Goal: Contribute content: Contribute content

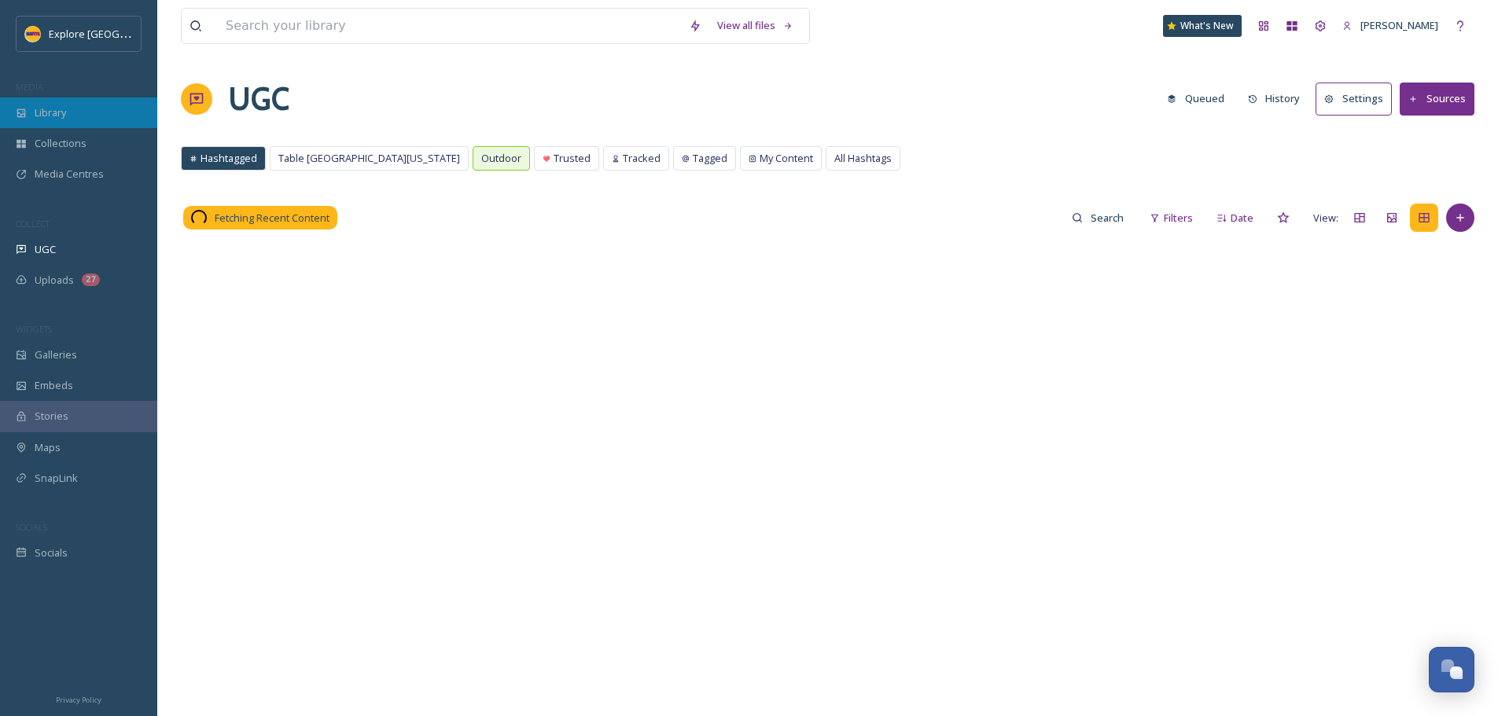
click at [93, 111] on div "Library" at bounding box center [78, 112] width 157 height 31
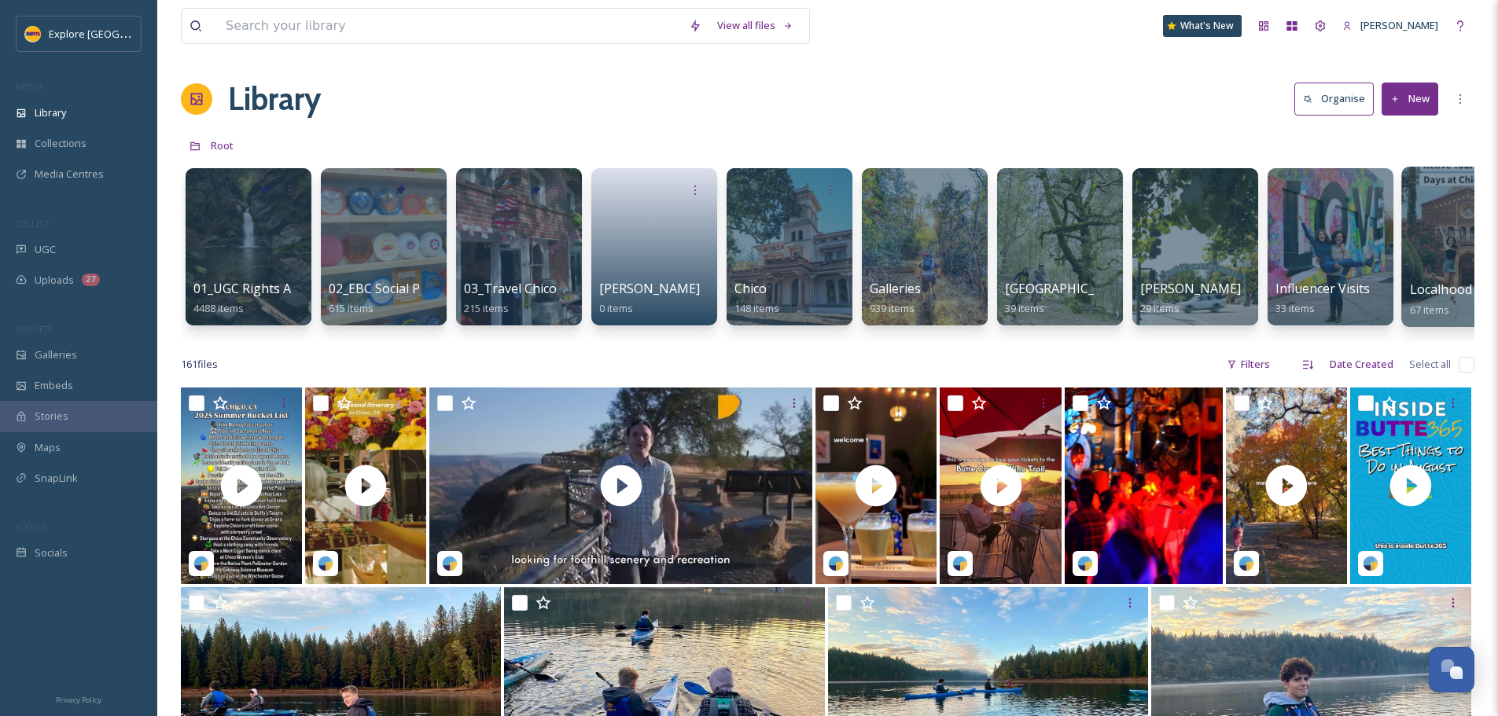
click at [1435, 282] on span "Localhood Videos" at bounding box center [1462, 289] width 106 height 17
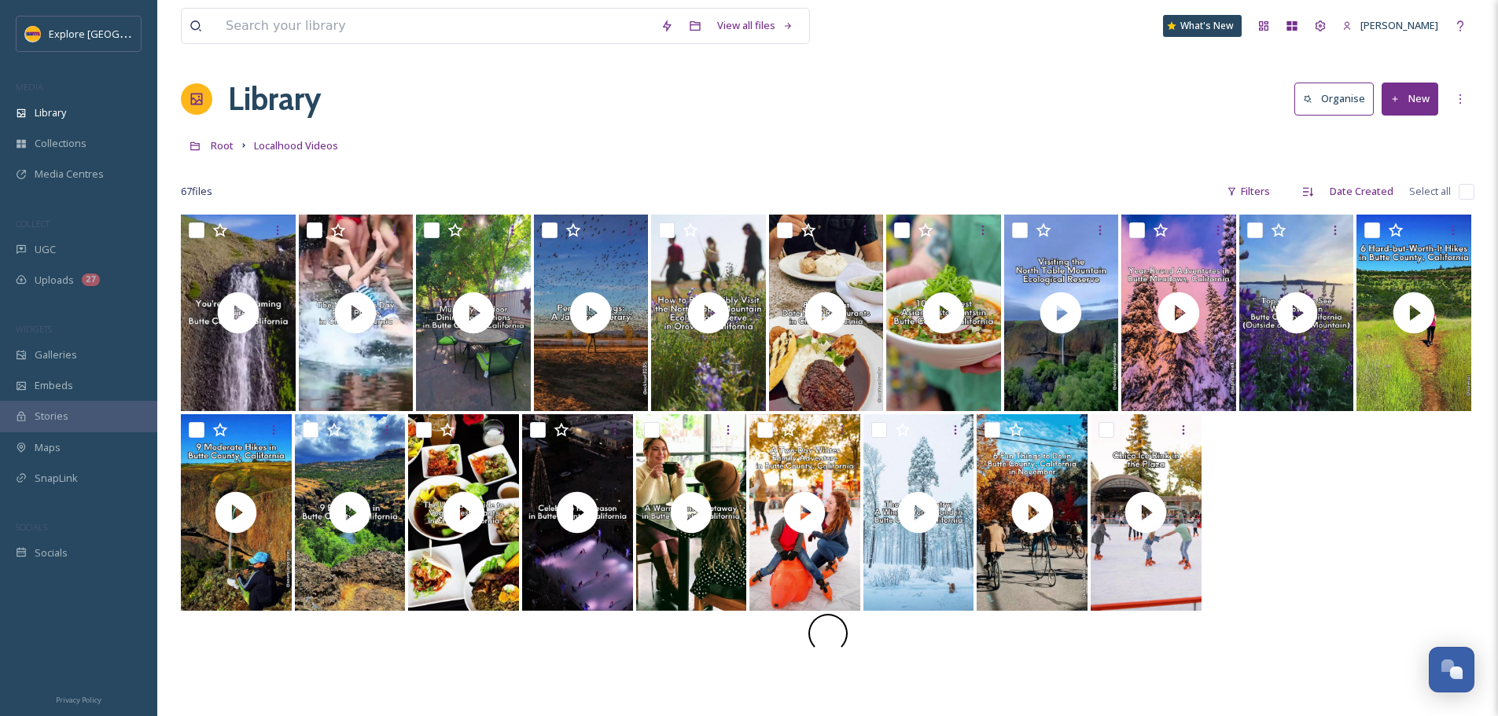
click at [1413, 105] on button "New" at bounding box center [1409, 99] width 57 height 32
click at [1405, 135] on span "File Upload" at bounding box center [1402, 135] width 52 height 15
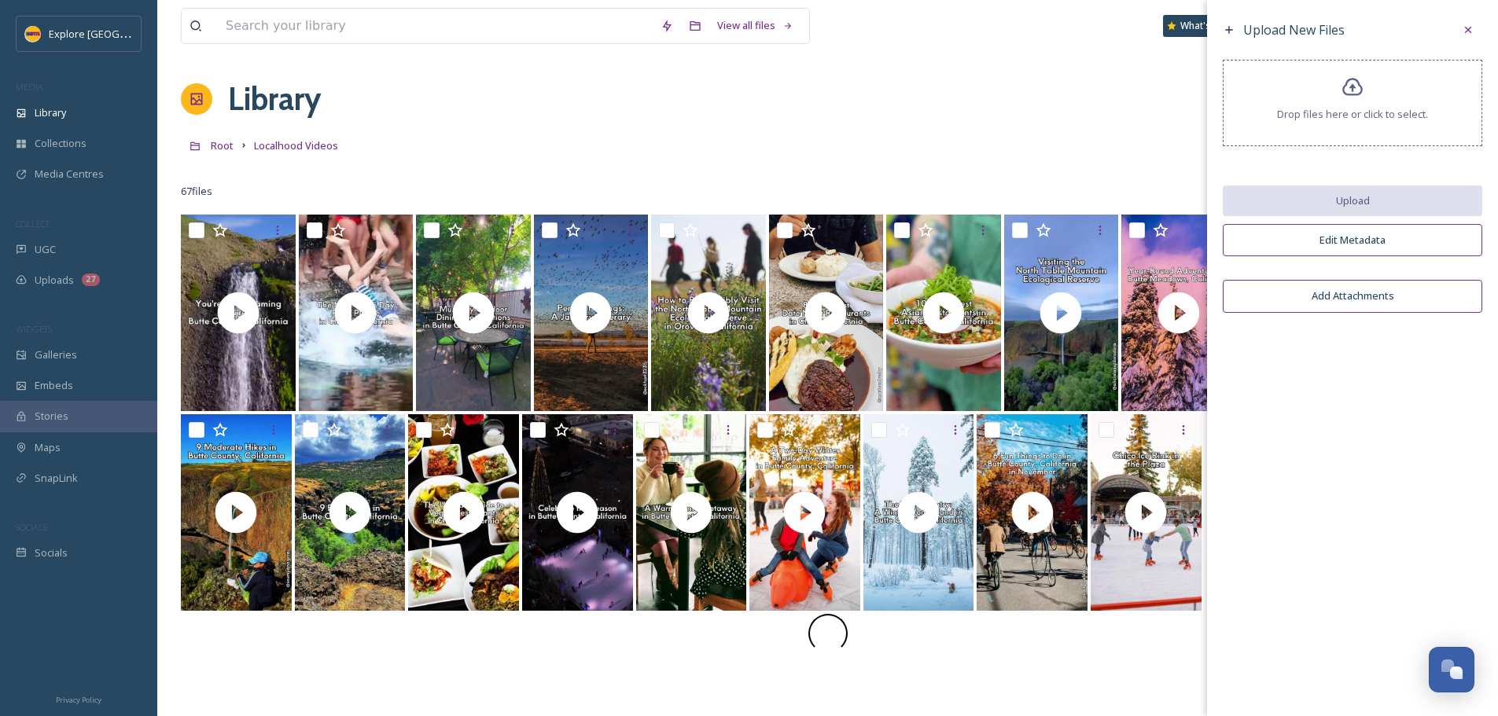
click at [1342, 107] on span "Drop files here or click to select." at bounding box center [1352, 114] width 151 height 15
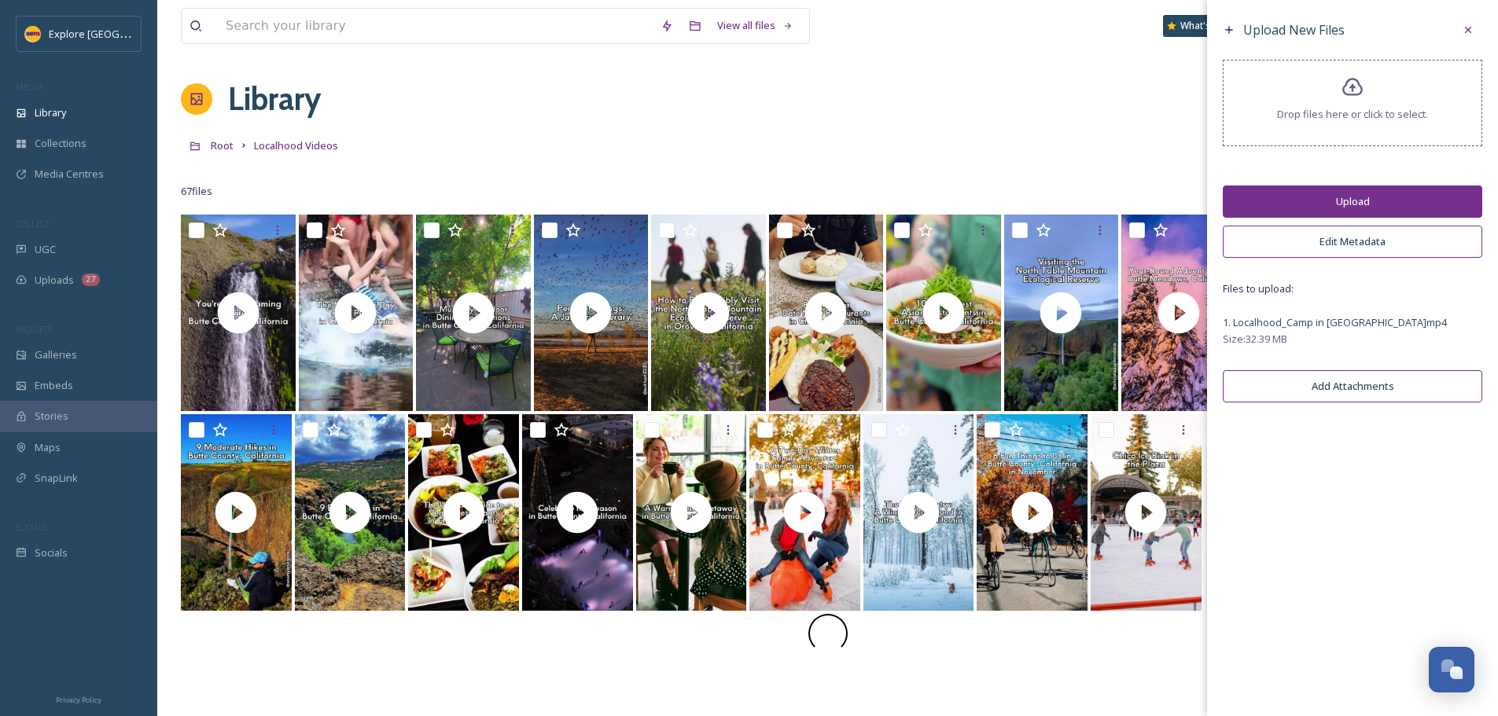
click at [1391, 210] on button "Upload" at bounding box center [1351, 202] width 259 height 32
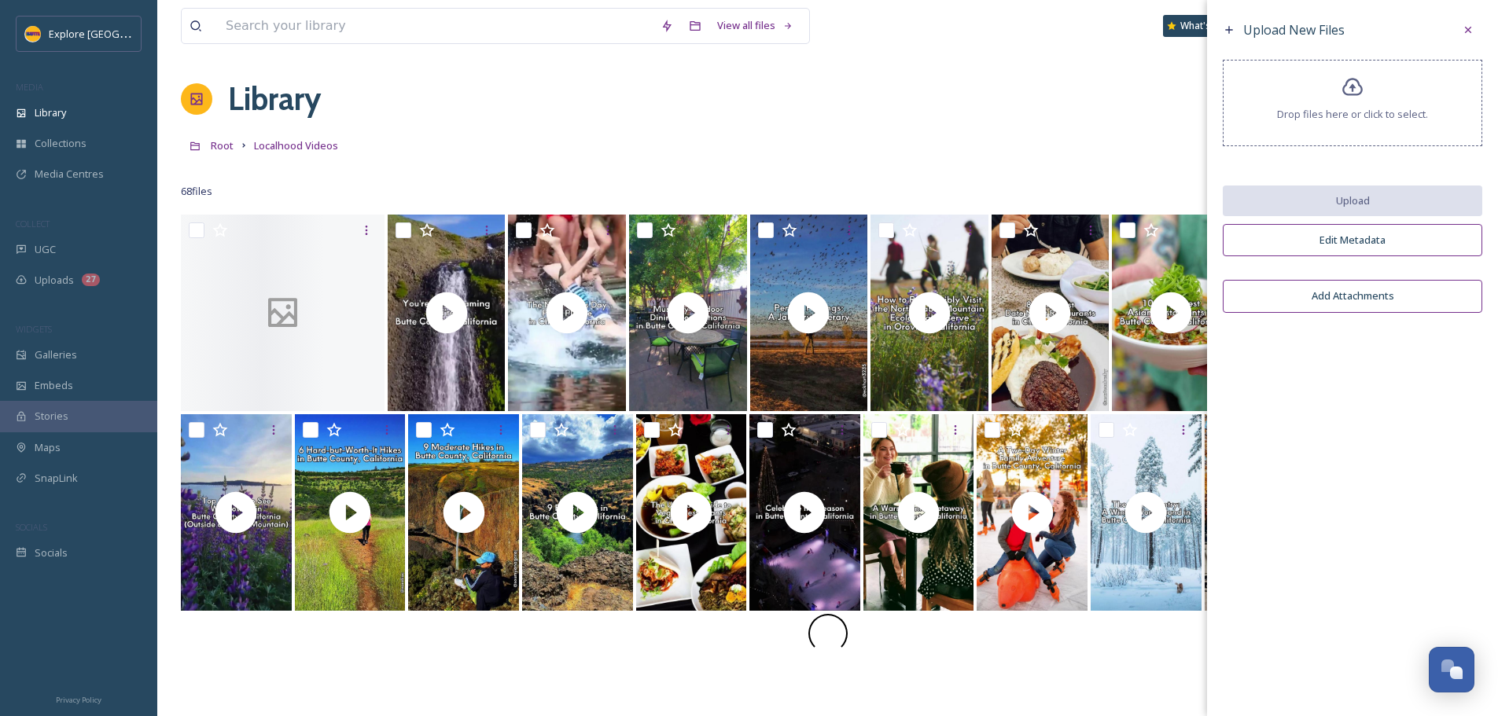
click at [1332, 82] on div "Drop files here or click to select." at bounding box center [1351, 103] width 259 height 86
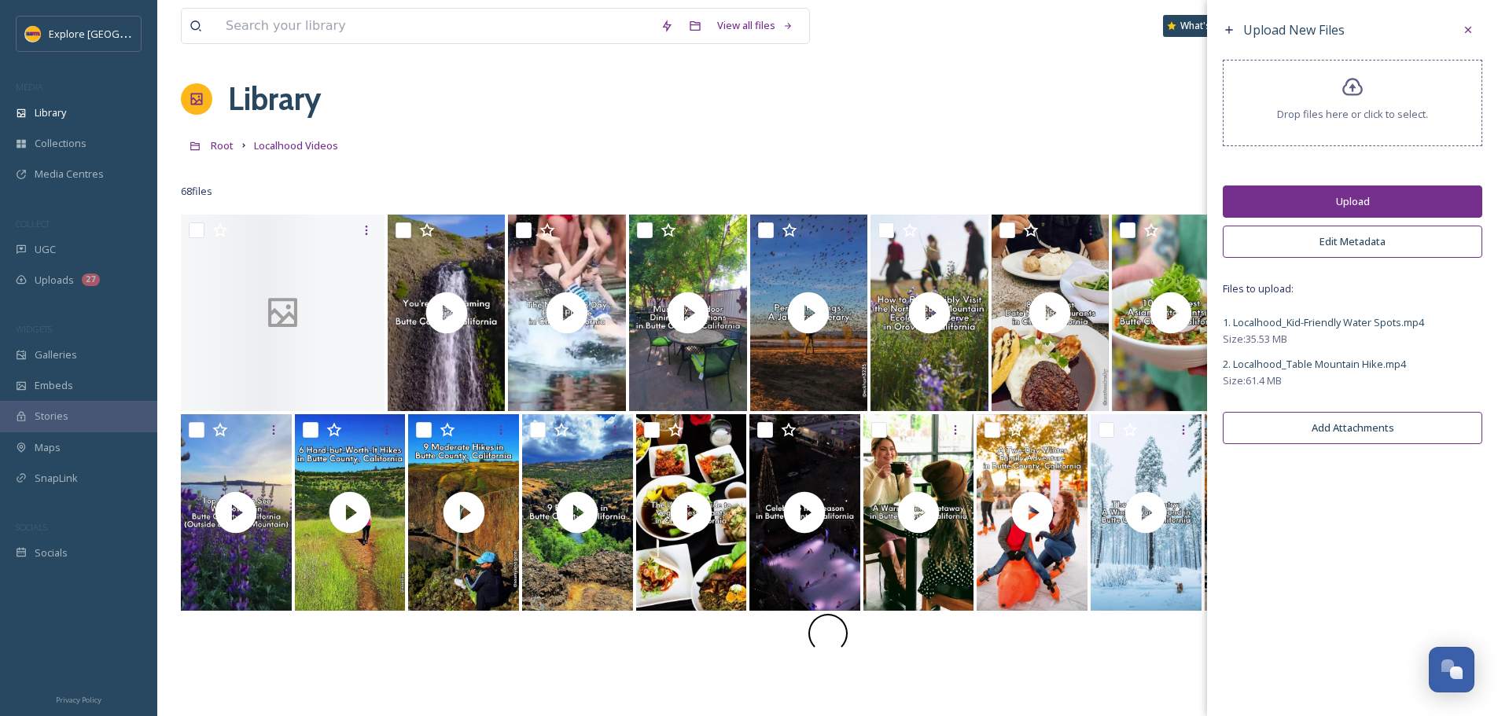
click at [1340, 205] on button "Upload" at bounding box center [1351, 202] width 259 height 32
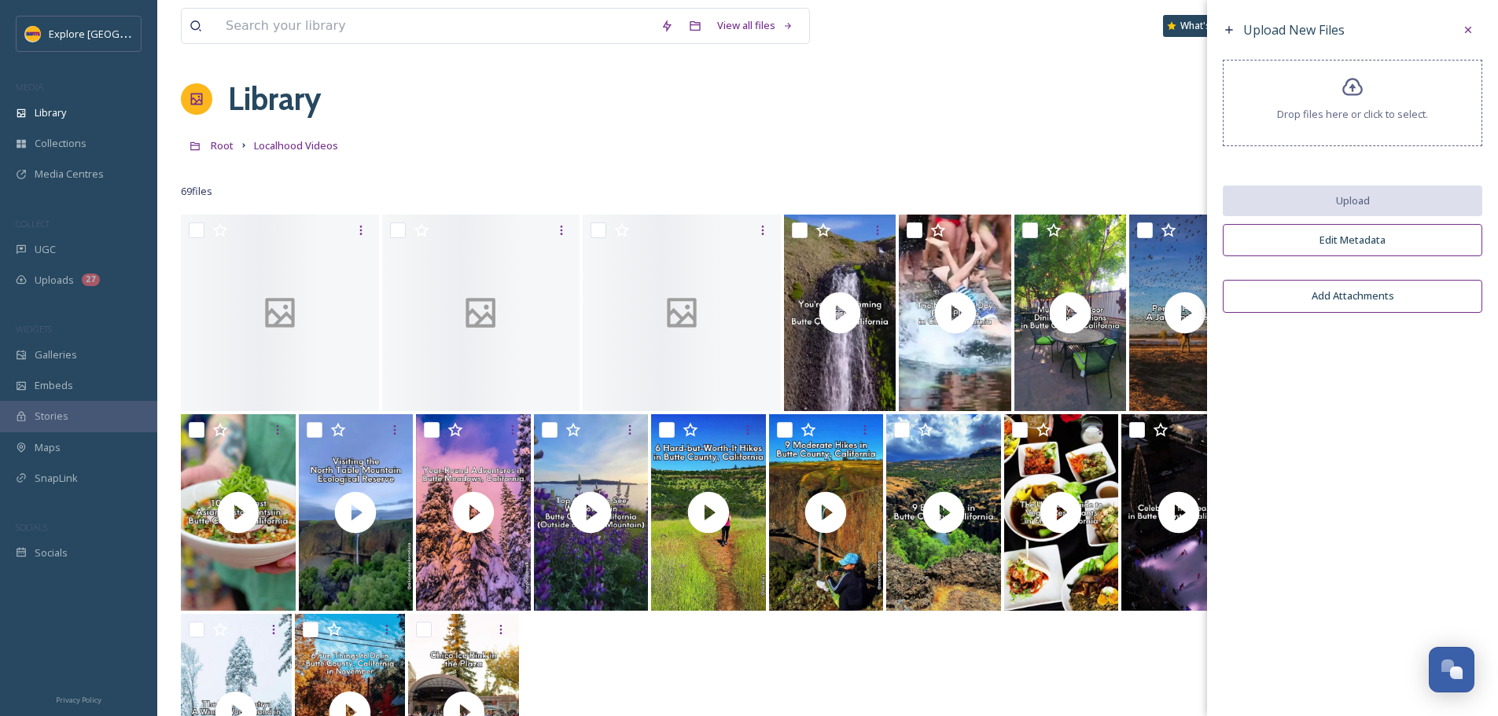
click at [916, 147] on div "Root Localhood Videos" at bounding box center [827, 145] width 1293 height 30
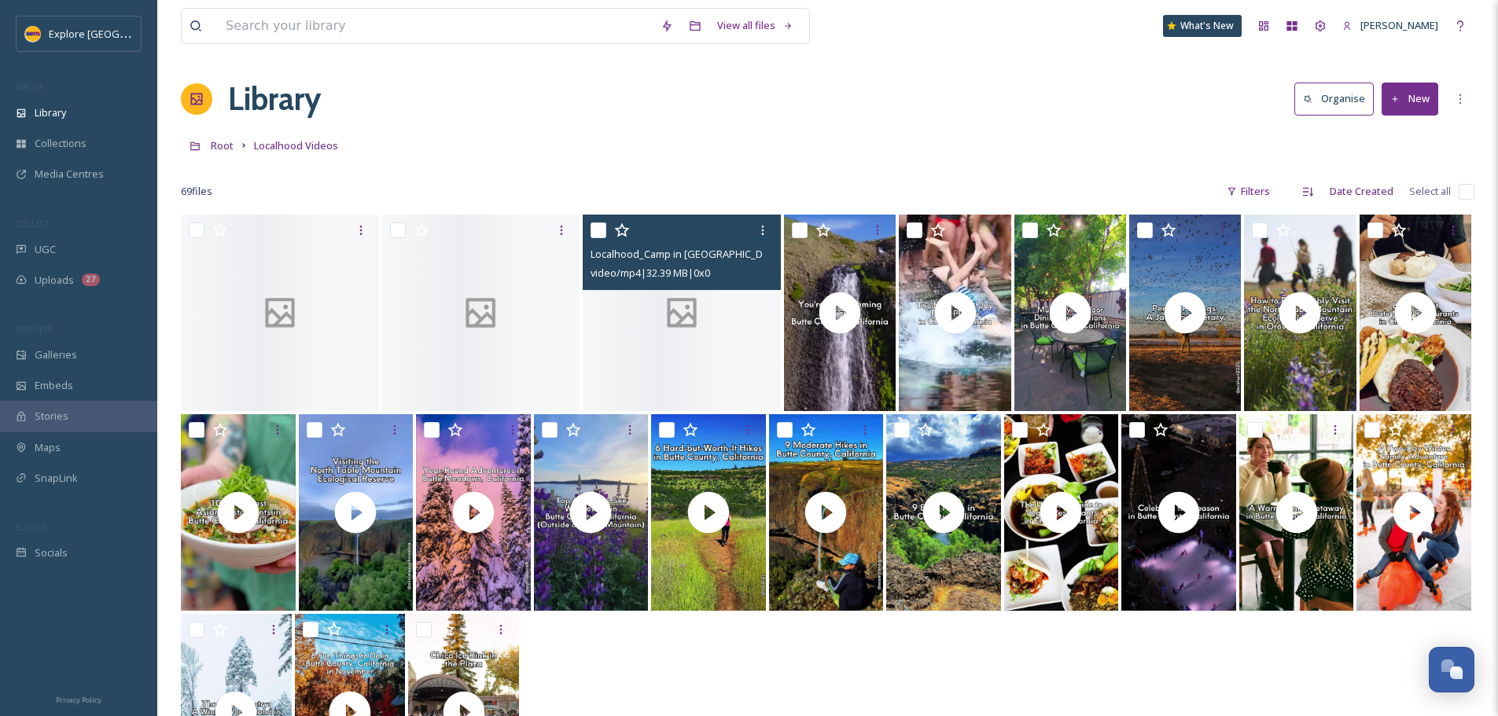
click at [599, 234] on input "checkbox" at bounding box center [598, 230] width 16 height 16
checkbox input "true"
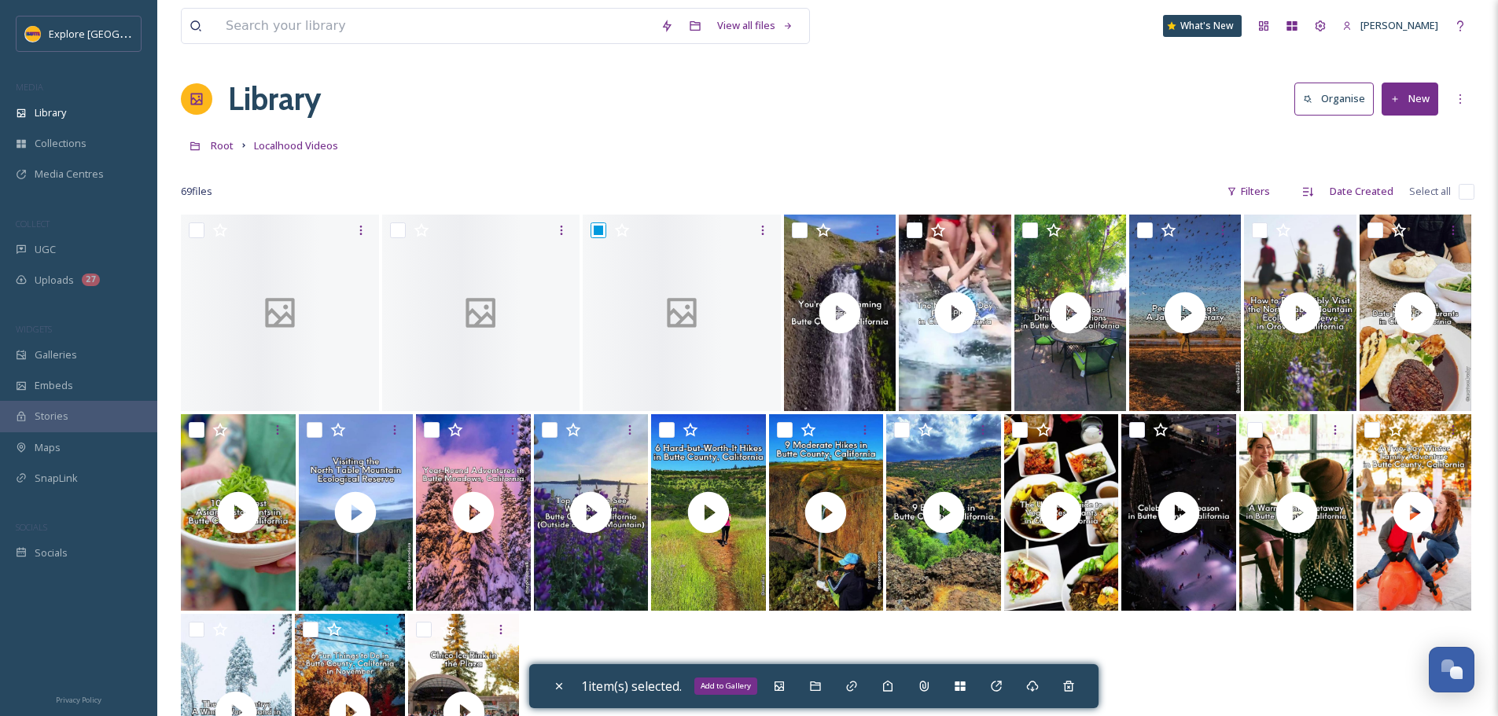
drag, startPoint x: 778, startPoint y: 682, endPoint x: 852, endPoint y: 575, distance: 129.3
click at [779, 682] on icon at bounding box center [779, 686] width 13 height 13
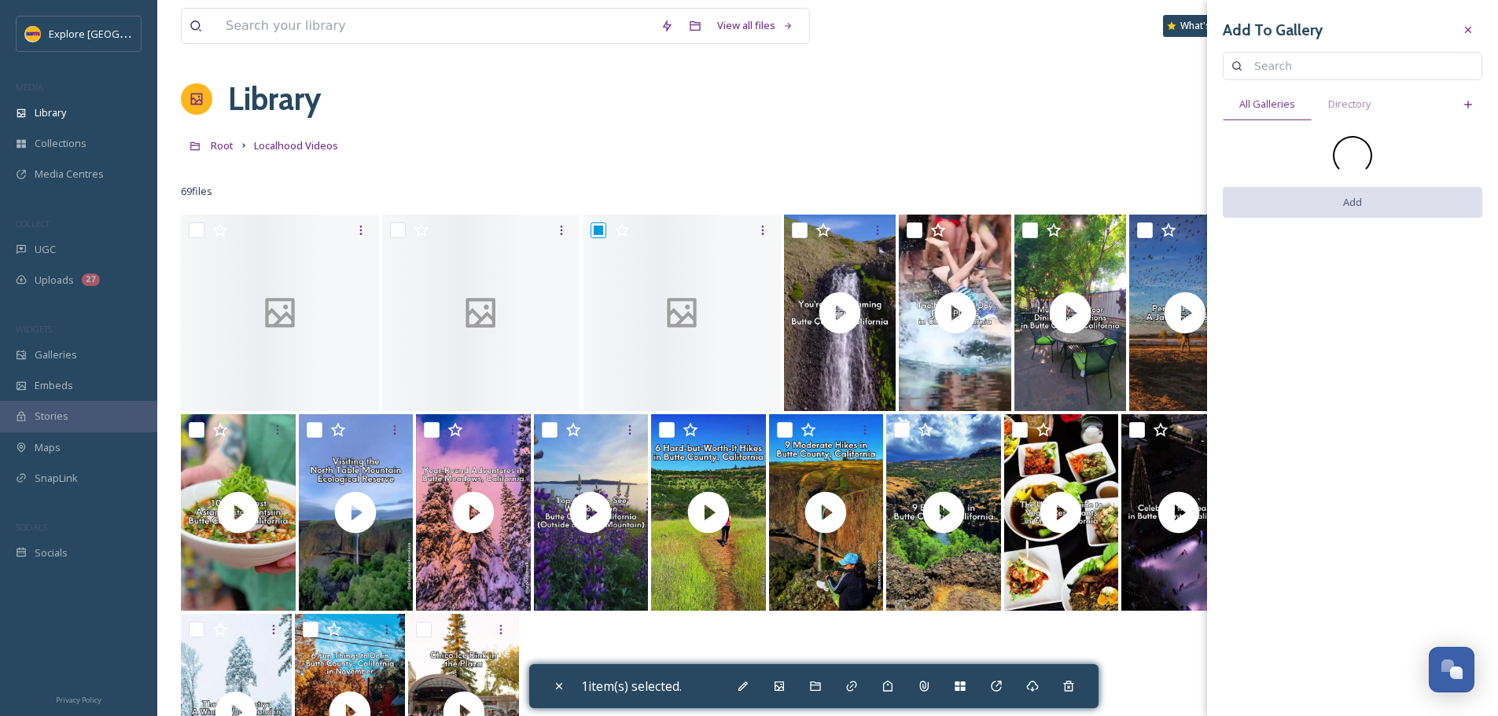
click at [1256, 66] on input at bounding box center [1359, 65] width 227 height 31
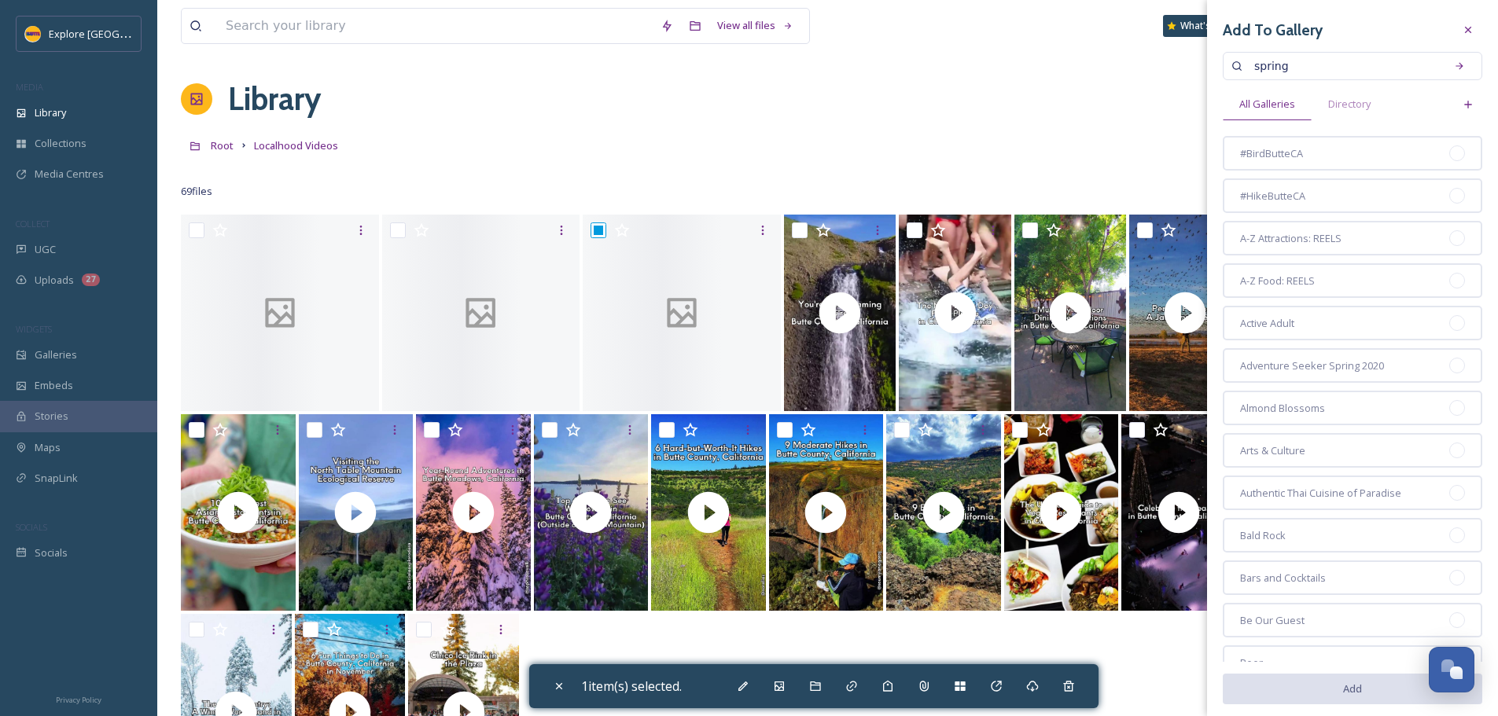
type input "spring"
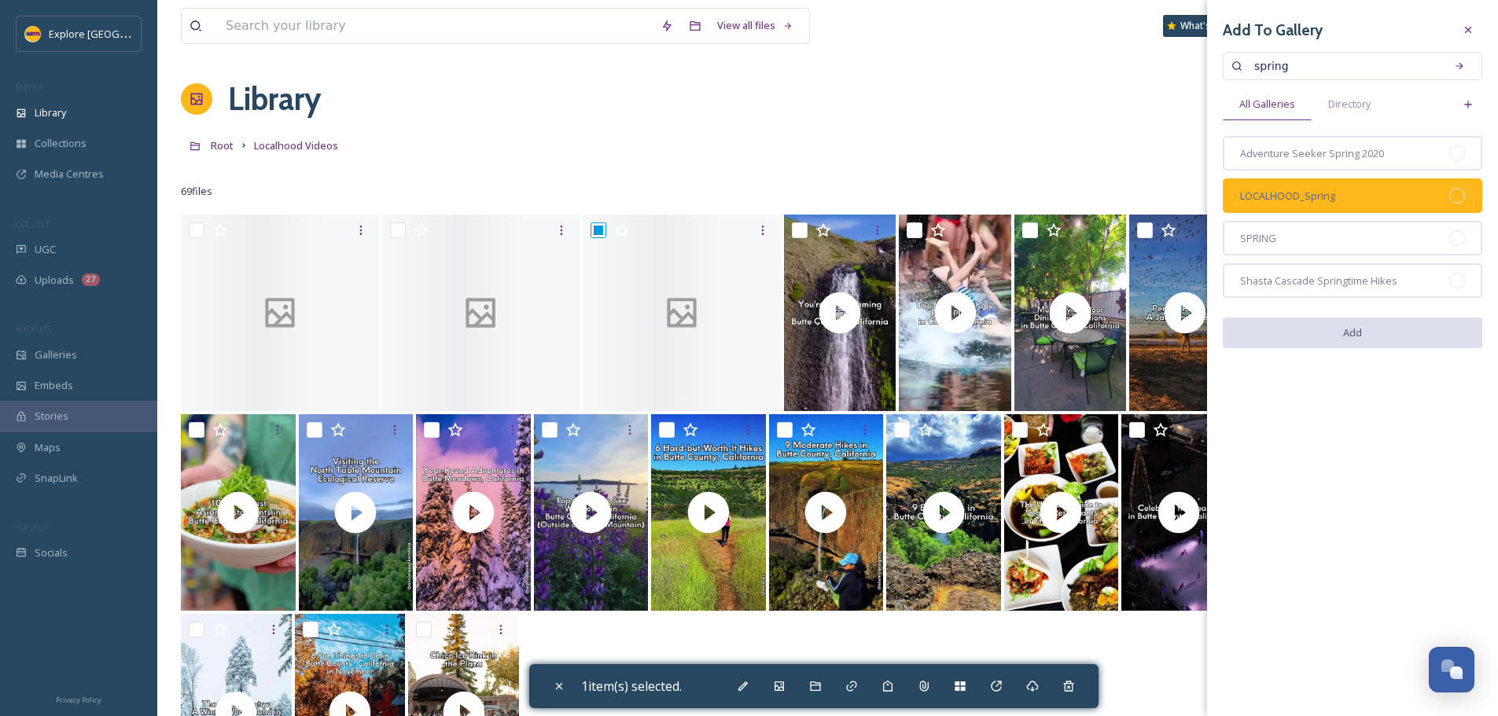
click at [1450, 194] on div at bounding box center [1457, 196] width 16 height 16
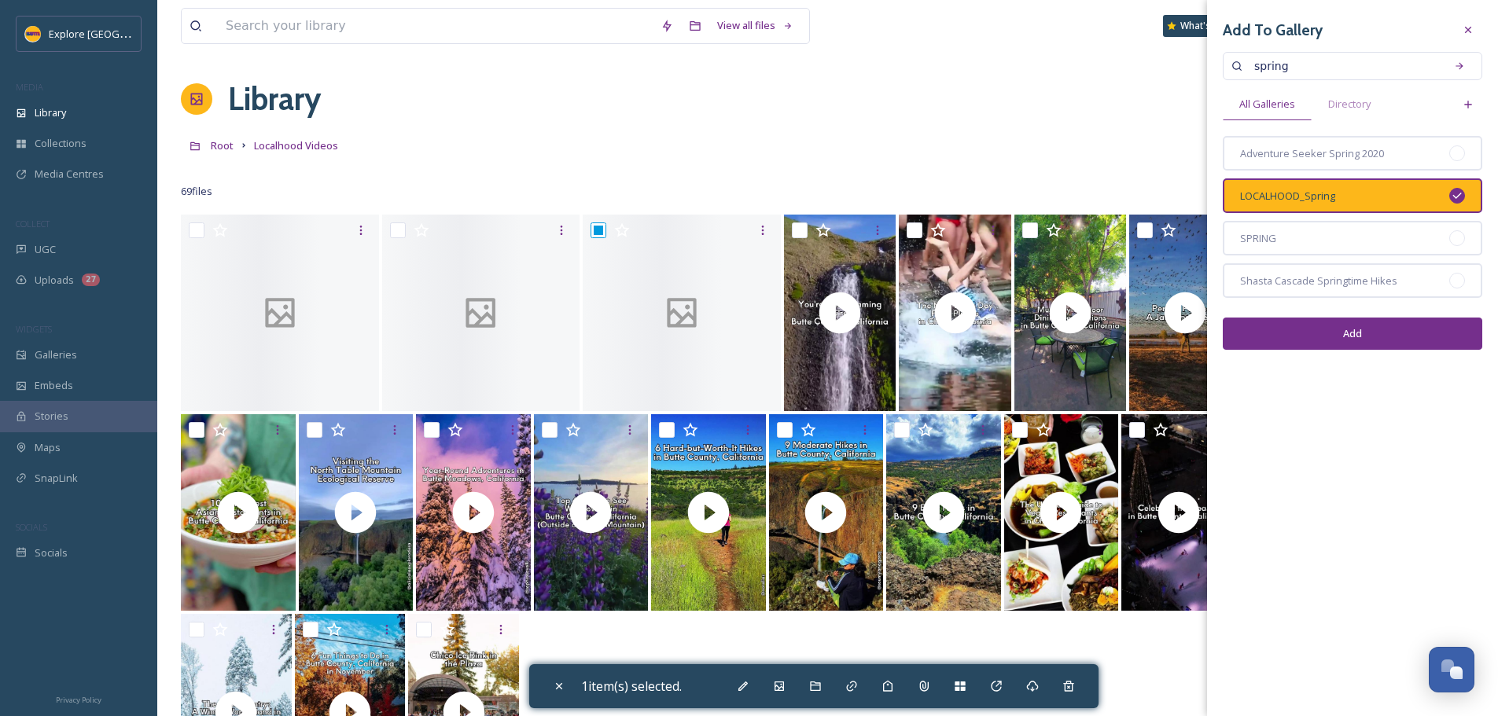
click at [1360, 335] on button "Add" at bounding box center [1351, 334] width 259 height 32
checkbox input "false"
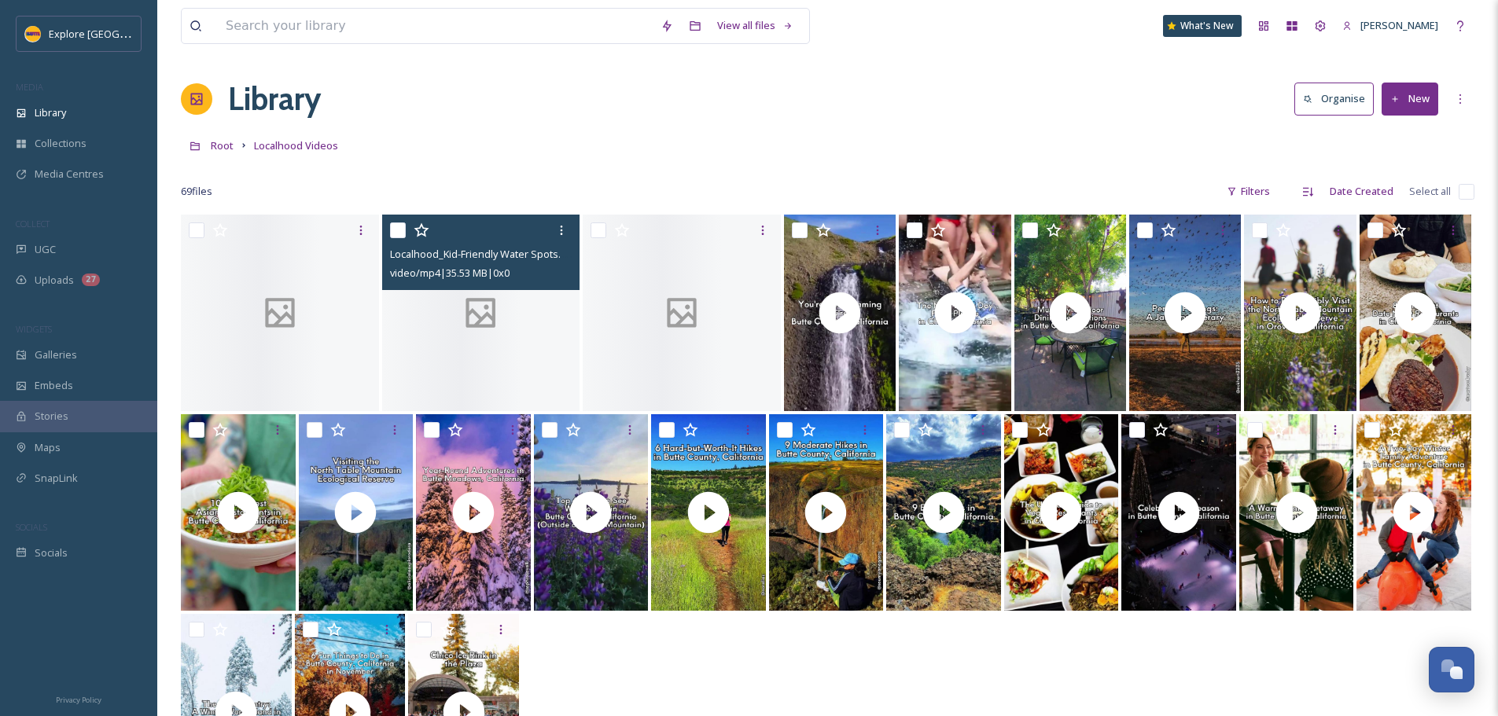
click at [394, 226] on input "checkbox" at bounding box center [398, 230] width 16 height 16
checkbox input "true"
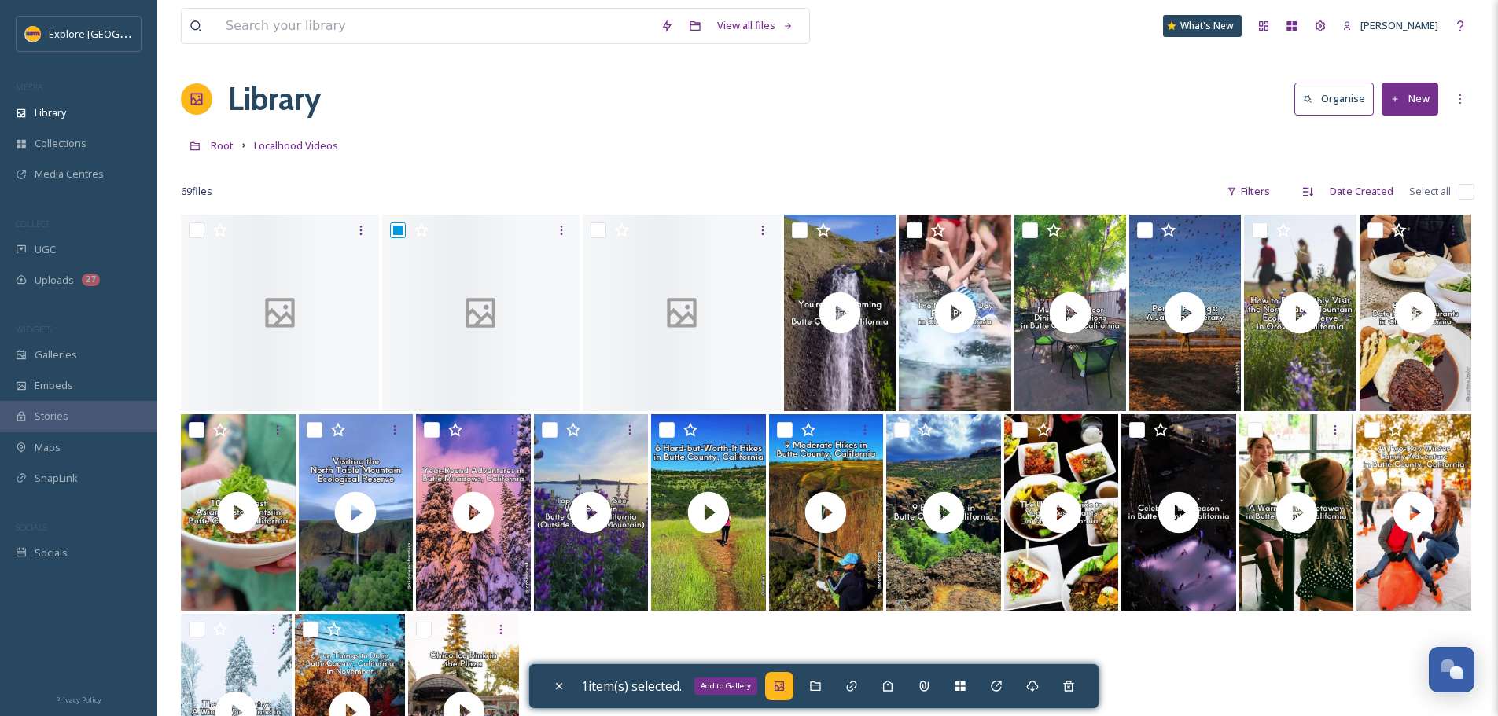
click at [784, 682] on icon at bounding box center [778, 686] width 9 height 9
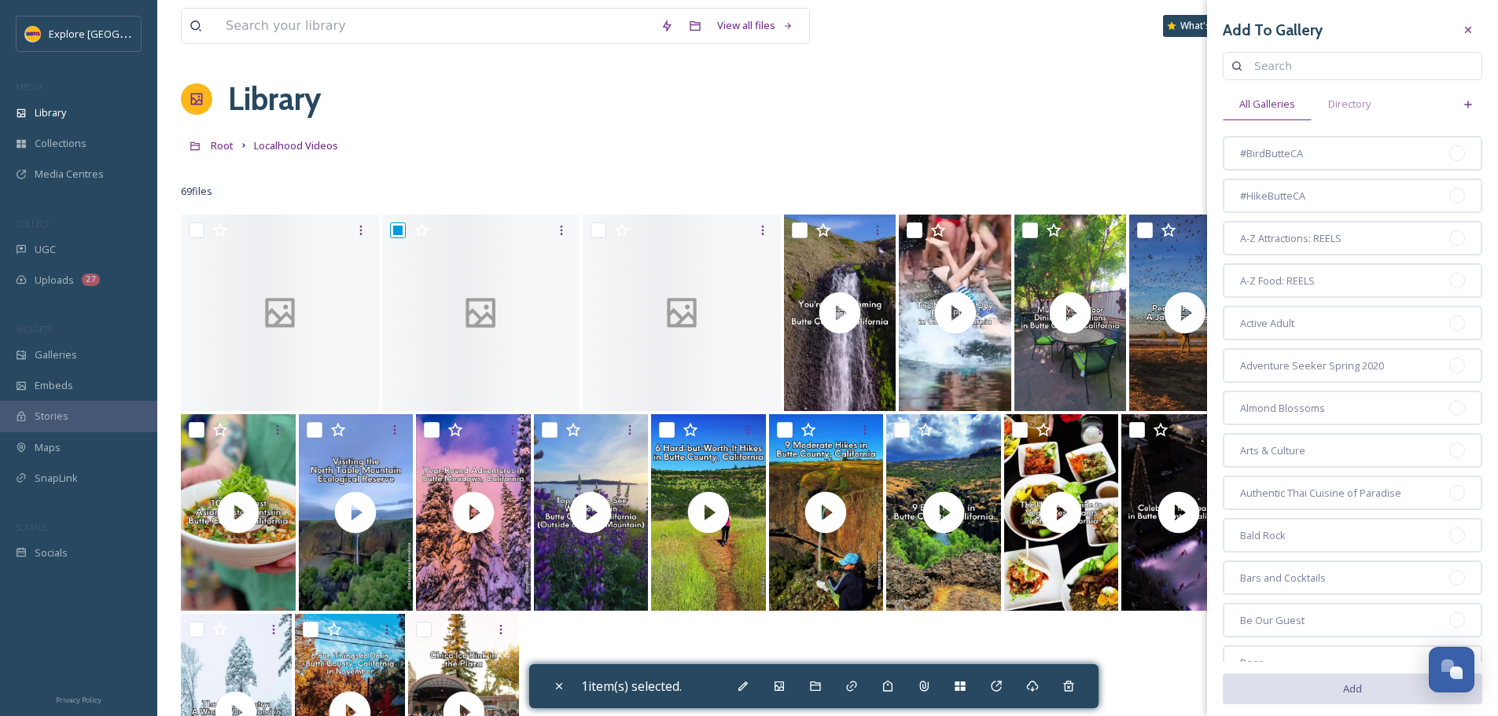
click at [1285, 68] on input at bounding box center [1359, 65] width 227 height 31
type input "spring"
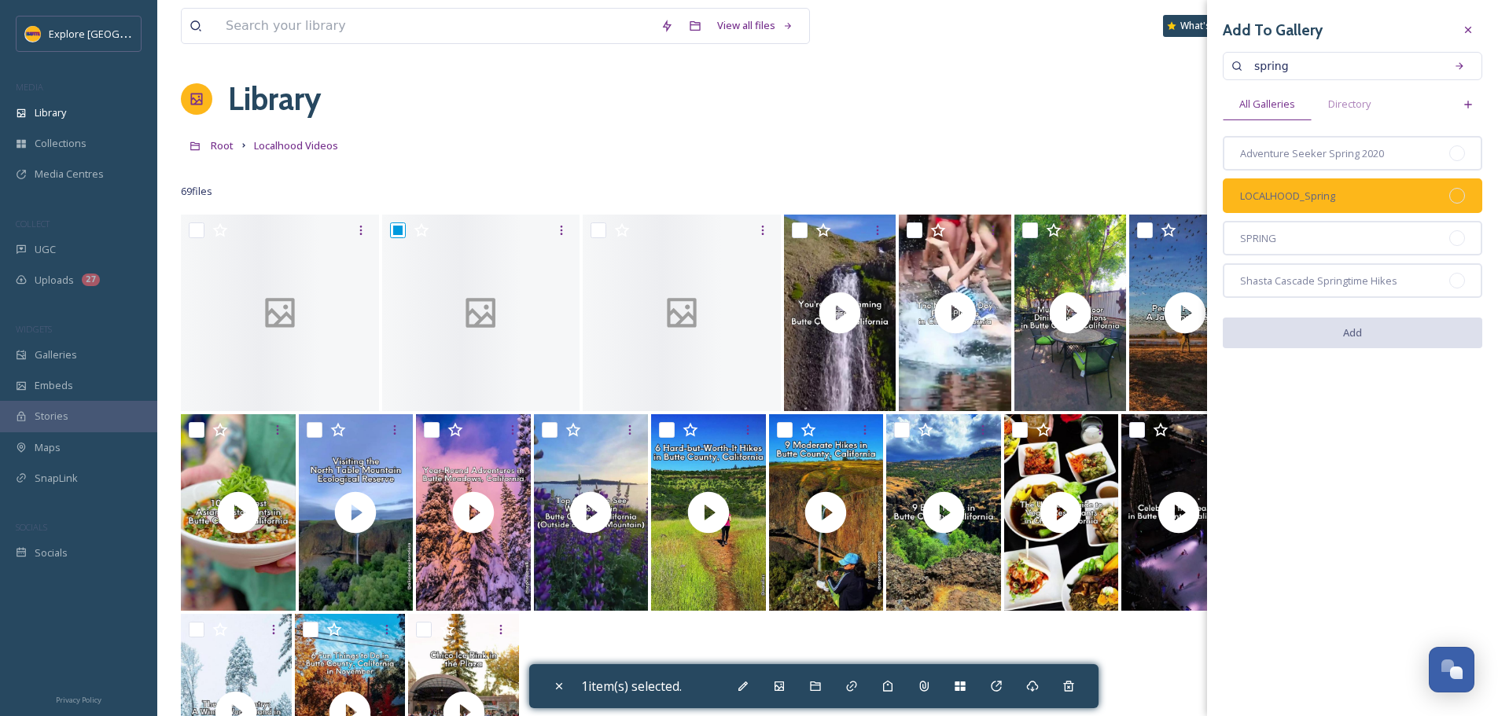
click at [1462, 195] on div at bounding box center [1457, 196] width 16 height 16
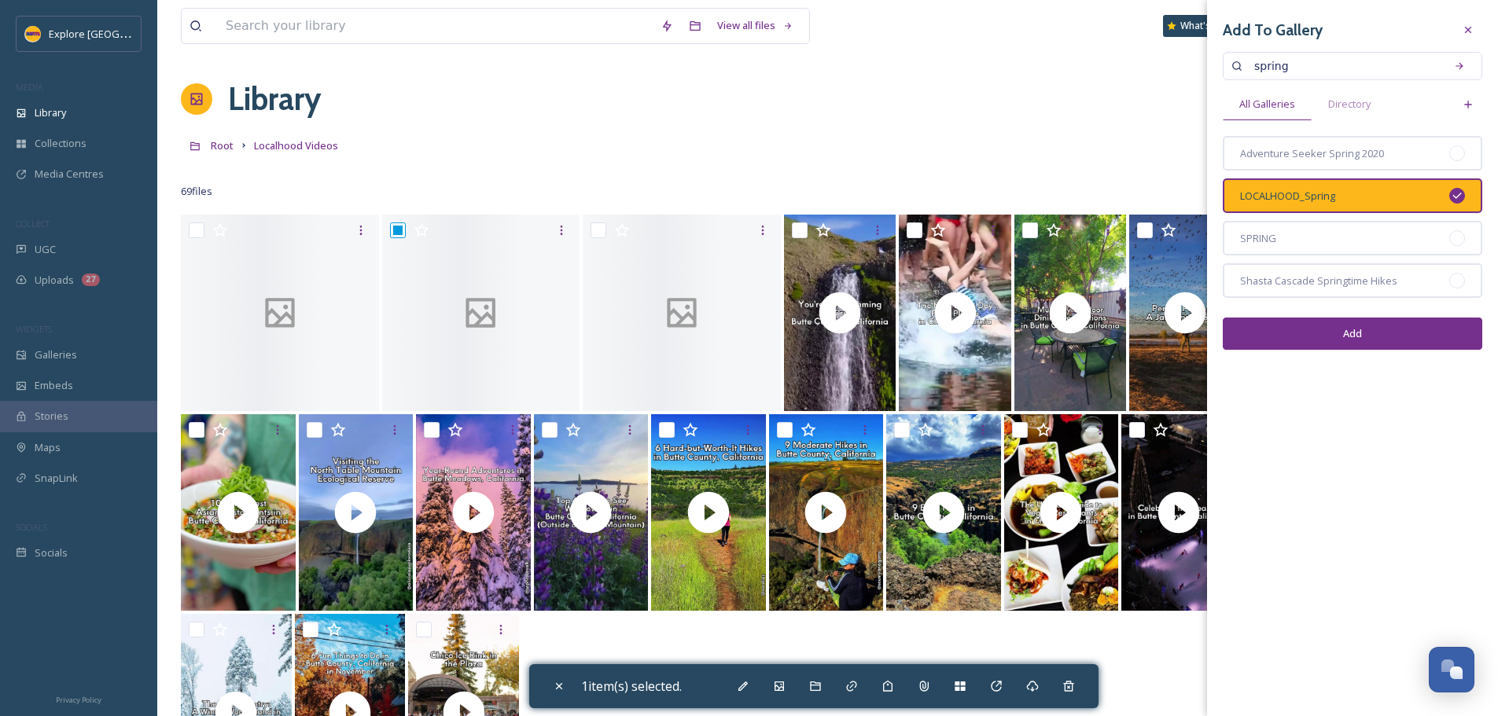
click at [1423, 338] on button "Add" at bounding box center [1351, 334] width 259 height 32
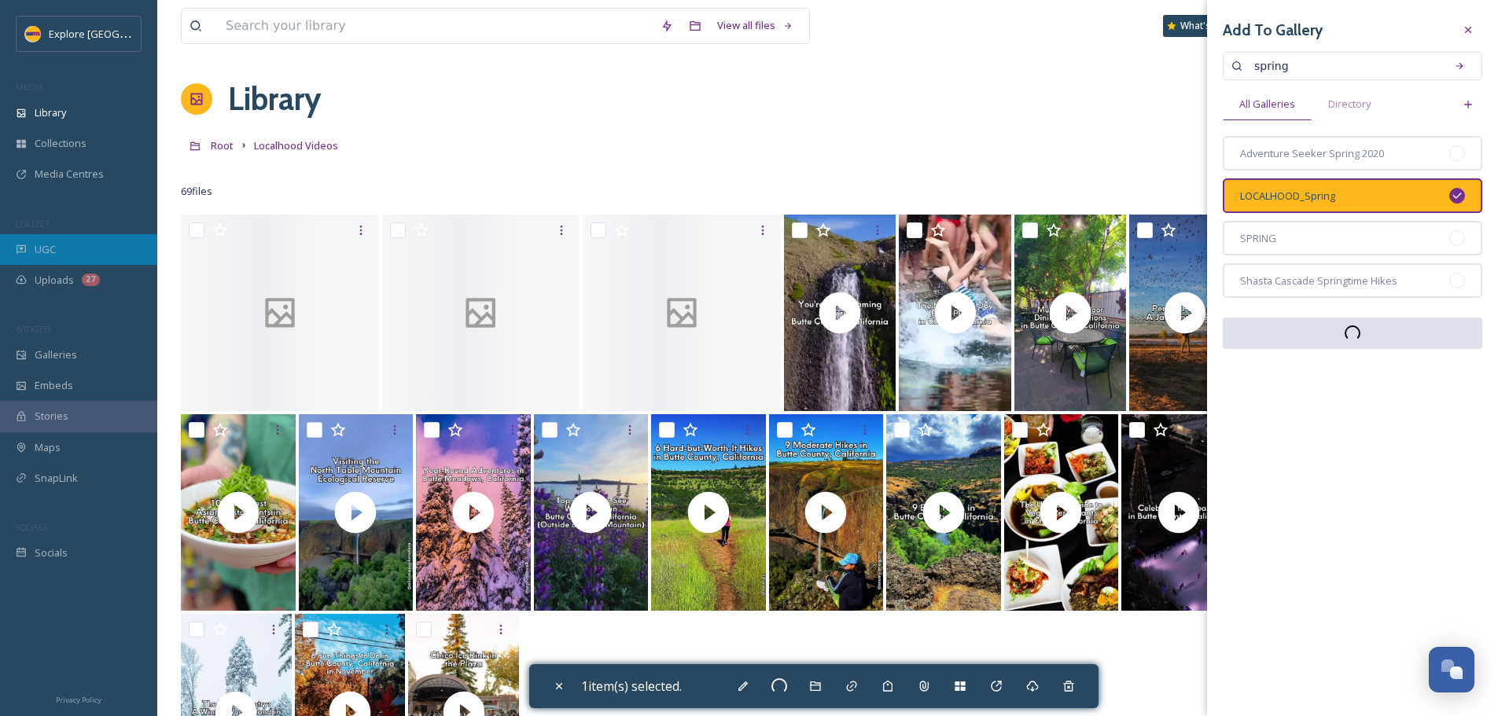
checkbox input "false"
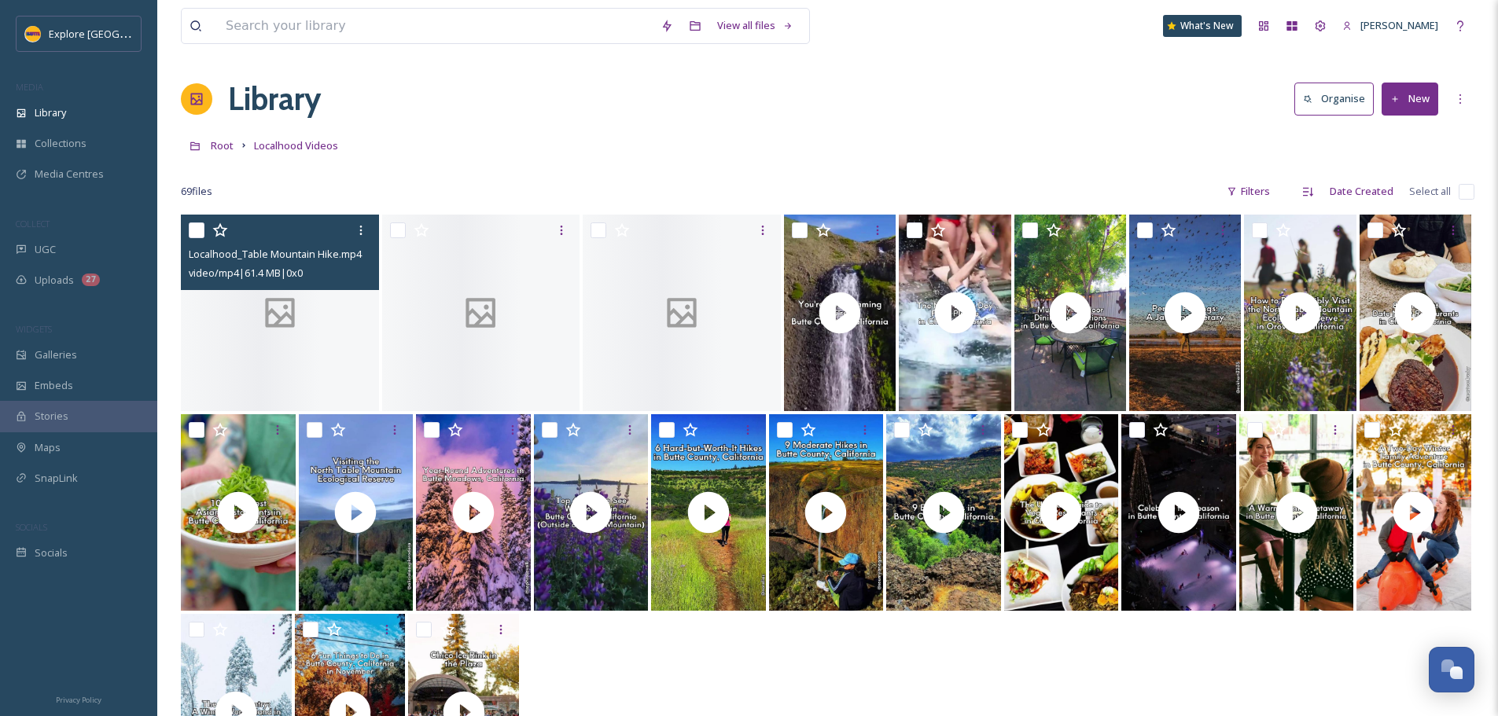
drag, startPoint x: 194, startPoint y: 234, endPoint x: 229, endPoint y: 270, distance: 49.5
click at [194, 234] on input "checkbox" at bounding box center [197, 230] width 16 height 16
checkbox input "true"
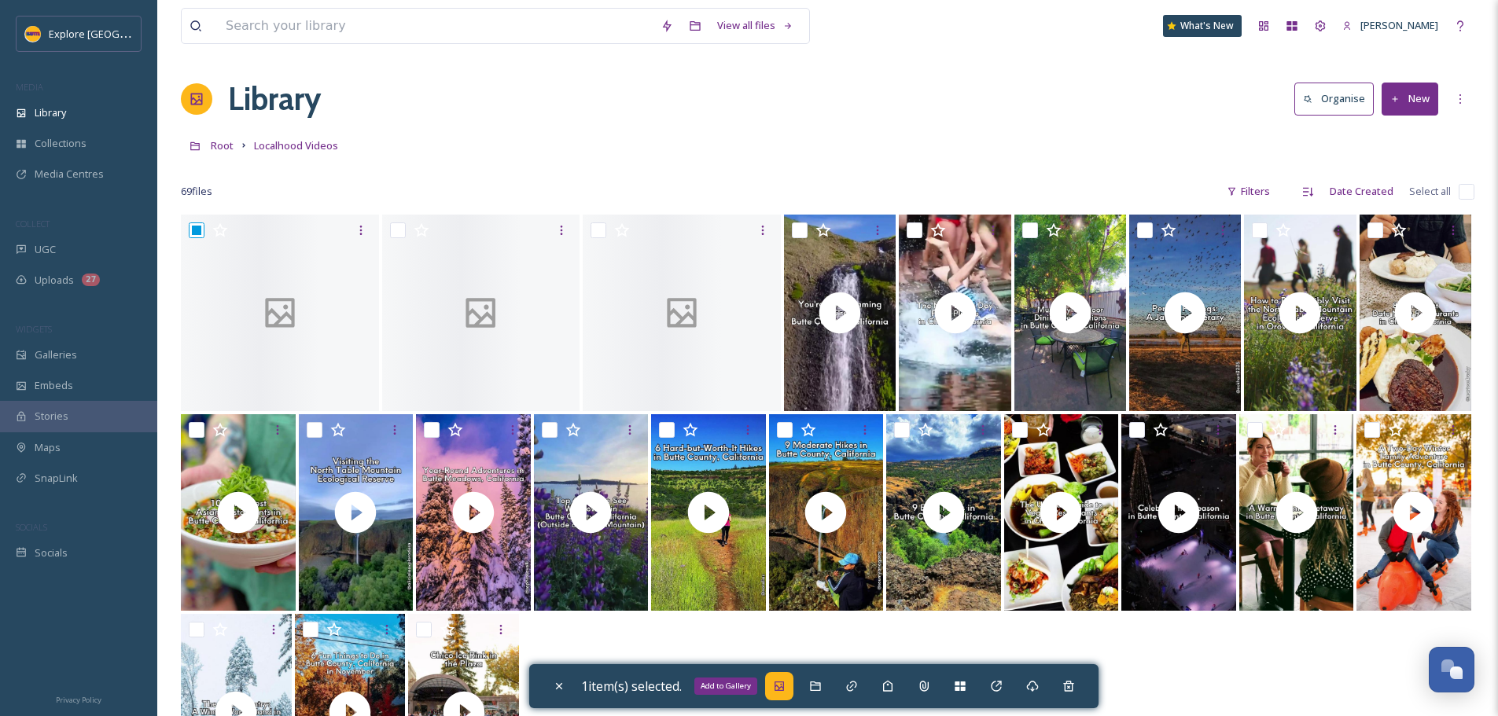
click at [774, 690] on div "Add to Gallery" at bounding box center [779, 686] width 28 height 28
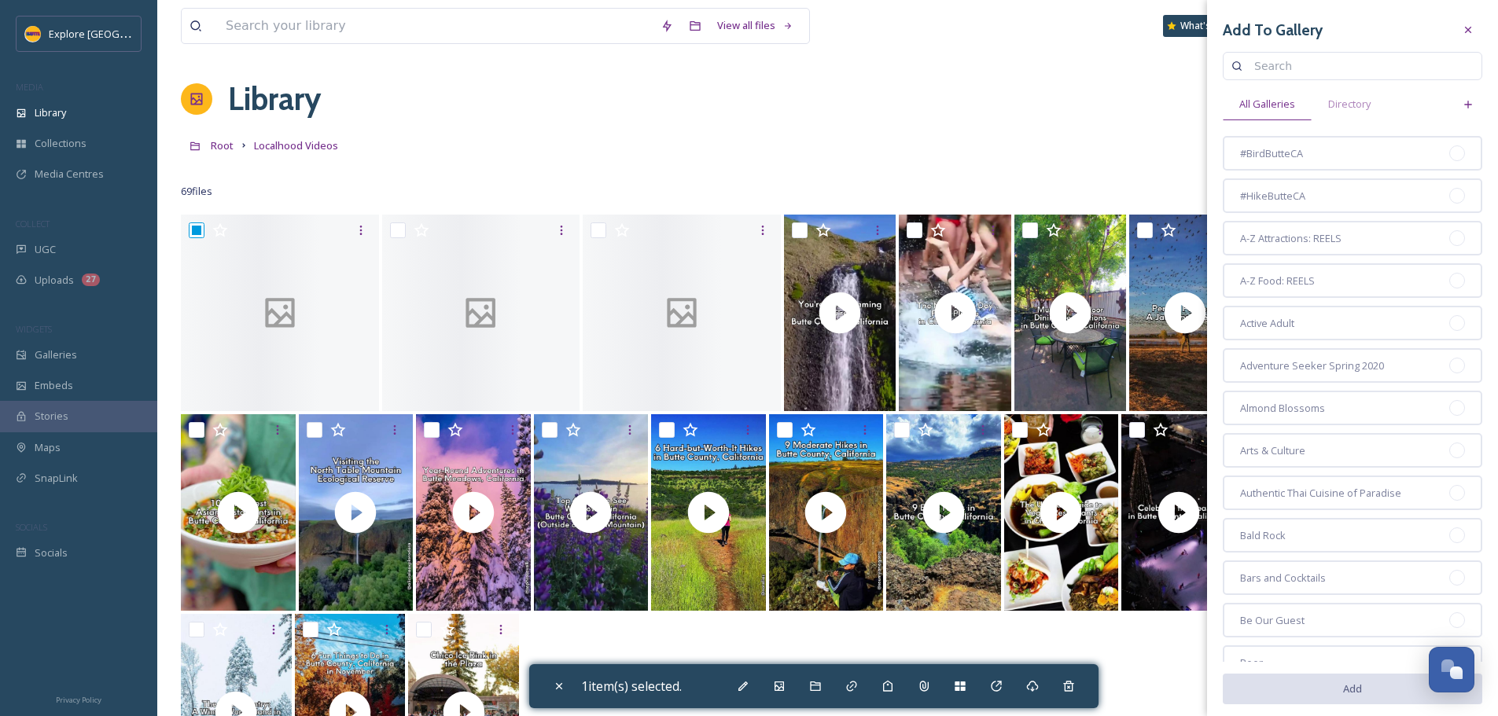
click at [1256, 68] on input at bounding box center [1359, 65] width 227 height 31
type input "spring"
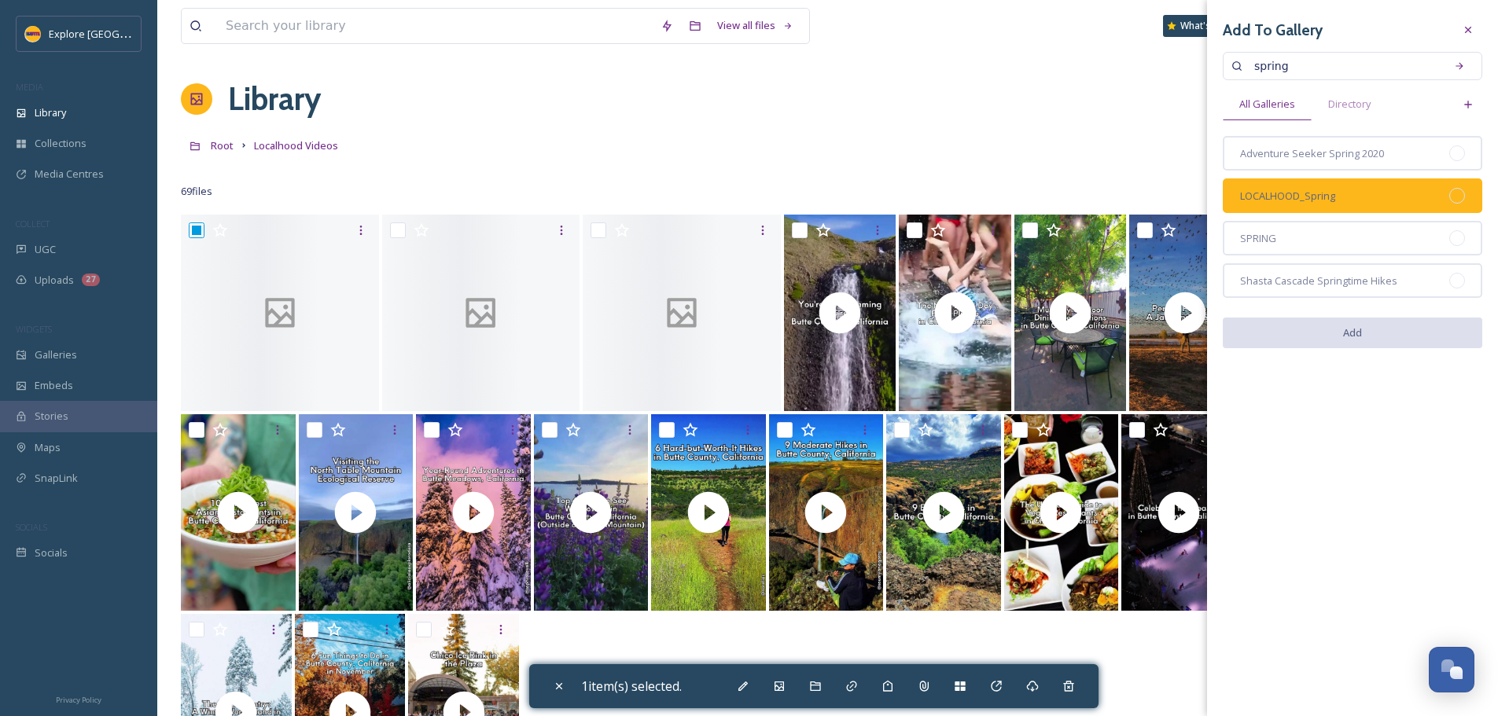
click at [1457, 193] on div at bounding box center [1457, 196] width 16 height 16
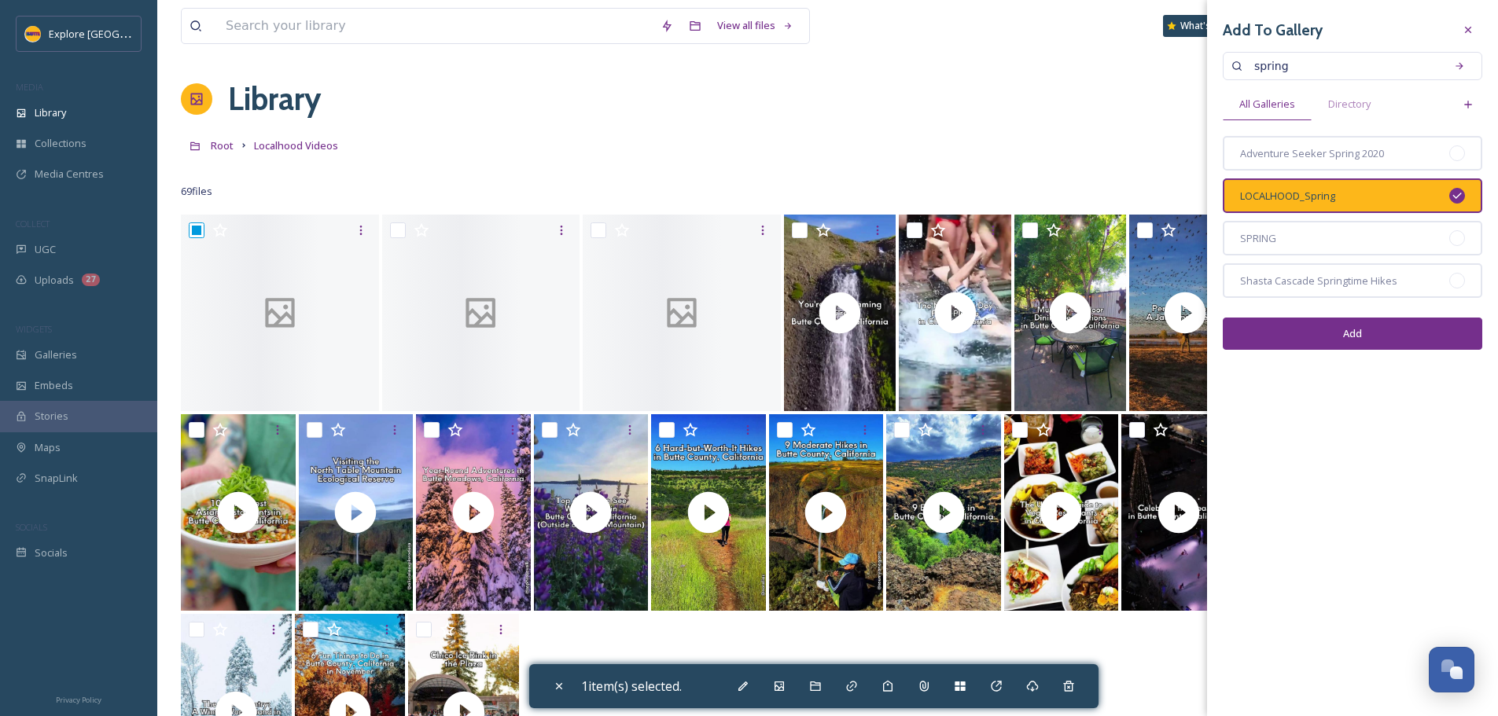
click at [1428, 330] on button "Add" at bounding box center [1351, 334] width 259 height 32
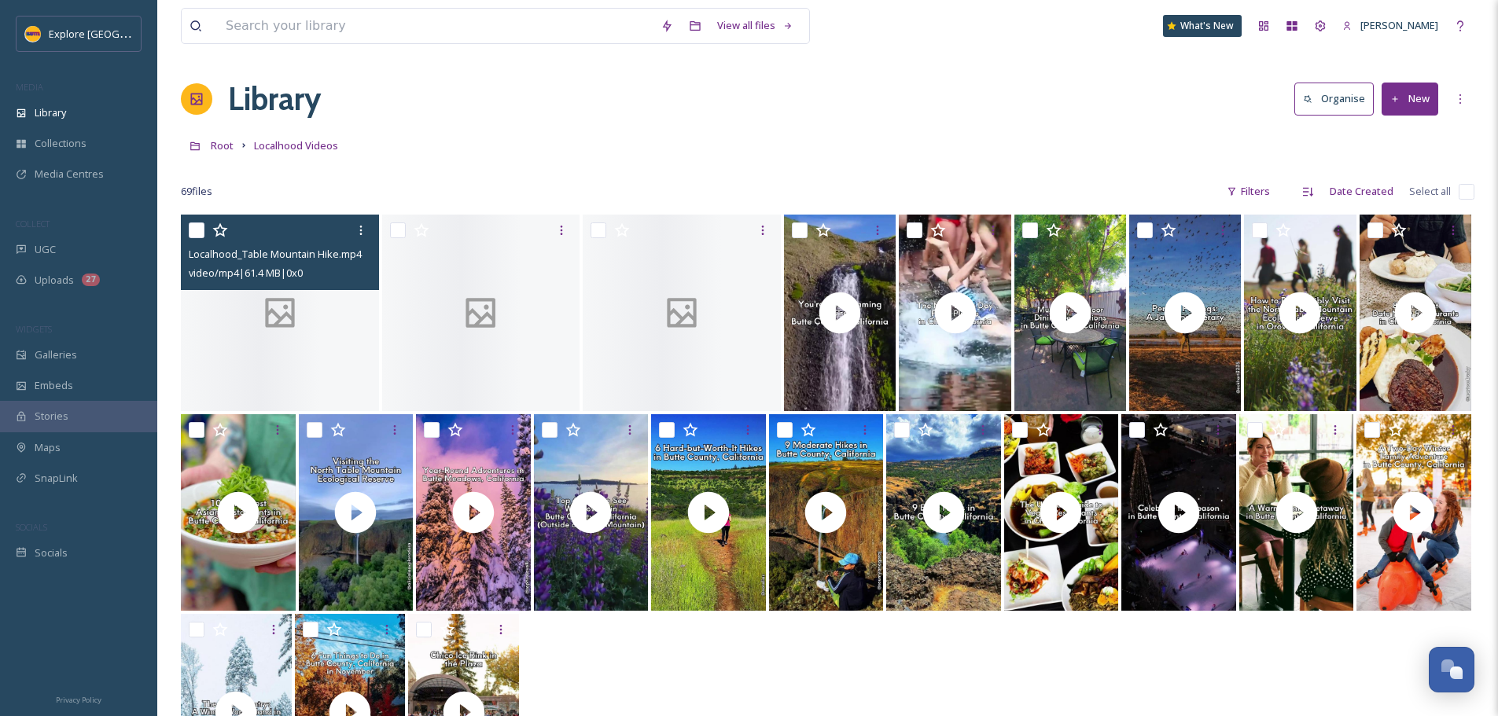
click at [199, 223] on input "checkbox" at bounding box center [197, 230] width 16 height 16
checkbox input "true"
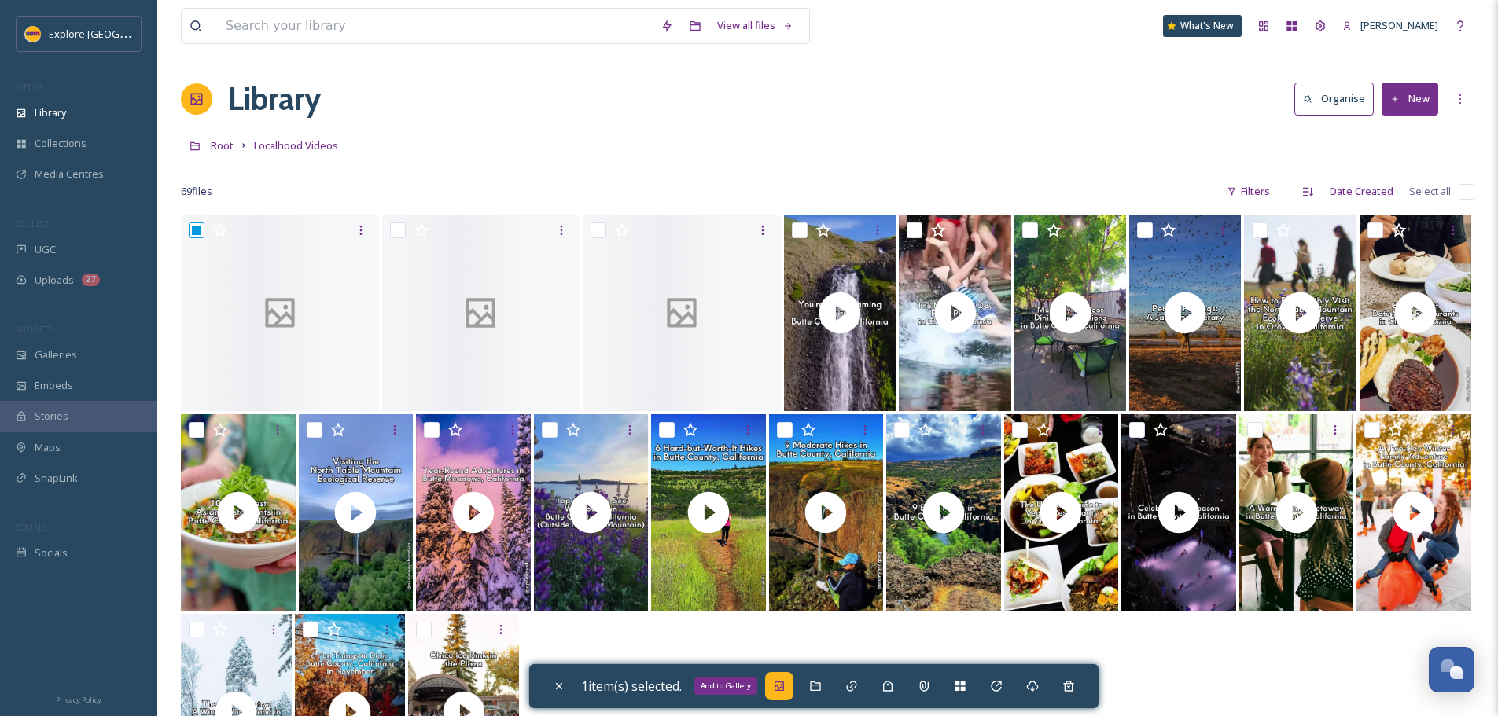
click at [780, 692] on div "Add to Gallery" at bounding box center [779, 686] width 28 height 28
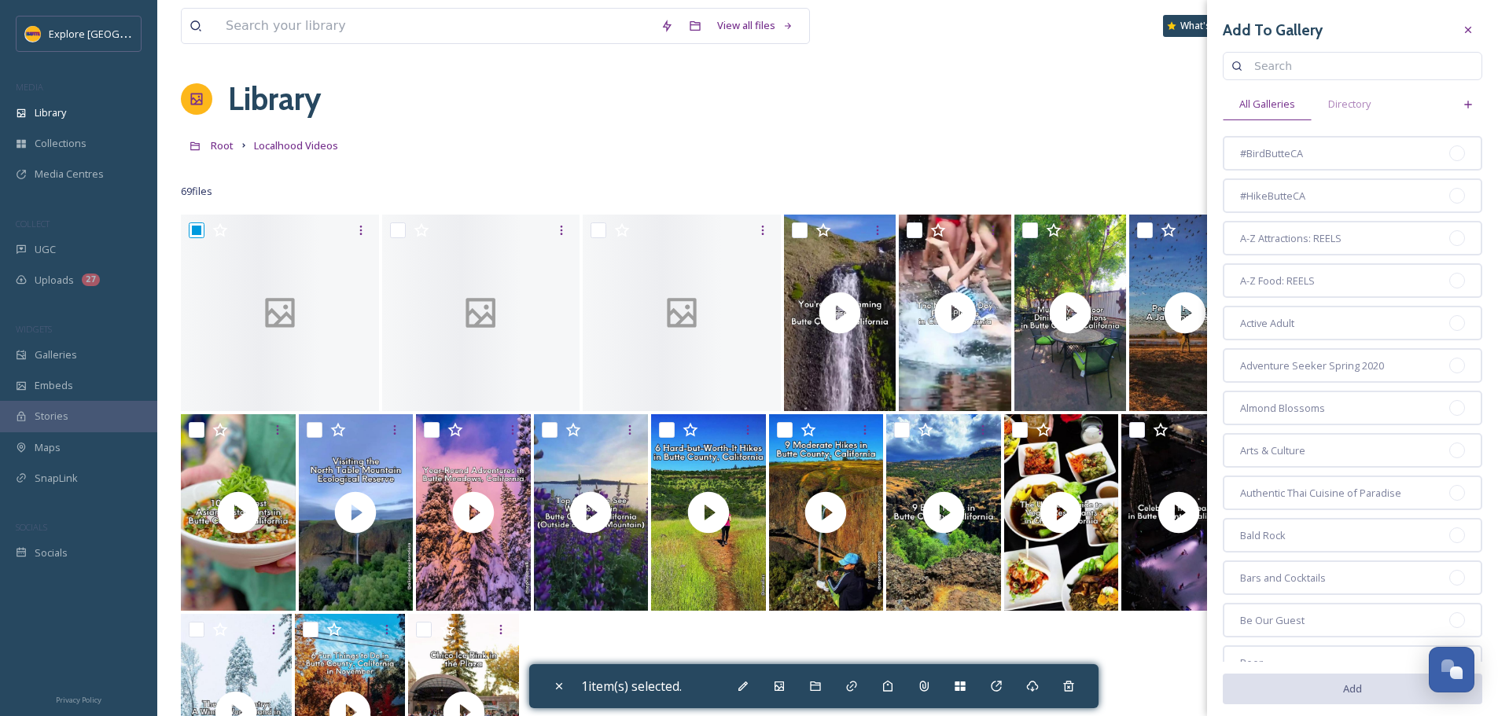
click at [1285, 72] on input at bounding box center [1359, 65] width 227 height 31
type input "winter"
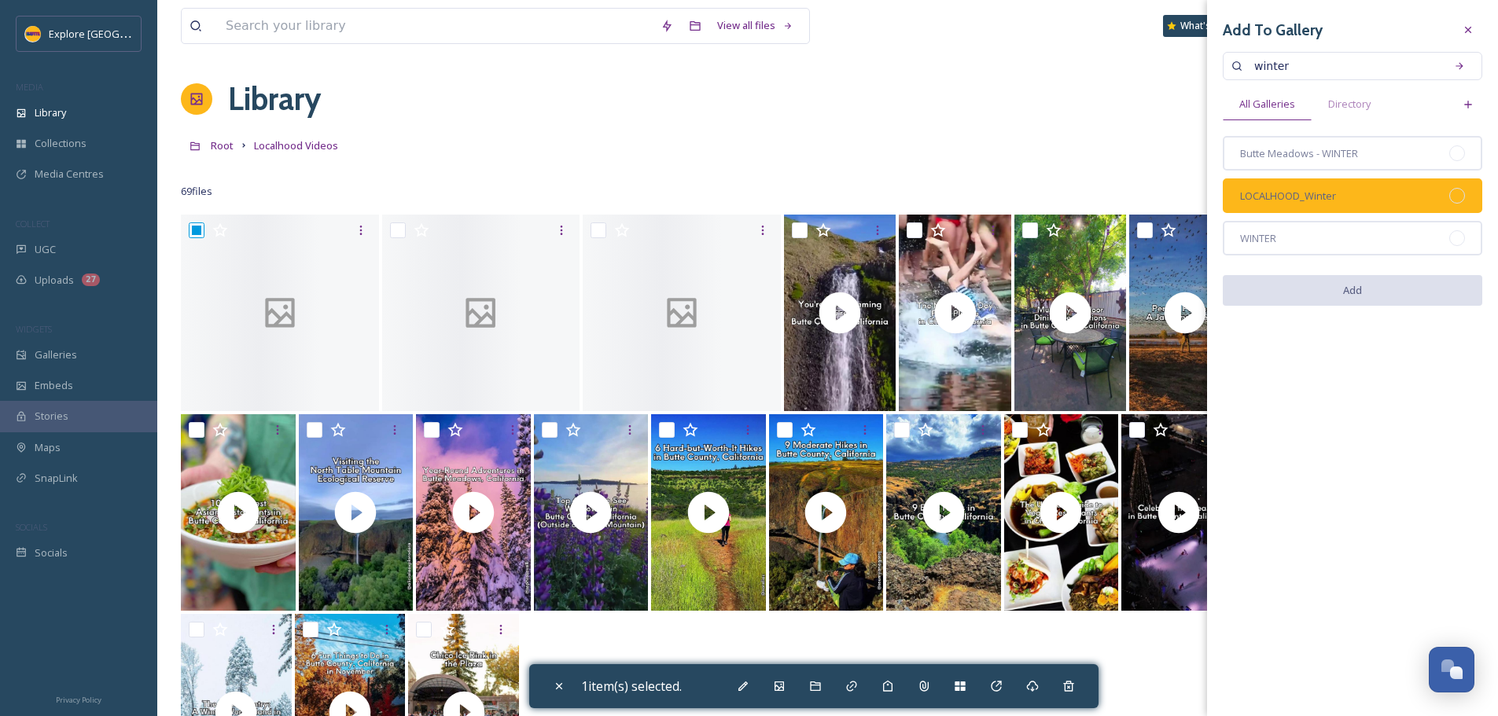
click at [1457, 202] on div at bounding box center [1457, 196] width 16 height 16
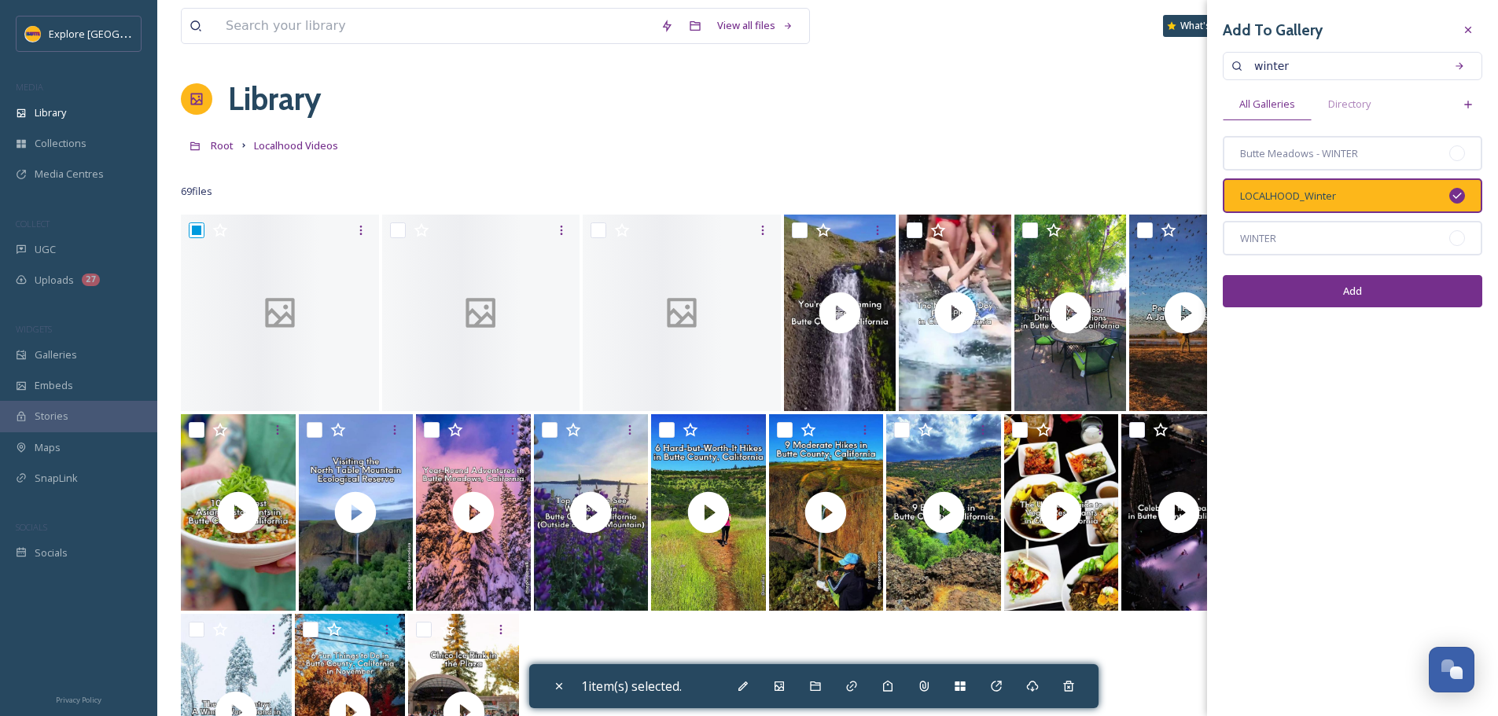
click at [1422, 292] on button "Add" at bounding box center [1351, 291] width 259 height 32
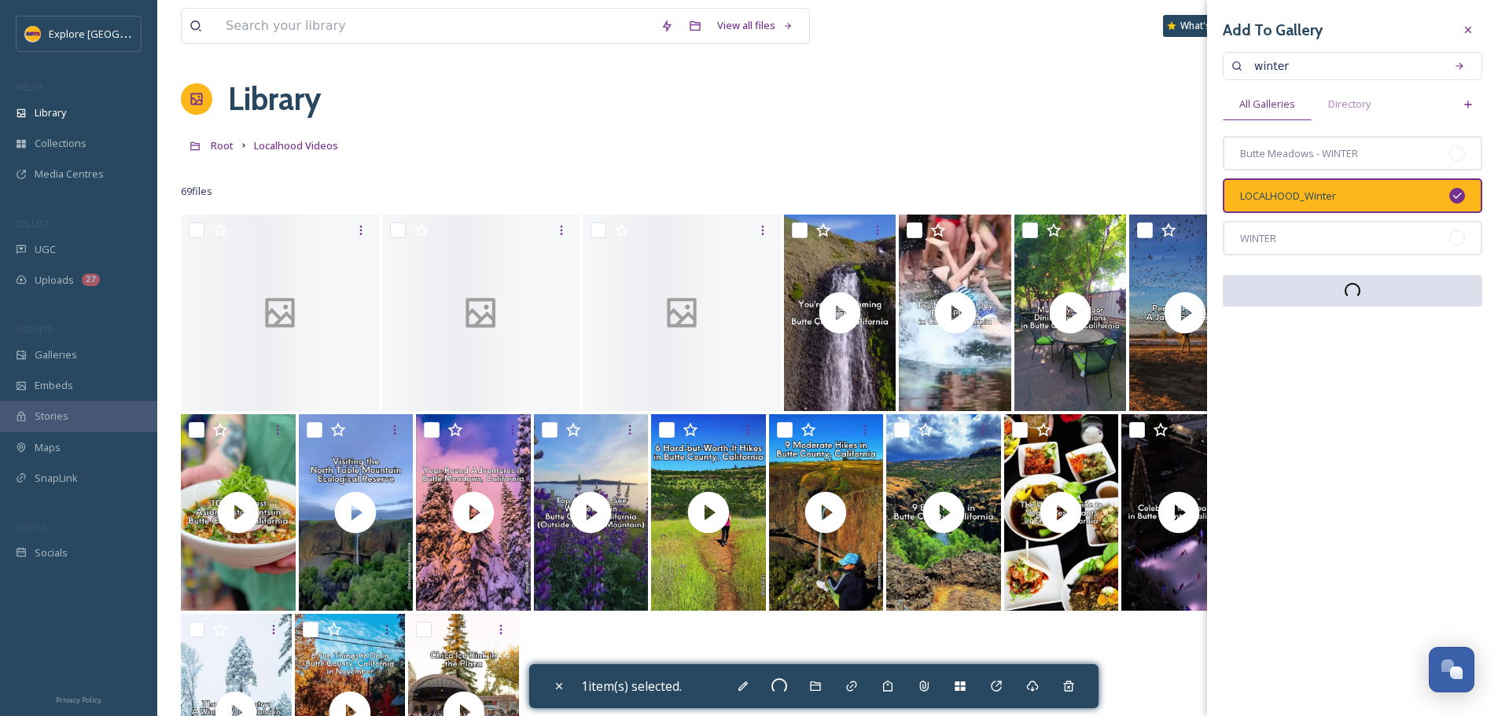
checkbox input "false"
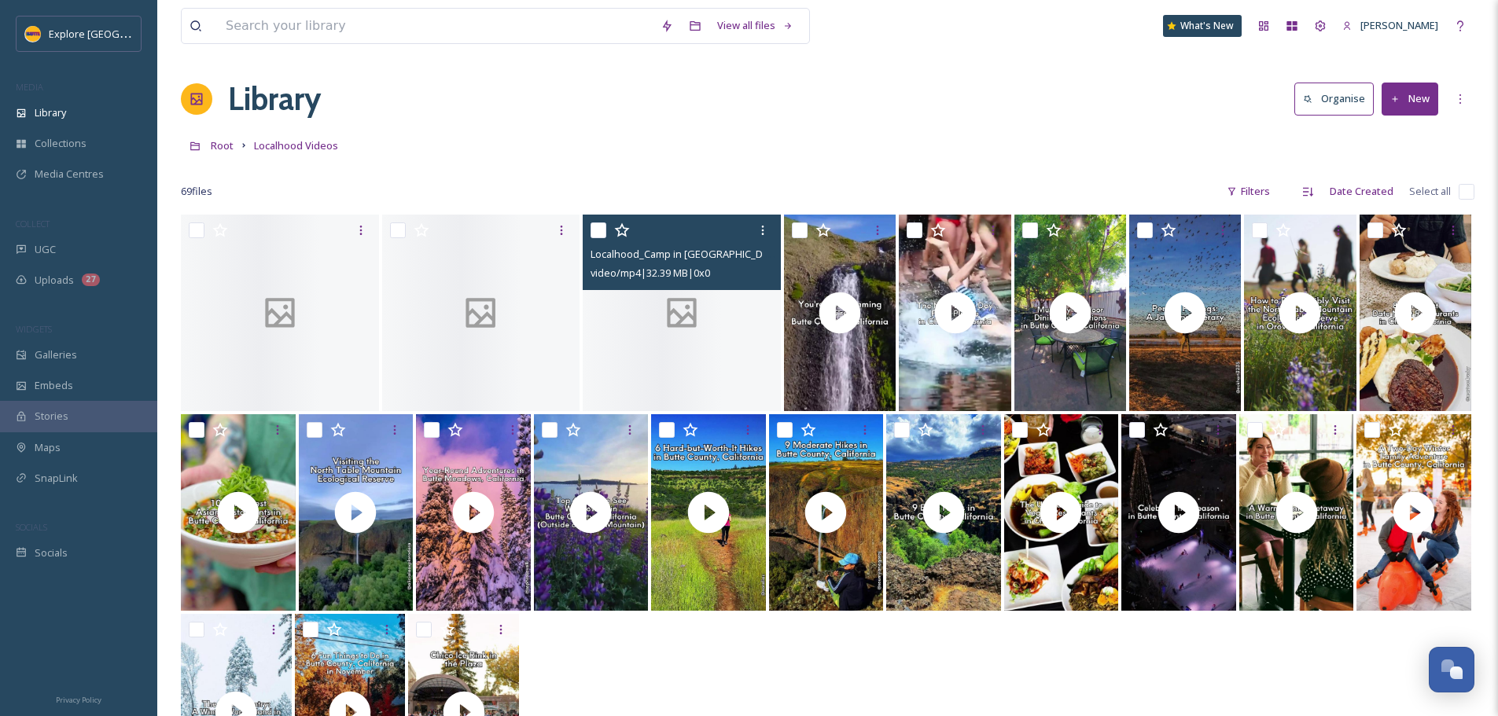
click at [692, 339] on div at bounding box center [682, 313] width 198 height 197
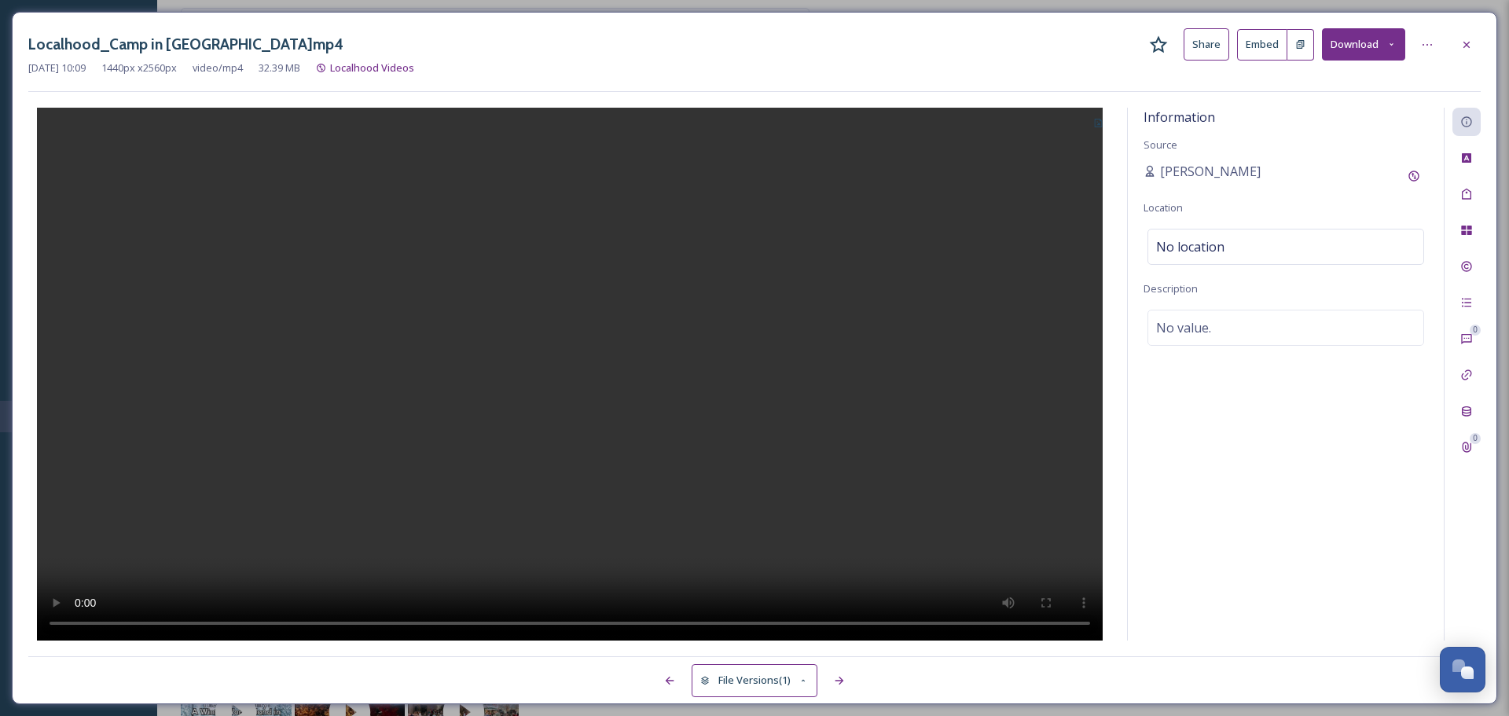
click at [1090, 130] on button at bounding box center [1099, 122] width 26 height 28
click at [1061, 180] on div "Use Current Frame" at bounding box center [1050, 190] width 121 height 31
click at [1210, 243] on span "No location" at bounding box center [1190, 246] width 68 height 19
click at [1248, 244] on input at bounding box center [1286, 247] width 275 height 35
type input "lassen national forest"
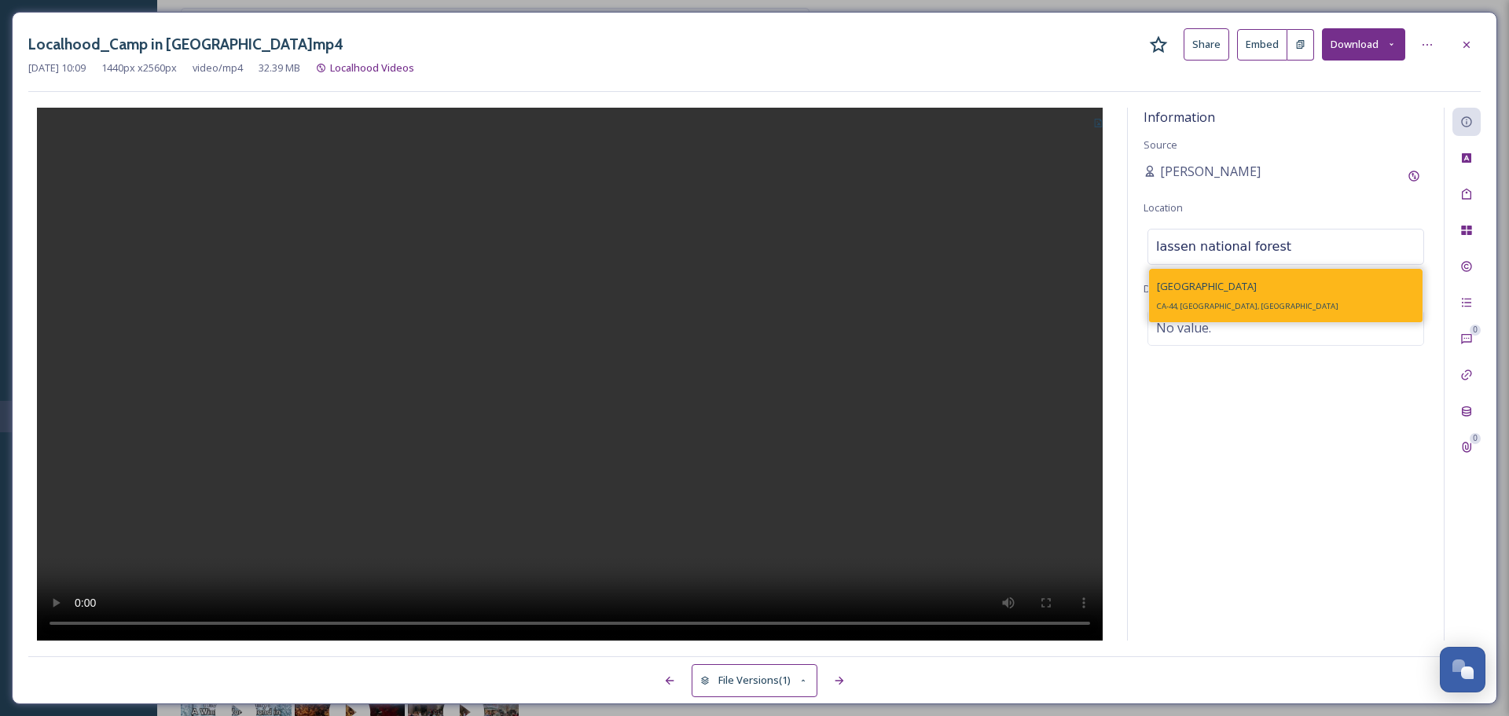
click at [1248, 281] on span "Lassen National Forest" at bounding box center [1207, 286] width 100 height 14
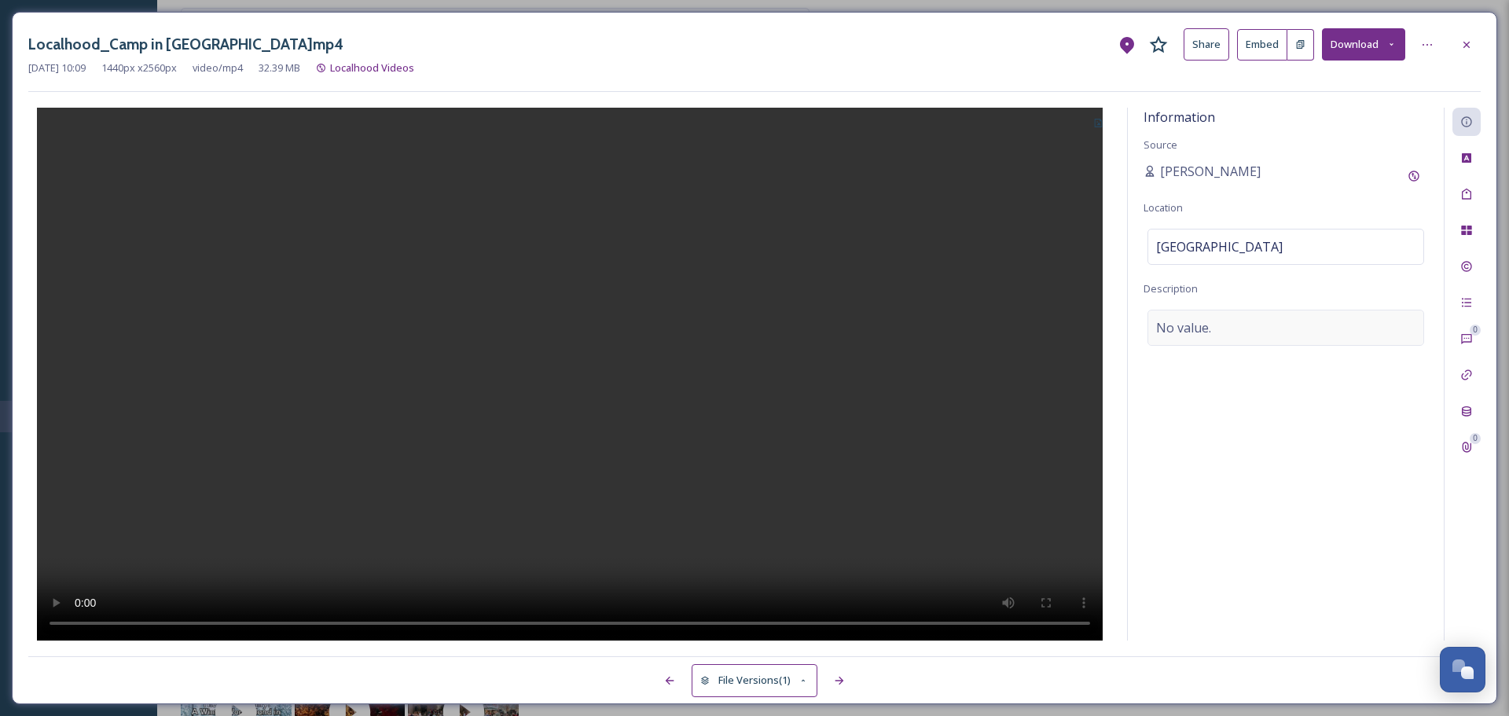
click at [1218, 325] on div "No value." at bounding box center [1286, 328] width 277 height 36
click at [1218, 325] on textarea at bounding box center [1286, 375] width 285 height 130
paste textarea "Break out the s’mores and your favorite tent—summertime is camping season in Bu…"
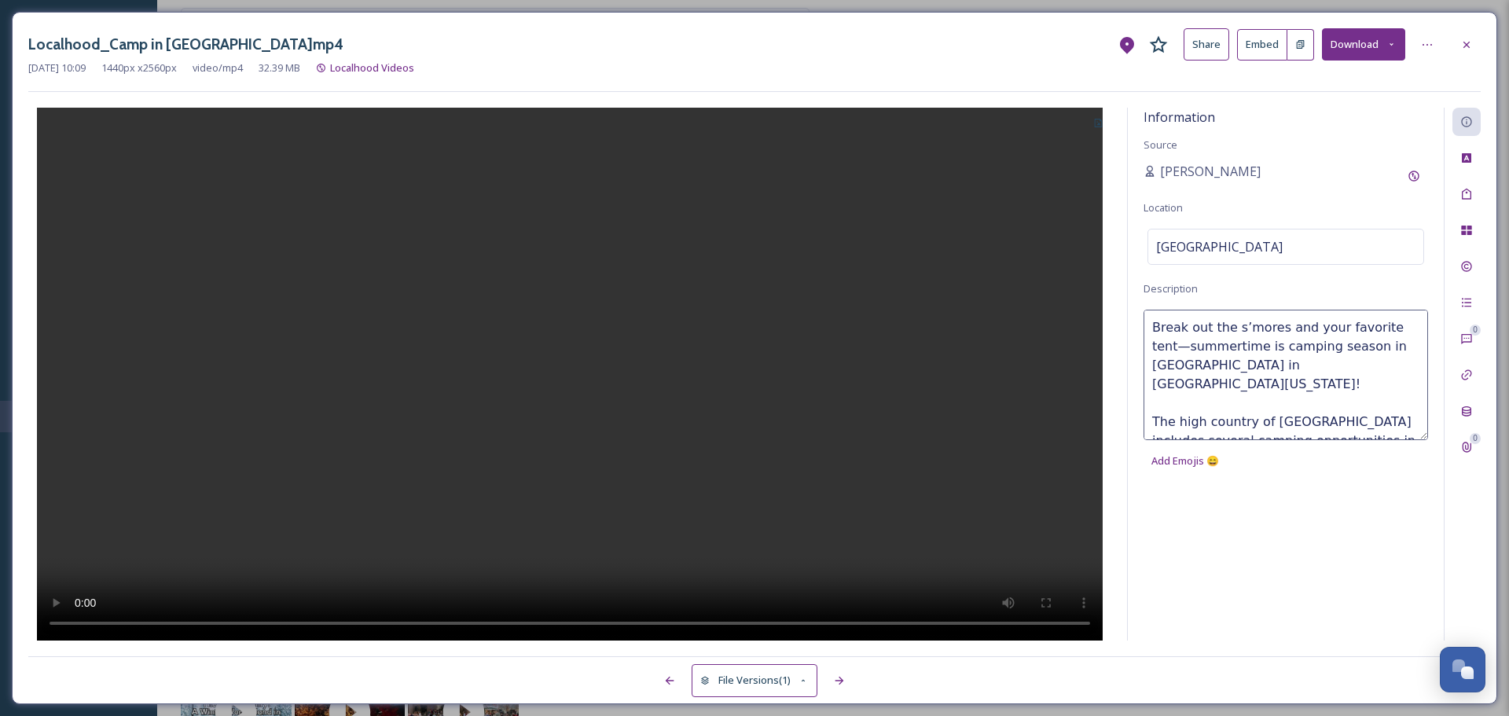
type textarea "Break out the s’mores and your favorite tent—summertime is camping season in Bu…"
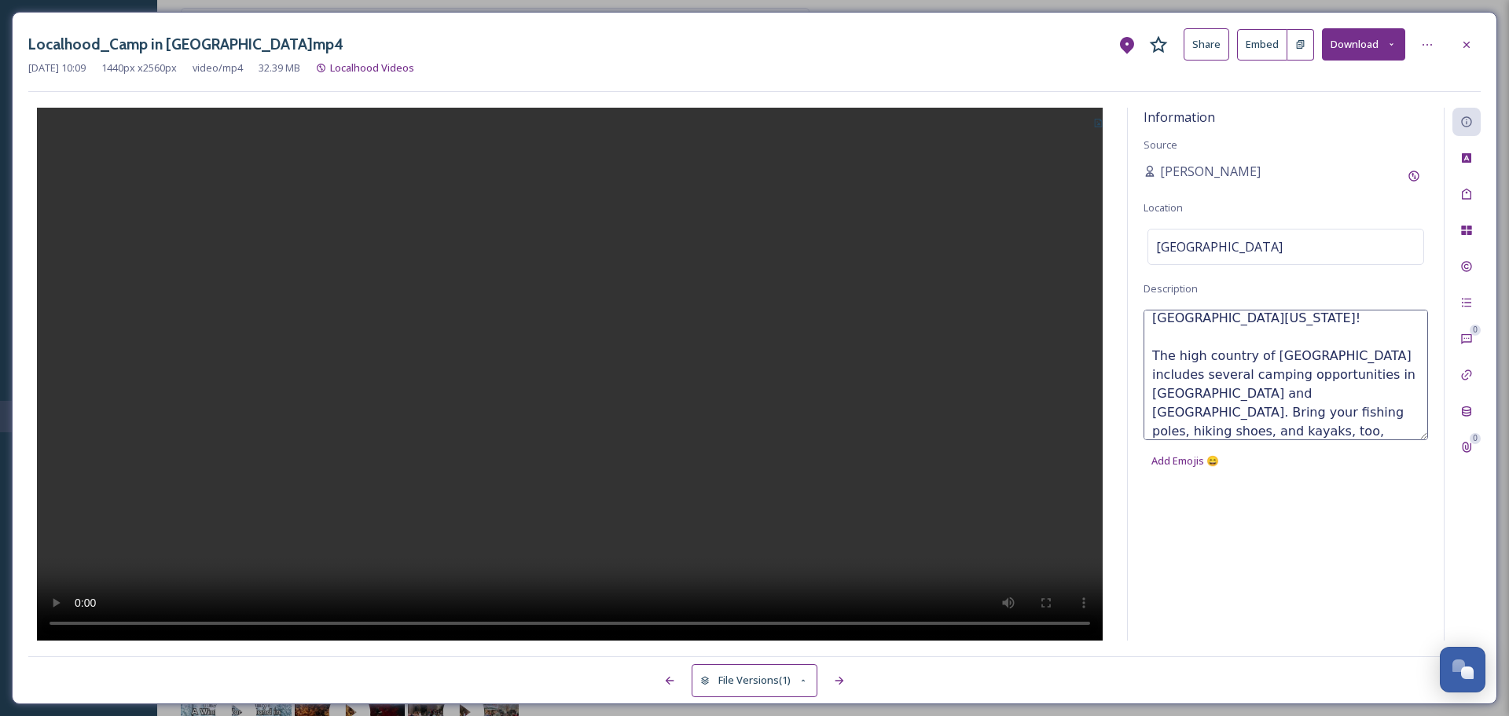
click at [1041, 243] on div at bounding box center [569, 374] width 1083 height 533
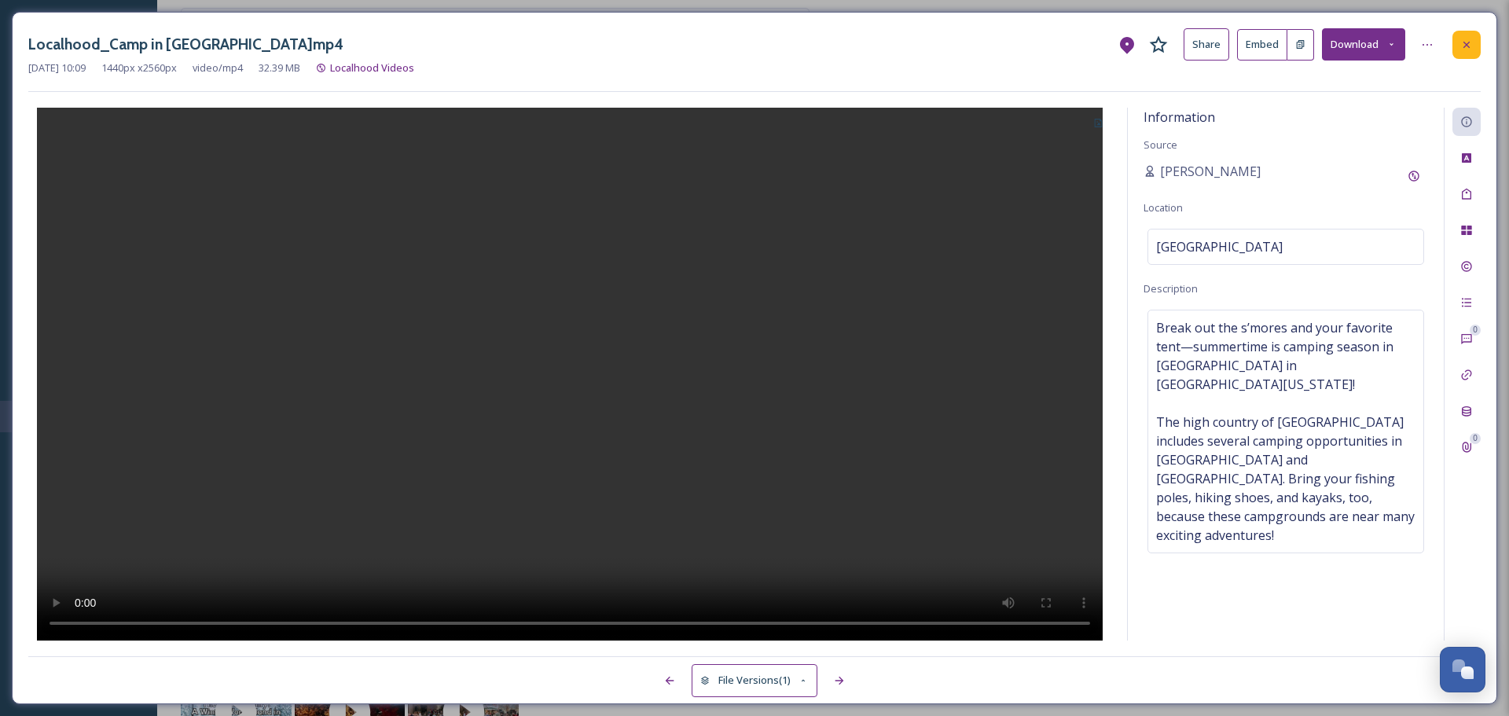
click at [1468, 42] on icon at bounding box center [1467, 45] width 13 height 13
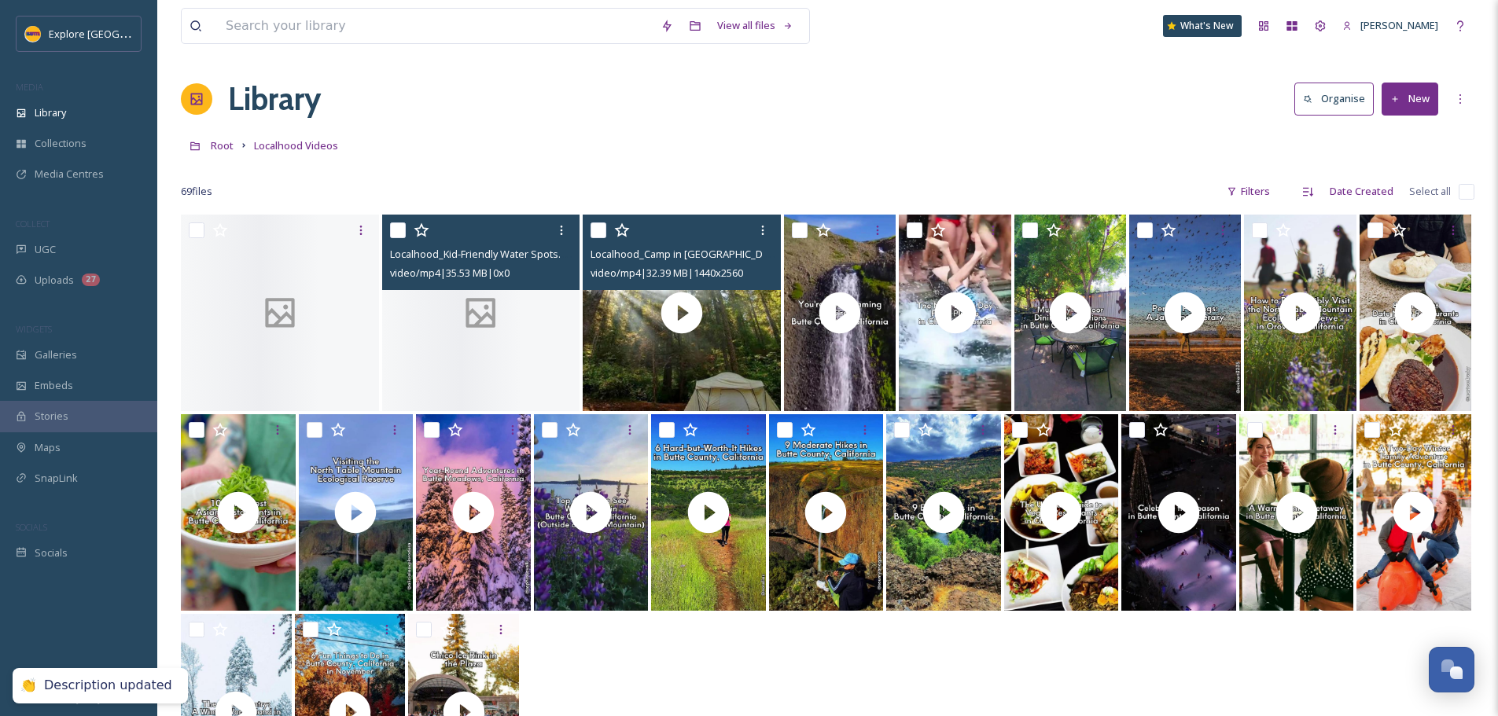
click at [484, 316] on icon at bounding box center [481, 313] width 30 height 30
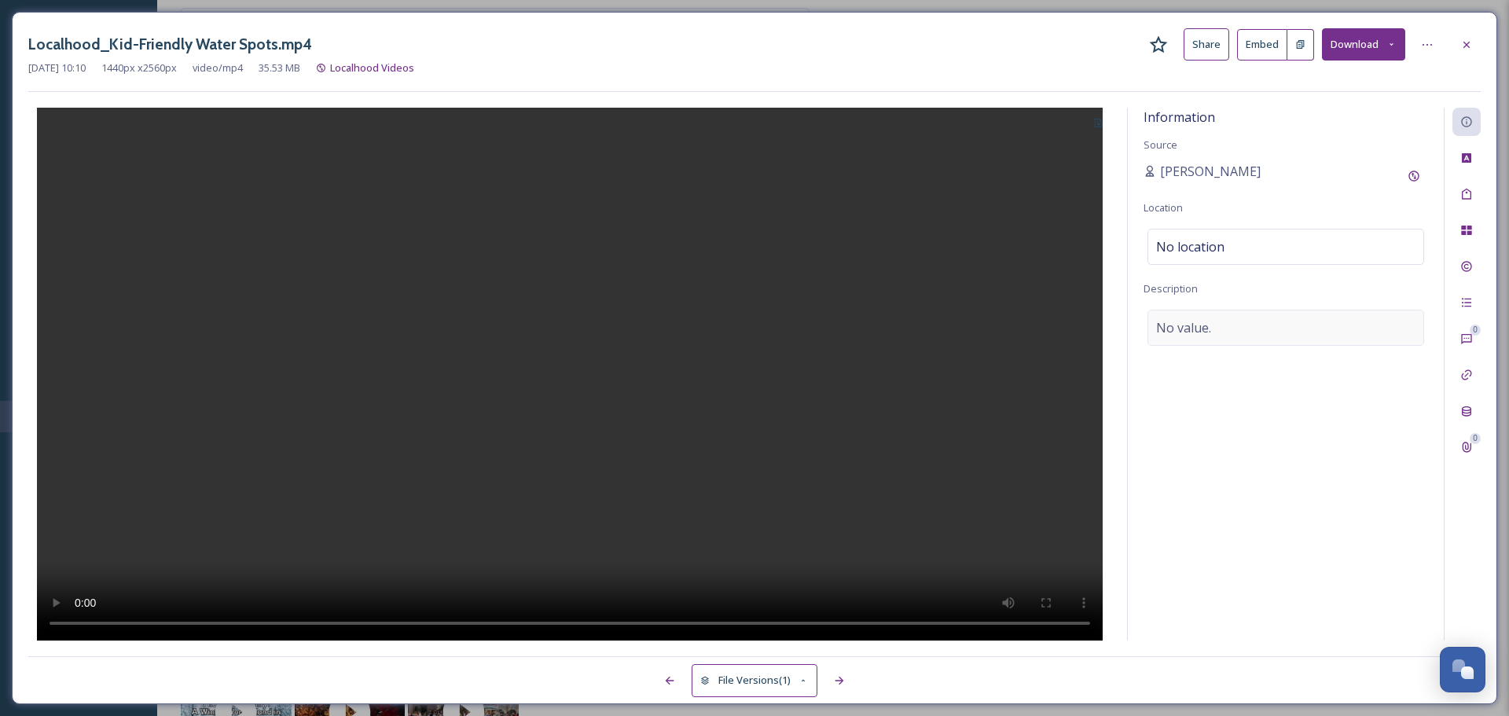
click at [1179, 327] on span "No value." at bounding box center [1183, 327] width 55 height 19
click at [1179, 327] on textarea at bounding box center [1286, 375] width 285 height 130
paste textarea "Summer in Butte County is never limited to three months - with water-perfect we…"
type textarea "Summer in Butte County is never limited to three months - with water-perfect we…"
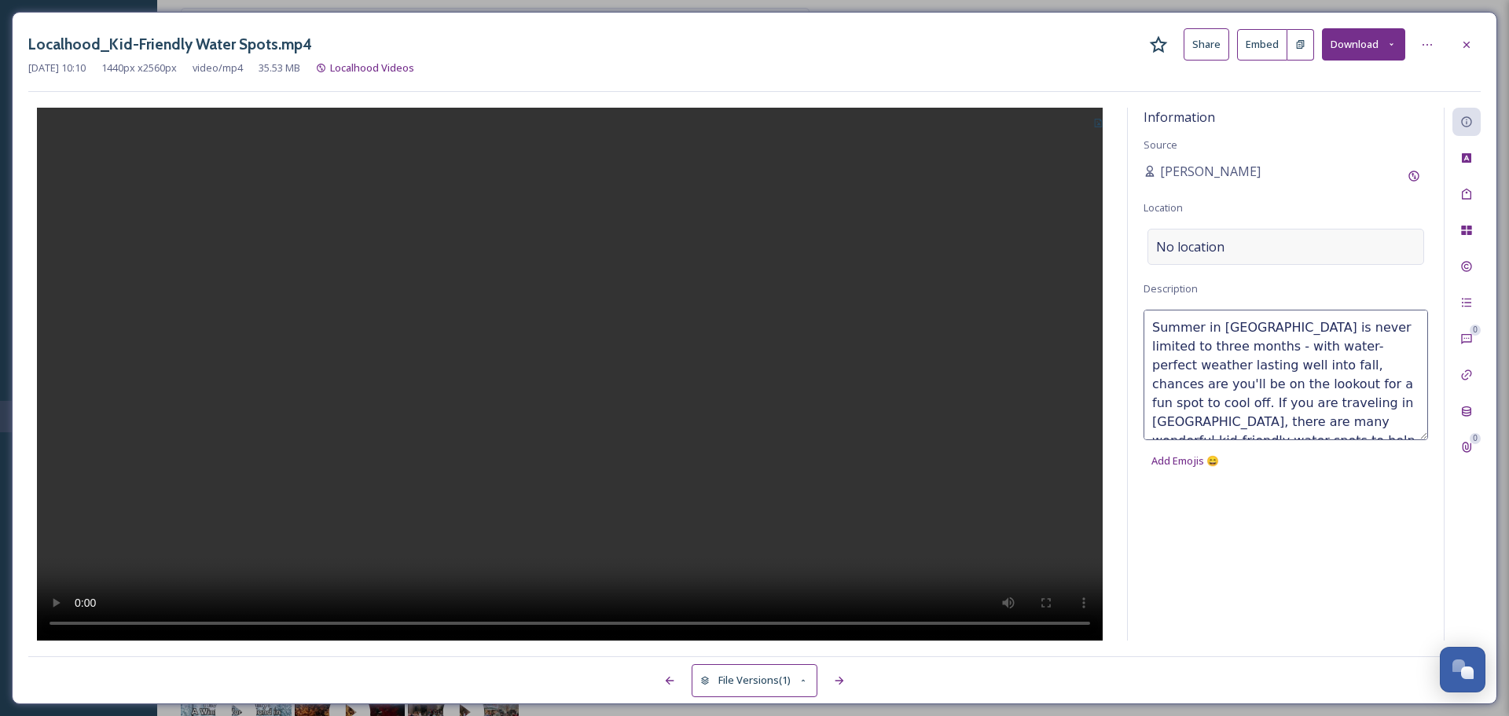
scroll to position [9, 0]
click at [1203, 249] on span "No location" at bounding box center [1190, 246] width 68 height 19
click at [1203, 249] on input at bounding box center [1286, 247] width 275 height 35
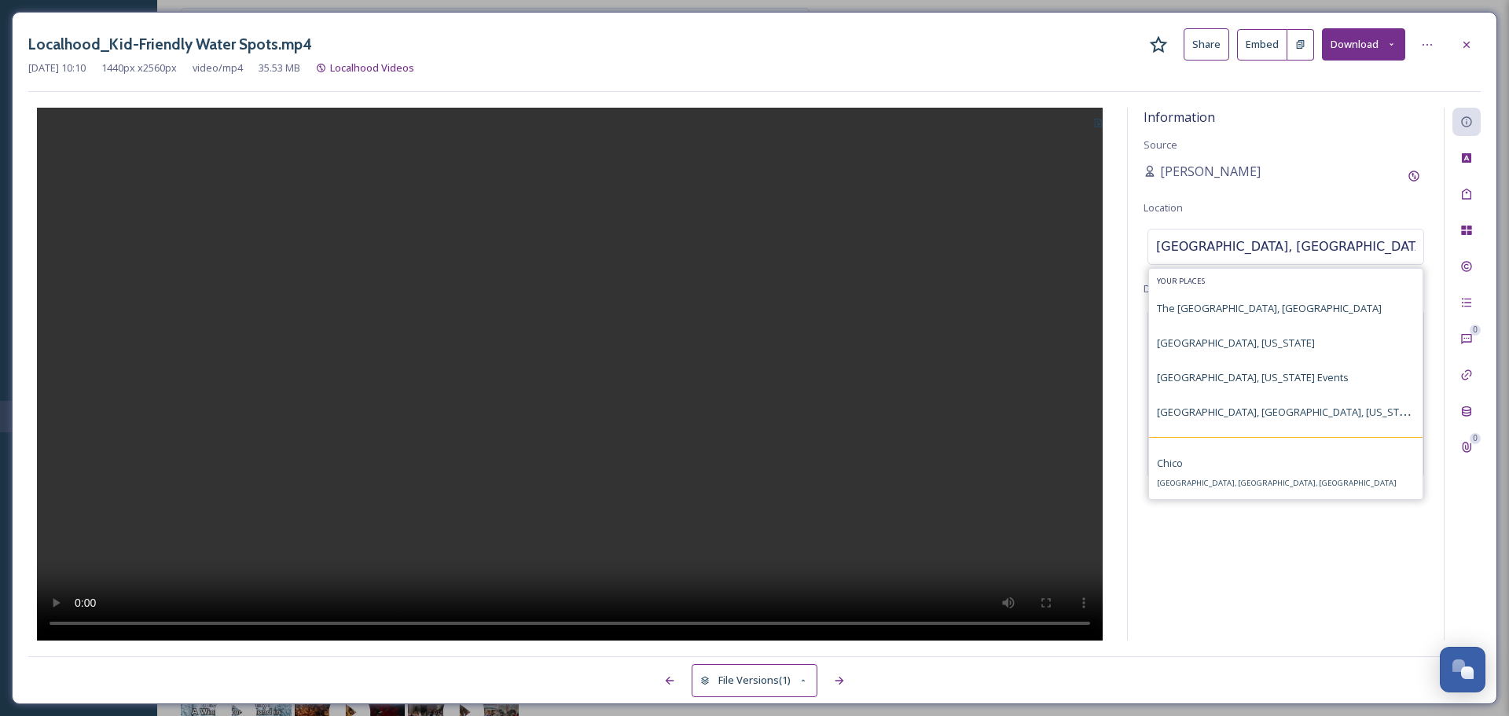
type input "butte county, calif"
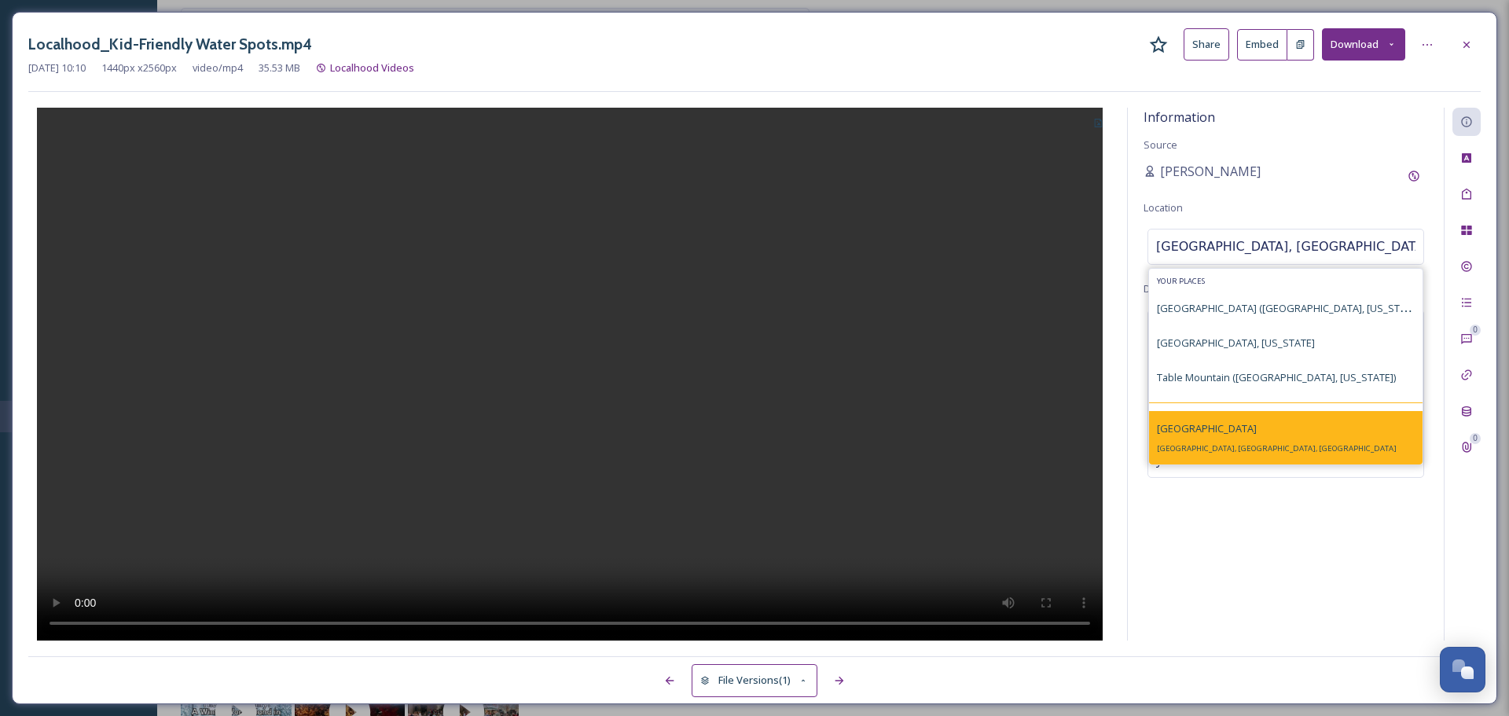
click at [1206, 443] on div "Butte County Butte County, CA, USA" at bounding box center [1277, 438] width 240 height 38
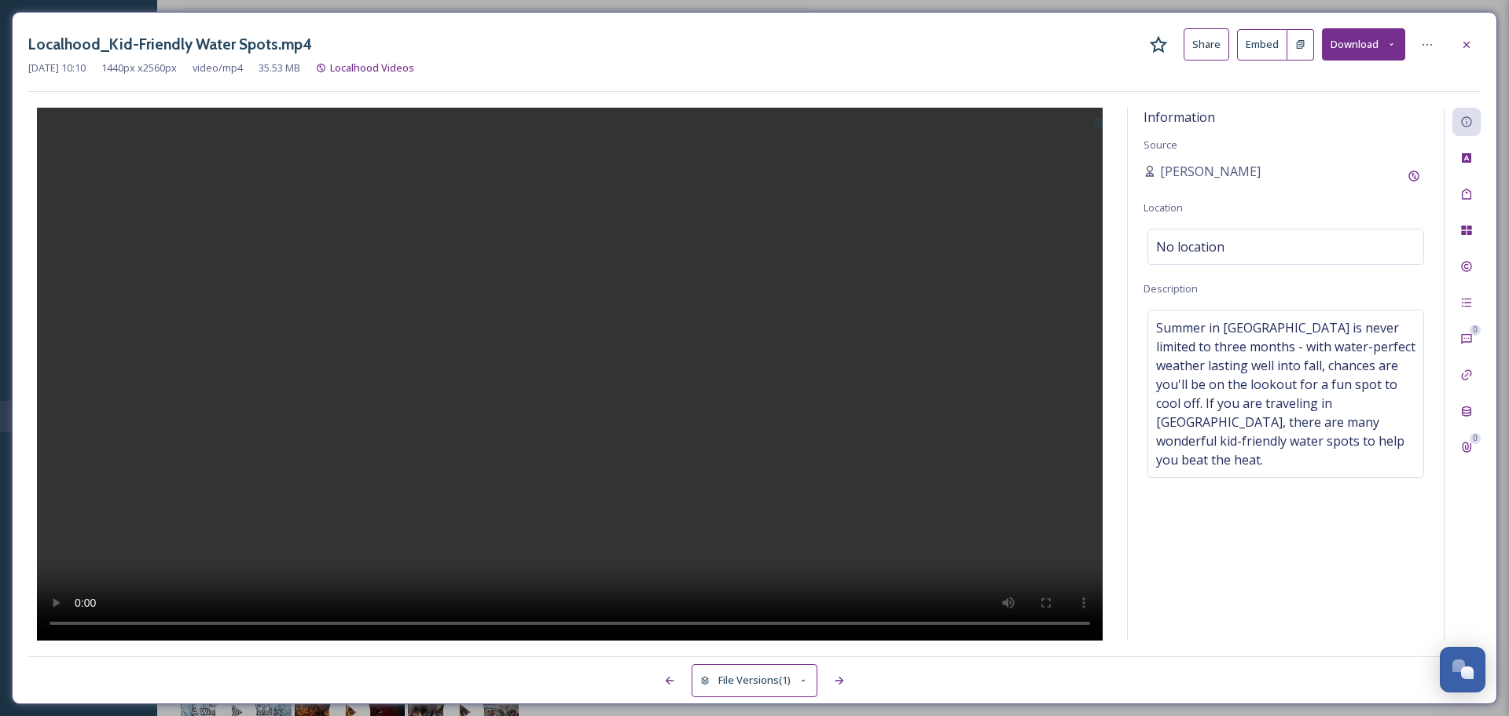
click at [1085, 120] on div at bounding box center [569, 374] width 1083 height 533
click at [1102, 124] on icon at bounding box center [1099, 123] width 8 height 9
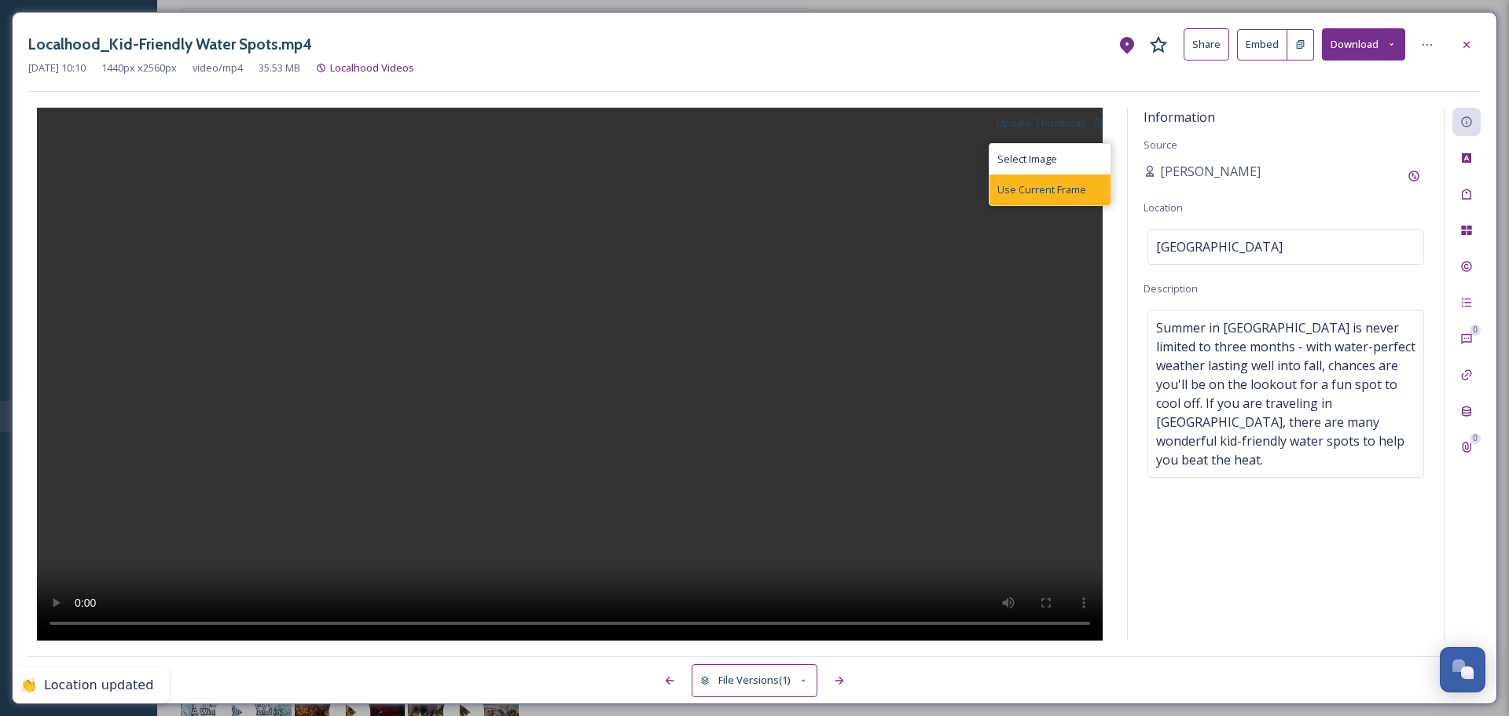
click at [1028, 199] on div "Use Current Frame" at bounding box center [1050, 190] width 121 height 31
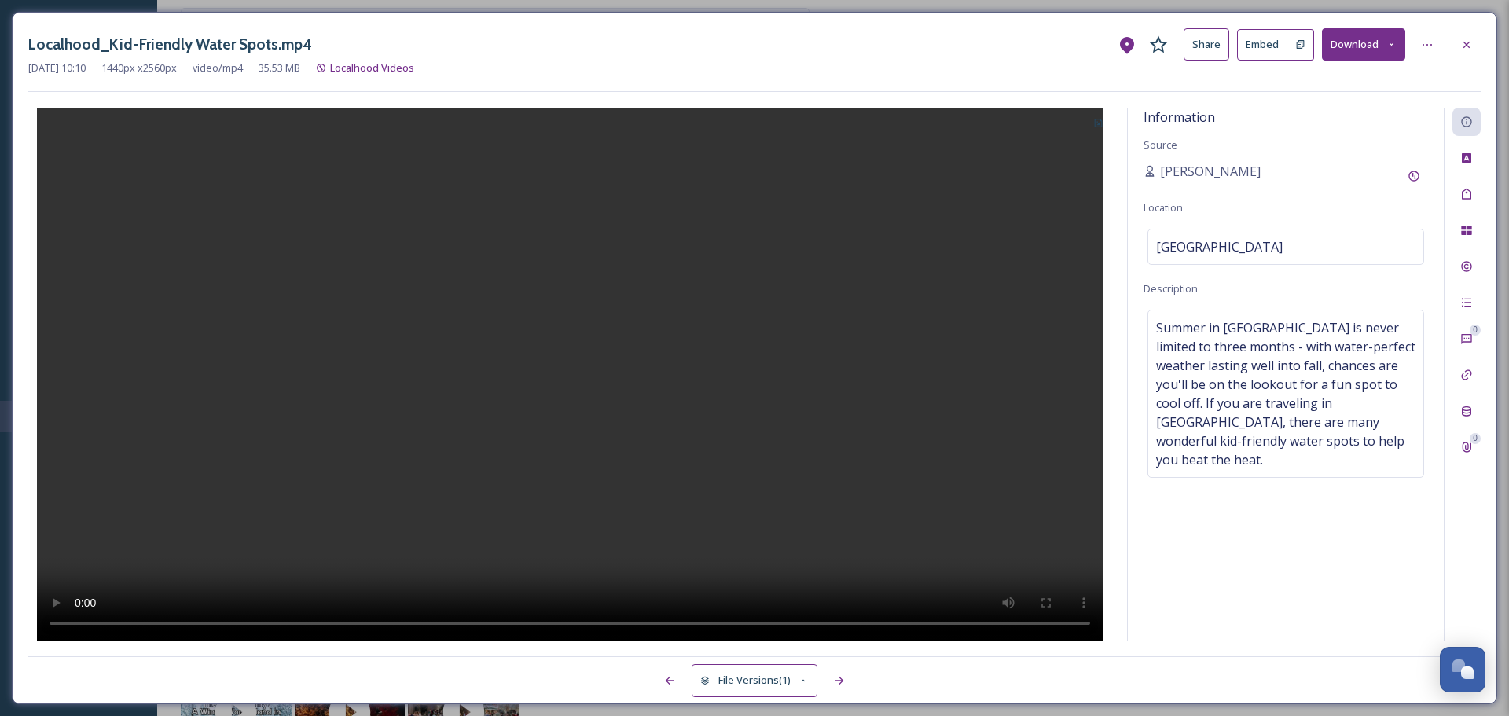
drag, startPoint x: 1467, startPoint y: 42, endPoint x: 1361, endPoint y: 73, distance: 110.7
click at [1467, 42] on icon at bounding box center [1467, 45] width 13 height 13
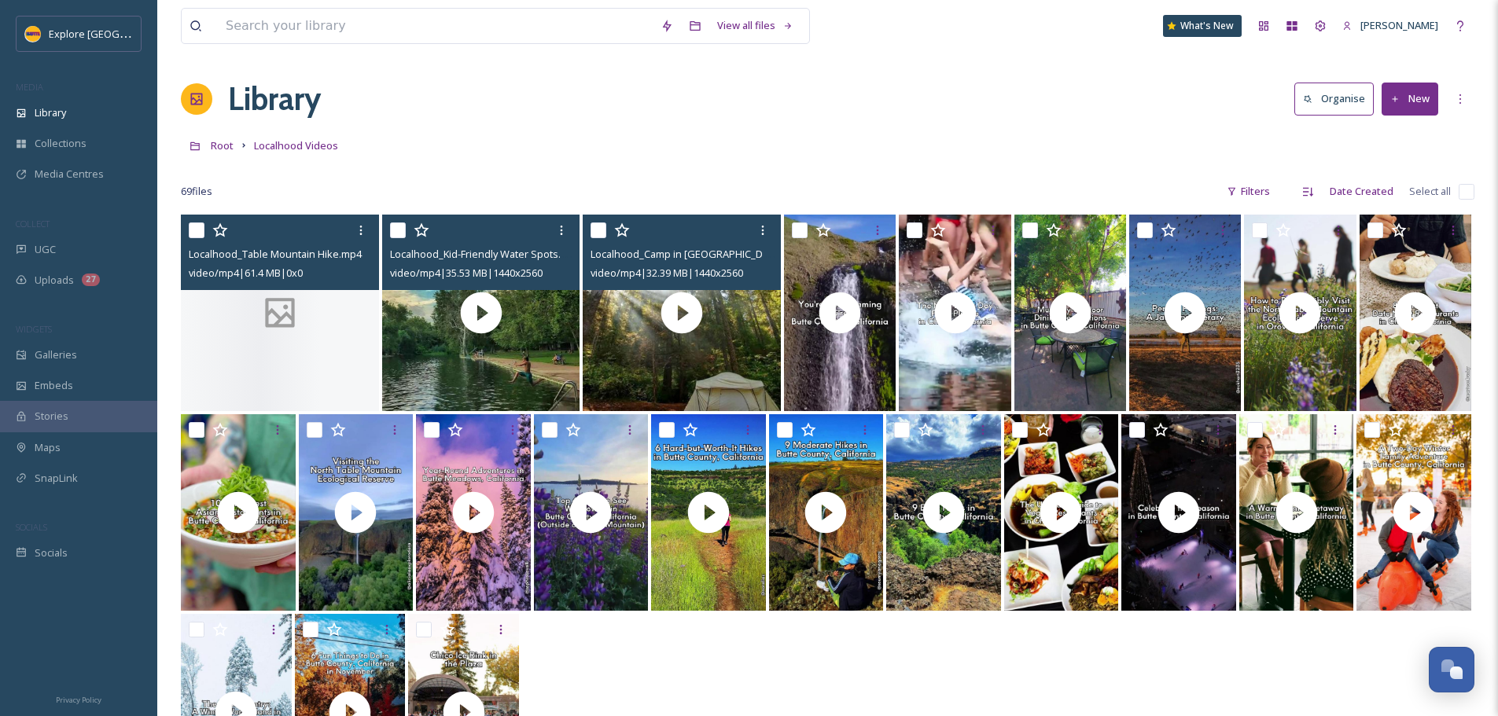
click at [222, 346] on div at bounding box center [280, 313] width 198 height 197
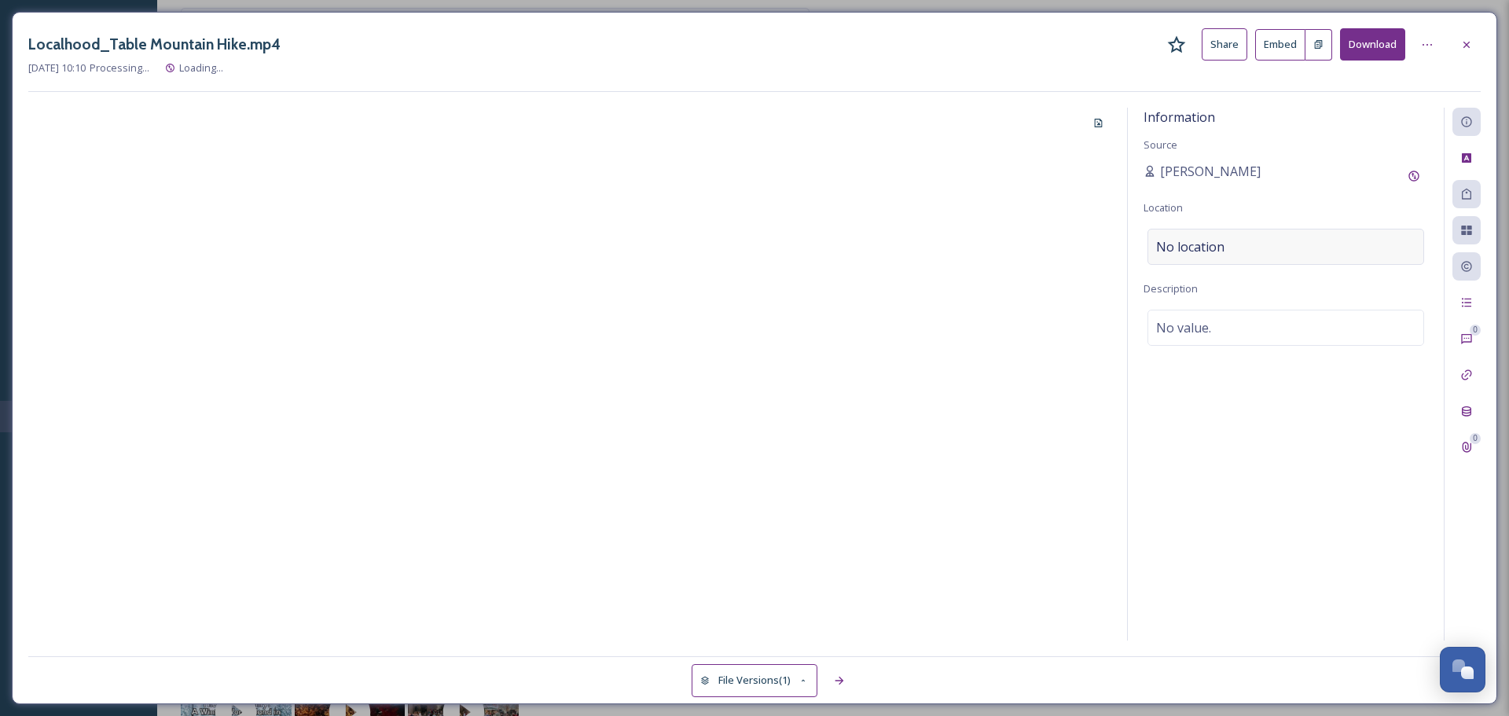
click at [1236, 247] on div "No location" at bounding box center [1286, 247] width 277 height 36
click at [1236, 247] on input at bounding box center [1286, 247] width 275 height 35
type input "t"
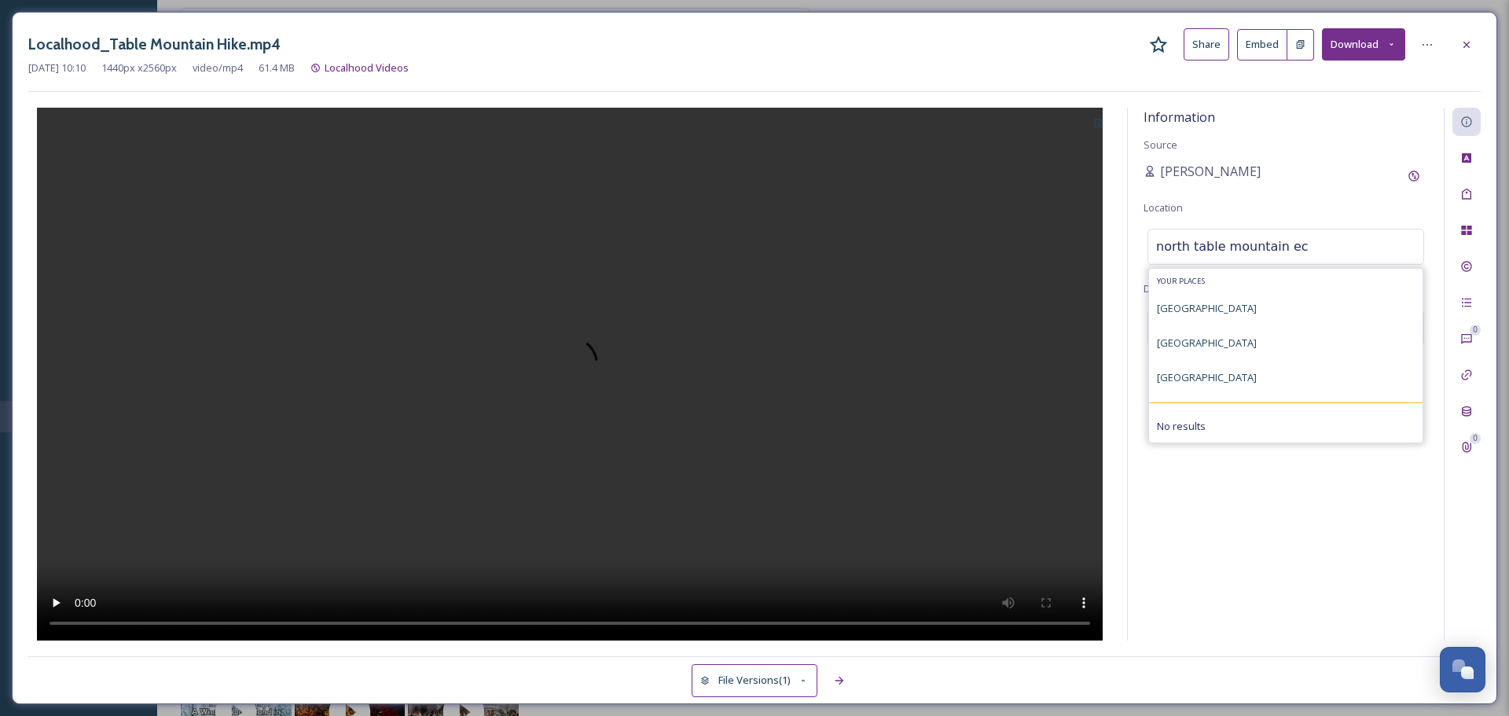
click at [1193, 249] on input "north table mountain ec" at bounding box center [1286, 247] width 275 height 35
click at [1240, 248] on input "table mountain ecol" at bounding box center [1286, 247] width 275 height 35
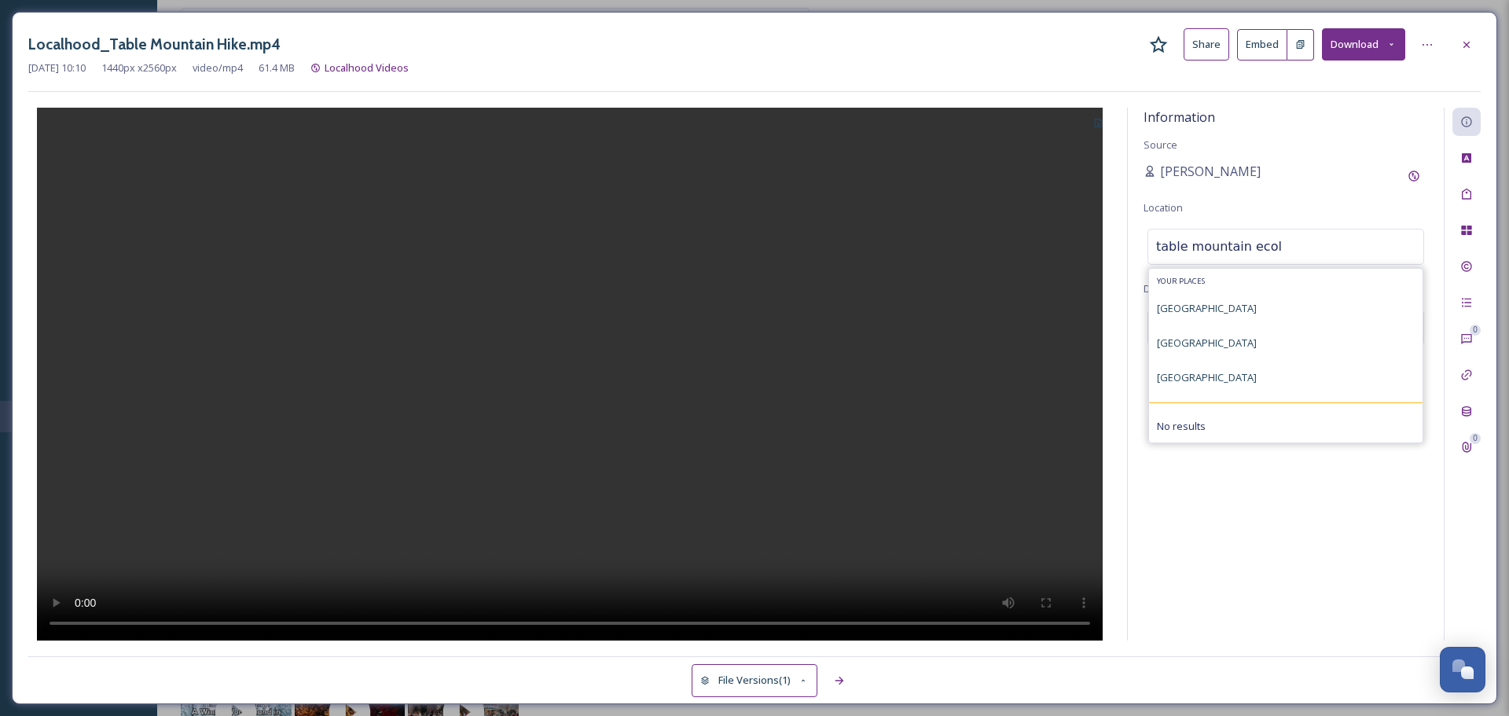
click at [1240, 248] on input "table mountain ecol" at bounding box center [1286, 247] width 275 height 35
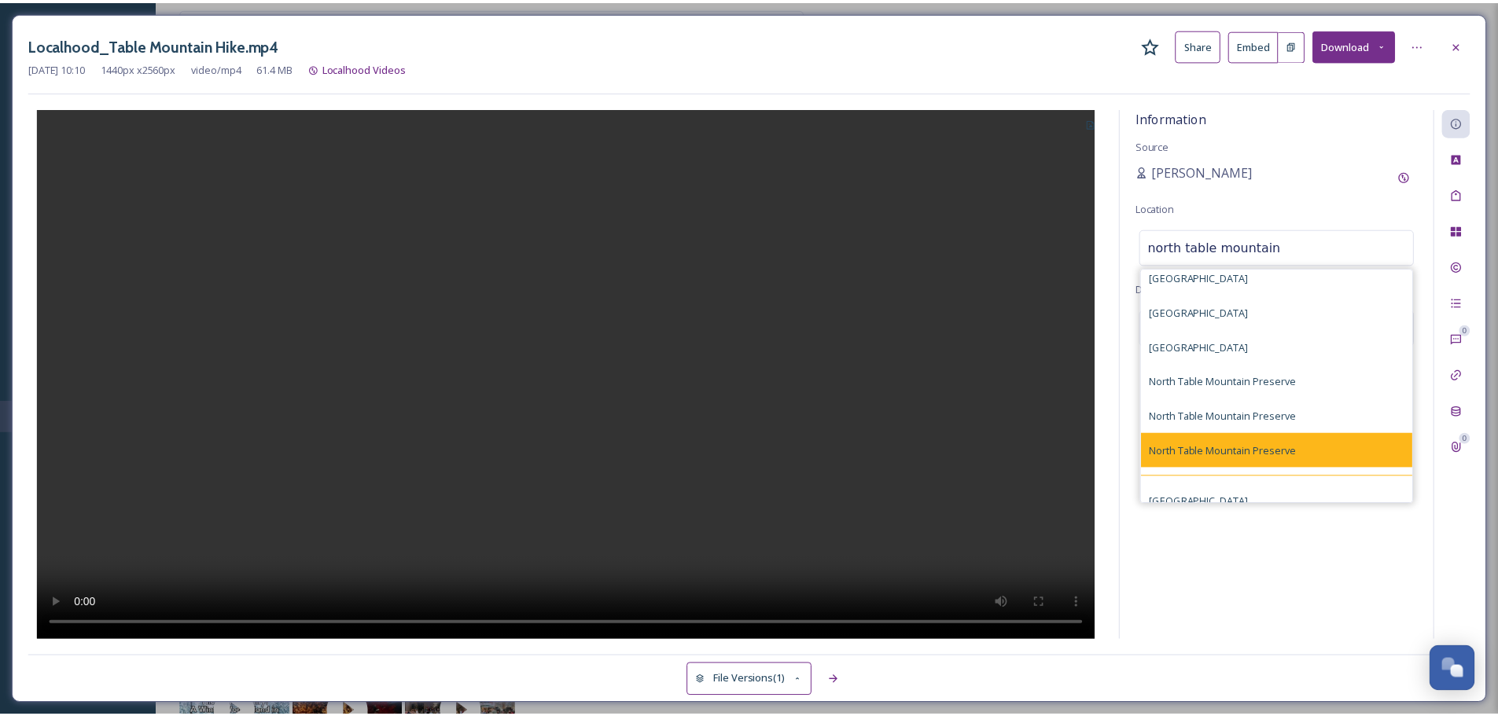
scroll to position [100, 0]
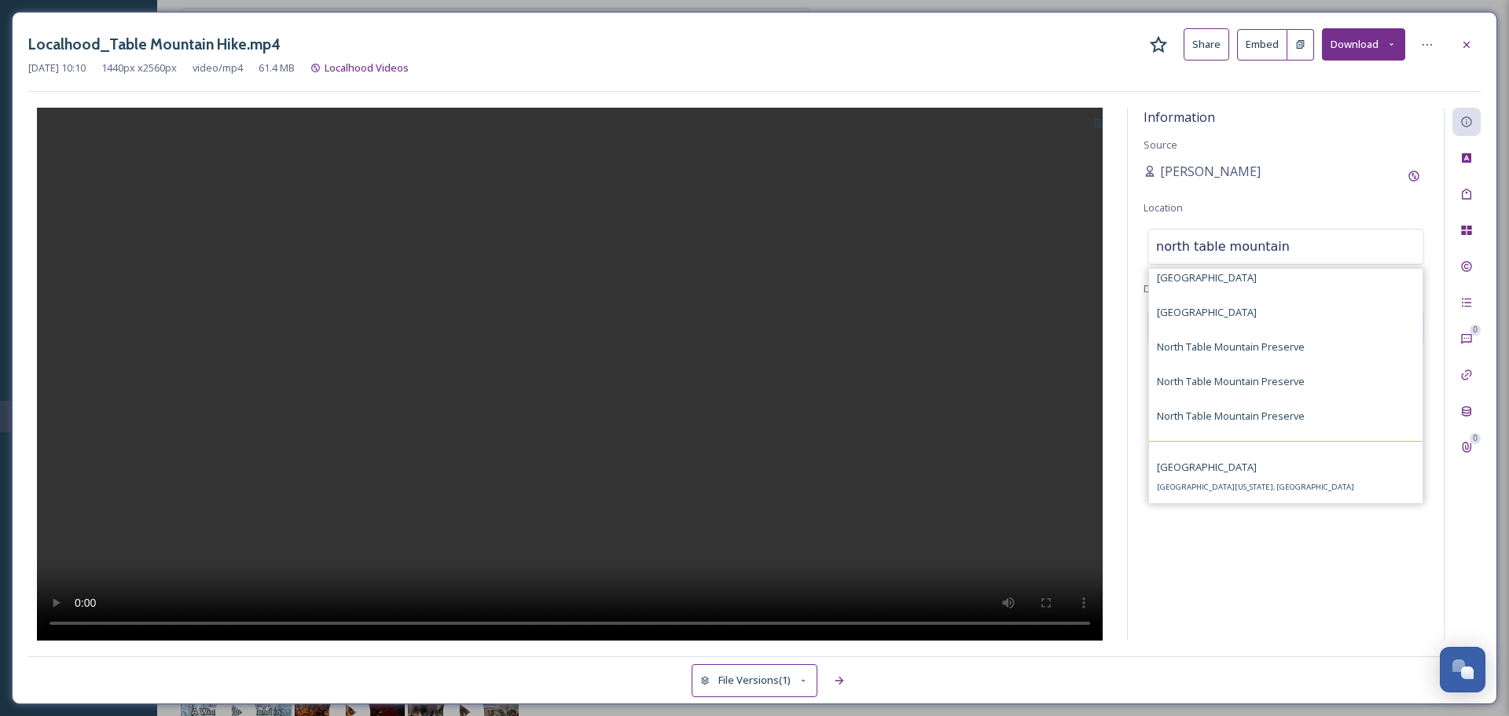
click at [1292, 247] on input "north table mountain" at bounding box center [1286, 247] width 275 height 35
type input "north table mountain, oroville"
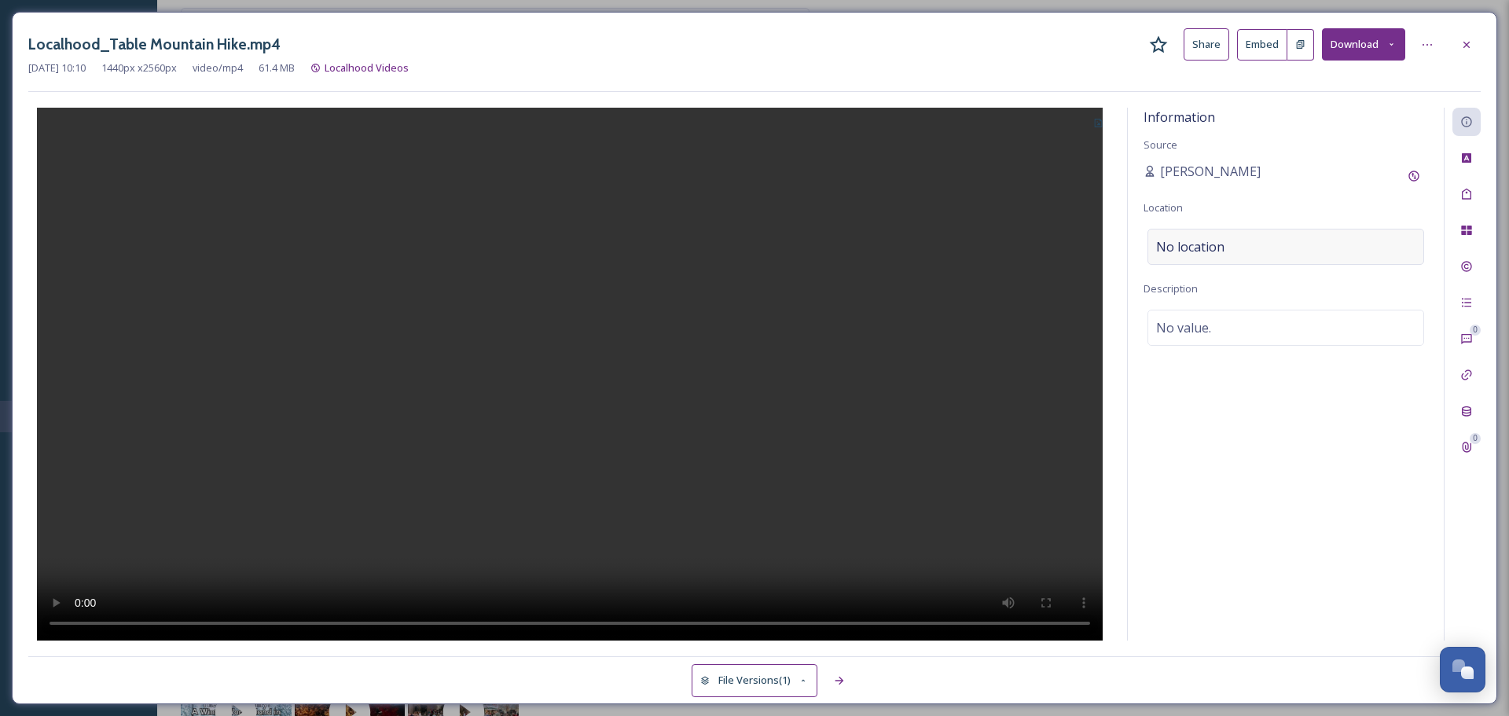
click at [1292, 246] on div "No location" at bounding box center [1286, 247] width 277 height 36
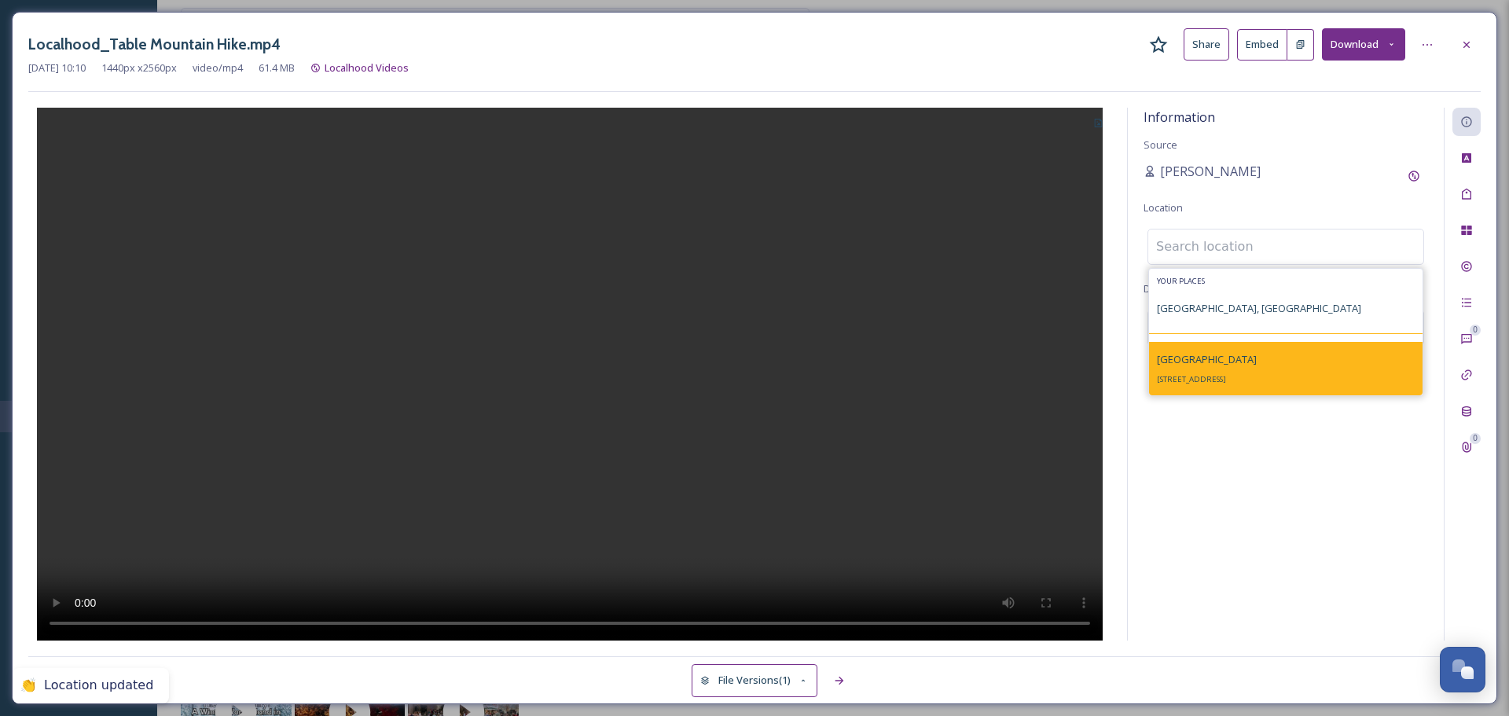
click at [1257, 373] on div "North Table Mountain Ecological Reserve 2488 Cherokee Rd, Oroville, CA 95965, U…" at bounding box center [1207, 369] width 100 height 38
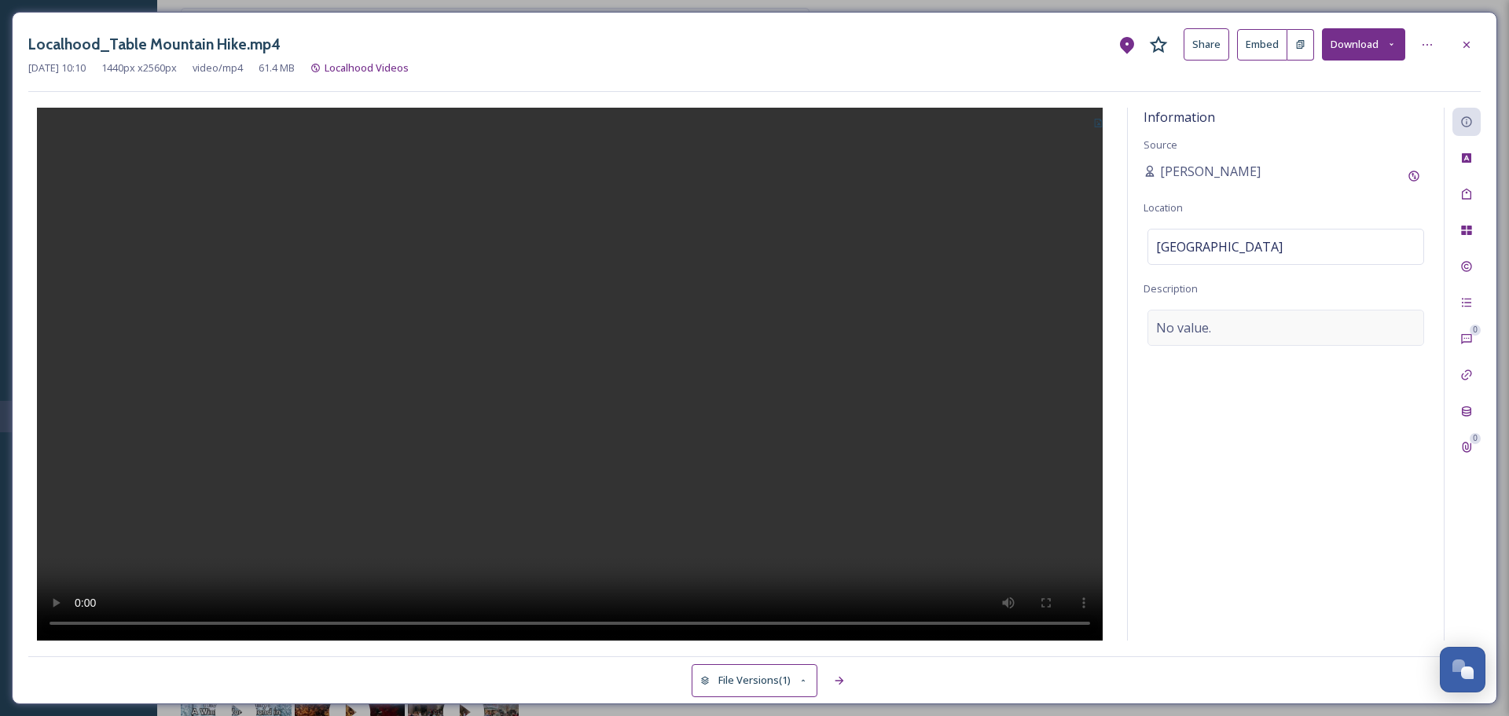
click at [1202, 321] on span "No value." at bounding box center [1183, 327] width 55 height 19
click at [1202, 321] on textarea at bounding box center [1286, 375] width 285 height 130
paste textarea "Discover the best of Table Mountain in Northern California by lacing up and exp…"
type textarea "Discover the best of Table Mountain in Northern California by lacing up and exp…"
click at [1096, 123] on icon at bounding box center [1098, 123] width 10 height 10
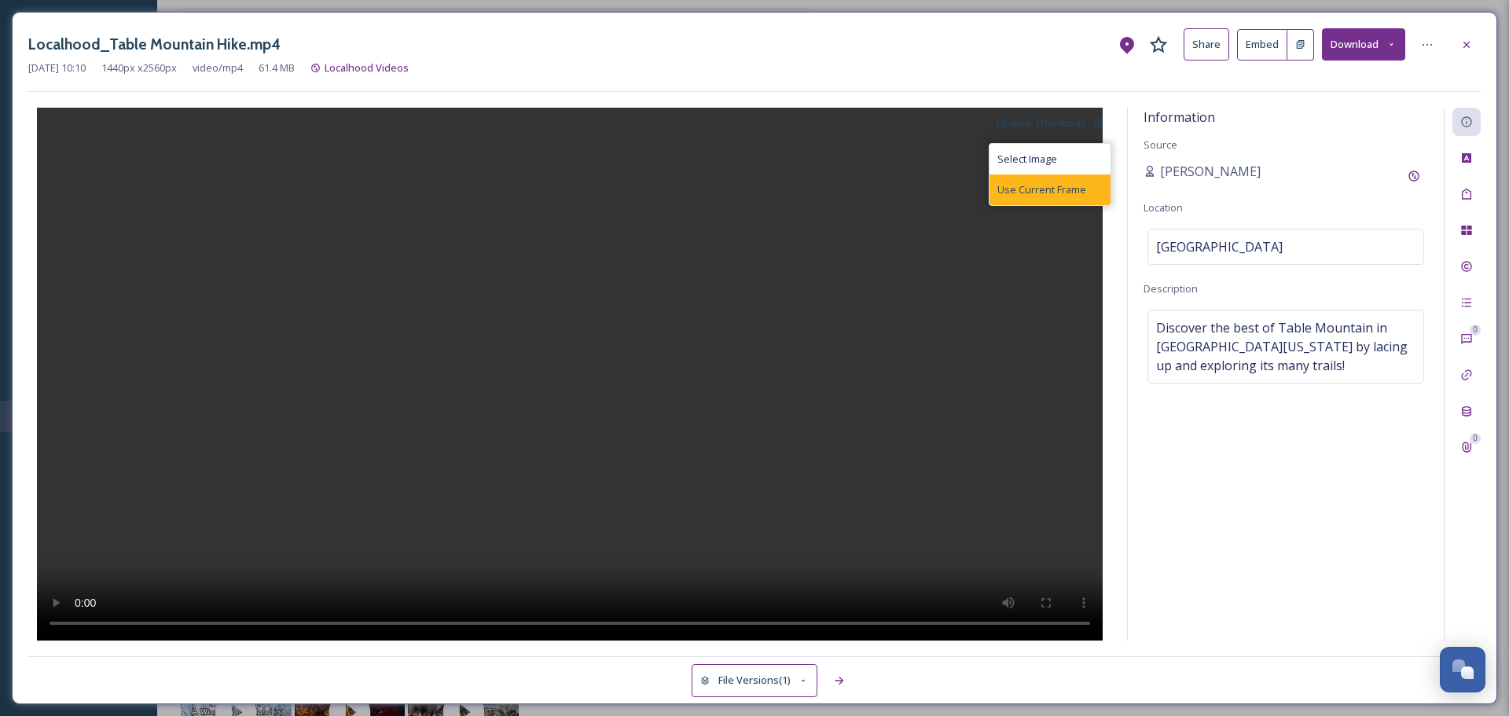
click at [1060, 194] on span "Use Current Frame" at bounding box center [1042, 189] width 89 height 15
click at [1476, 46] on div at bounding box center [1467, 45] width 28 height 28
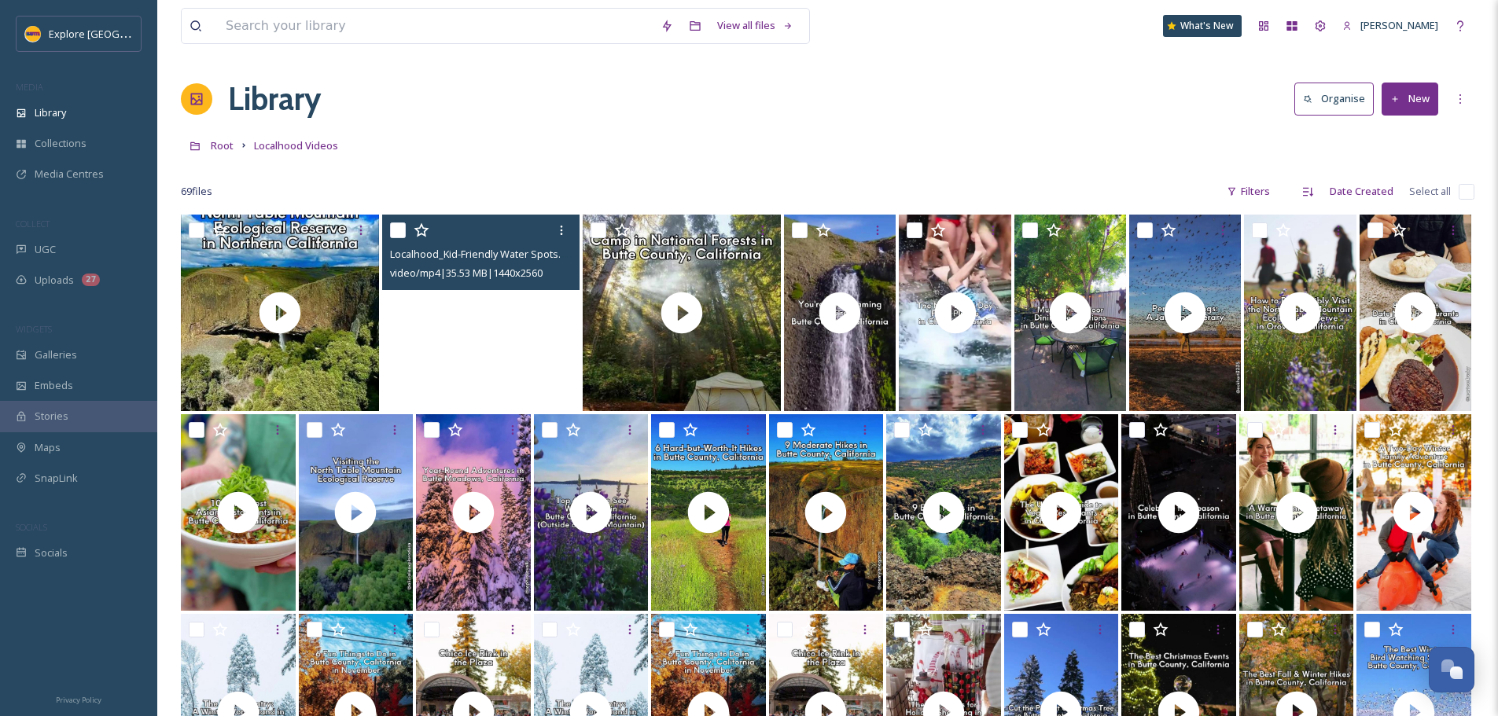
click at [504, 356] on video "Localhood_Kid-Friendly Water Spots.mp4" at bounding box center [481, 313] width 198 height 197
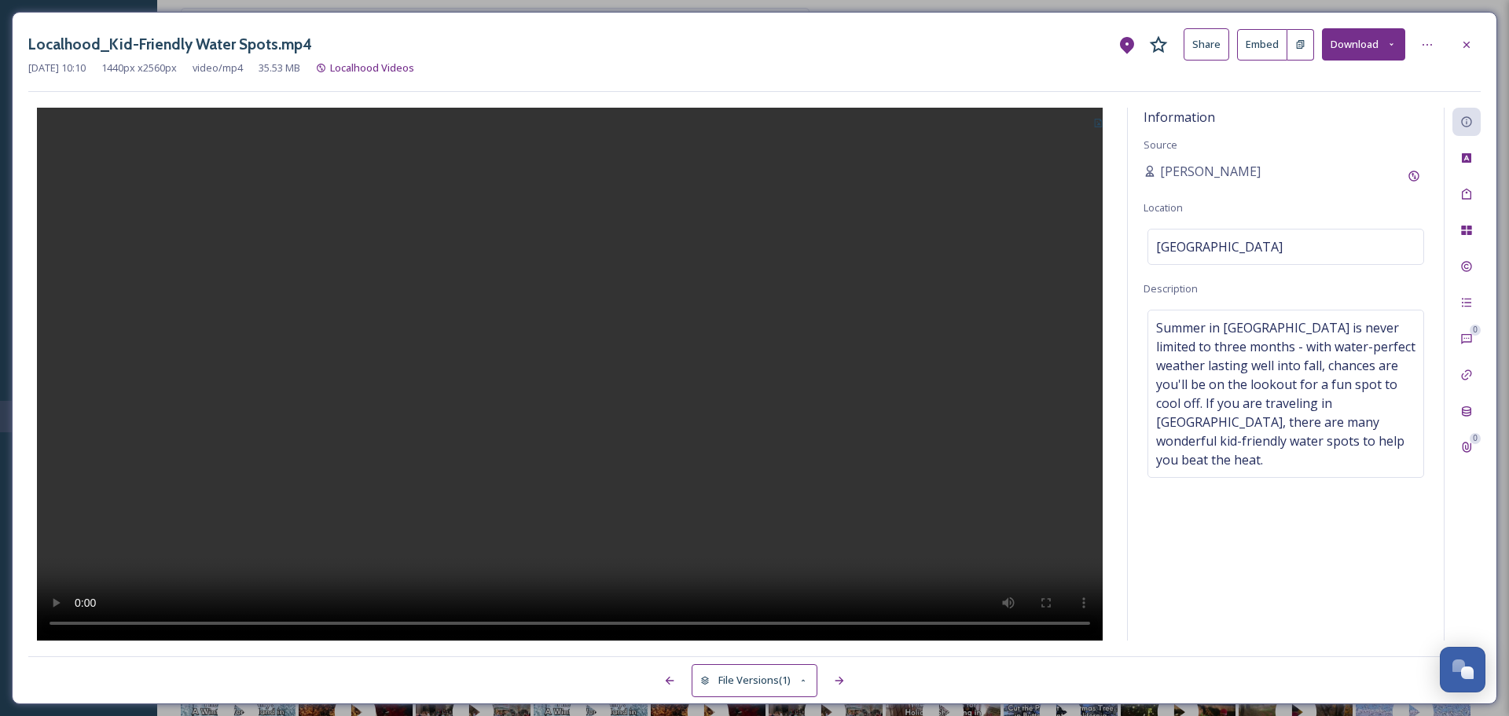
click at [1303, 51] on button at bounding box center [1301, 44] width 27 height 31
click at [1462, 46] on icon at bounding box center [1467, 45] width 13 height 13
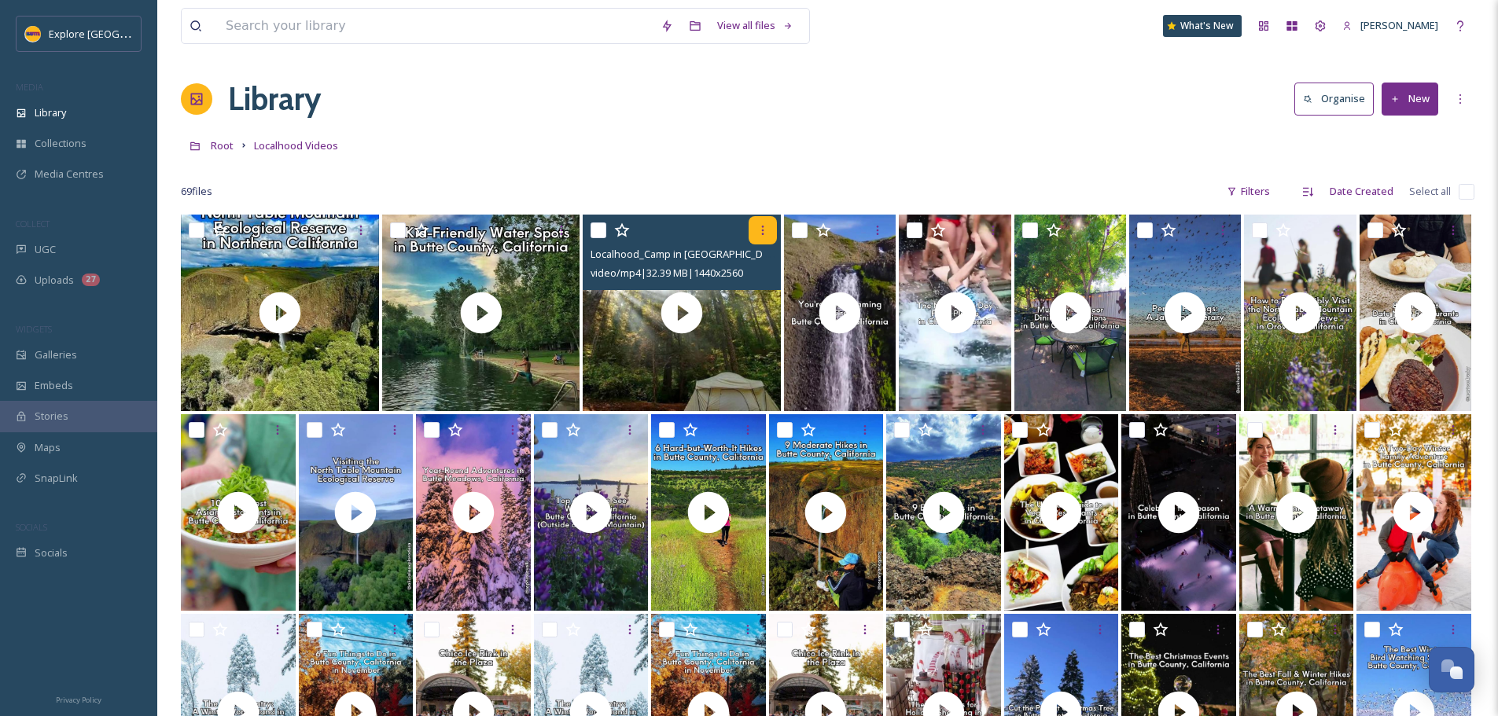
click at [759, 227] on icon at bounding box center [762, 230] width 13 height 13
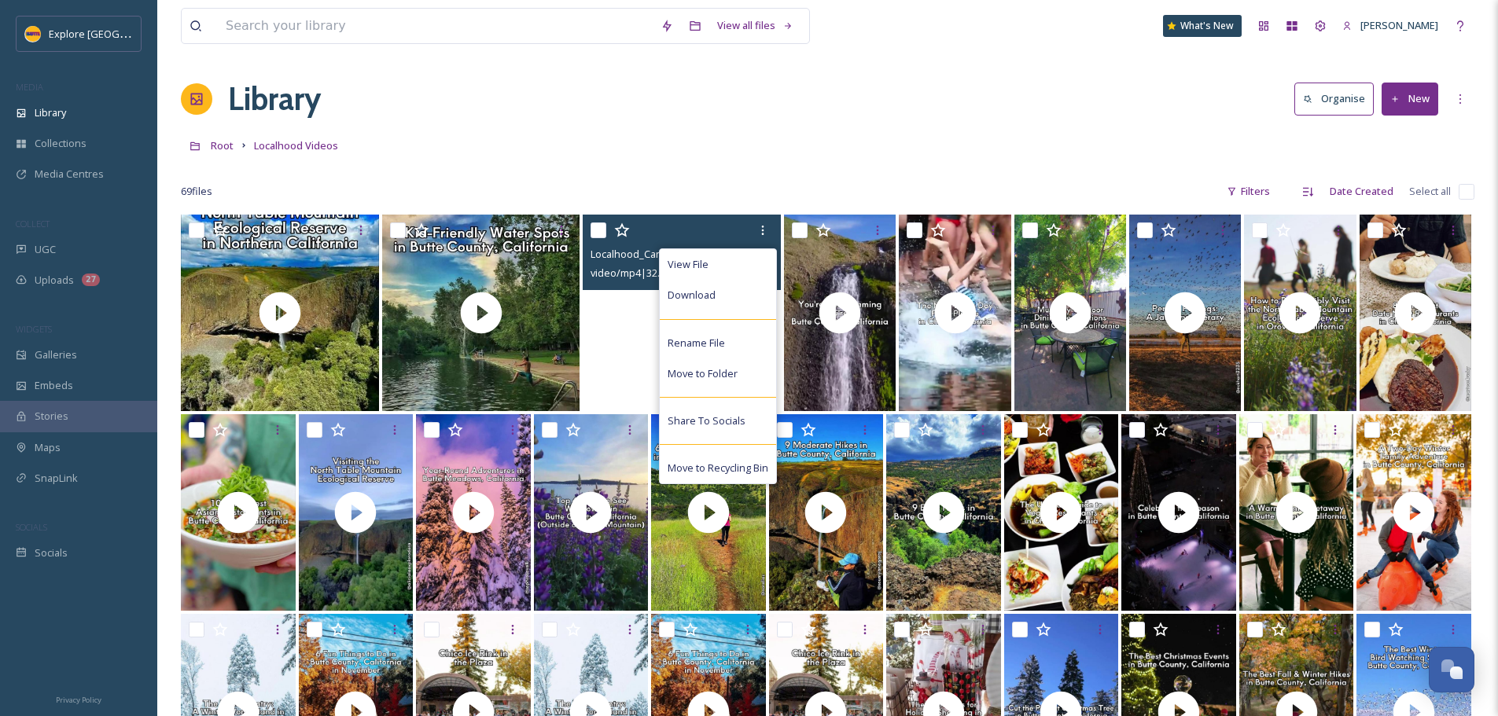
click at [604, 333] on video "Localhood_Camp in National Forests.mp4" at bounding box center [682, 313] width 198 height 197
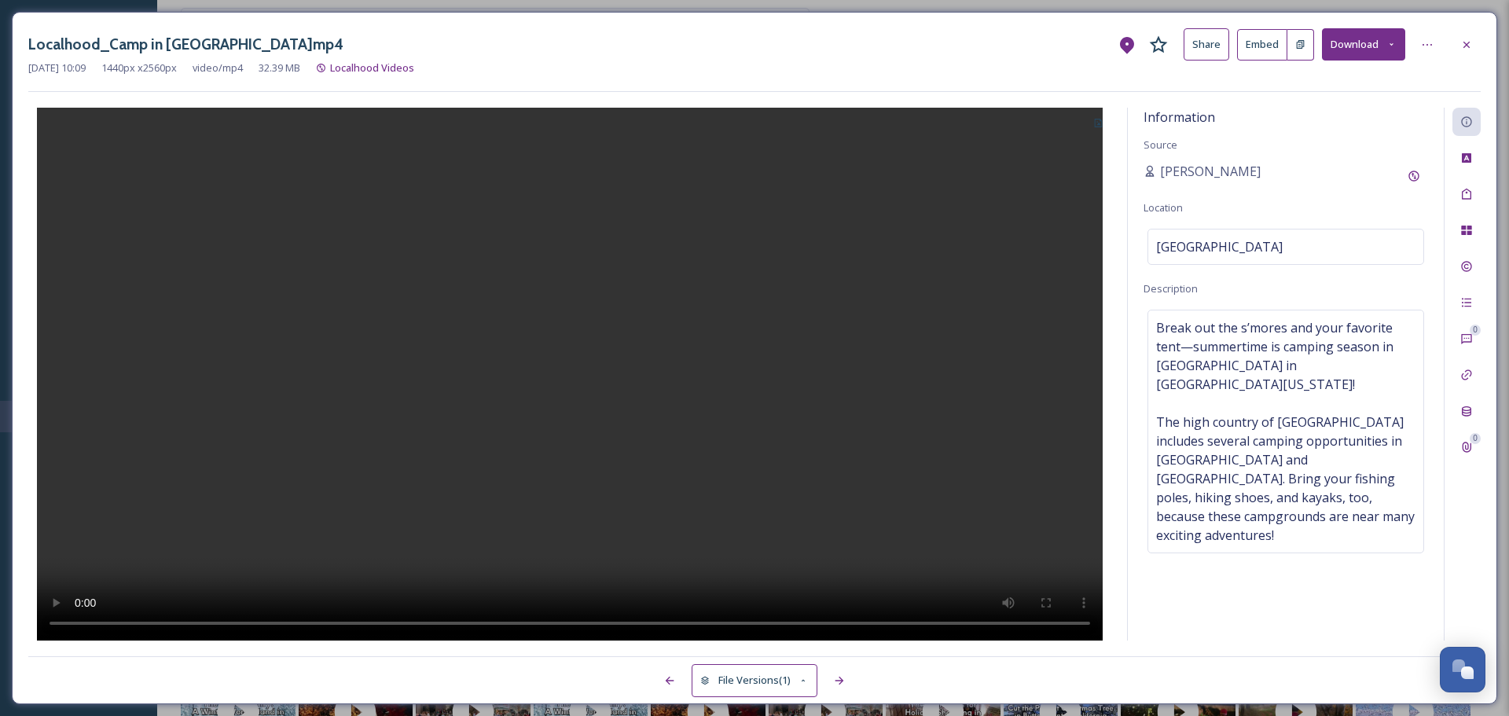
click at [1297, 42] on icon at bounding box center [1301, 44] width 8 height 9
click at [1464, 41] on icon at bounding box center [1467, 45] width 13 height 13
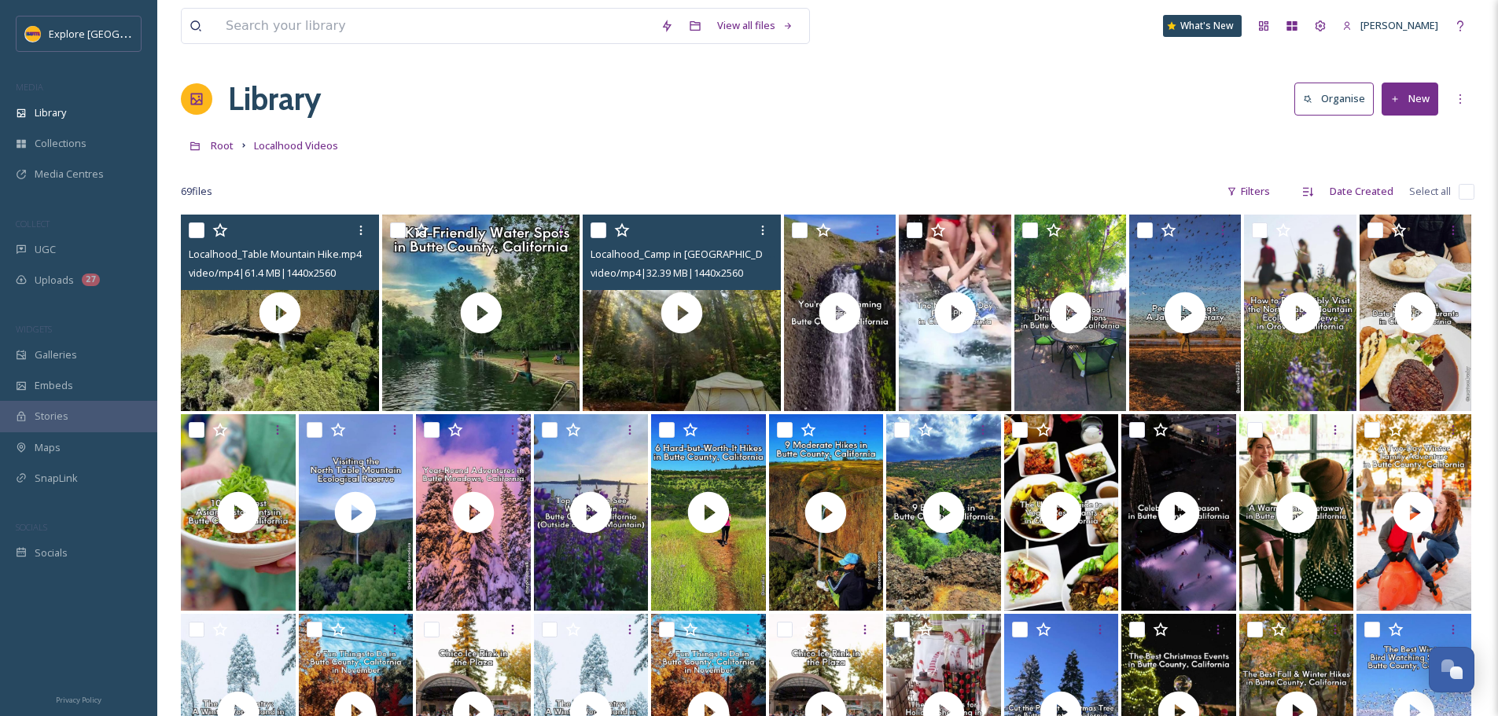
click at [194, 233] on input "checkbox" at bounding box center [197, 230] width 16 height 16
checkbox input "true"
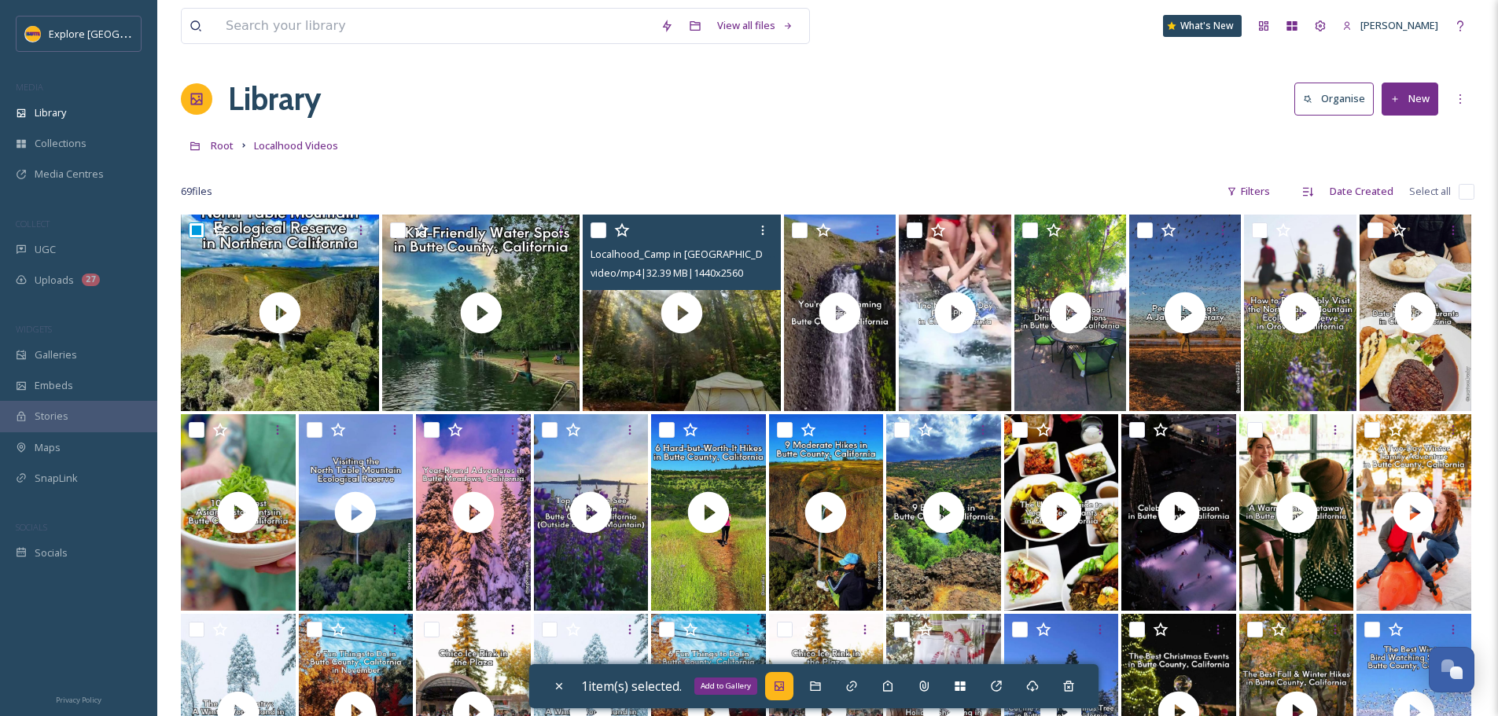
click at [778, 692] on icon at bounding box center [779, 686] width 13 height 13
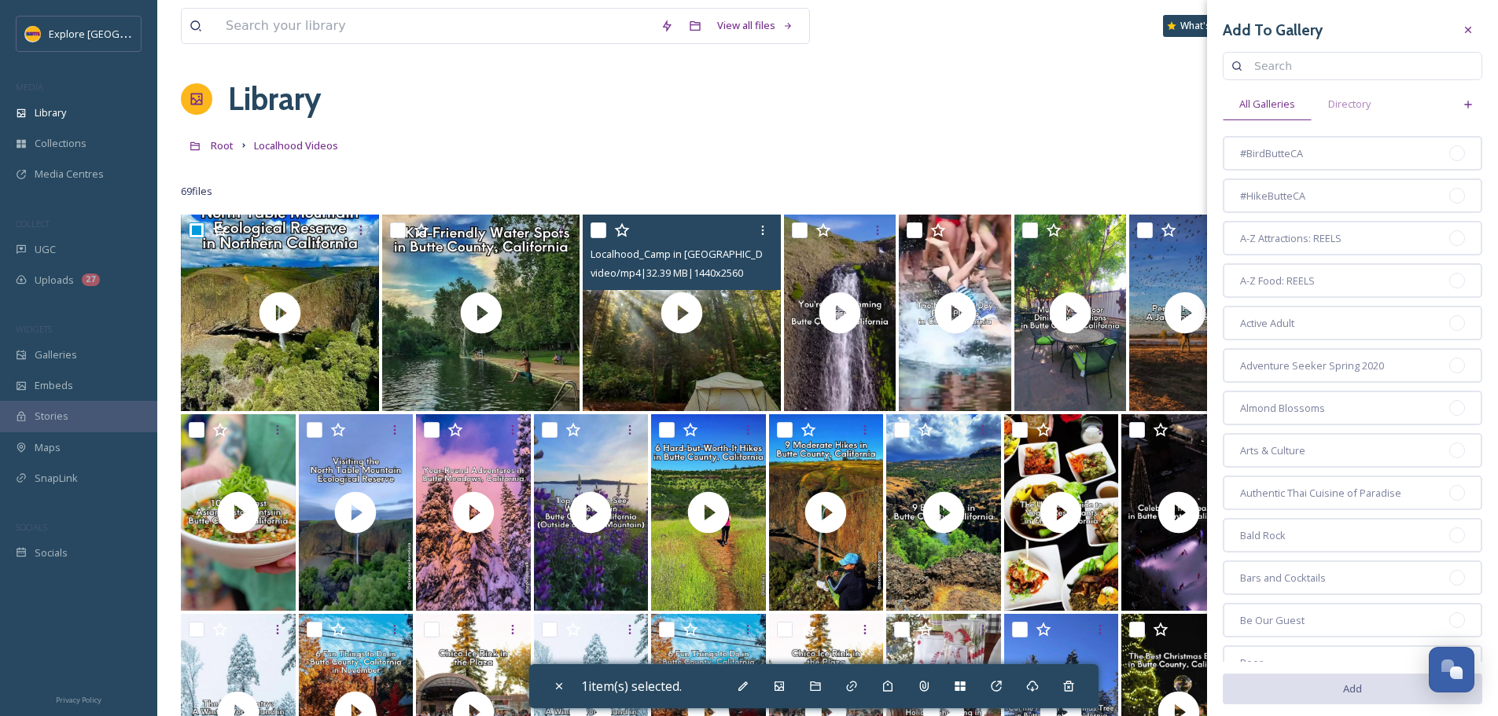
click at [1306, 60] on input at bounding box center [1359, 65] width 227 height 31
type input "table mountain"
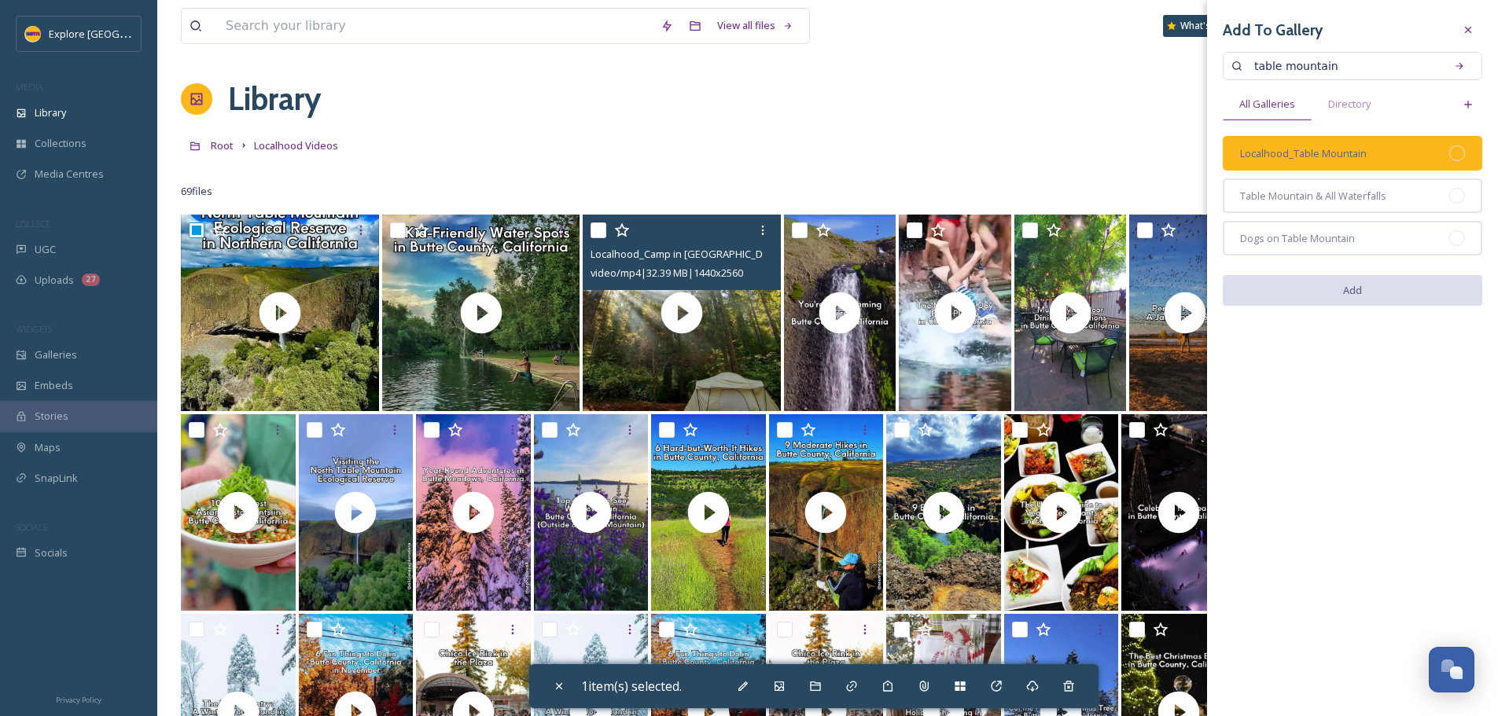
click at [1454, 153] on div at bounding box center [1457, 153] width 16 height 16
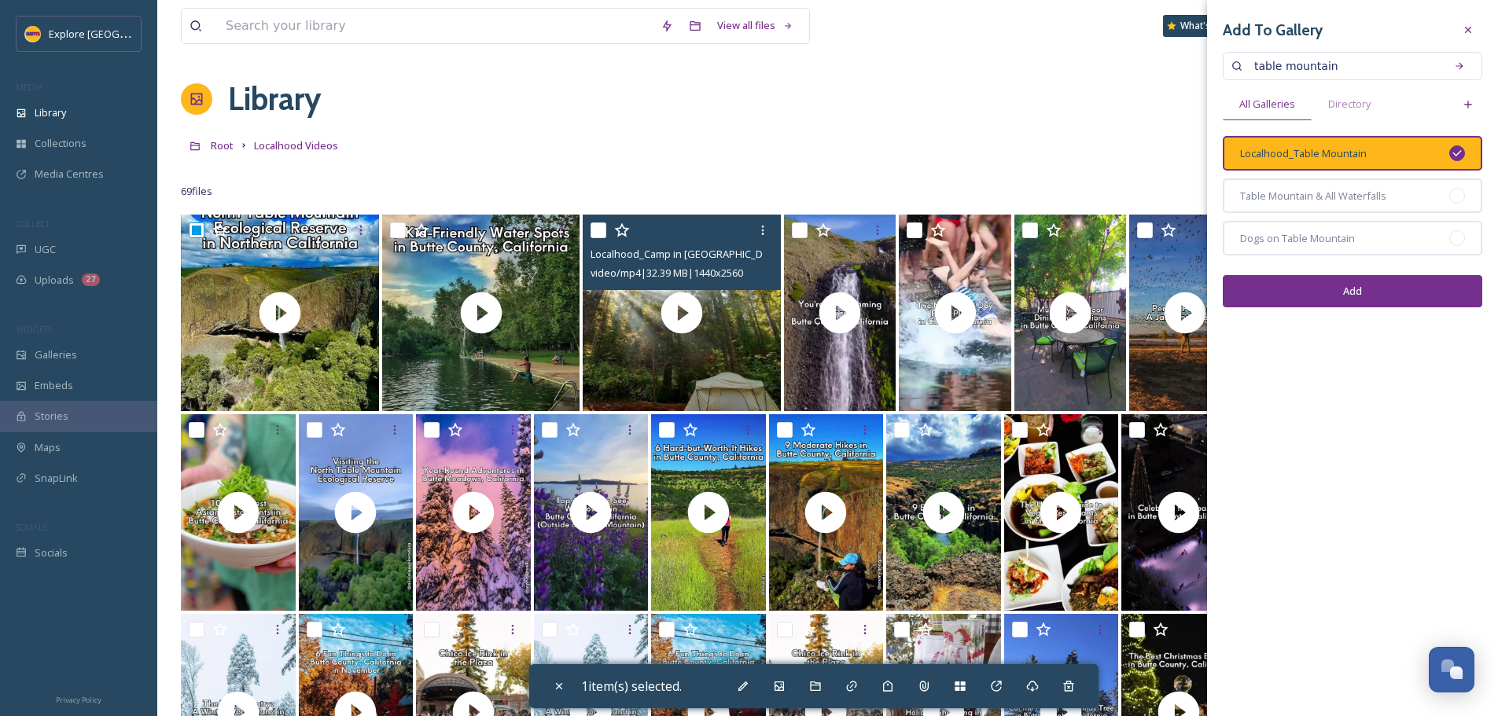
click at [1388, 292] on button "Add" at bounding box center [1351, 291] width 259 height 32
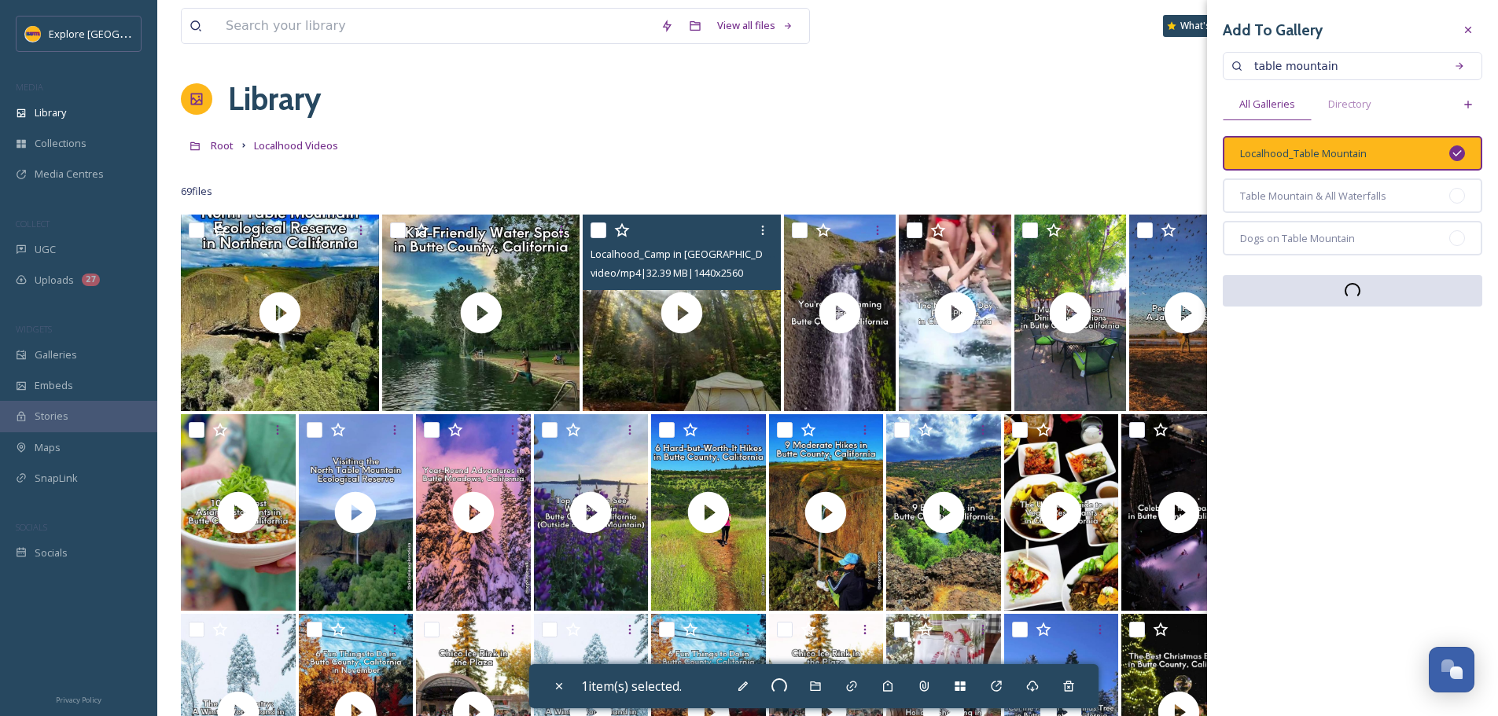
checkbox input "false"
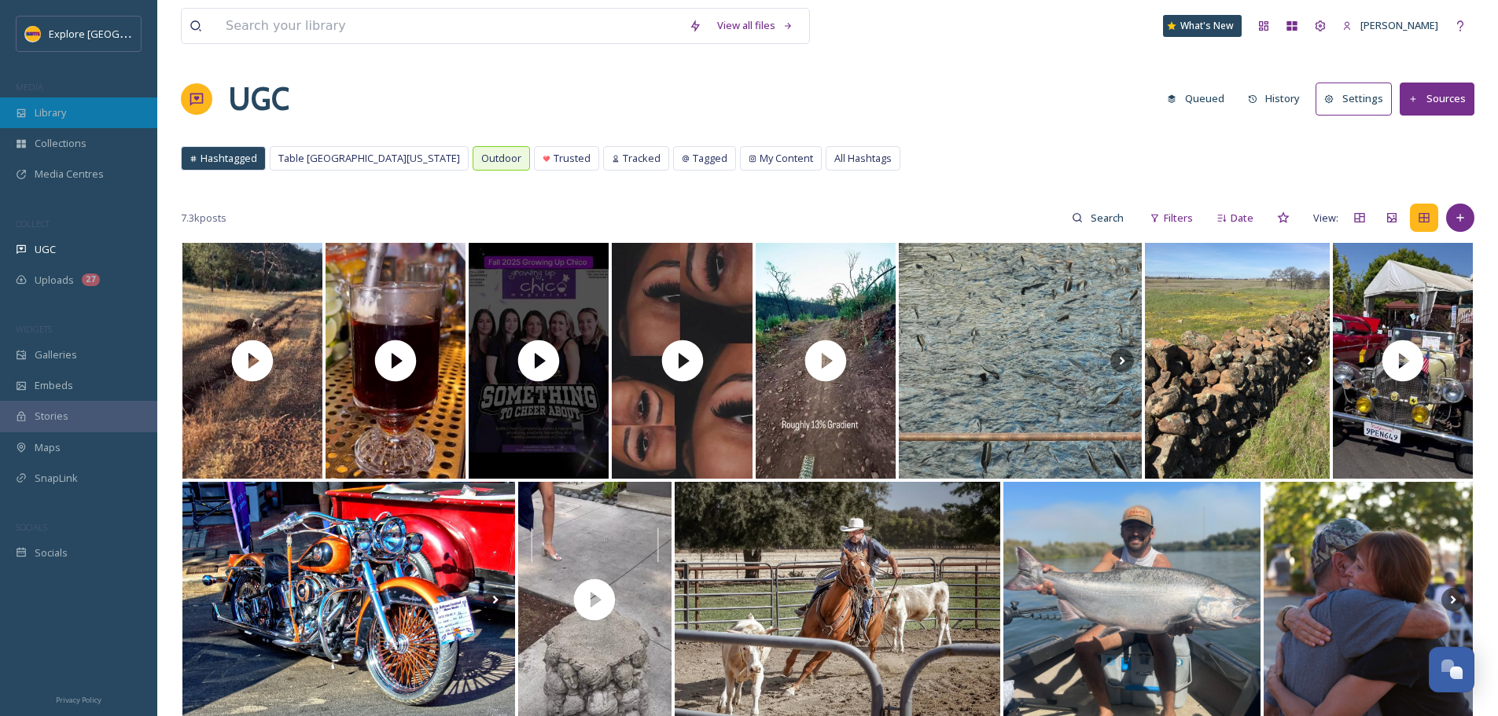
click at [60, 120] on span "Library" at bounding box center [50, 112] width 31 height 15
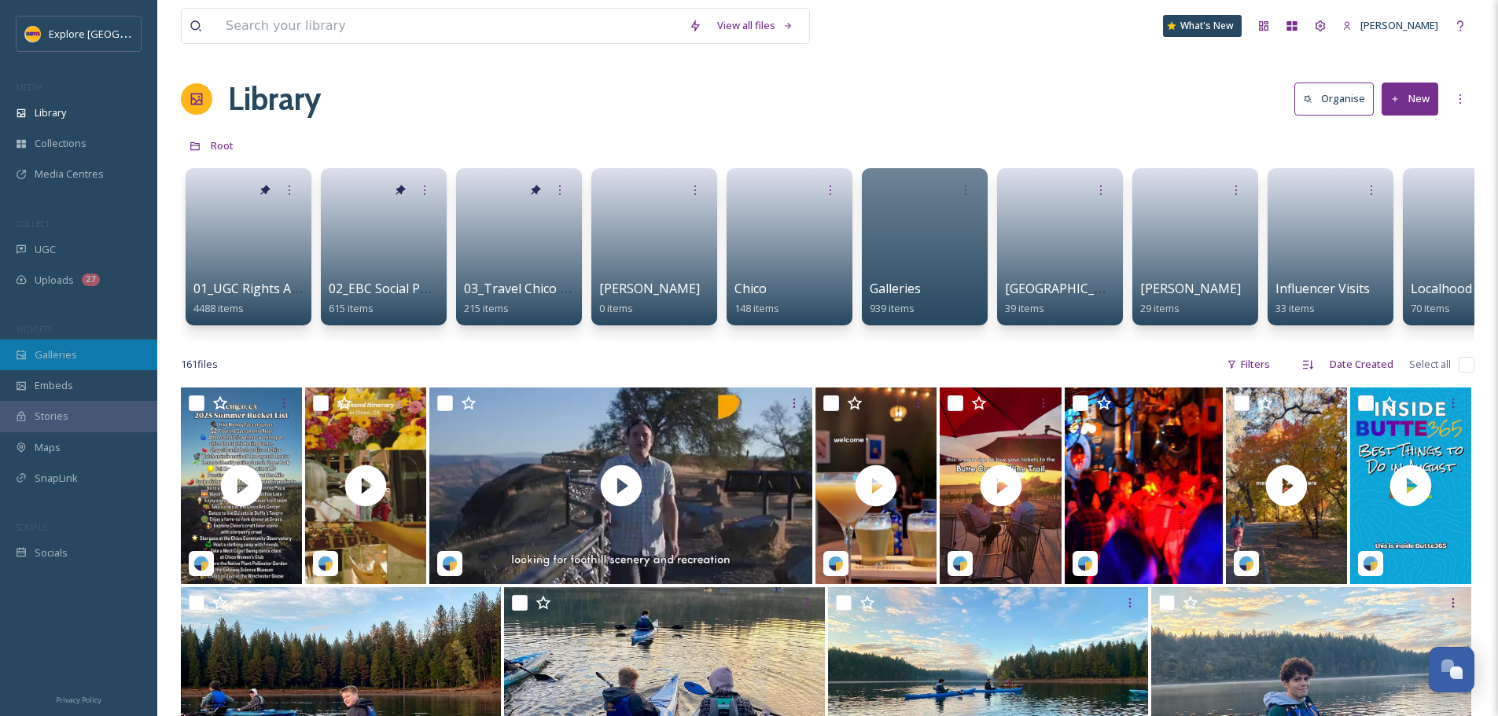
click at [67, 360] on span "Galleries" at bounding box center [56, 354] width 42 height 15
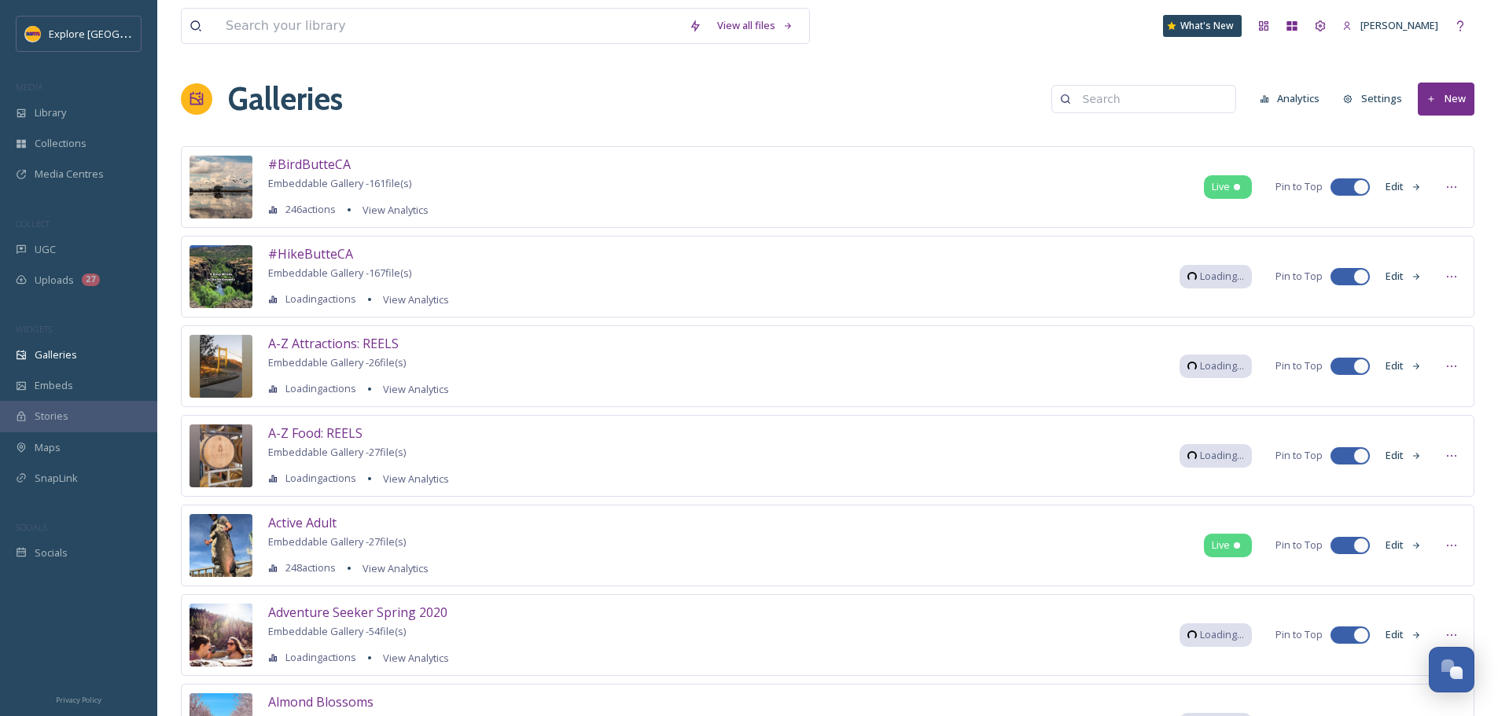
click at [1145, 104] on input at bounding box center [1151, 98] width 153 height 31
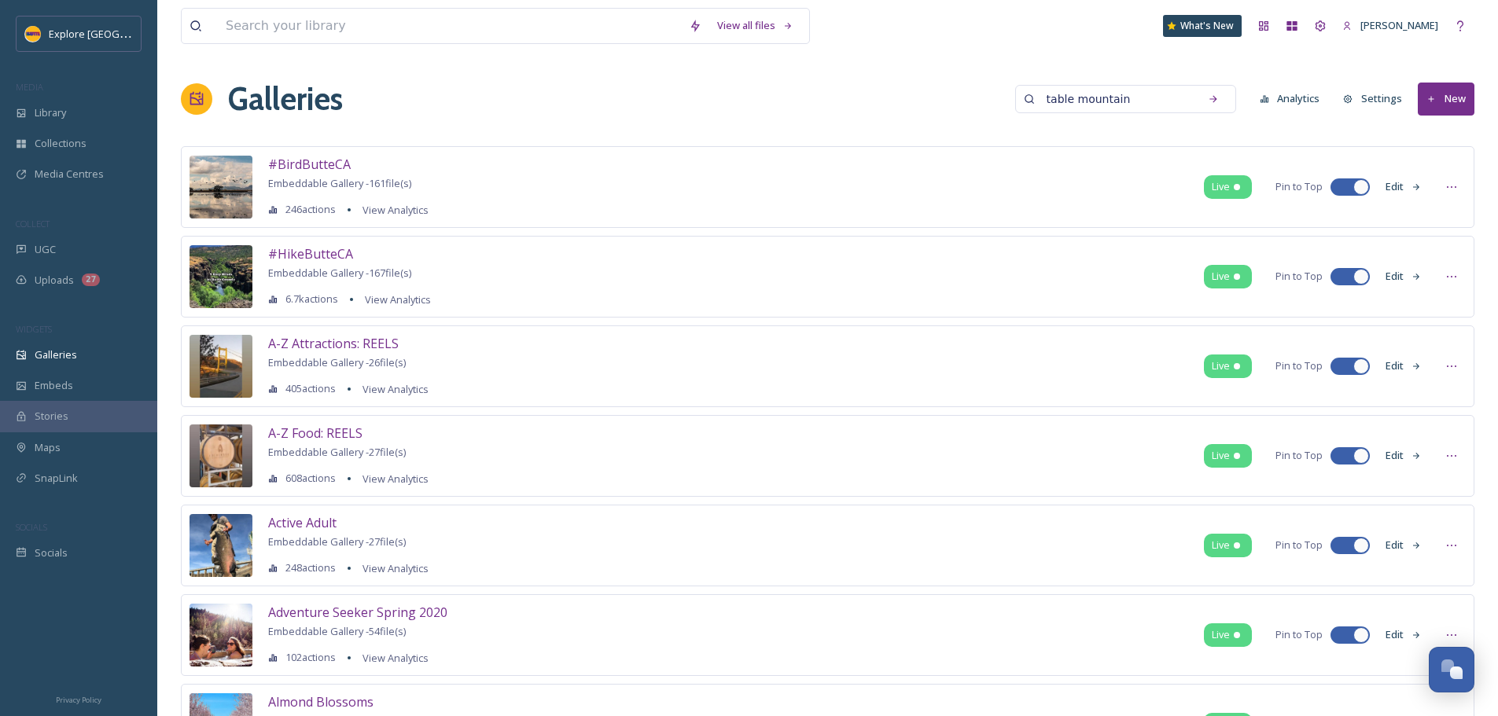
type input "table mountain"
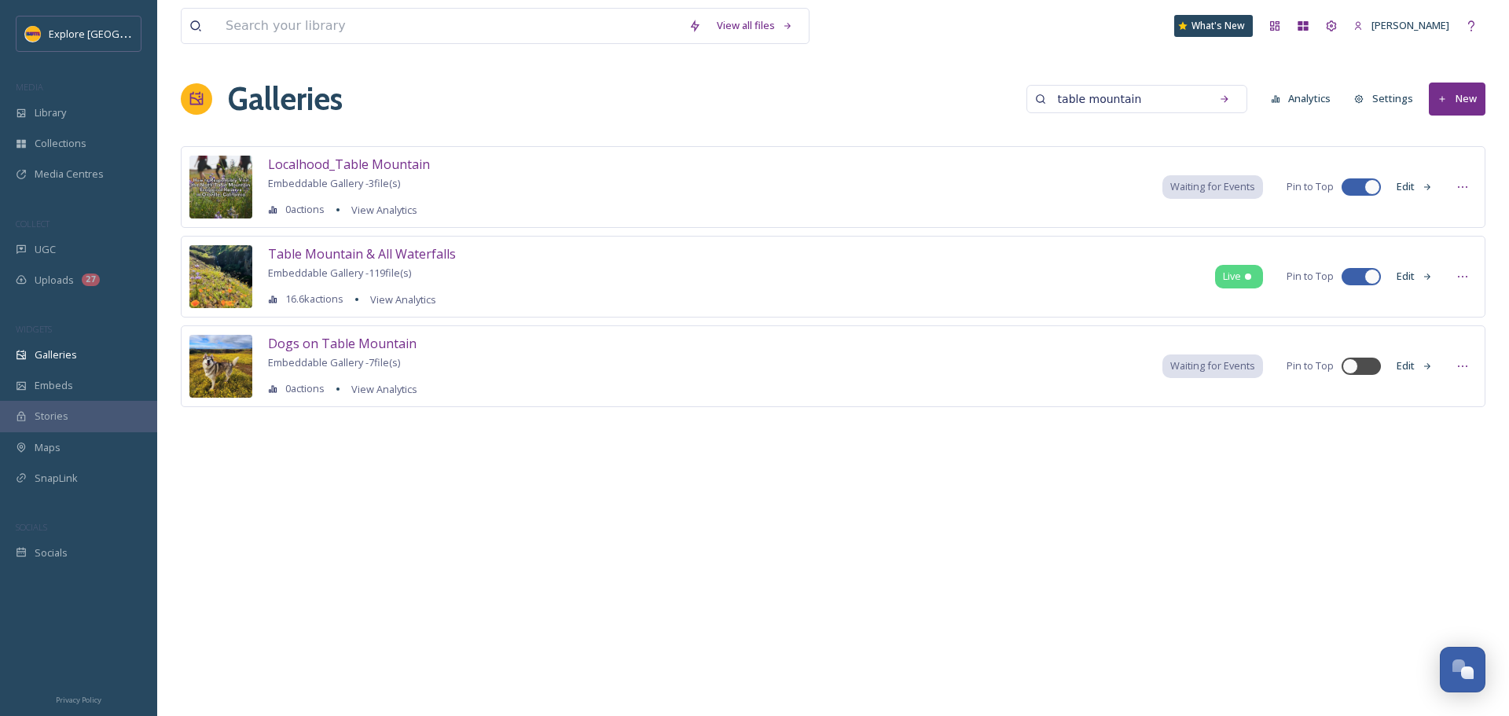
click at [1415, 185] on button "Edit" at bounding box center [1415, 186] width 52 height 31
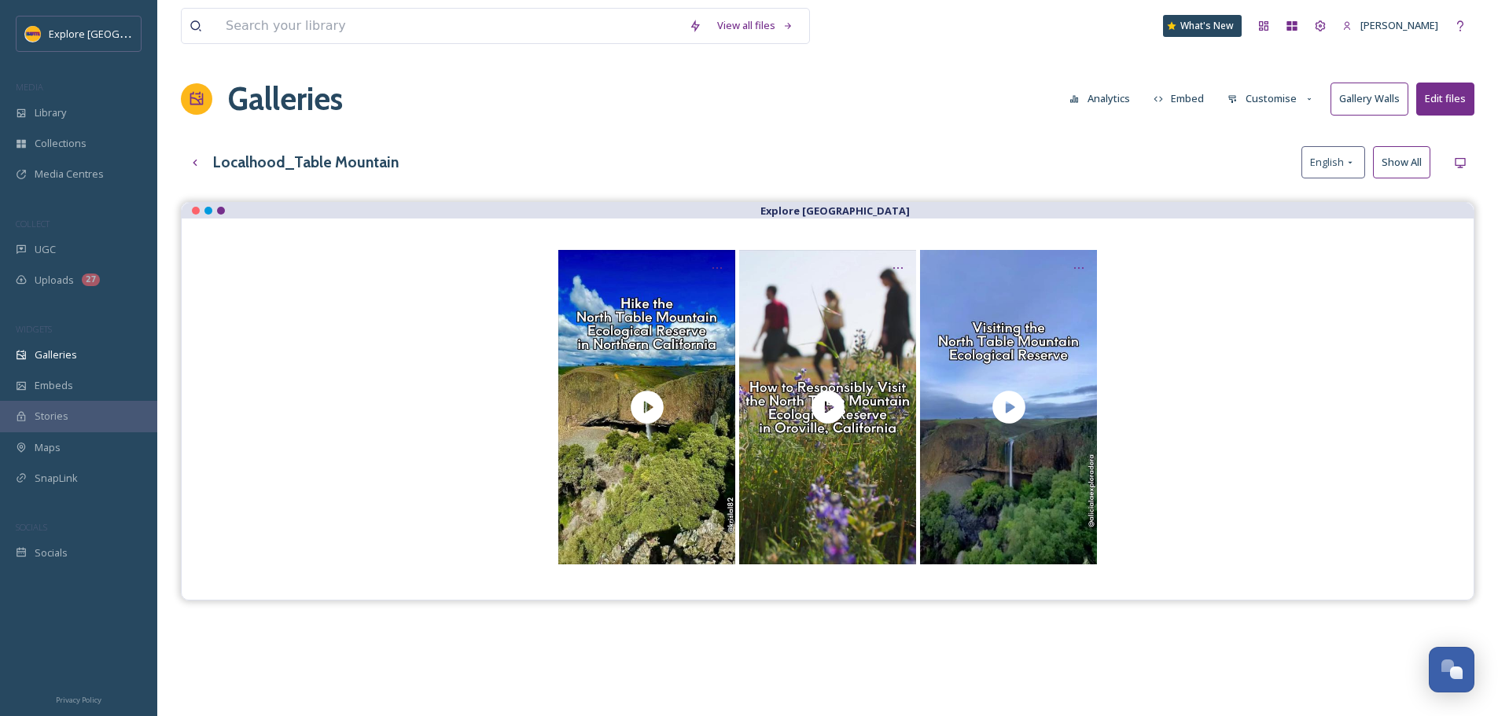
click at [1262, 98] on button "Customise" at bounding box center [1270, 98] width 103 height 31
click at [1139, 149] on div "Localhood_Table Mountain English Show All" at bounding box center [827, 162] width 1293 height 32
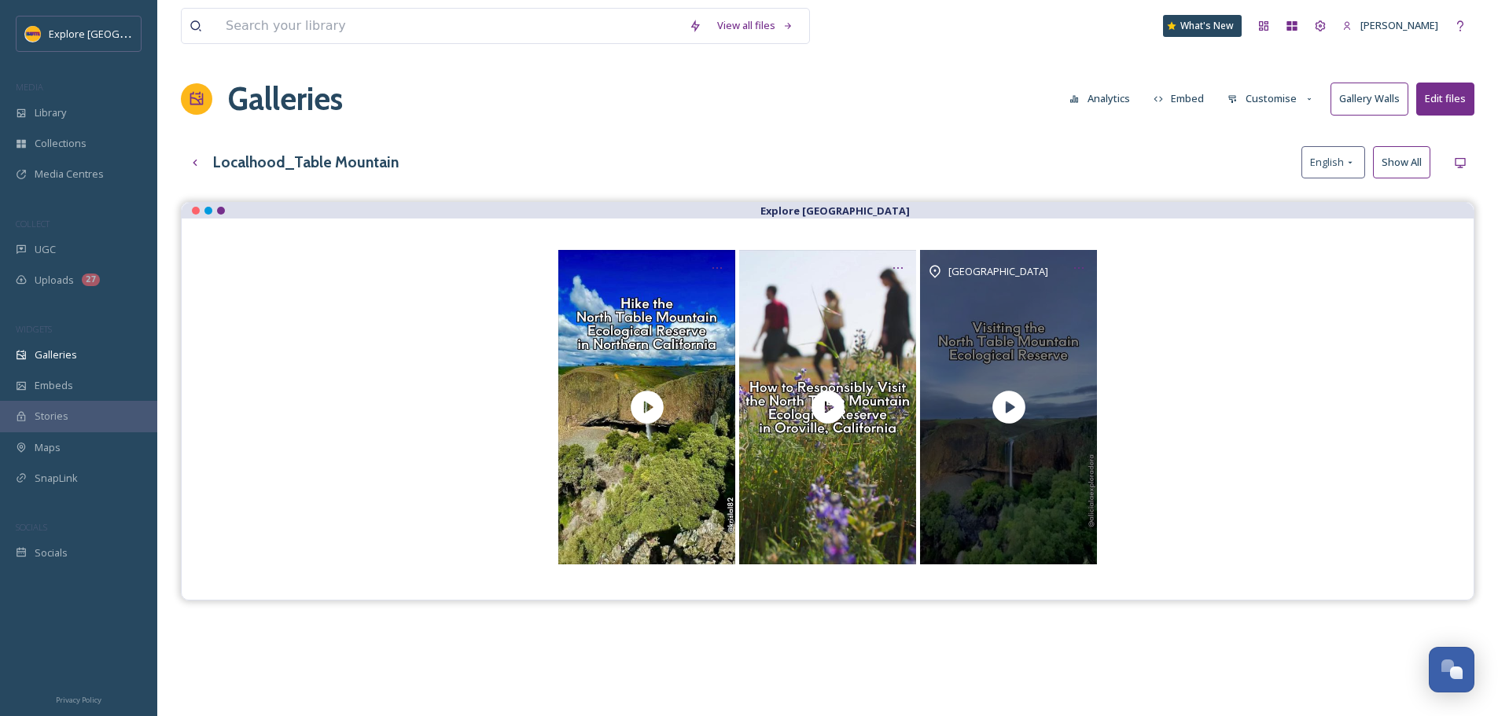
click at [989, 314] on div "North Table Mountain Ecological Reserve" at bounding box center [1008, 407] width 177 height 314
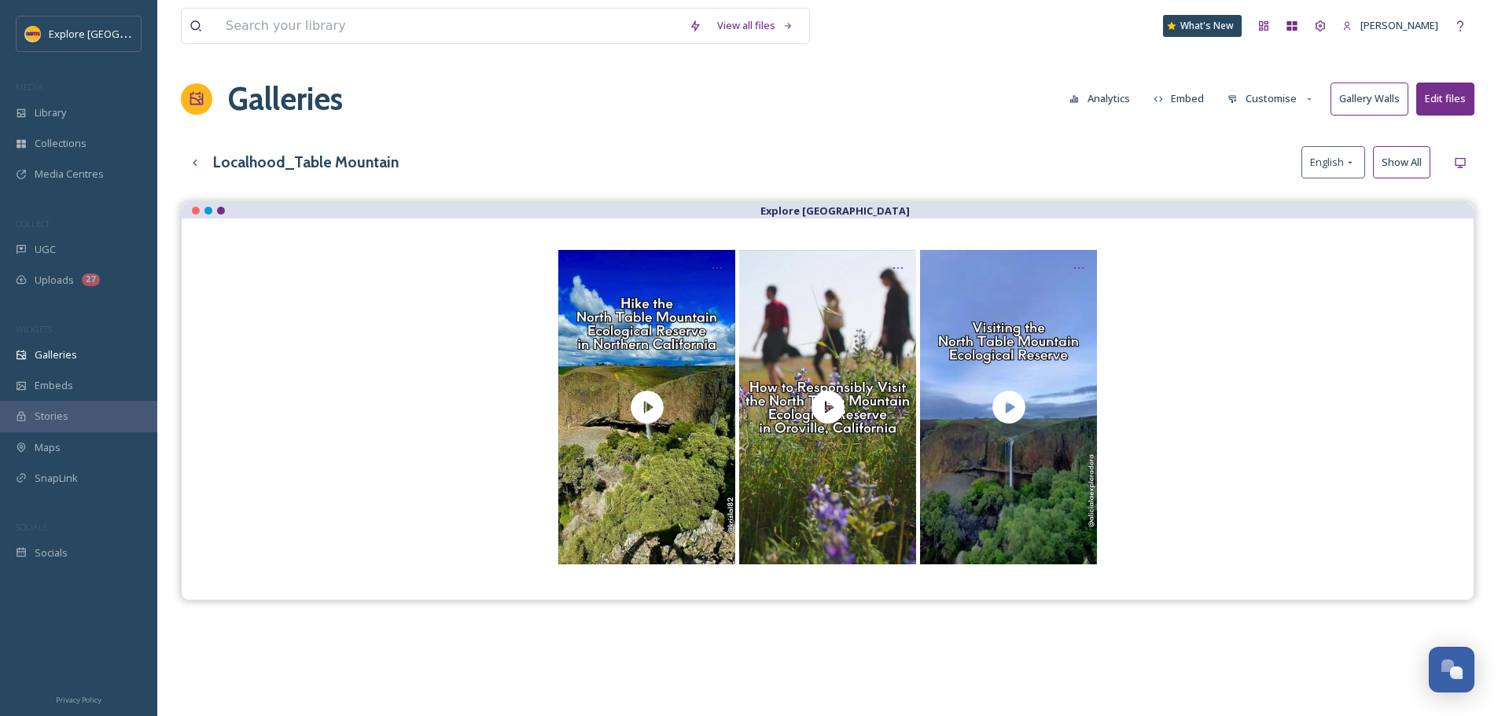
click at [1243, 104] on button "Customise" at bounding box center [1270, 98] width 103 height 31
click at [1248, 139] on span "Layout" at bounding box center [1243, 134] width 31 height 15
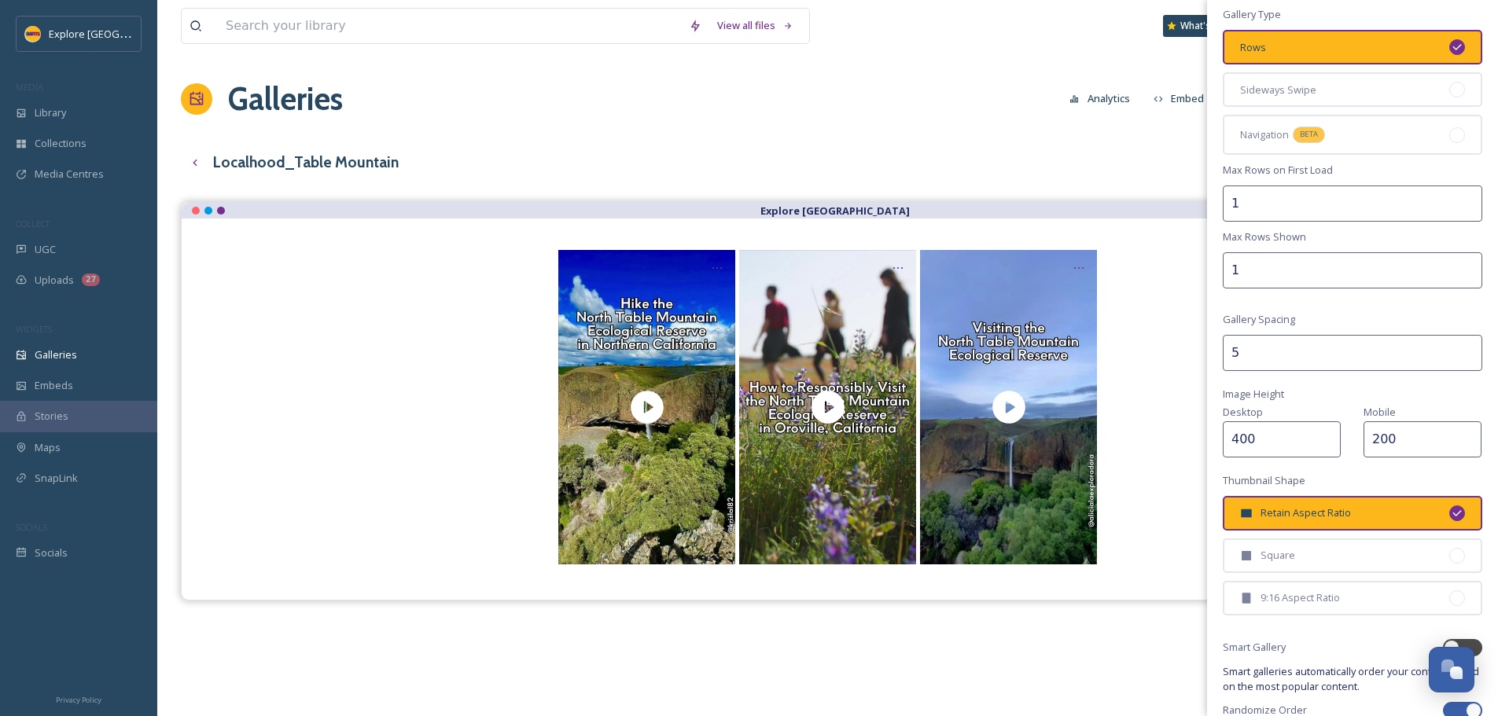
scroll to position [194, 0]
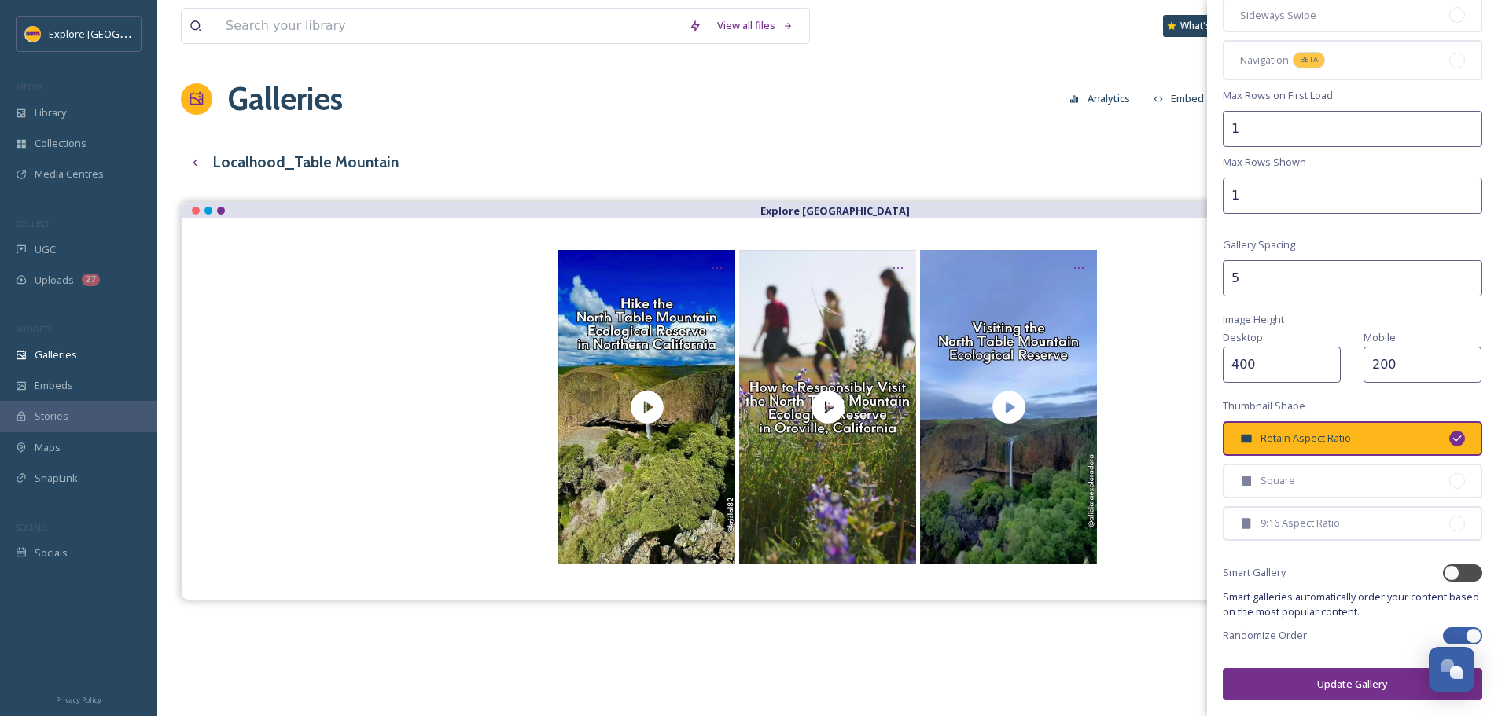
click at [1112, 160] on div "Localhood_Table Mountain English Show All" at bounding box center [827, 162] width 1293 height 32
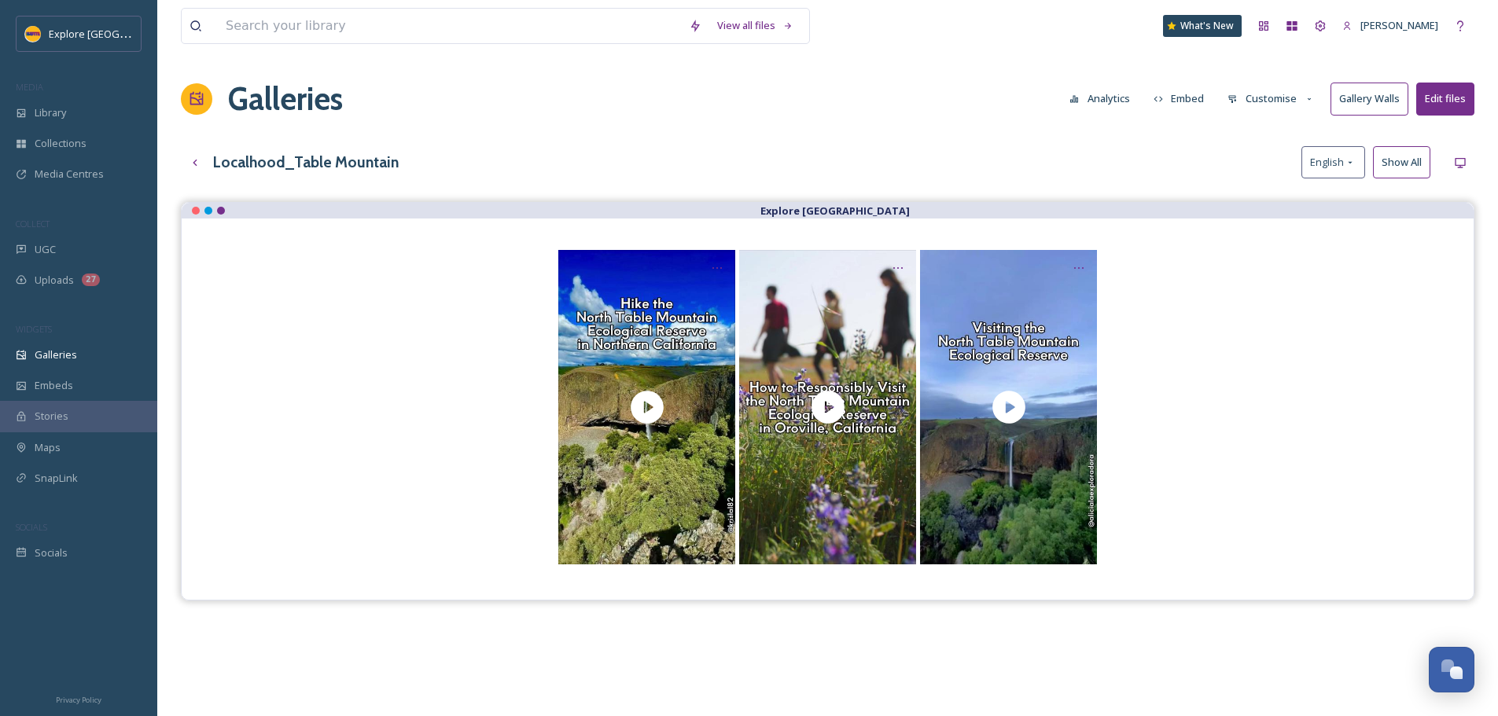
click at [1264, 108] on button "Customise" at bounding box center [1270, 98] width 103 height 31
click at [1266, 160] on span "Thumbnails" at bounding box center [1255, 165] width 55 height 15
click at [1115, 183] on div "View all files What's New Ashley Baer Galleries Analytics Embed Customise Galle…" at bounding box center [827, 471] width 1340 height 942
click at [1266, 87] on button "Customise" at bounding box center [1270, 98] width 103 height 31
click at [1265, 200] on span "Buttons" at bounding box center [1246, 196] width 37 height 15
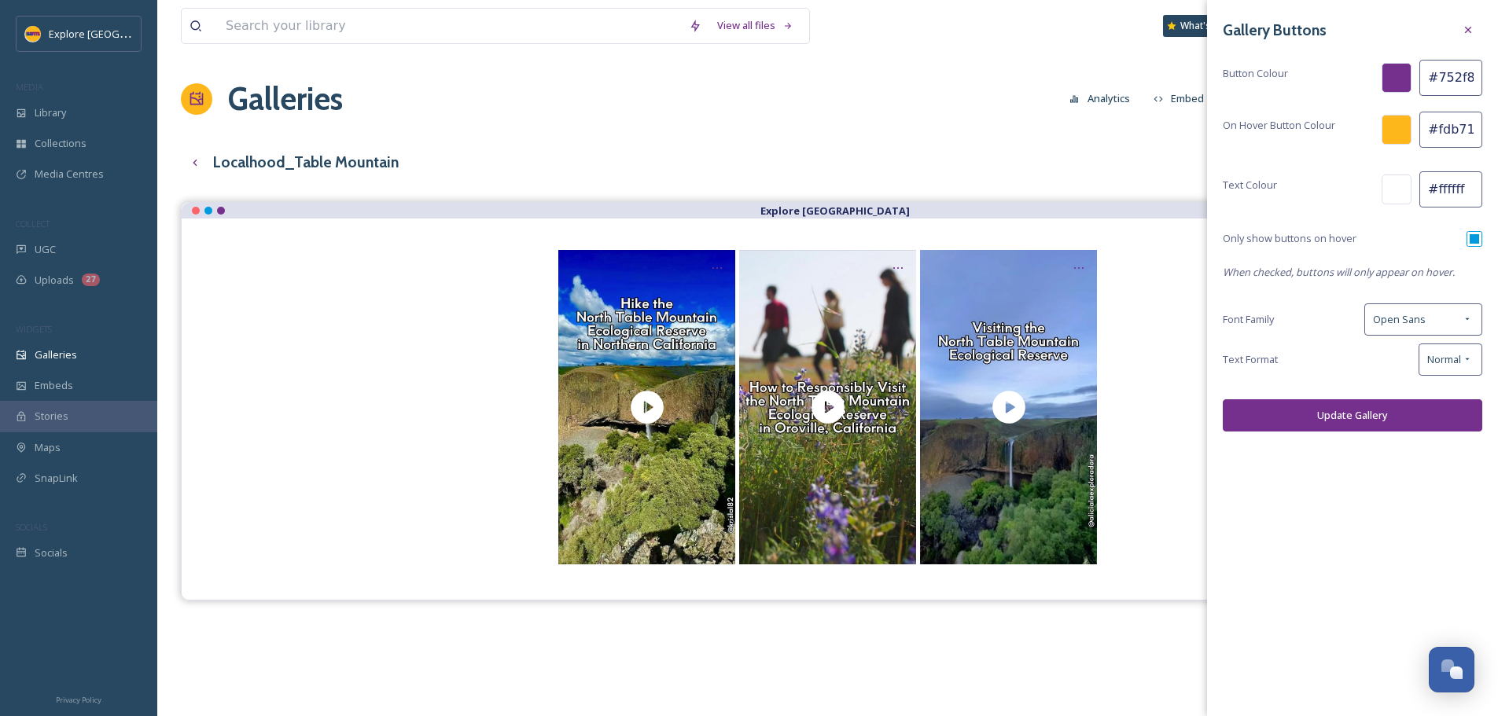
click at [1130, 191] on div "View all files What's New Ashley Baer Galleries Analytics Embed Customise Galle…" at bounding box center [827, 471] width 1340 height 942
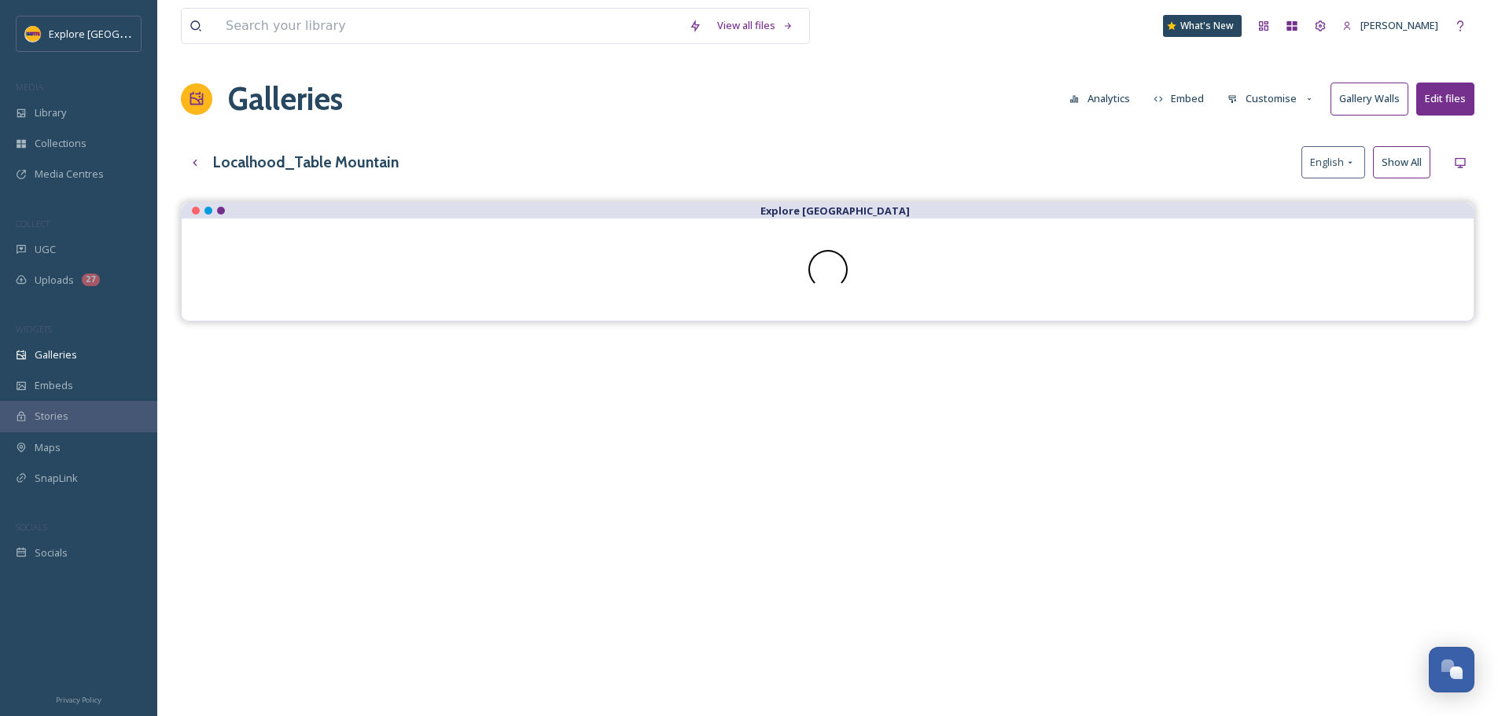
click at [1457, 94] on button "Edit files" at bounding box center [1445, 99] width 58 height 32
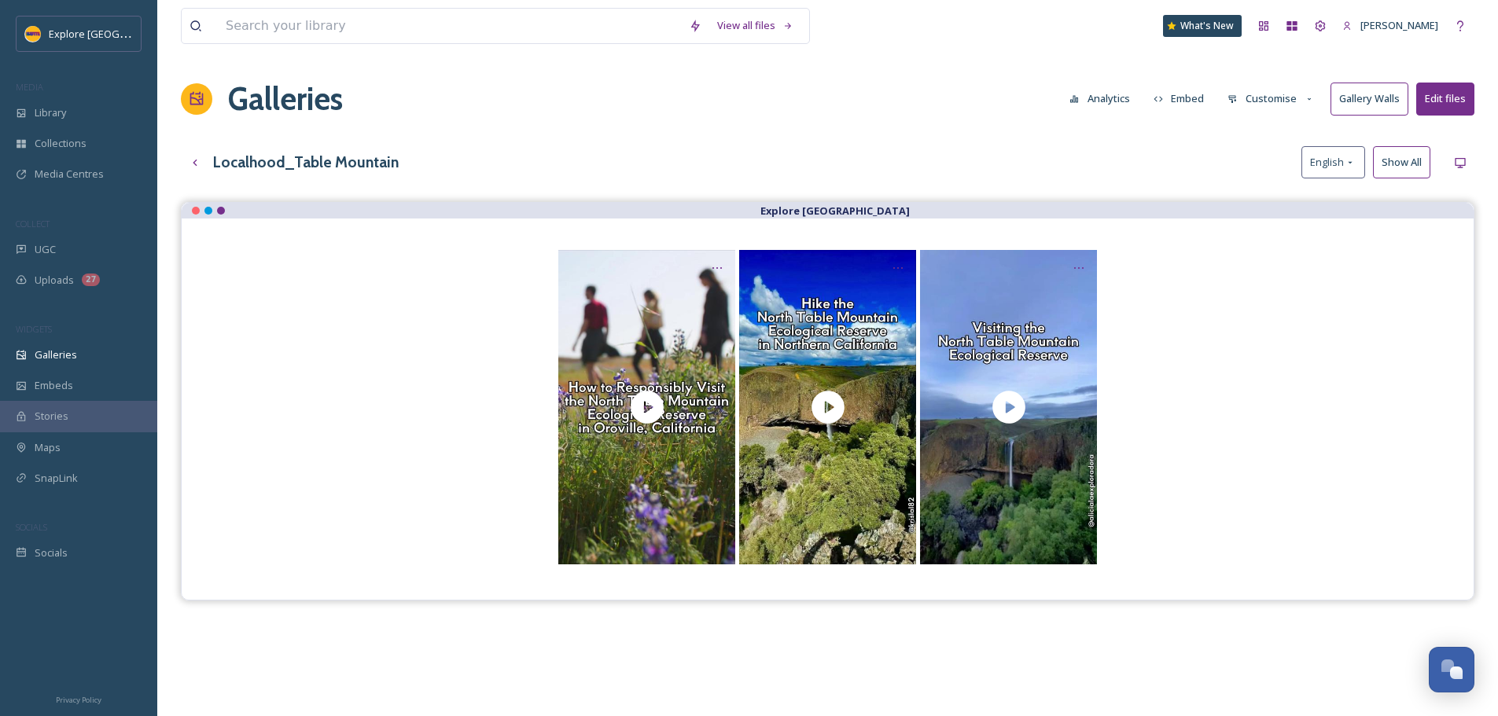
click at [1115, 125] on div "View all files What's New Ashley Baer Galleries Analytics Embed Customise Galle…" at bounding box center [827, 471] width 1340 height 942
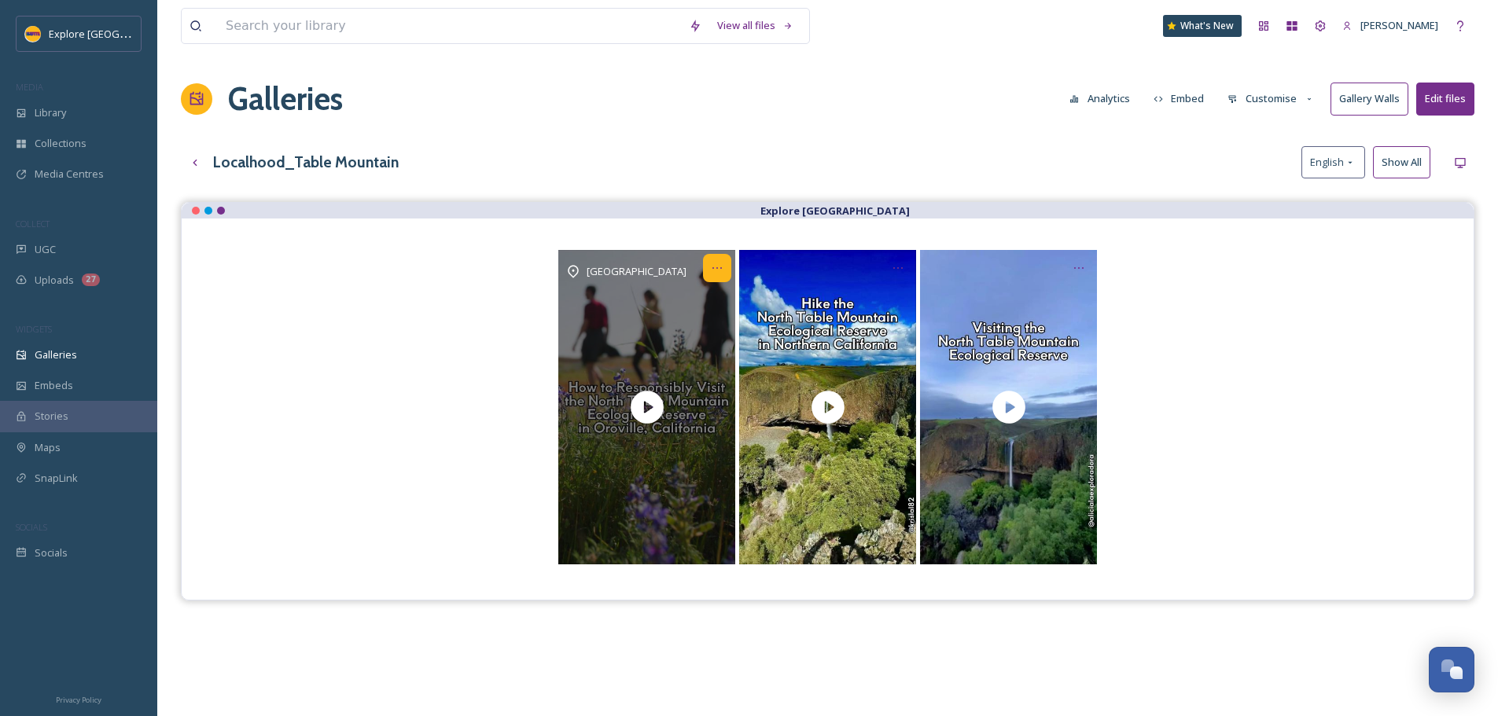
click at [719, 274] on icon "Opens media popup. Media description: Planning a visit to the North Table Mount…" at bounding box center [717, 268] width 13 height 13
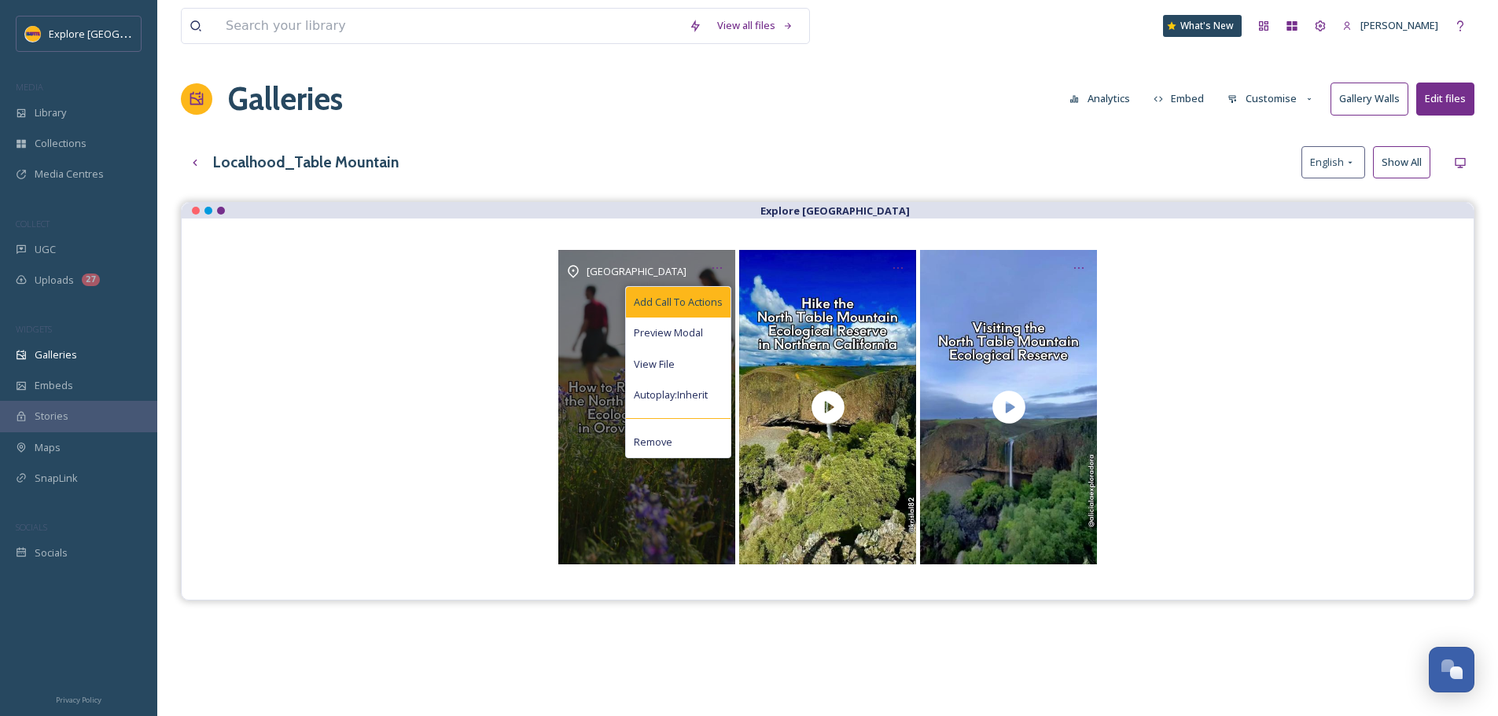
click at [697, 302] on span "Add Call To Actions" at bounding box center [678, 302] width 89 height 15
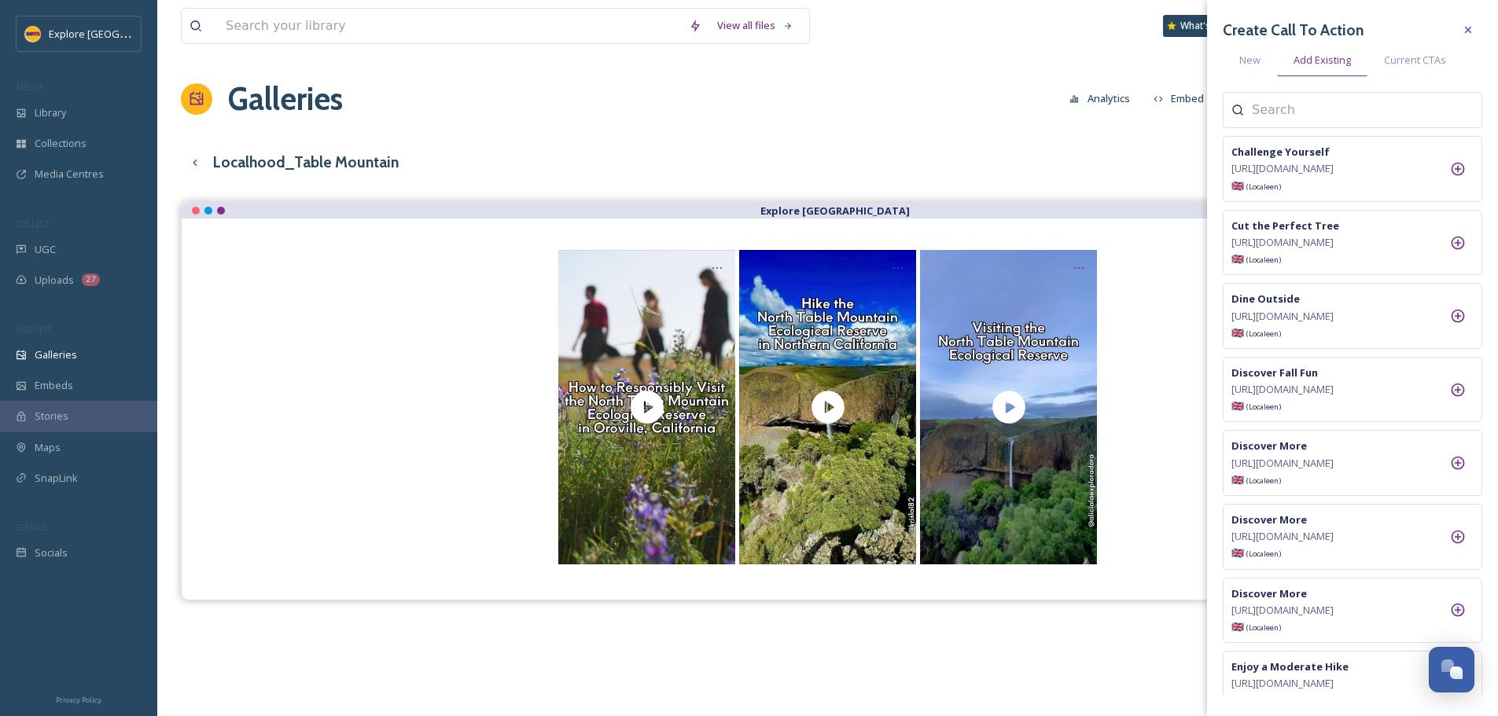
click at [1260, 108] on input at bounding box center [1329, 110] width 157 height 19
type input "table"
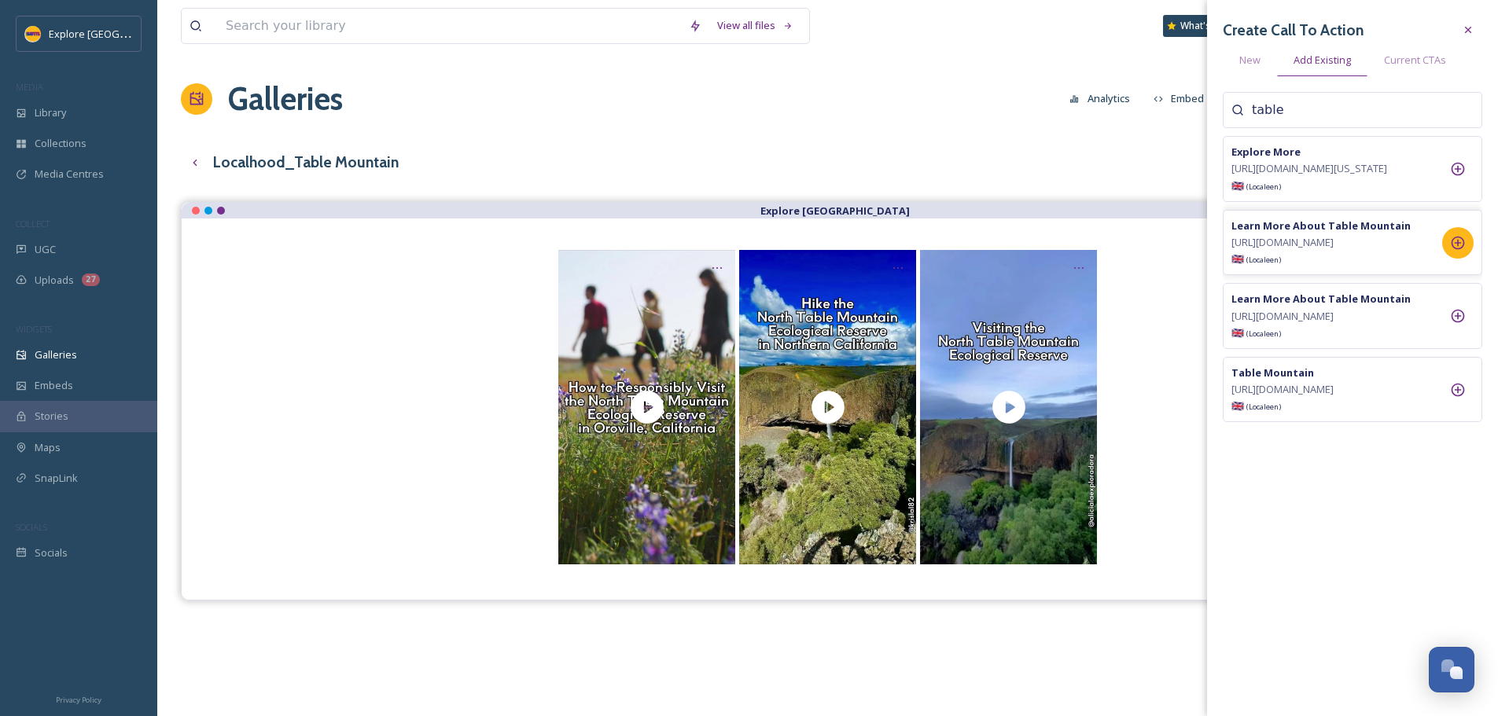
click at [1452, 259] on div at bounding box center [1457, 242] width 31 height 31
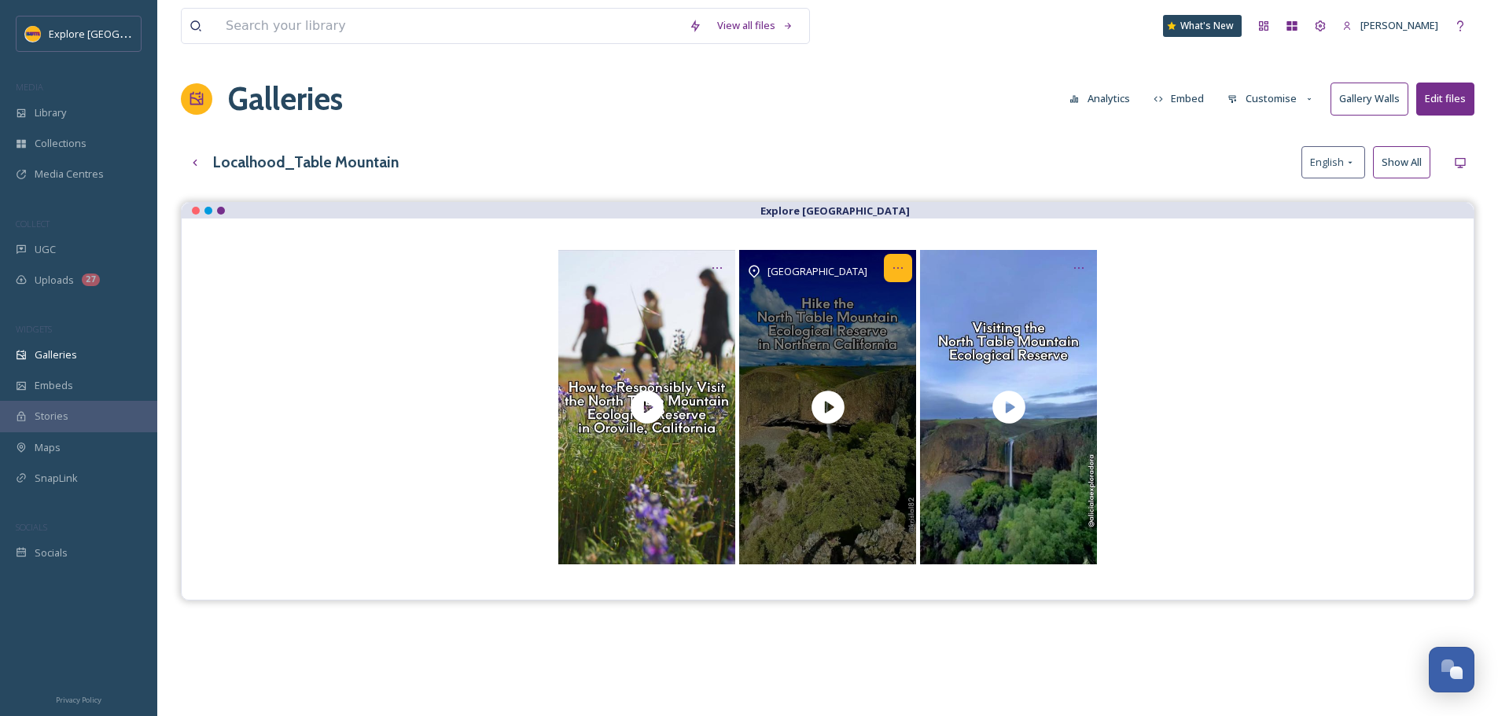
click at [888, 276] on div "Opens media popup. Media description: Discover the best of Table Mountain in No…" at bounding box center [898, 268] width 28 height 28
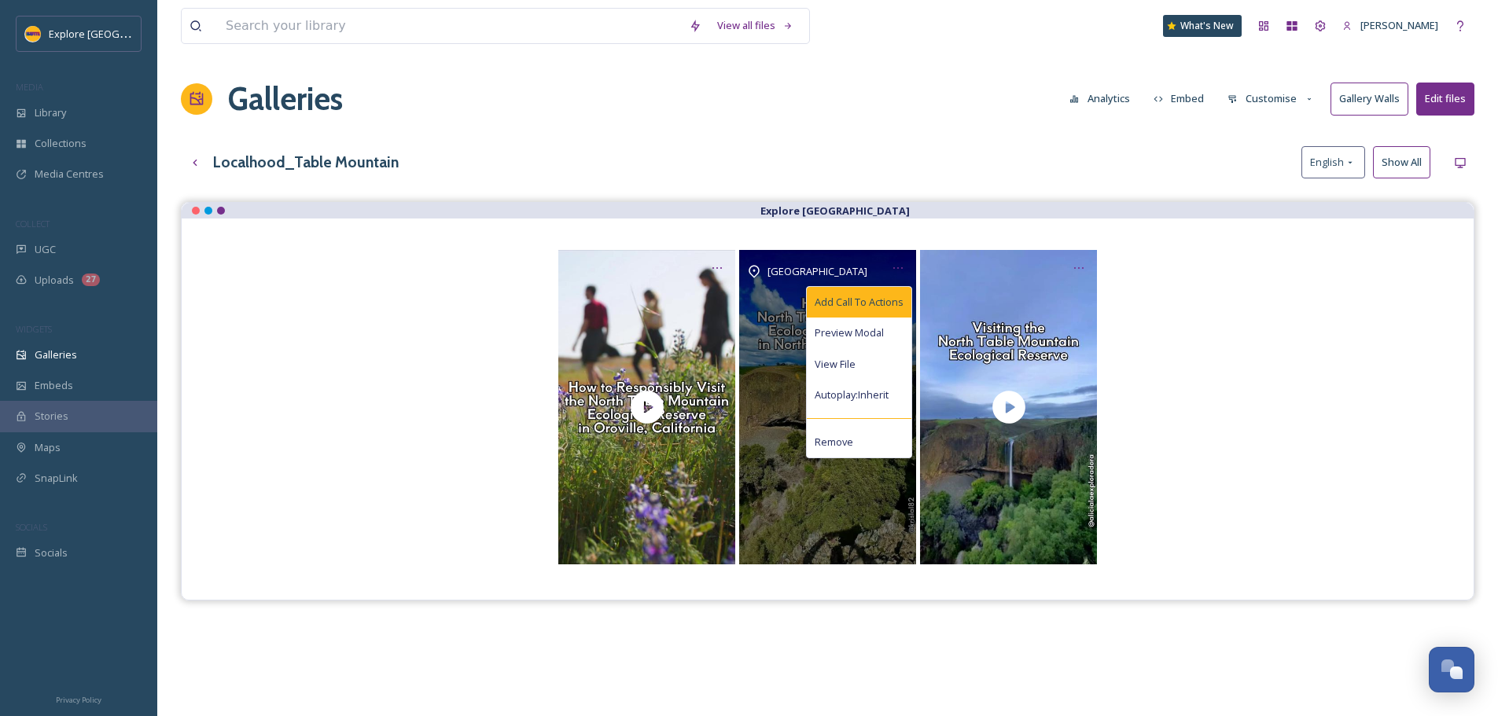
click at [880, 300] on span "Add Call To Actions" at bounding box center [858, 302] width 89 height 15
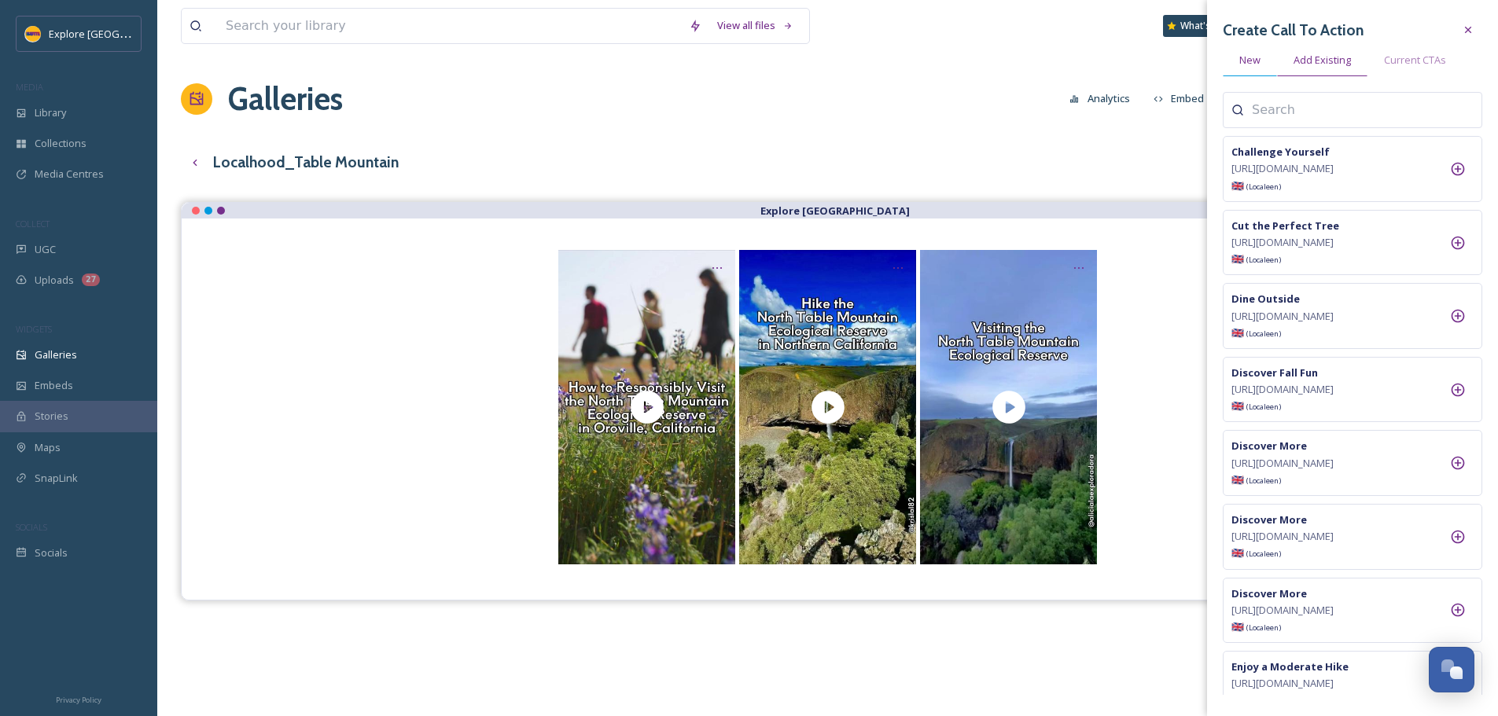
click at [1251, 57] on span "New" at bounding box center [1249, 60] width 21 height 15
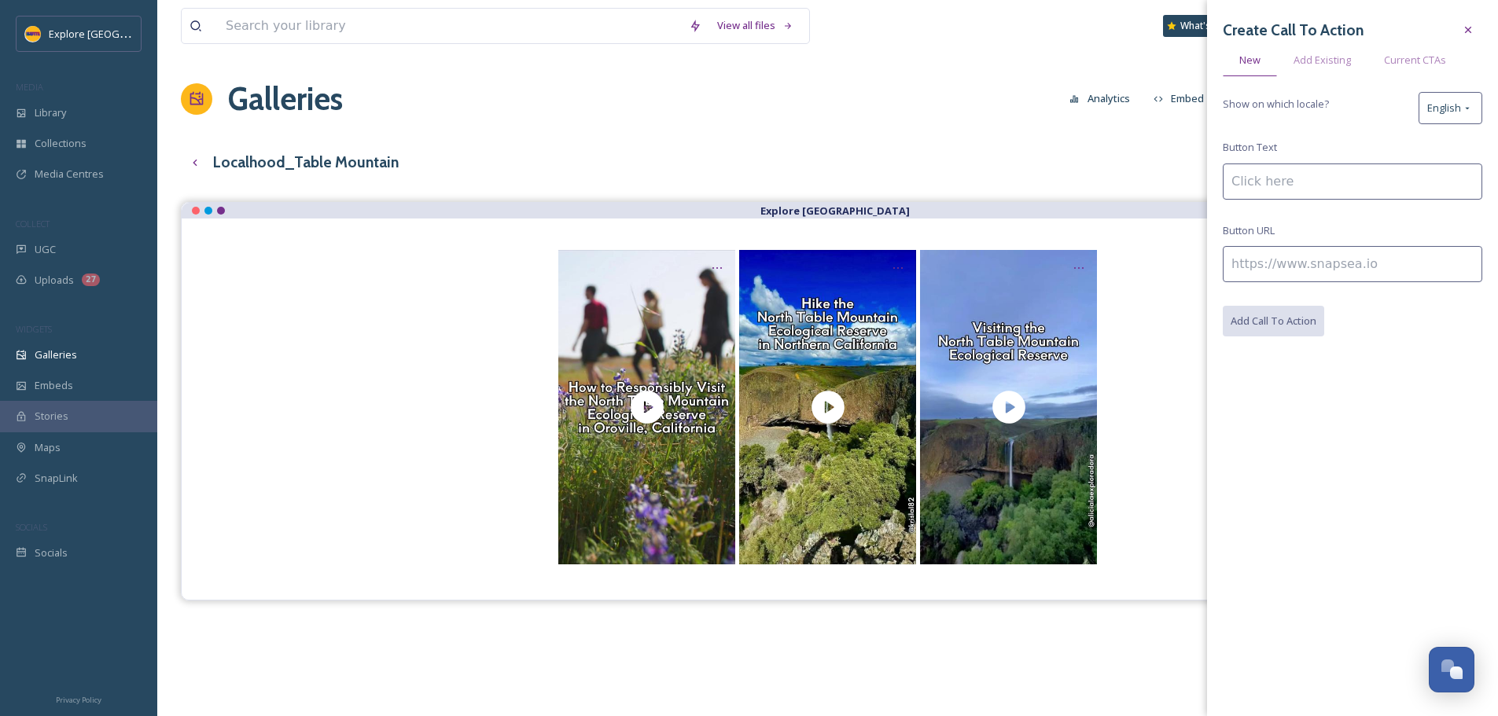
click at [1262, 258] on input at bounding box center [1351, 264] width 259 height 36
paste input "https://www.explorebuttecounty.com/activities/hike-table-mountain"
type input "https://www.explorebuttecounty.com/activities/hike-table-mountain"
click at [1262, 197] on input at bounding box center [1351, 182] width 259 height 36
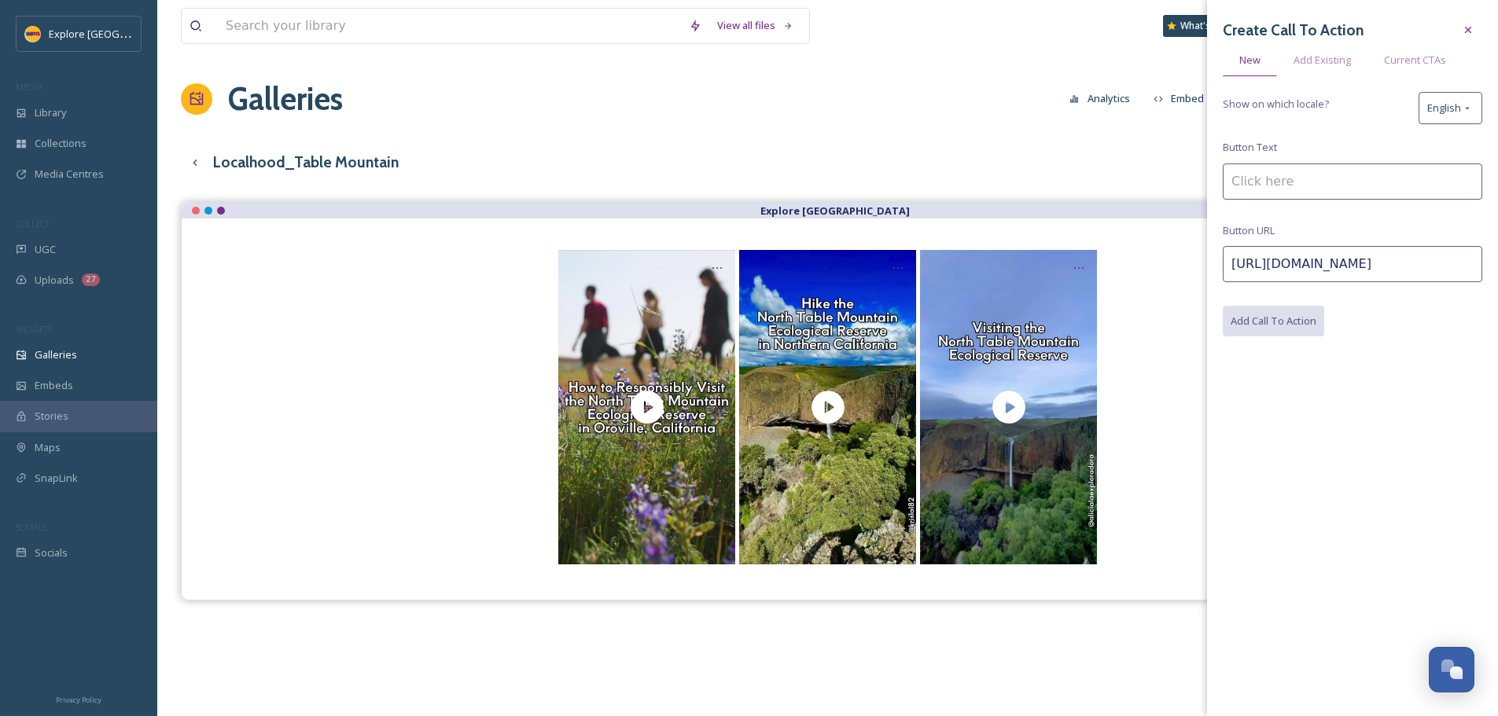
scroll to position [0, 0]
type input "Hike Table Mountain"
click at [1287, 316] on button "Add Call To Action" at bounding box center [1273, 322] width 103 height 32
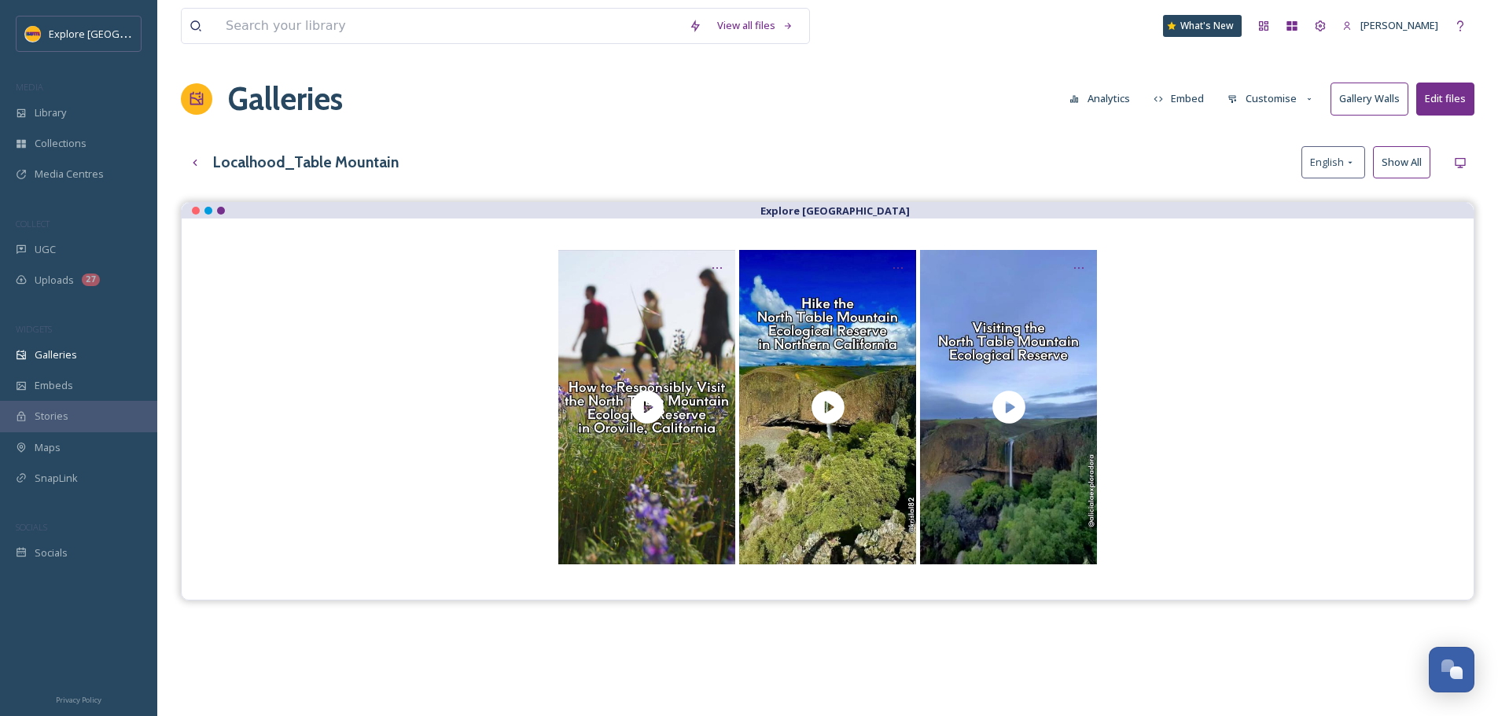
click at [456, 309] on div at bounding box center [827, 407] width 1229 height 314
click at [1191, 105] on button "Embed" at bounding box center [1178, 98] width 67 height 31
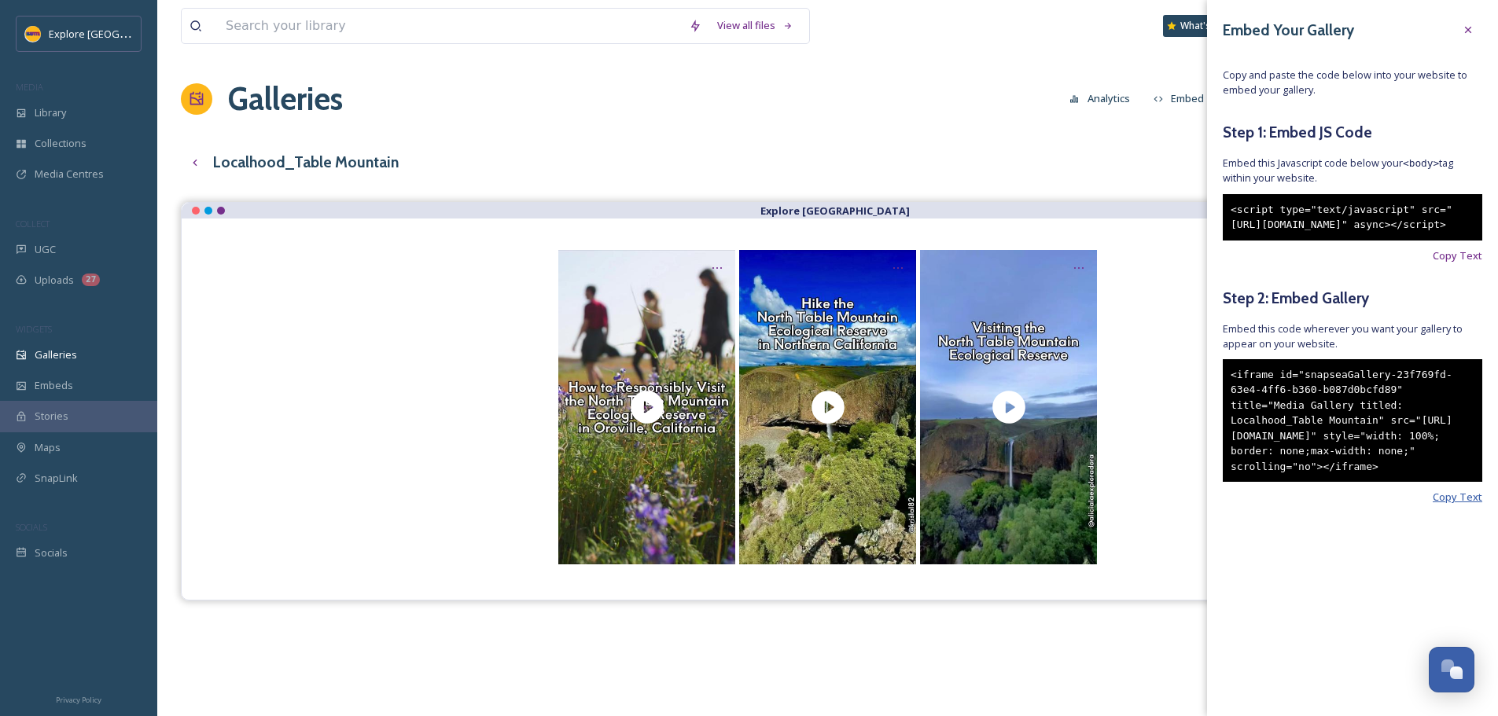
click at [1457, 505] on span "Copy Text" at bounding box center [1457, 497] width 50 height 15
drag, startPoint x: 1045, startPoint y: 189, endPoint x: 1152, endPoint y: 162, distance: 110.4
click at [1045, 189] on div "View all files What's New Ashley Baer Galleries Analytics Embed Customise Galle…" at bounding box center [827, 471] width 1340 height 942
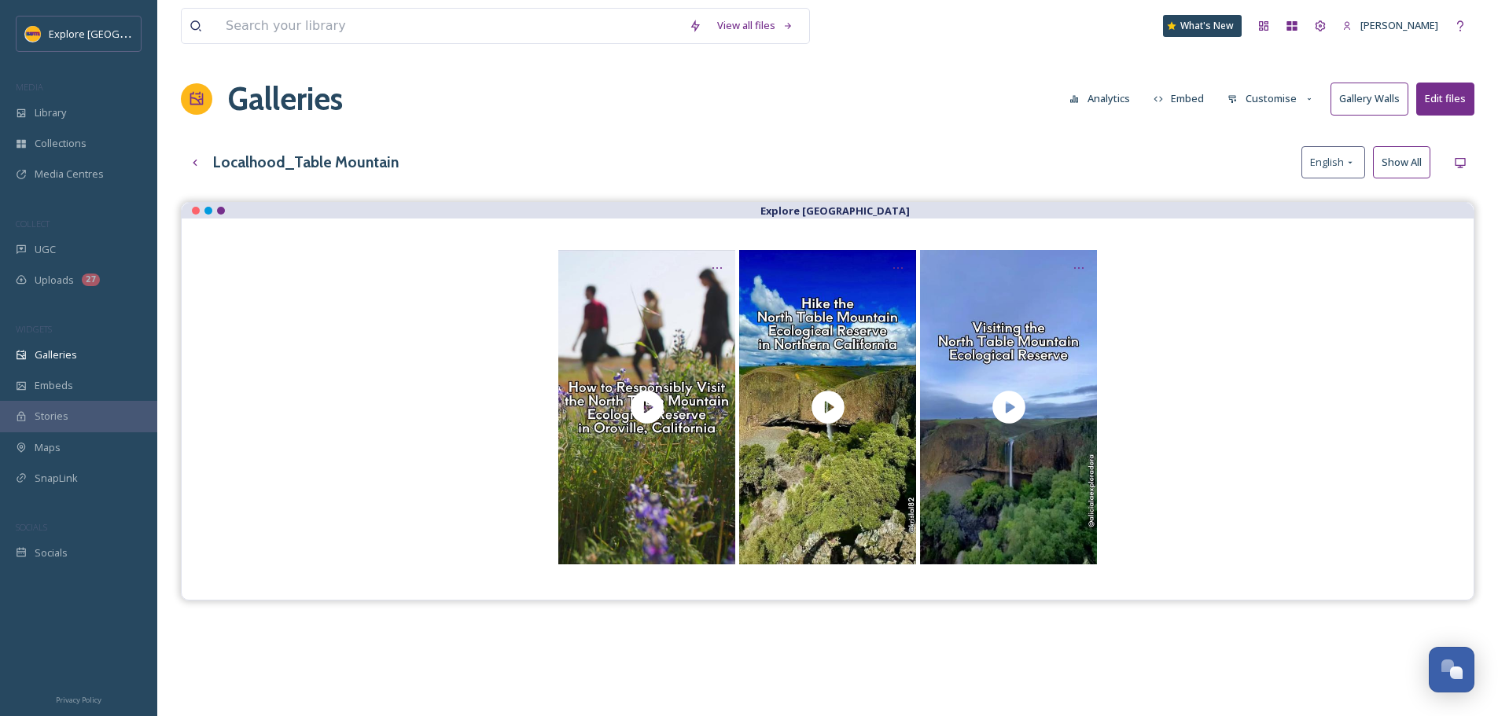
click at [1288, 99] on button "Customise" at bounding box center [1270, 98] width 103 height 31
click at [1270, 166] on span "Thumbnails" at bounding box center [1255, 165] width 55 height 15
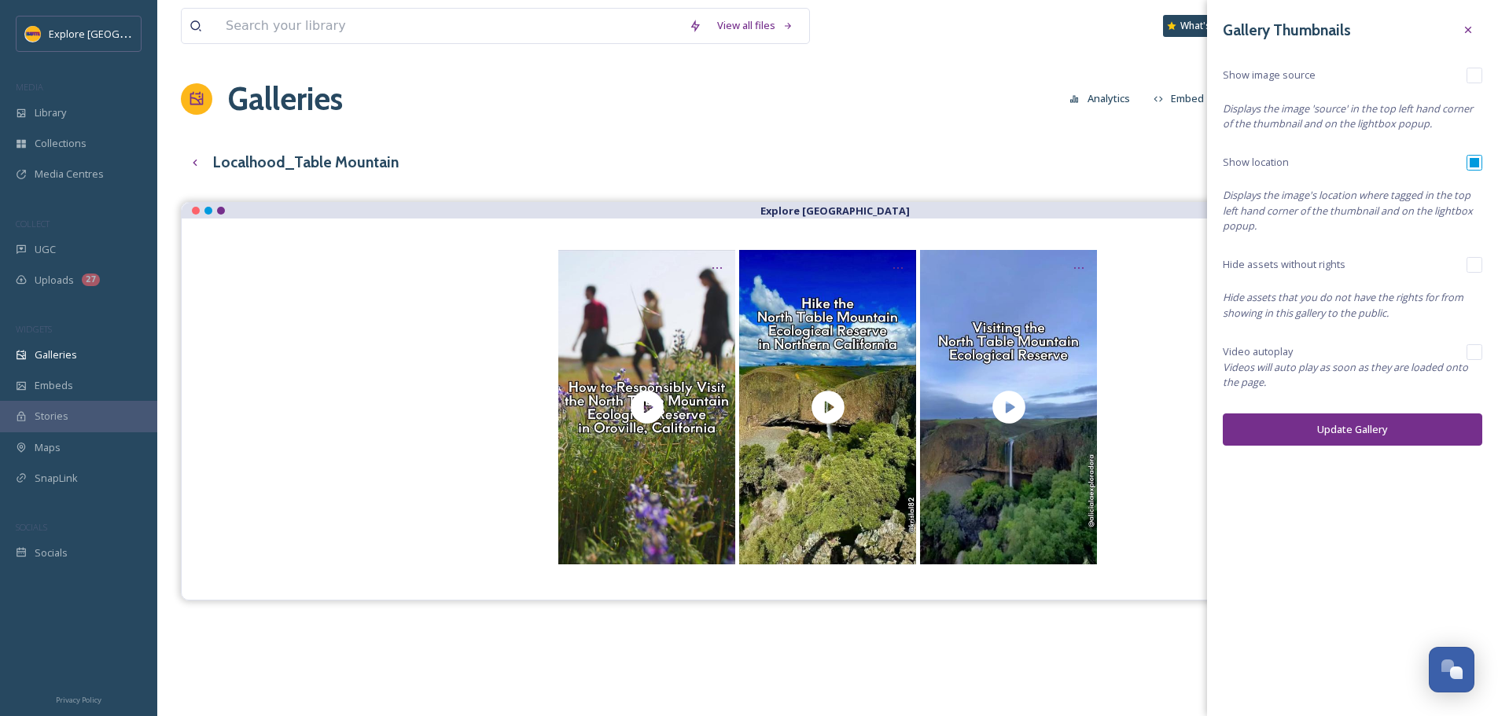
click at [1145, 171] on div "Localhood_Table Mountain English Show All" at bounding box center [827, 162] width 1293 height 32
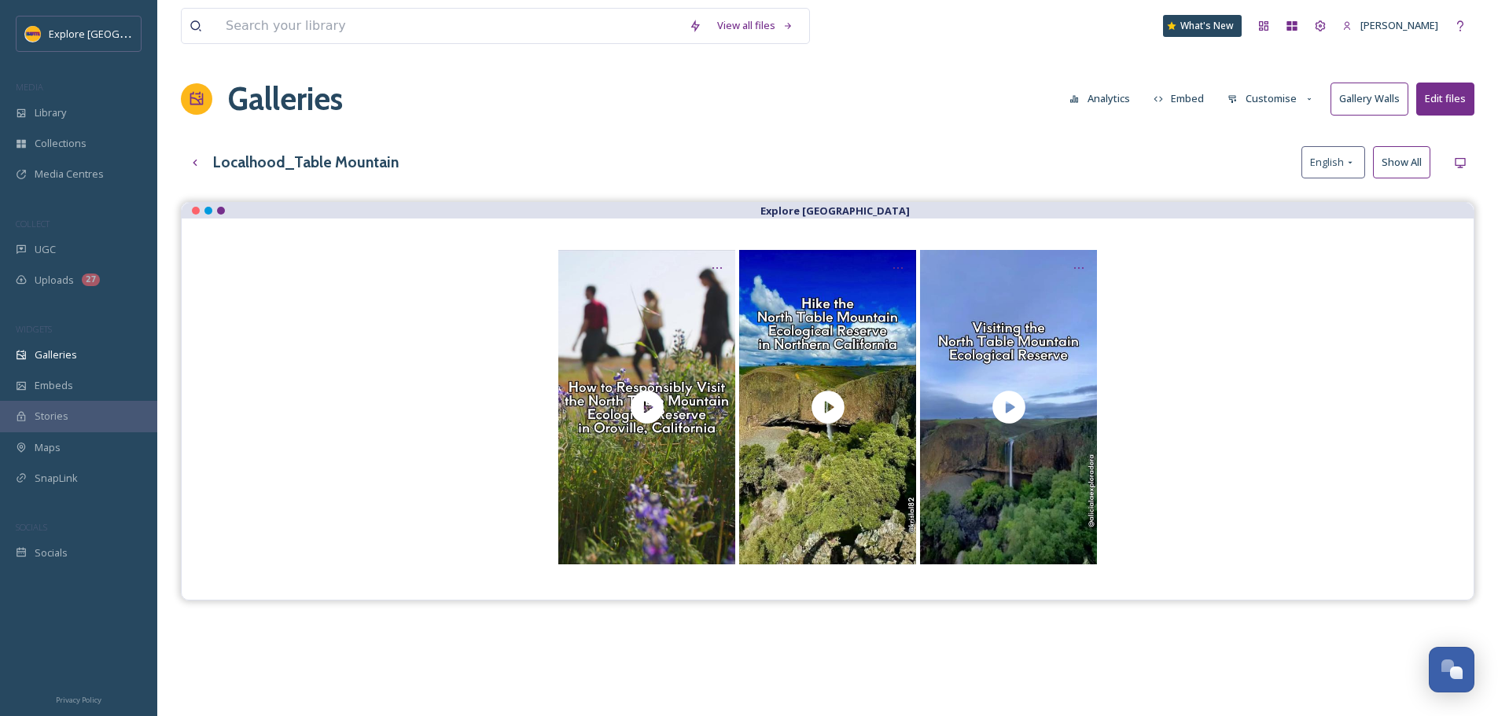
click at [1270, 104] on button "Customise" at bounding box center [1270, 98] width 103 height 31
click at [1273, 123] on div "Layout" at bounding box center [1274, 134] width 109 height 31
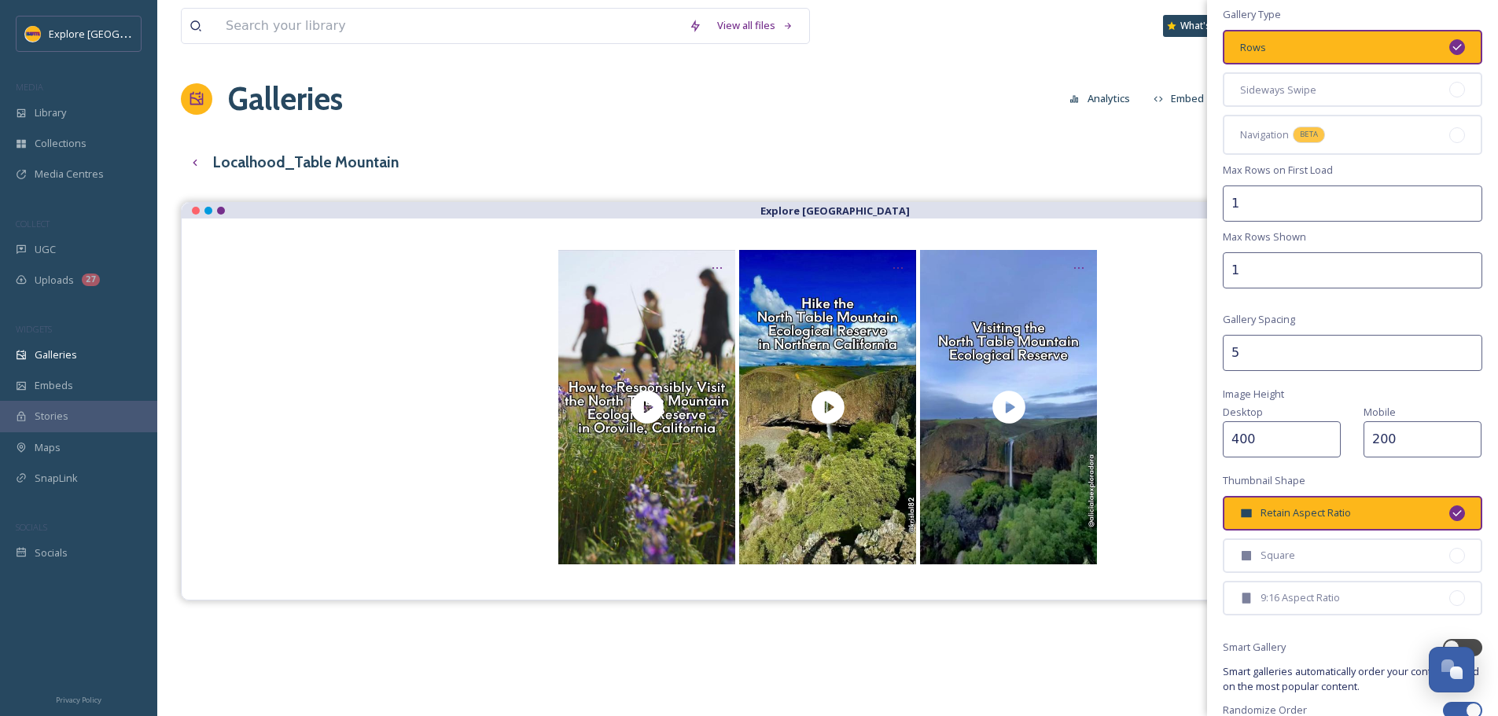
scroll to position [157, 0]
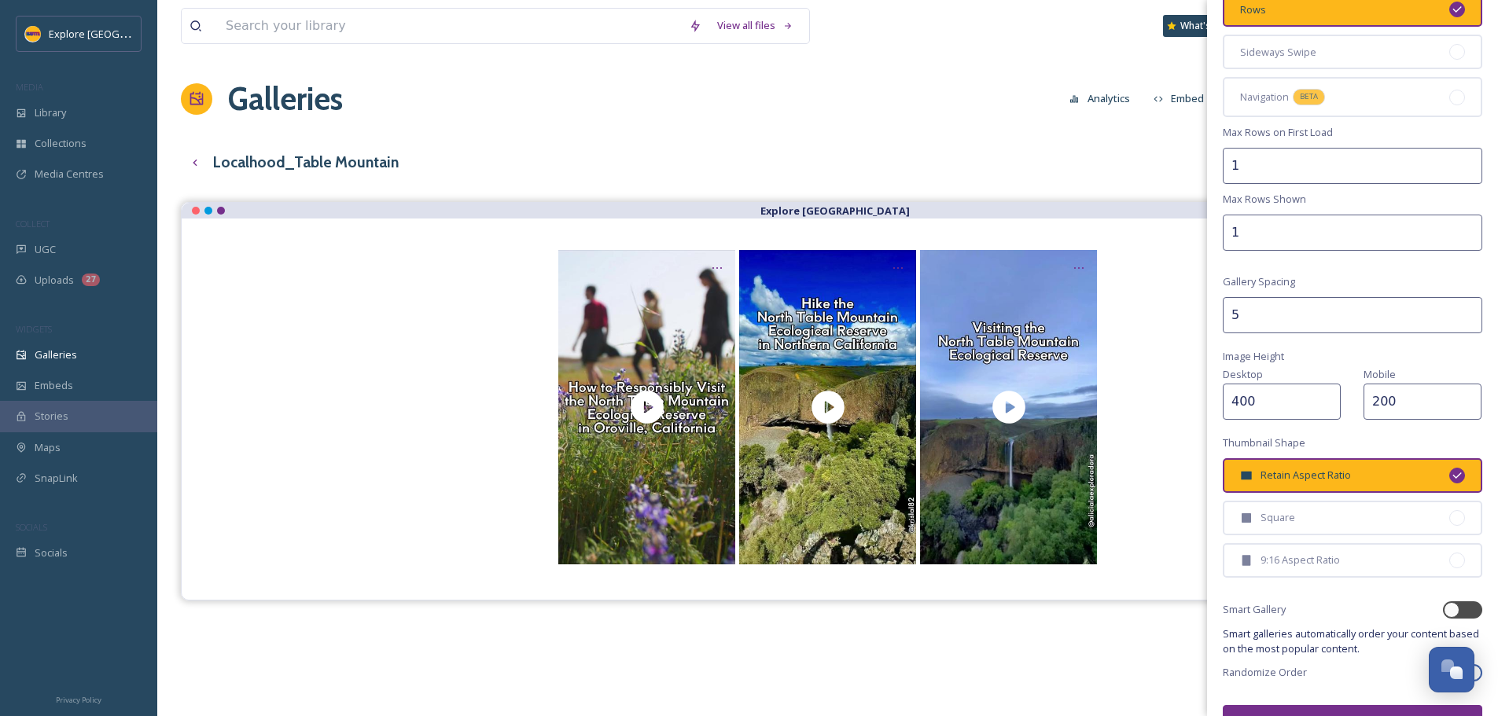
click at [1378, 400] on input "200" at bounding box center [1422, 402] width 118 height 36
type input "300"
click at [1141, 561] on div at bounding box center [827, 407] width 1229 height 314
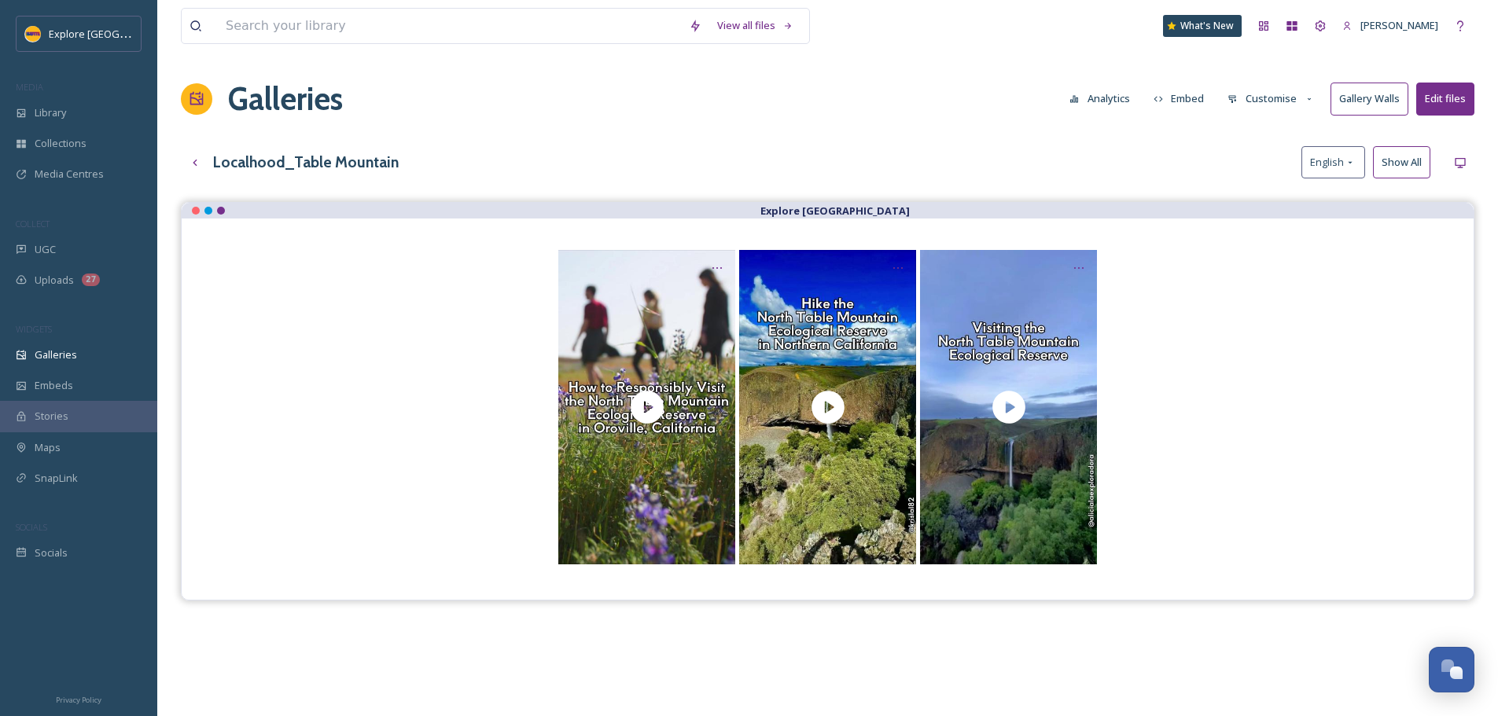
click at [1257, 86] on button "Customise" at bounding box center [1270, 98] width 103 height 31
click at [1258, 137] on span "Layout" at bounding box center [1243, 134] width 31 height 15
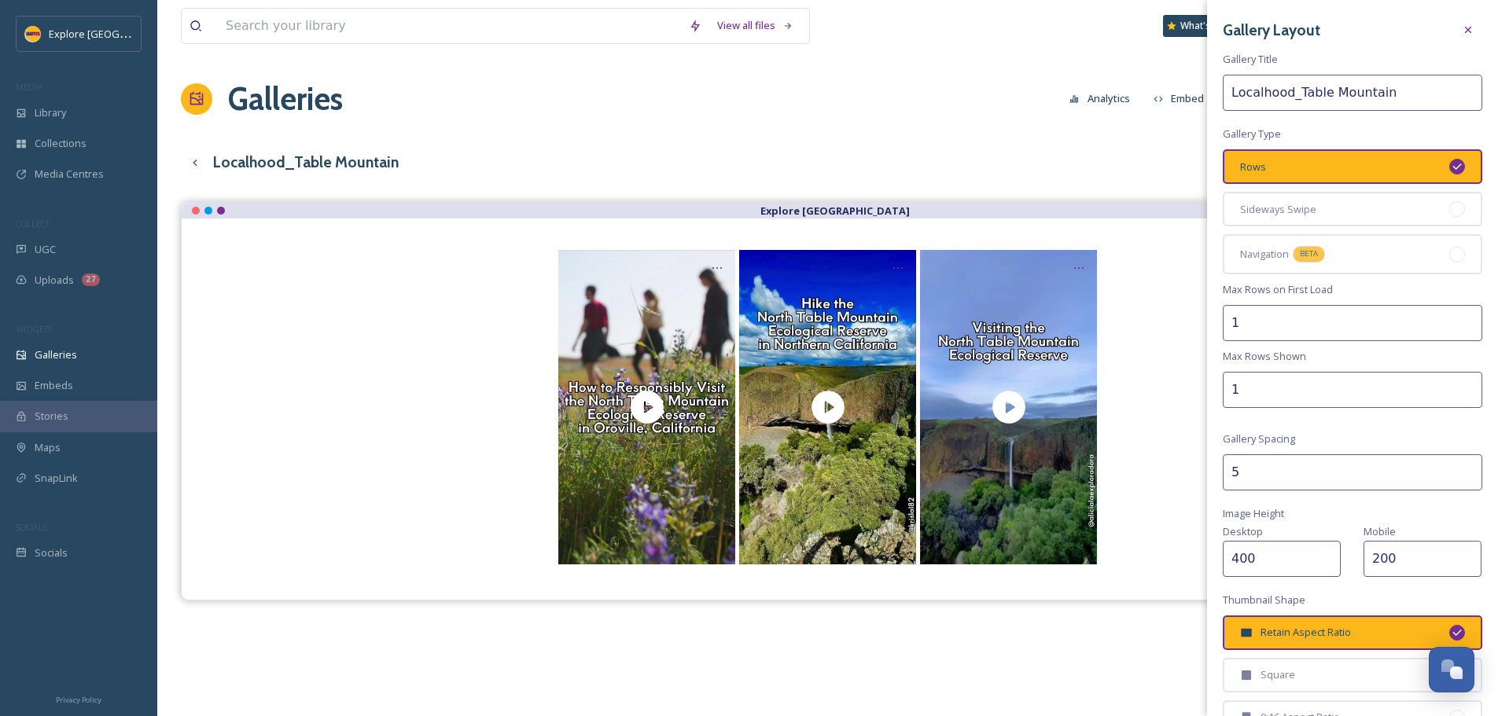
click at [1414, 561] on input "200" at bounding box center [1422, 559] width 118 height 36
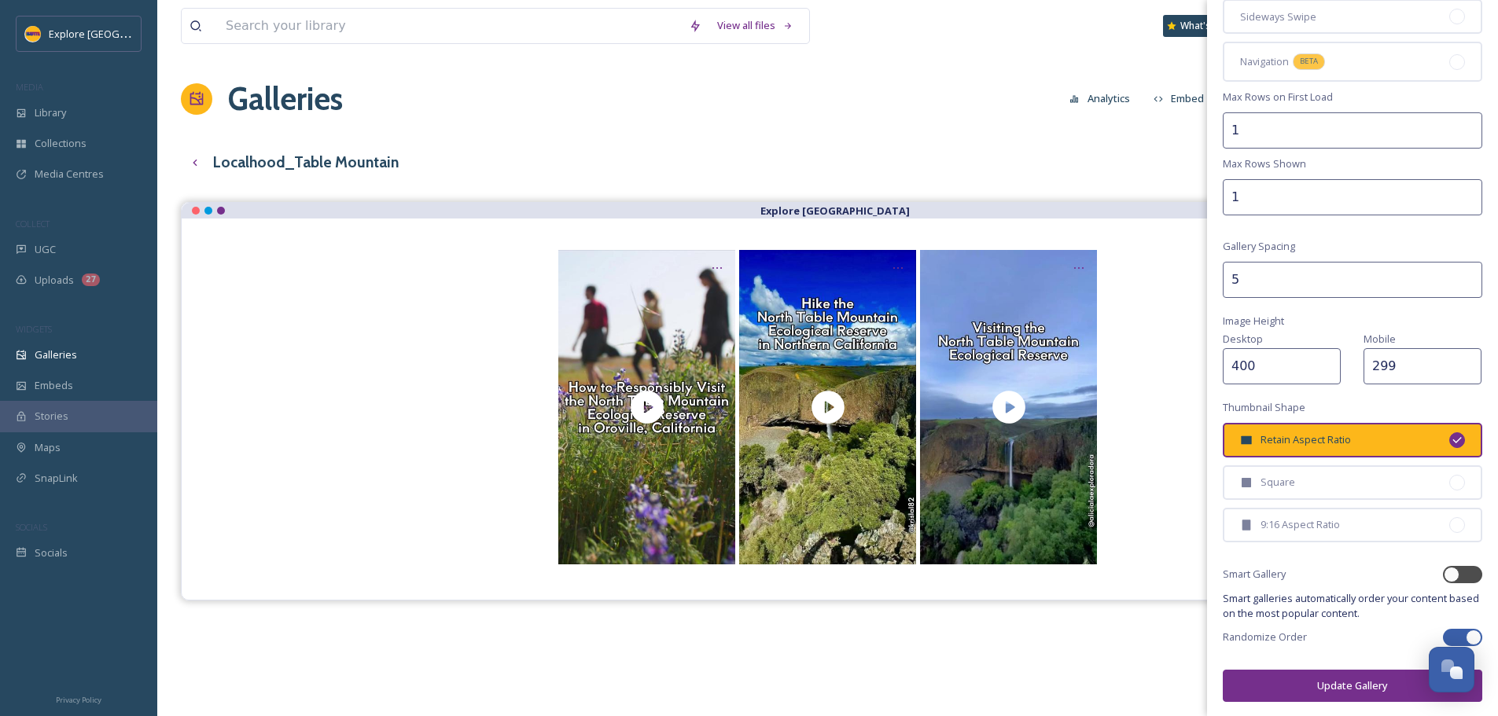
scroll to position [194, 0]
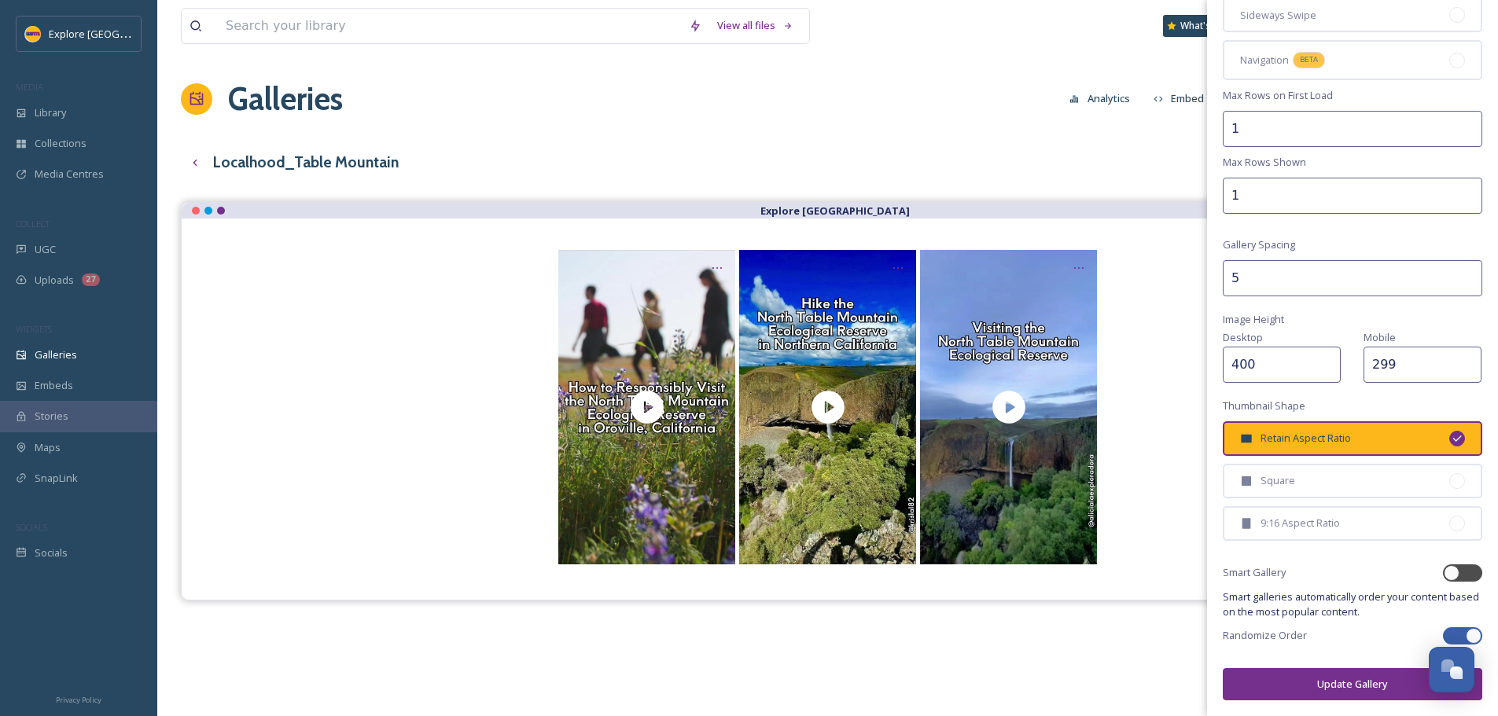
type input "299"
click at [1349, 689] on button "Update Gallery" at bounding box center [1351, 684] width 259 height 32
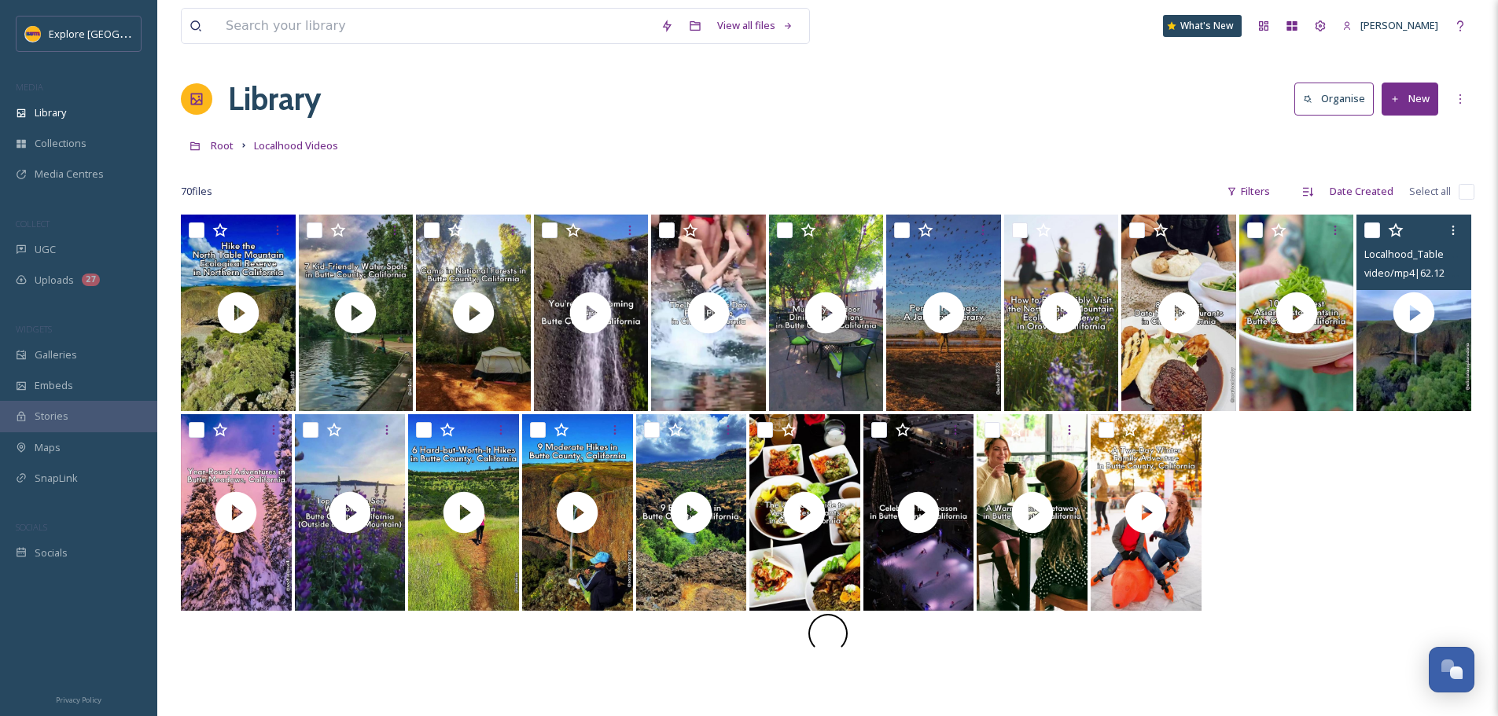
click at [1370, 229] on input "checkbox" at bounding box center [1372, 230] width 16 height 16
checkbox input "true"
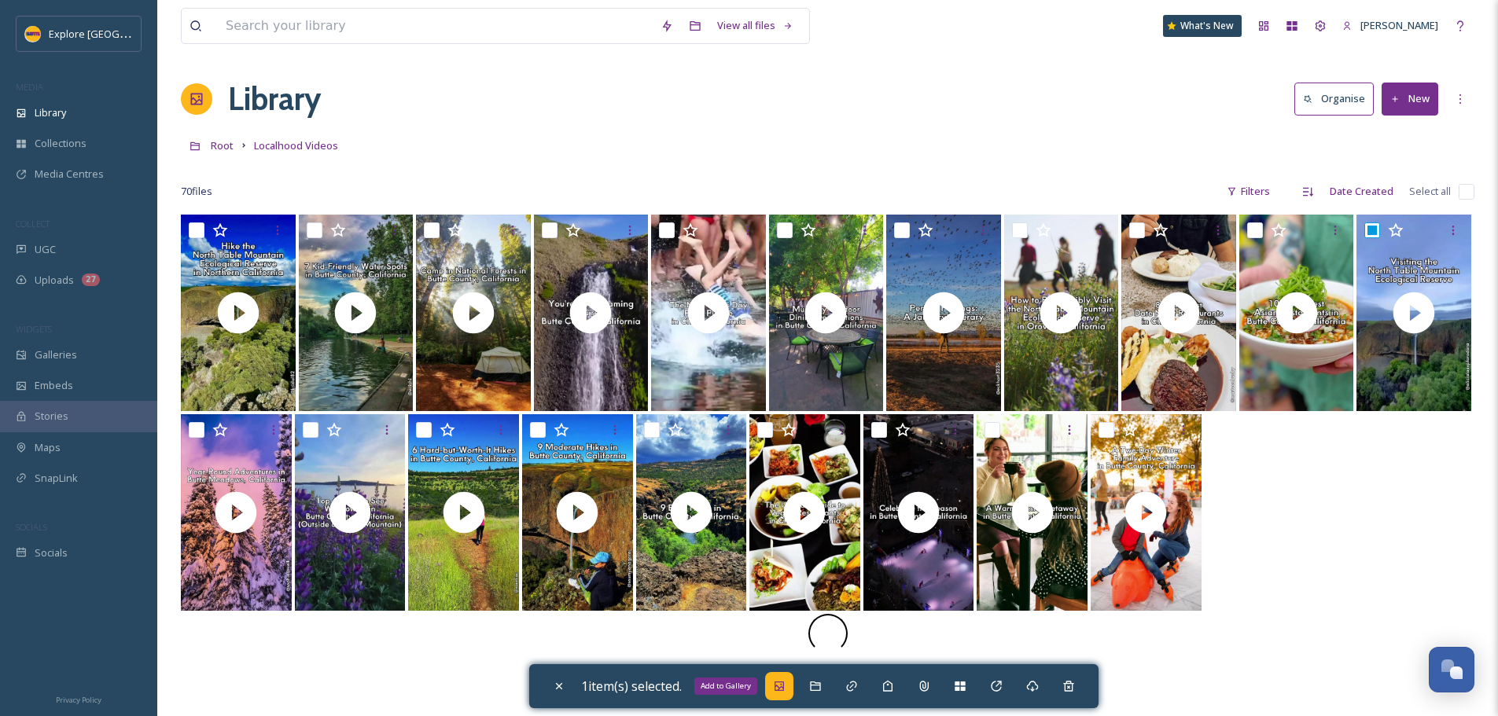
click at [780, 688] on icon at bounding box center [779, 686] width 13 height 13
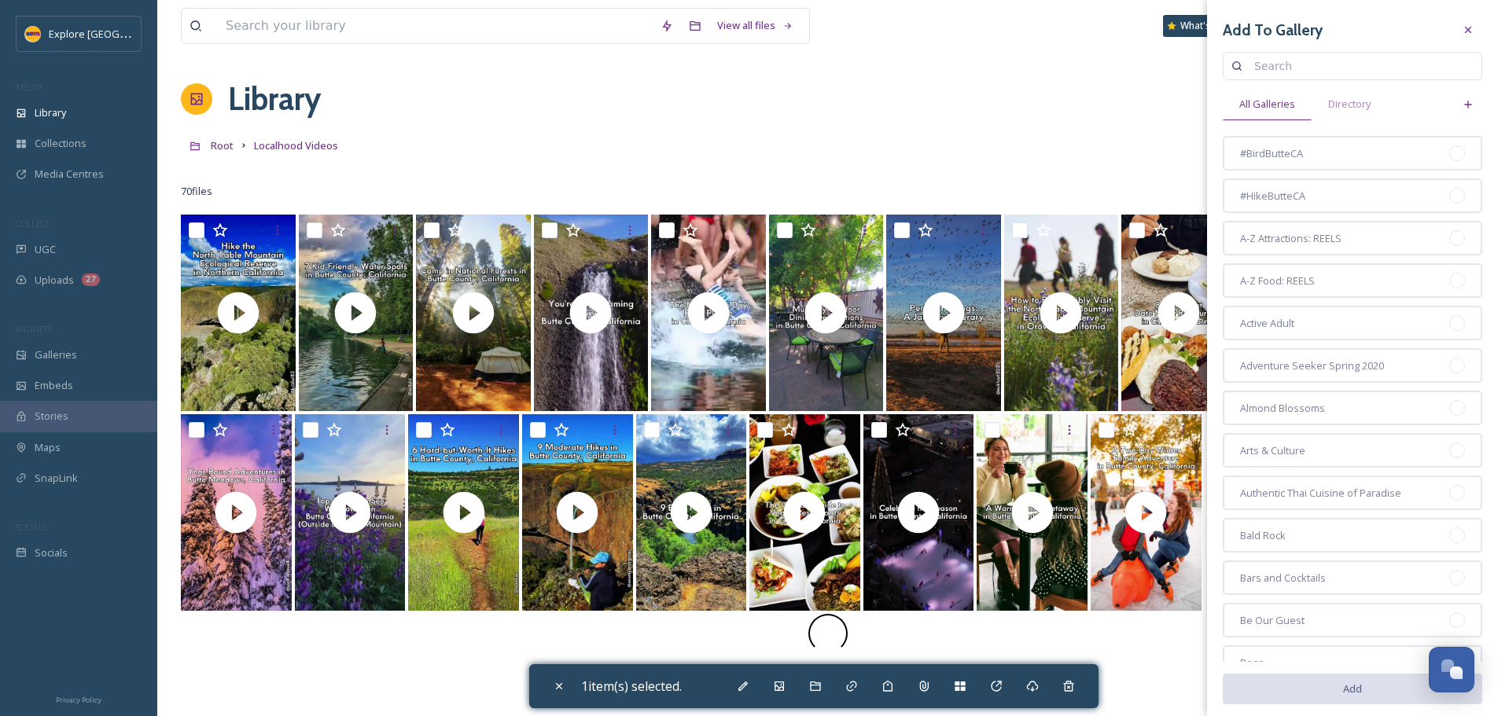
click at [1272, 71] on input at bounding box center [1359, 65] width 227 height 31
type input "spring"
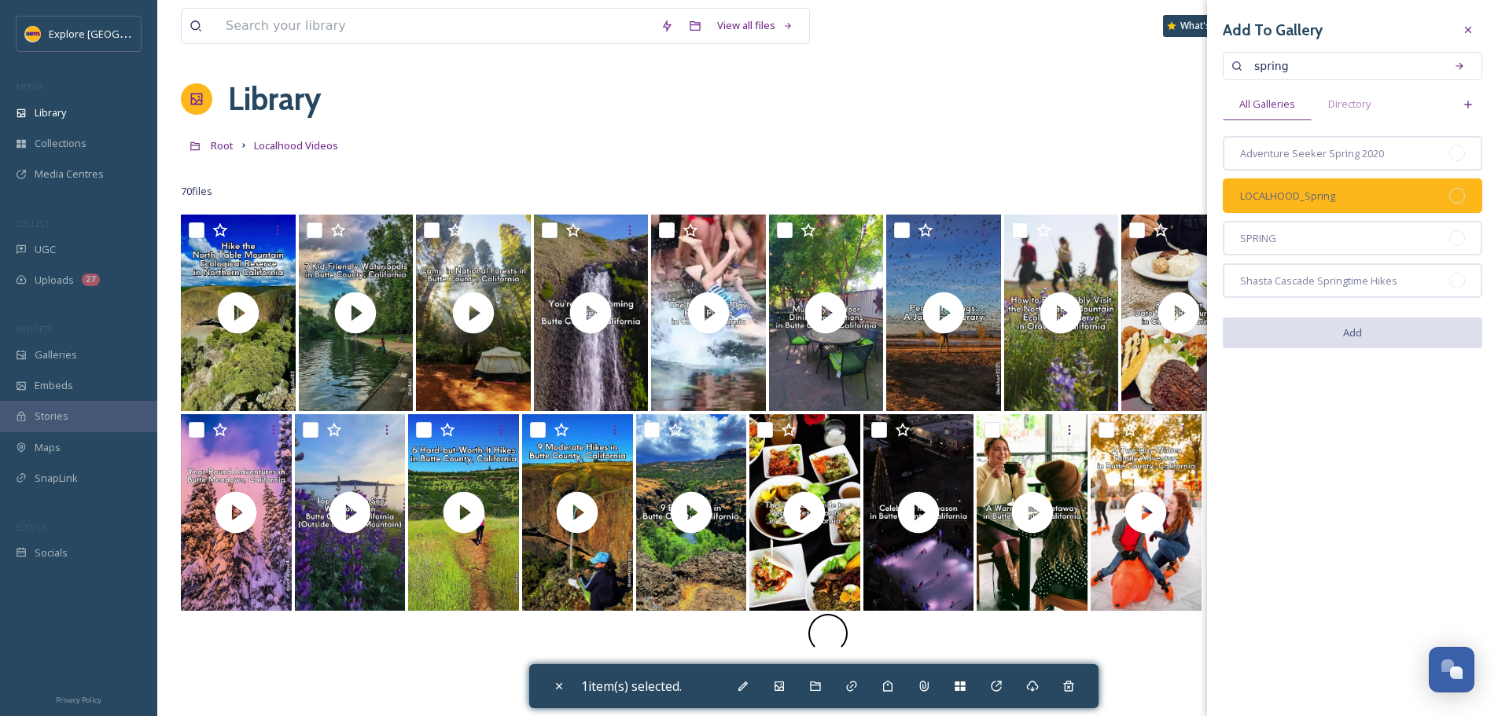
drag, startPoint x: 1461, startPoint y: 196, endPoint x: 1414, endPoint y: 285, distance: 101.3
click at [1462, 197] on div at bounding box center [1457, 196] width 16 height 16
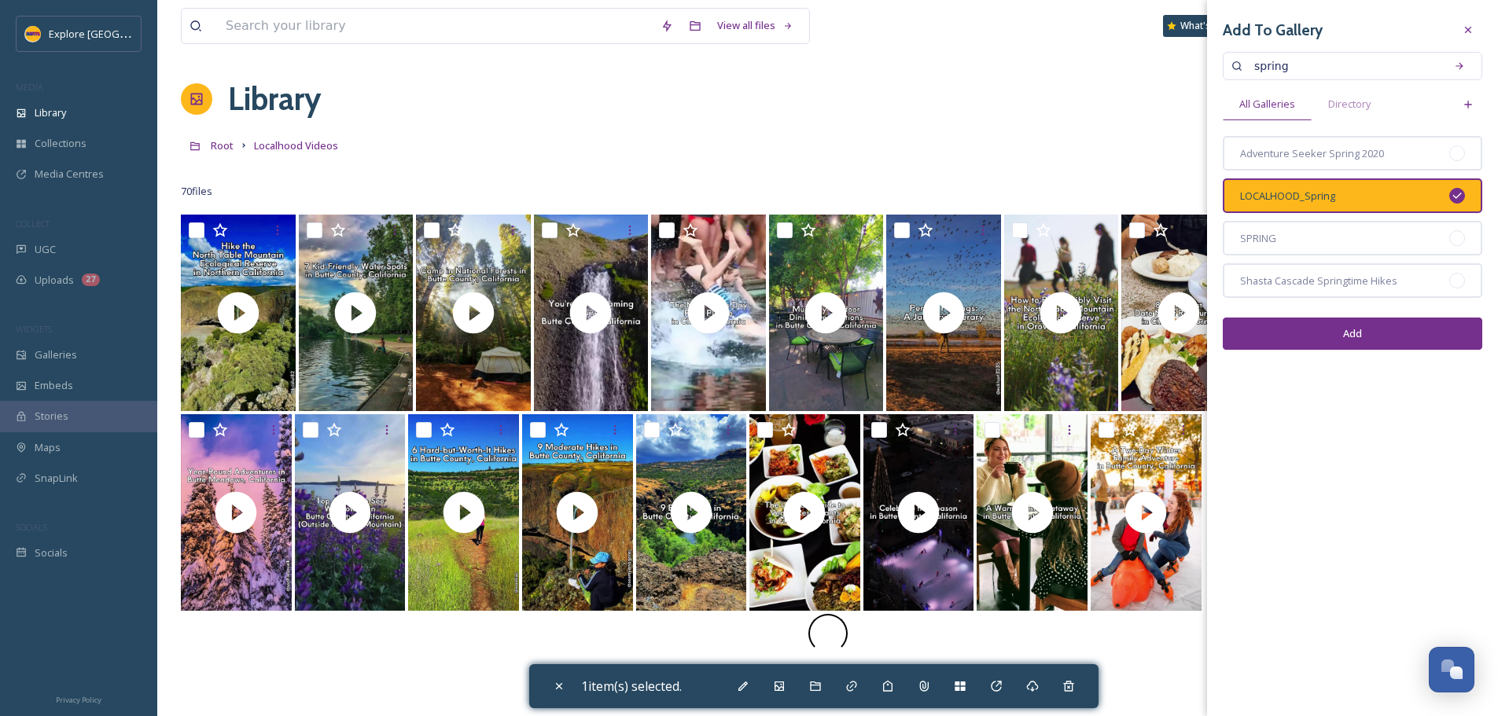
click at [1385, 335] on button "Add" at bounding box center [1351, 334] width 259 height 32
checkbox input "false"
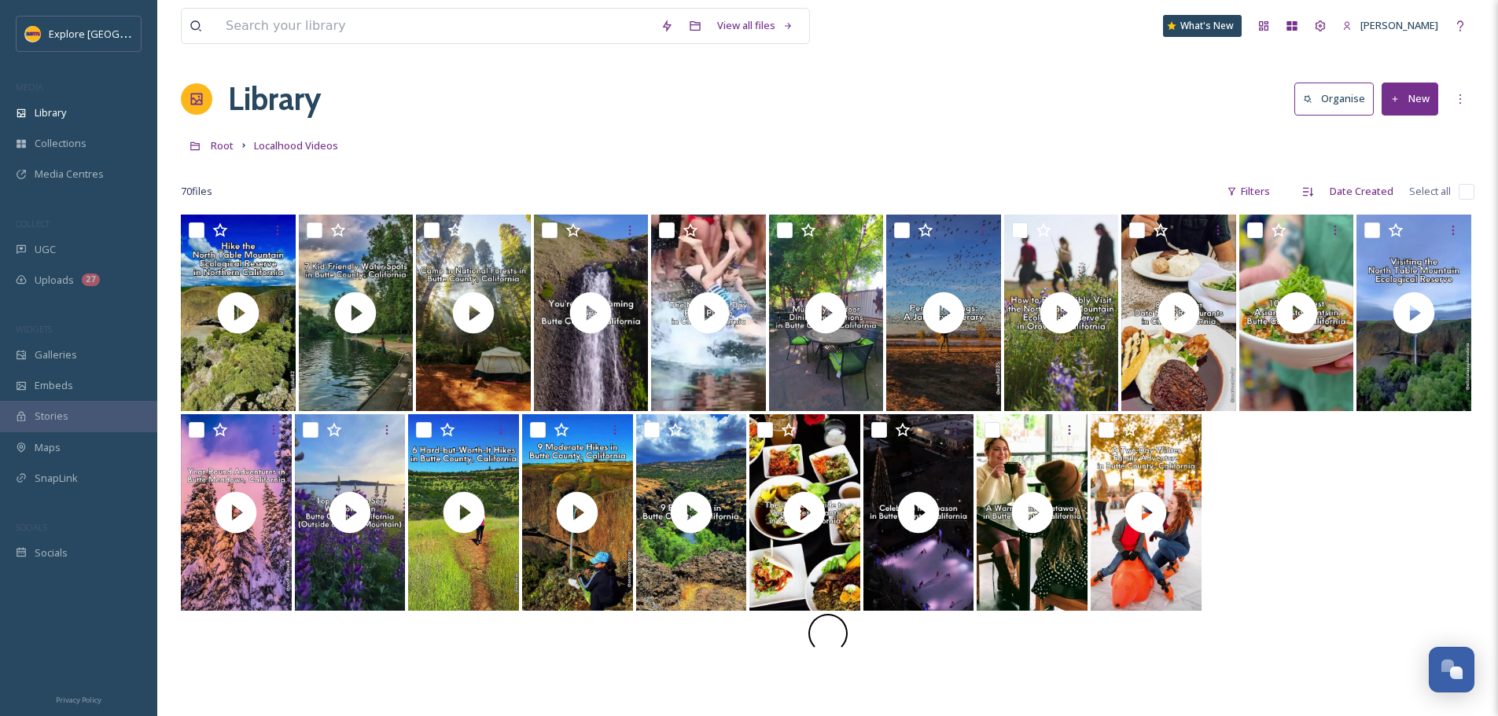
click at [1425, 98] on button "New" at bounding box center [1409, 99] width 57 height 32
click at [1417, 126] on div "File Upload" at bounding box center [1392, 135] width 89 height 31
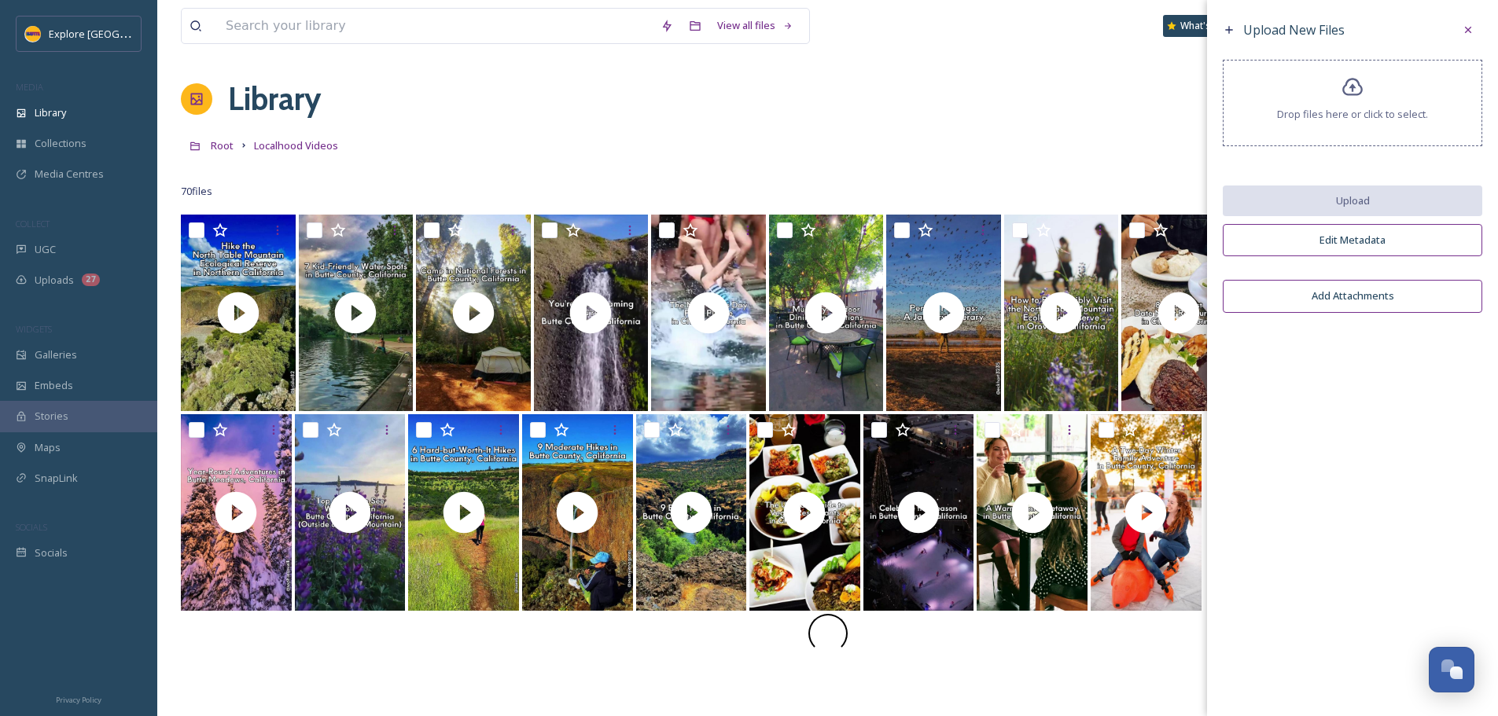
click at [1411, 123] on div "Drop files here or click to select." at bounding box center [1351, 103] width 259 height 86
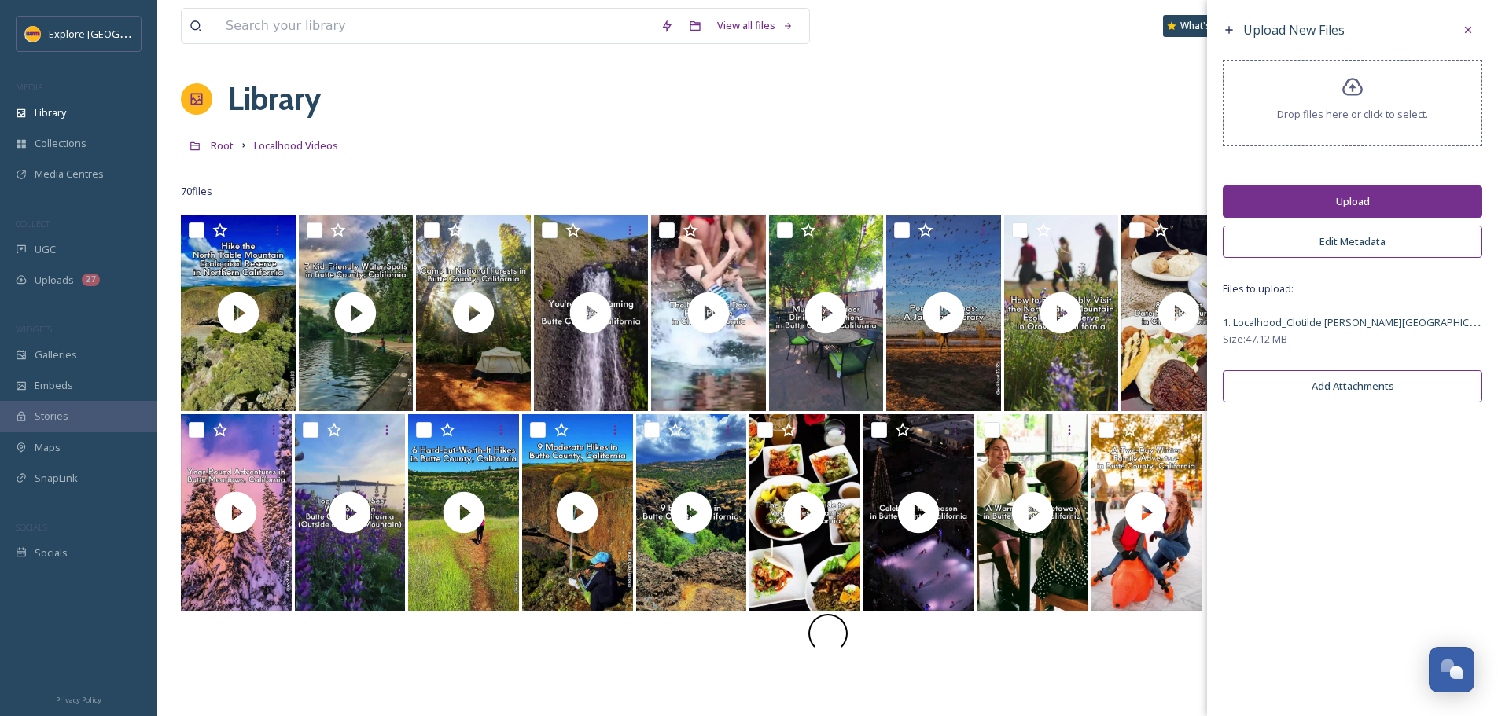
click at [1421, 197] on button "Upload" at bounding box center [1351, 202] width 259 height 32
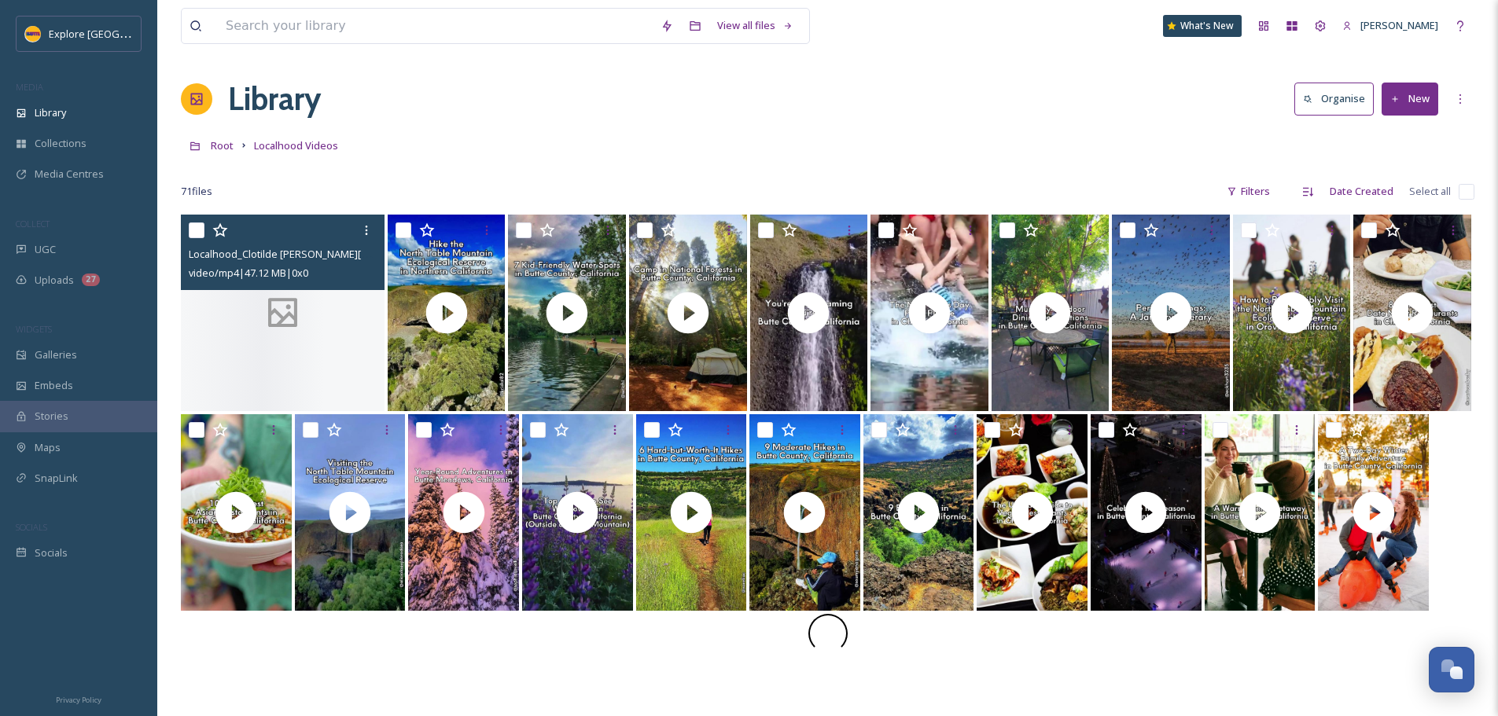
click at [332, 289] on div "Localhood_Clotilde Merlo Park.mp4 video/mp4 | 47.12 MB | 0 x 0" at bounding box center [283, 252] width 204 height 75
click at [366, 239] on div at bounding box center [366, 230] width 28 height 28
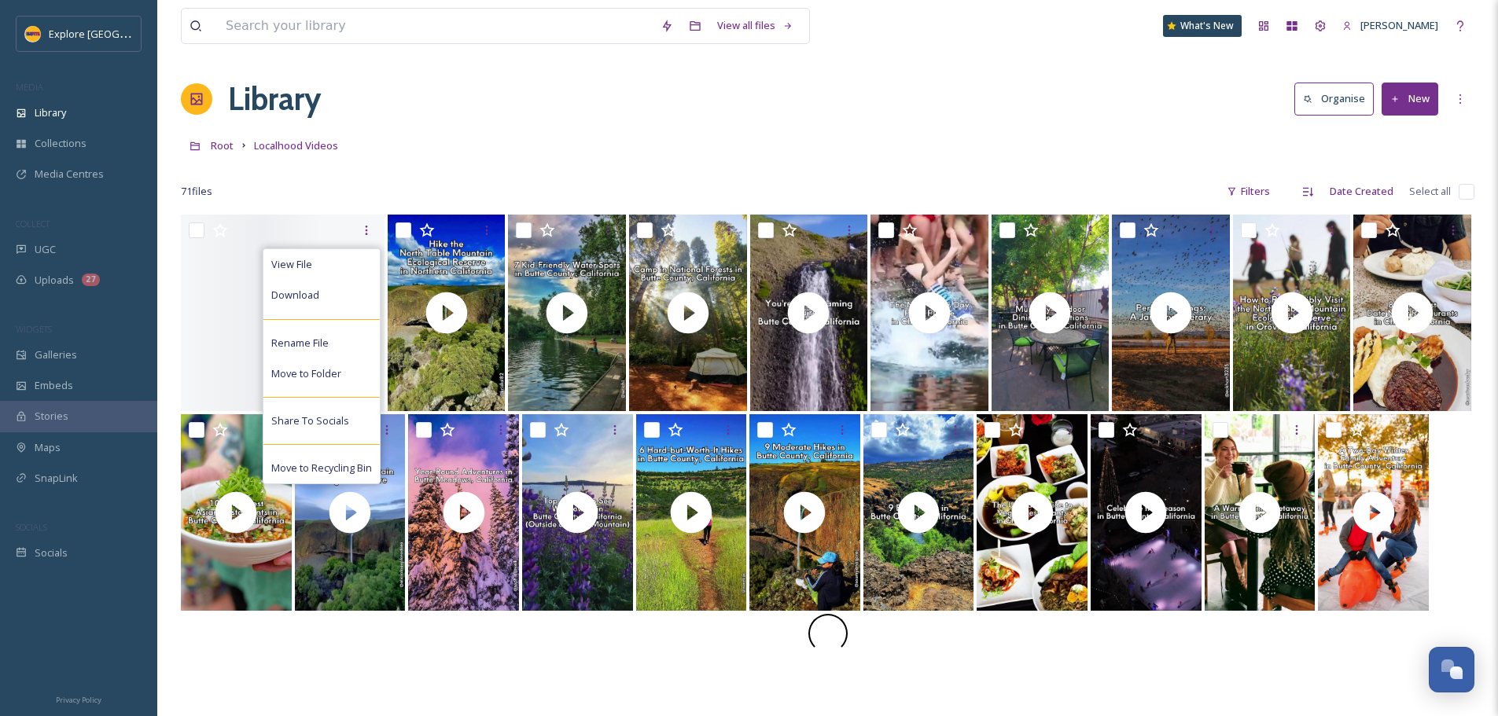
click at [492, 149] on div "Root Localhood Videos" at bounding box center [827, 145] width 1293 height 30
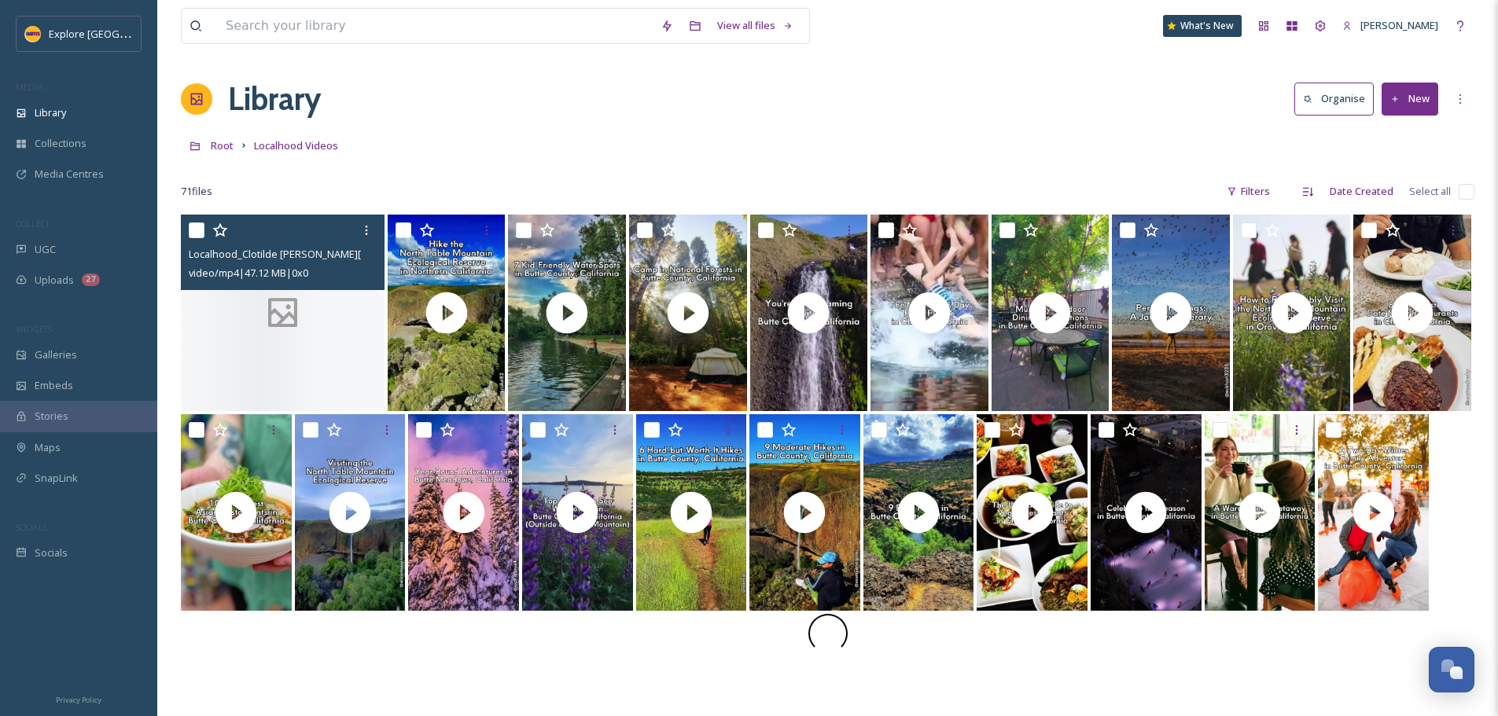
click at [344, 325] on div at bounding box center [283, 313] width 204 height 197
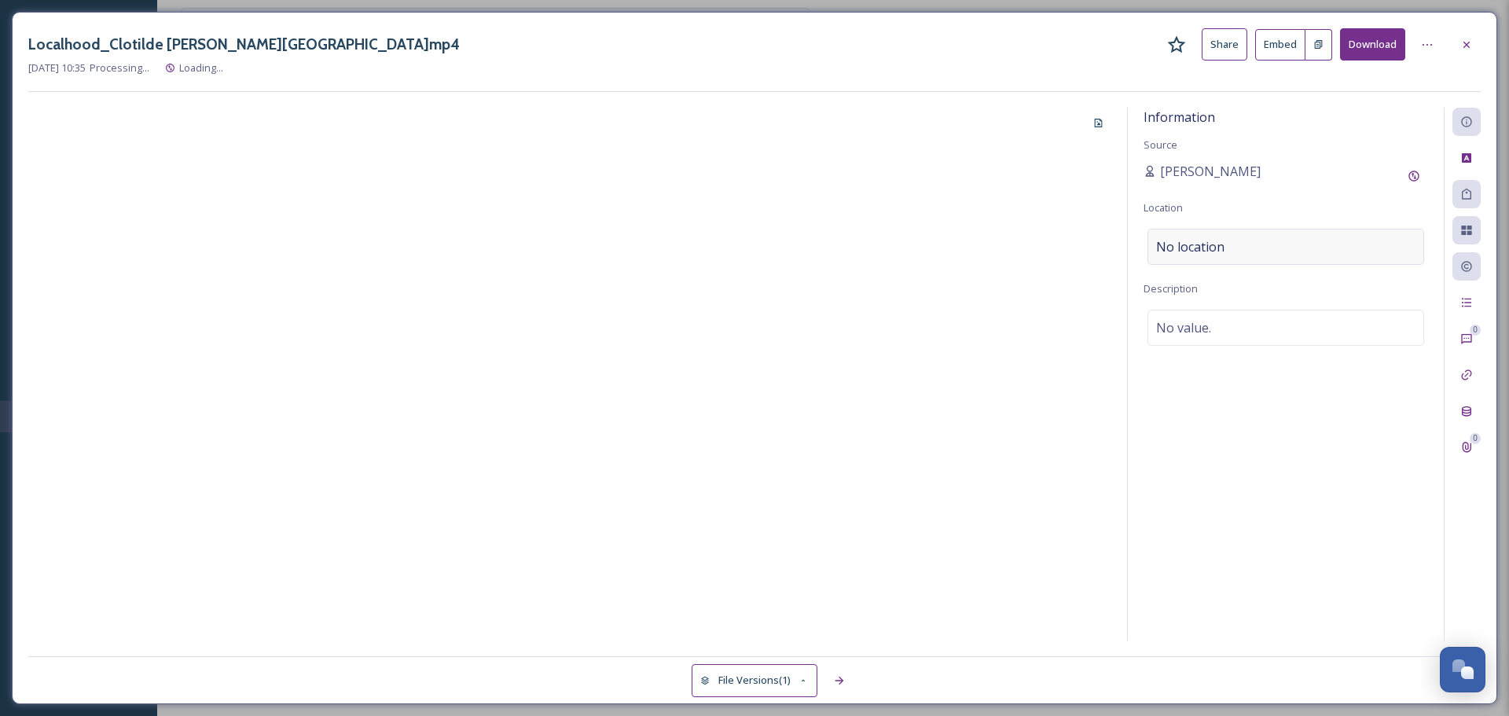
click at [1198, 241] on span "No location" at bounding box center [1190, 246] width 68 height 19
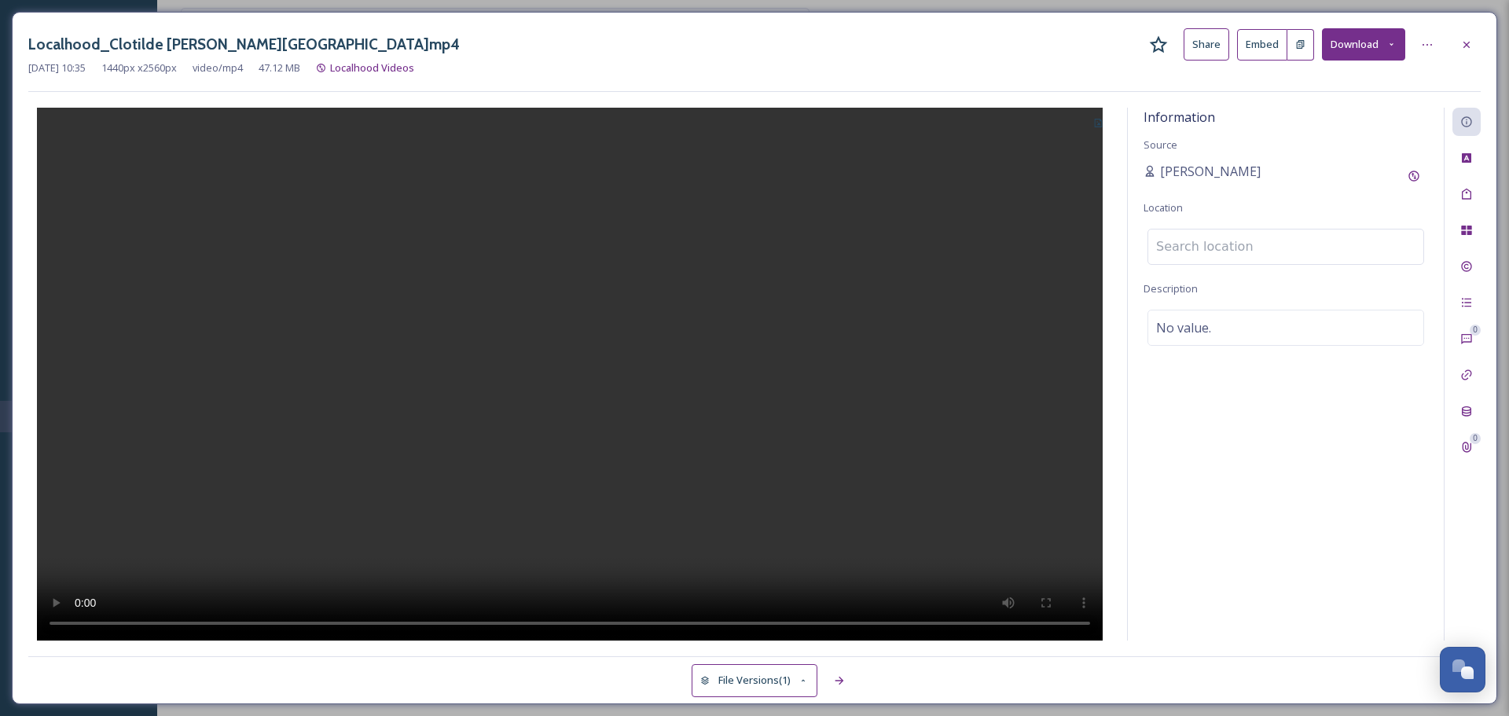
click at [1196, 247] on input at bounding box center [1286, 247] width 275 height 35
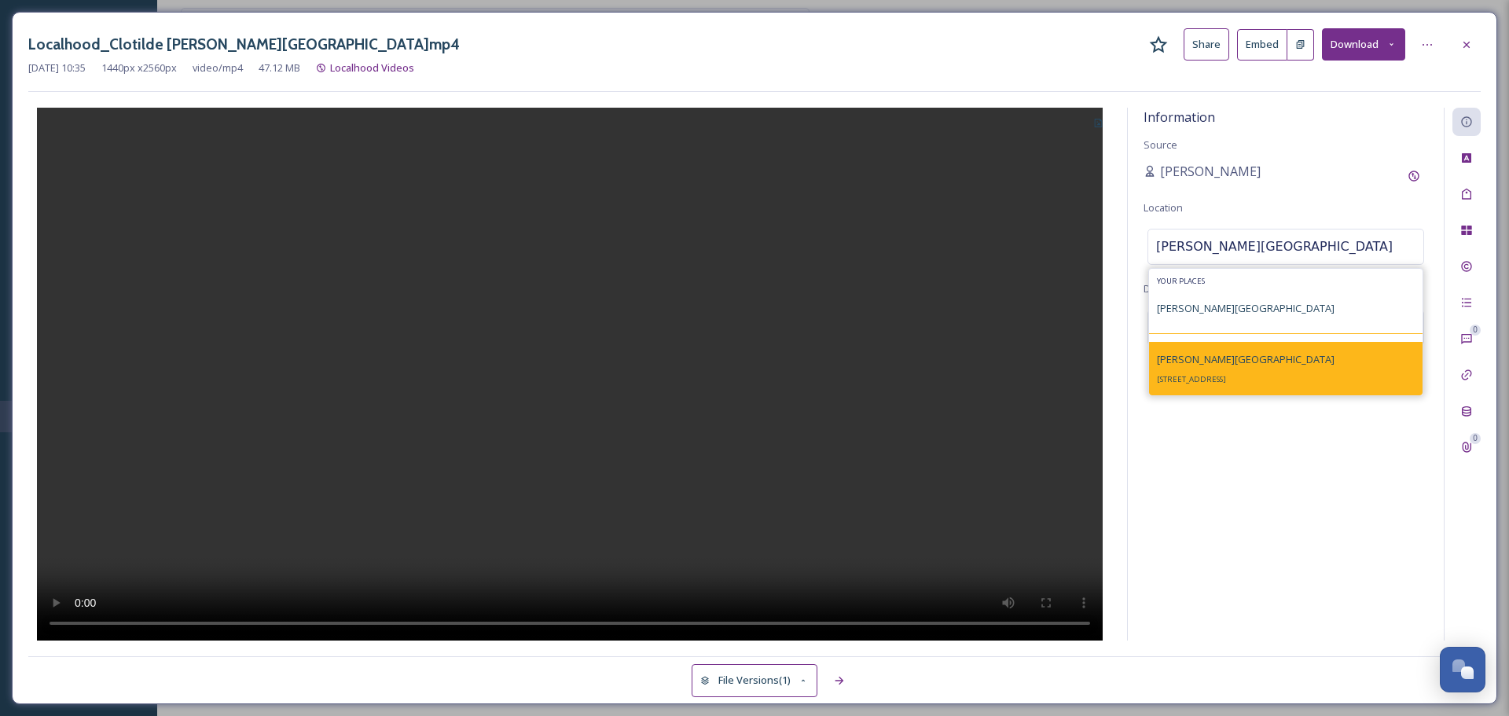
type input "clotilde merlo park"
click at [1273, 370] on div "Clotilde Merlo Park 22 Retson Rd, Stirling City, CA 95978, USA" at bounding box center [1246, 369] width 178 height 38
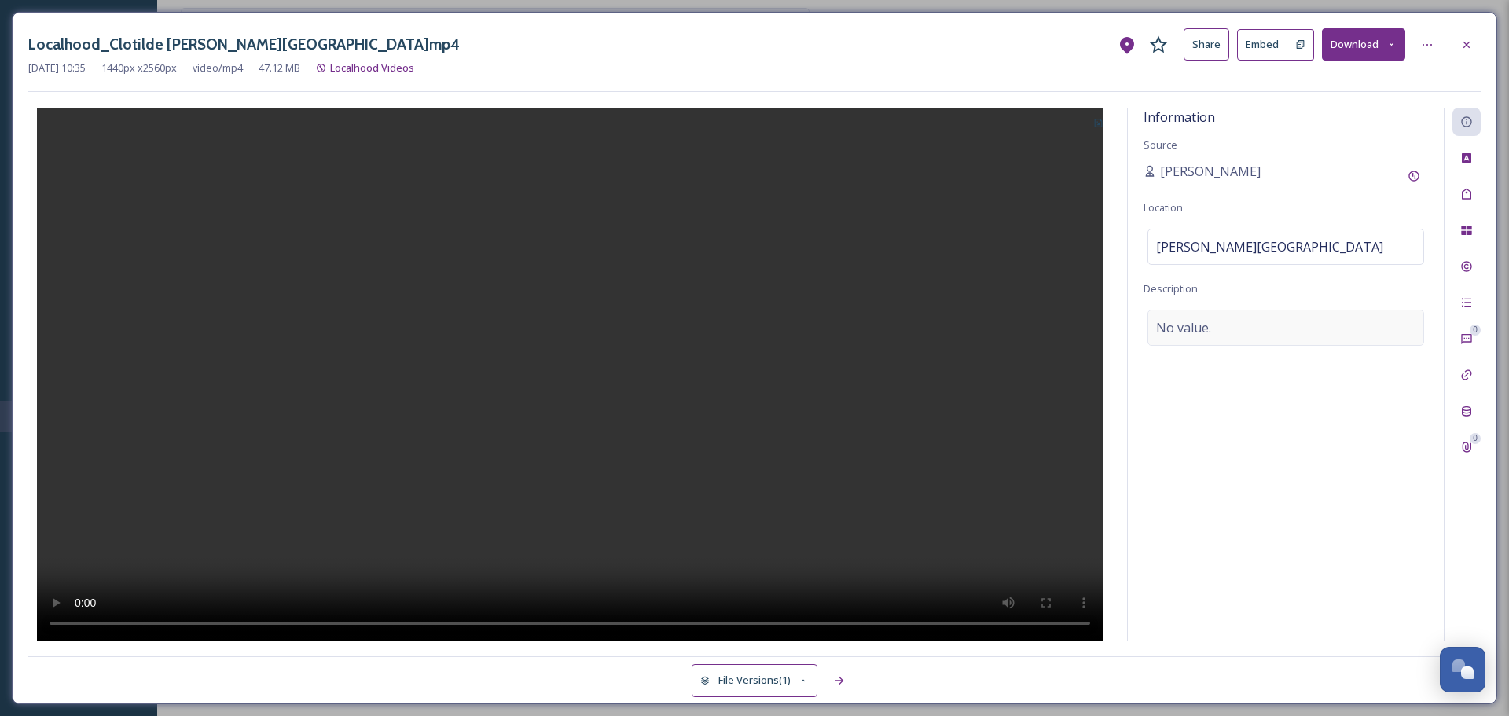
click at [1277, 335] on div "No value." at bounding box center [1286, 328] width 277 height 36
click at [1273, 338] on textarea at bounding box center [1286, 375] width 285 height 130
paste textarea "Hidden in historic Stirling City, Clotilde Merlo Park is a destination for thos…"
type textarea "Hidden in historic Stirling City, Clotilde Merlo Park is a destination for thos…"
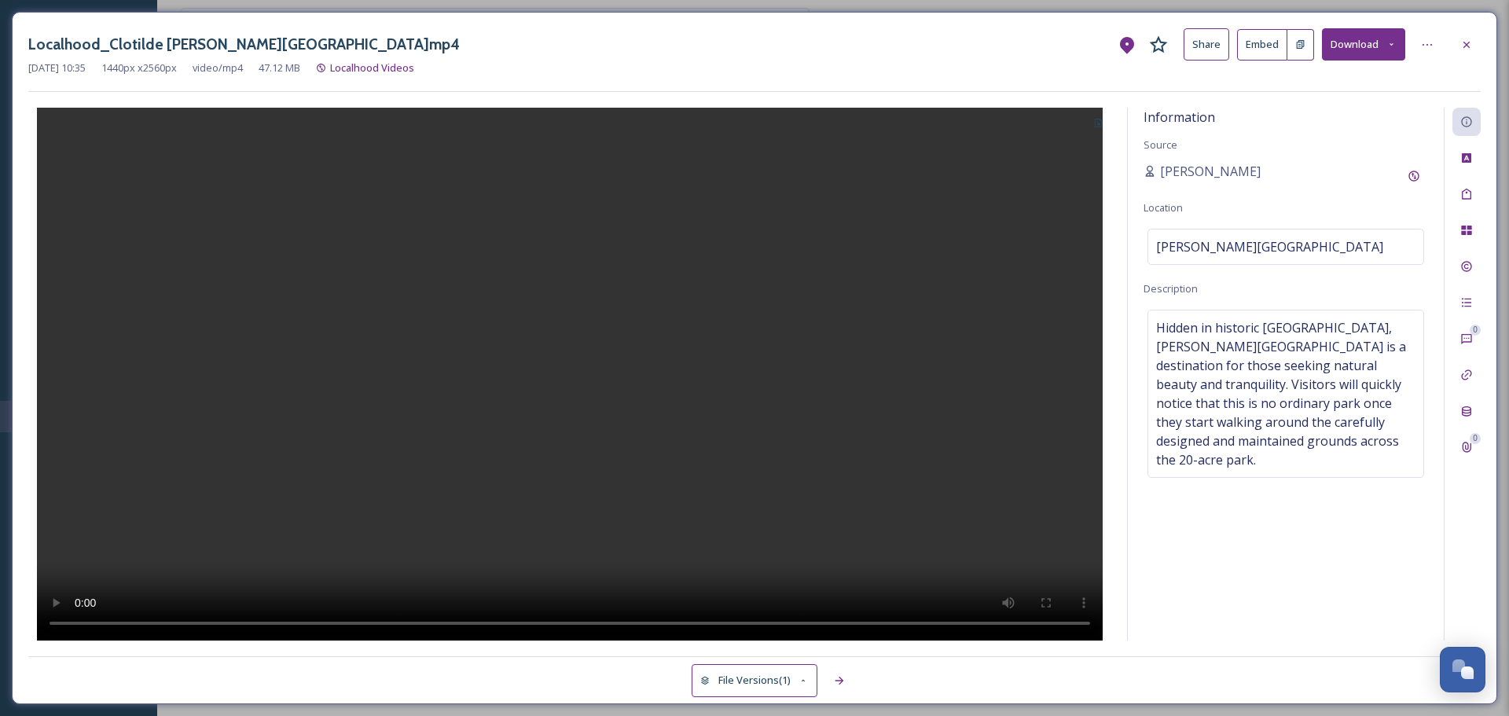
click at [1110, 119] on button at bounding box center [1099, 122] width 26 height 28
click at [1079, 172] on div "Select Image" at bounding box center [1050, 159] width 121 height 31
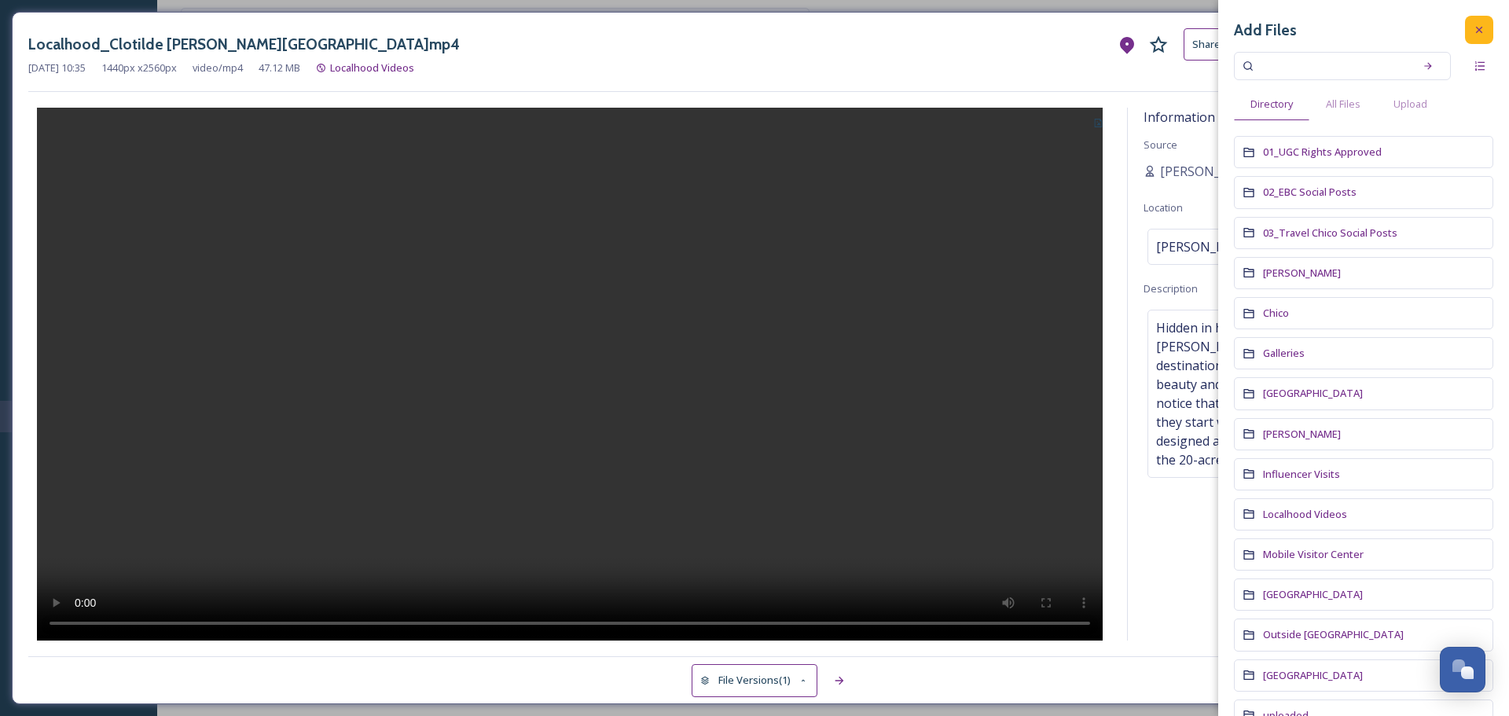
click at [1476, 28] on icon at bounding box center [1479, 30] width 6 height 6
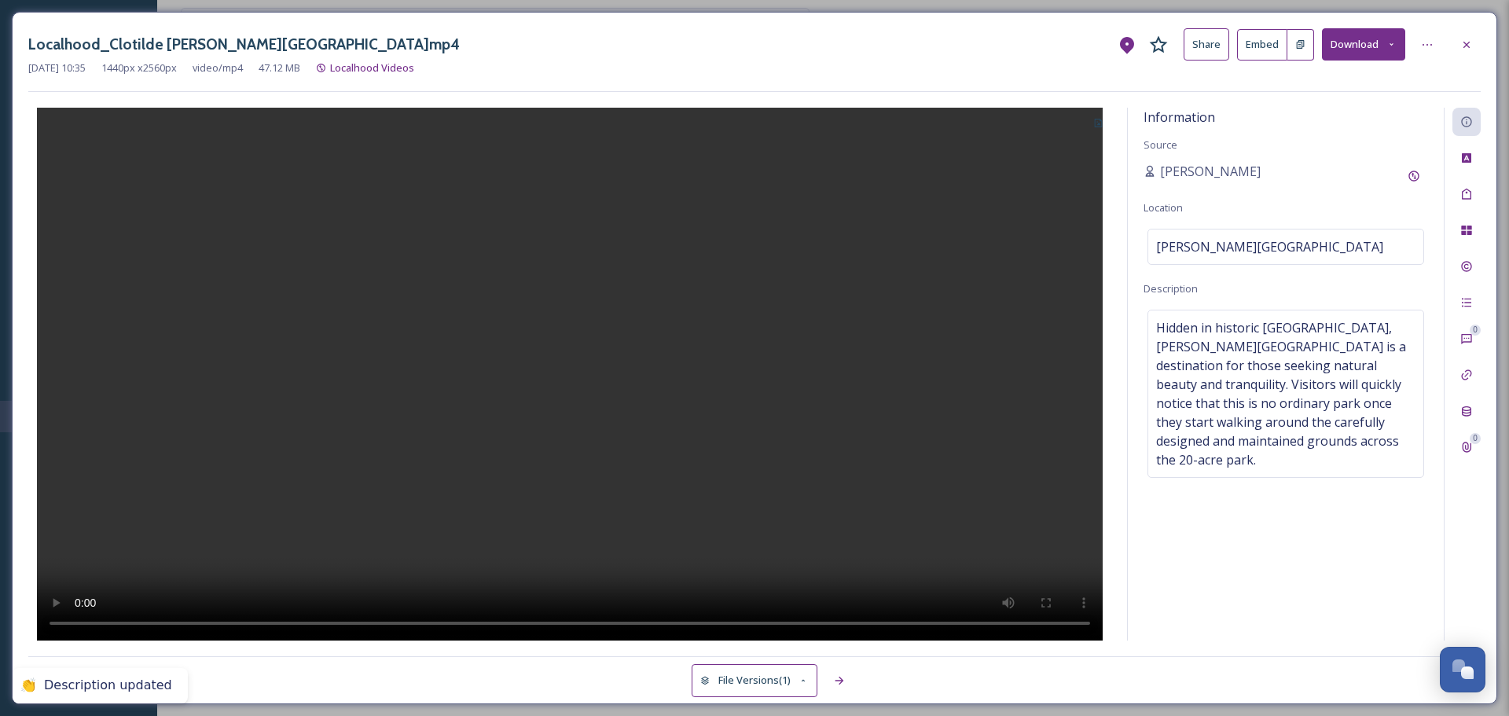
click at [1108, 124] on button at bounding box center [1099, 122] width 26 height 28
click at [1097, 189] on div "Use Current Frame" at bounding box center [1050, 190] width 121 height 31
click at [1472, 42] on icon at bounding box center [1467, 45] width 13 height 13
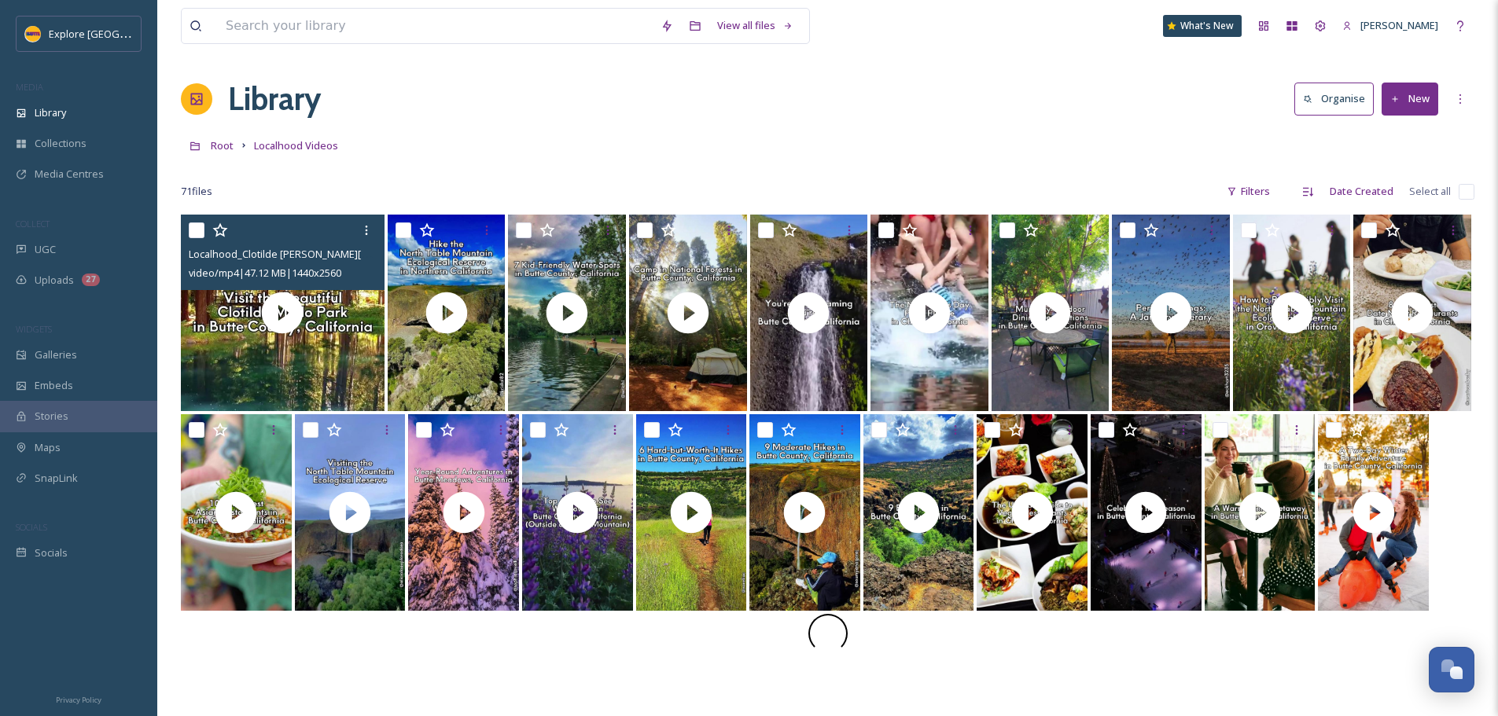
click at [199, 230] on input "checkbox" at bounding box center [197, 230] width 16 height 16
checkbox input "true"
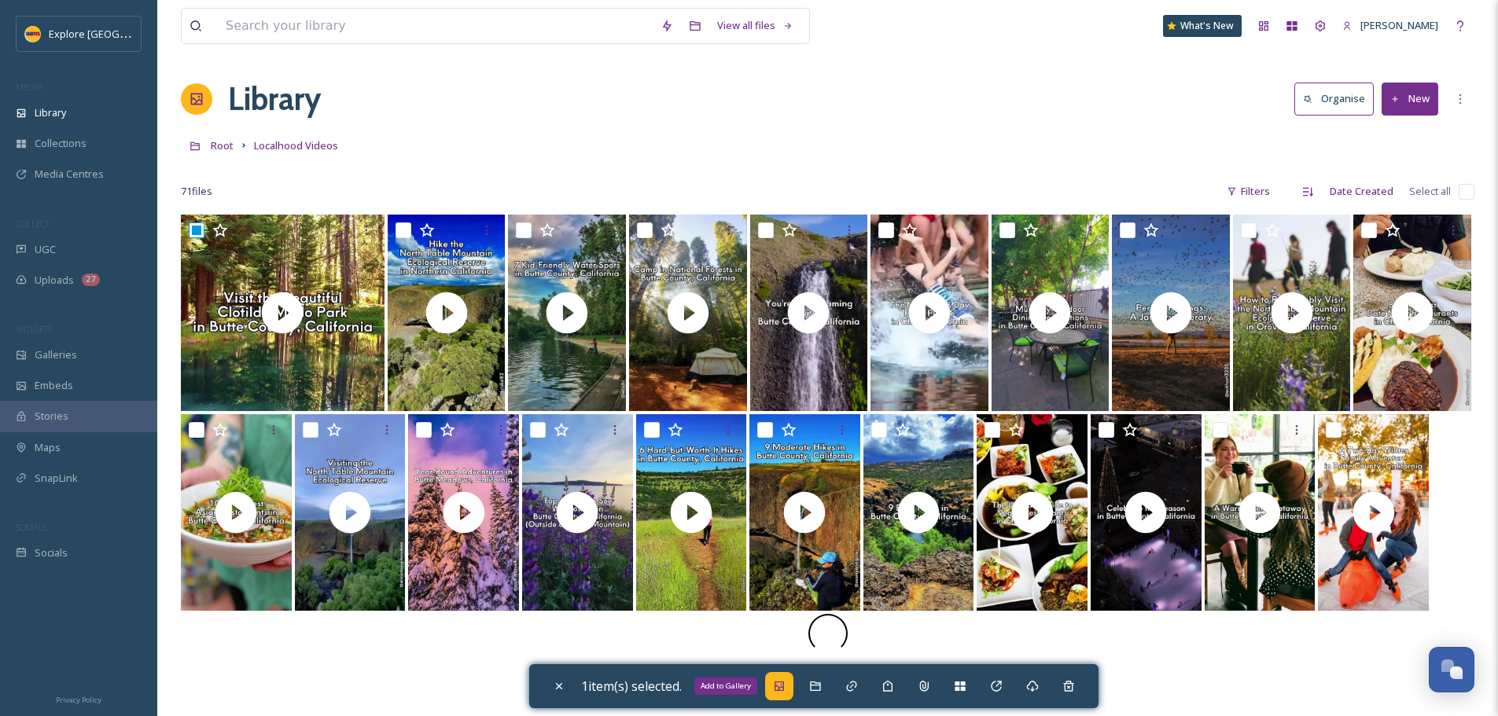
click at [791, 688] on div "Add to Gallery" at bounding box center [779, 686] width 28 height 28
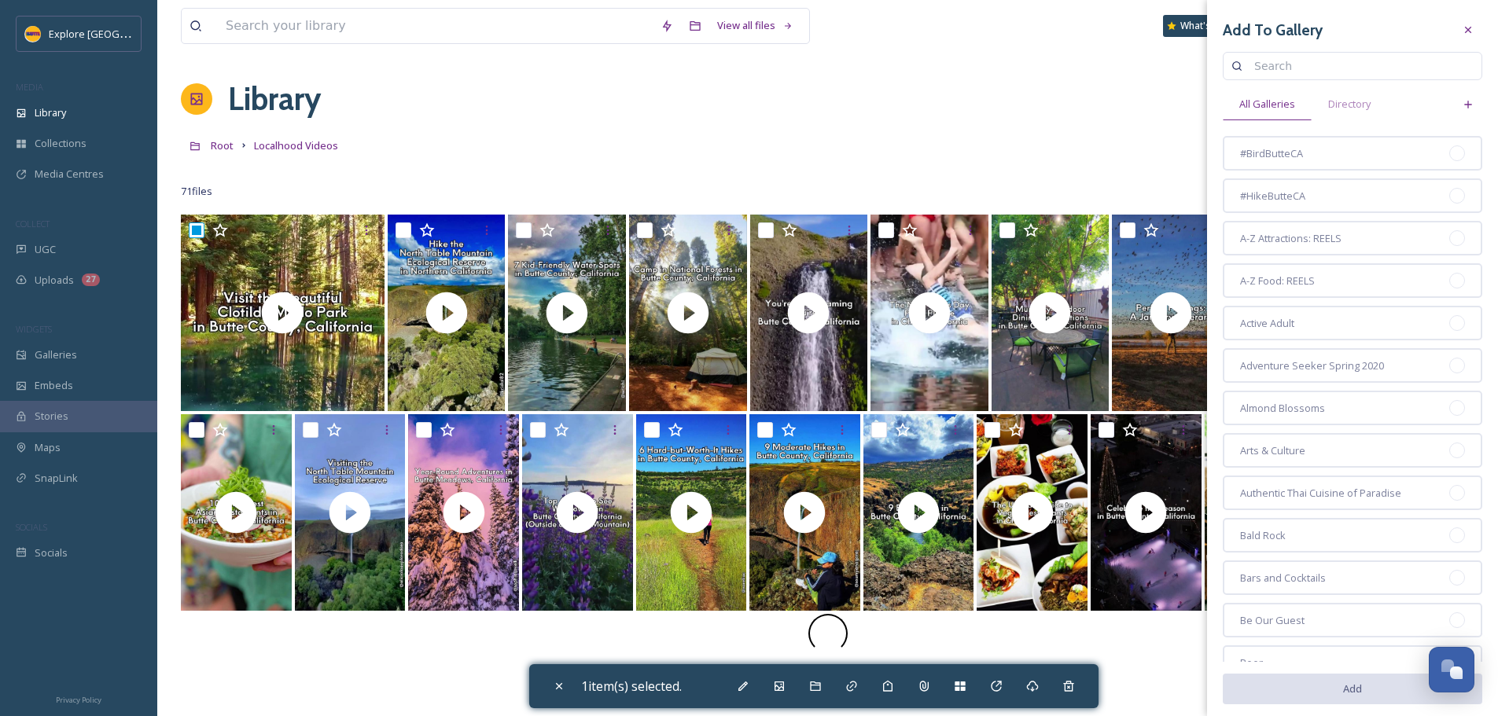
click at [1289, 62] on input at bounding box center [1359, 65] width 227 height 31
type input "spring"
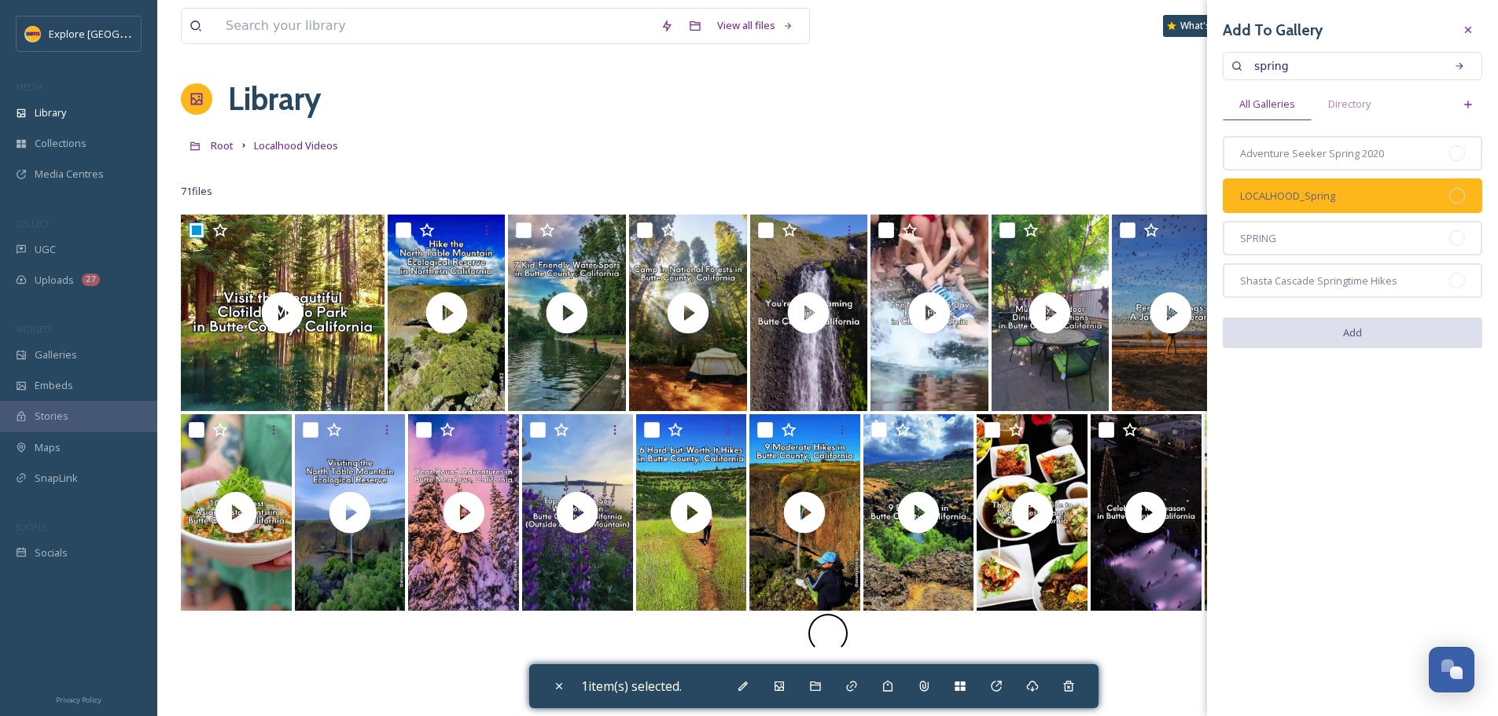
click at [1461, 196] on div at bounding box center [1457, 196] width 16 height 16
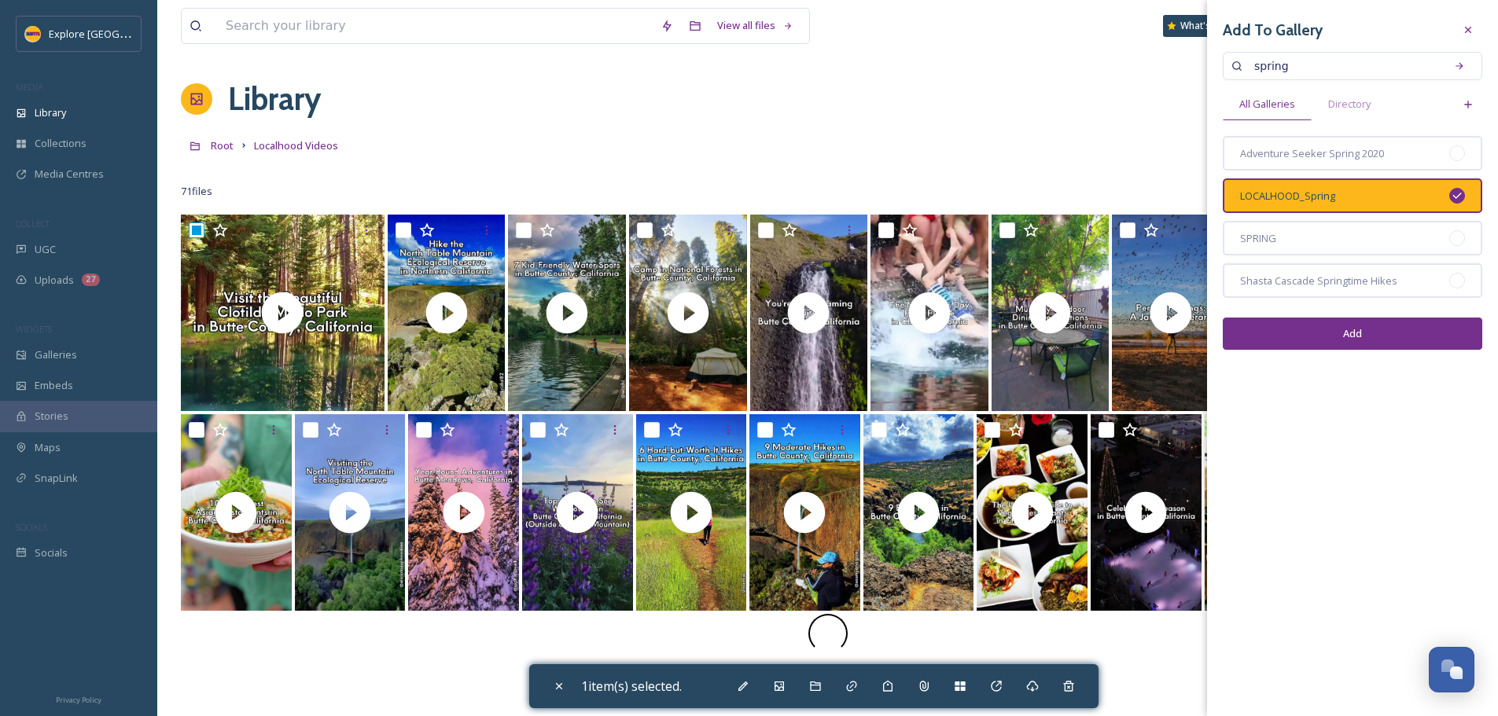
click at [1379, 345] on button "Add" at bounding box center [1351, 334] width 259 height 32
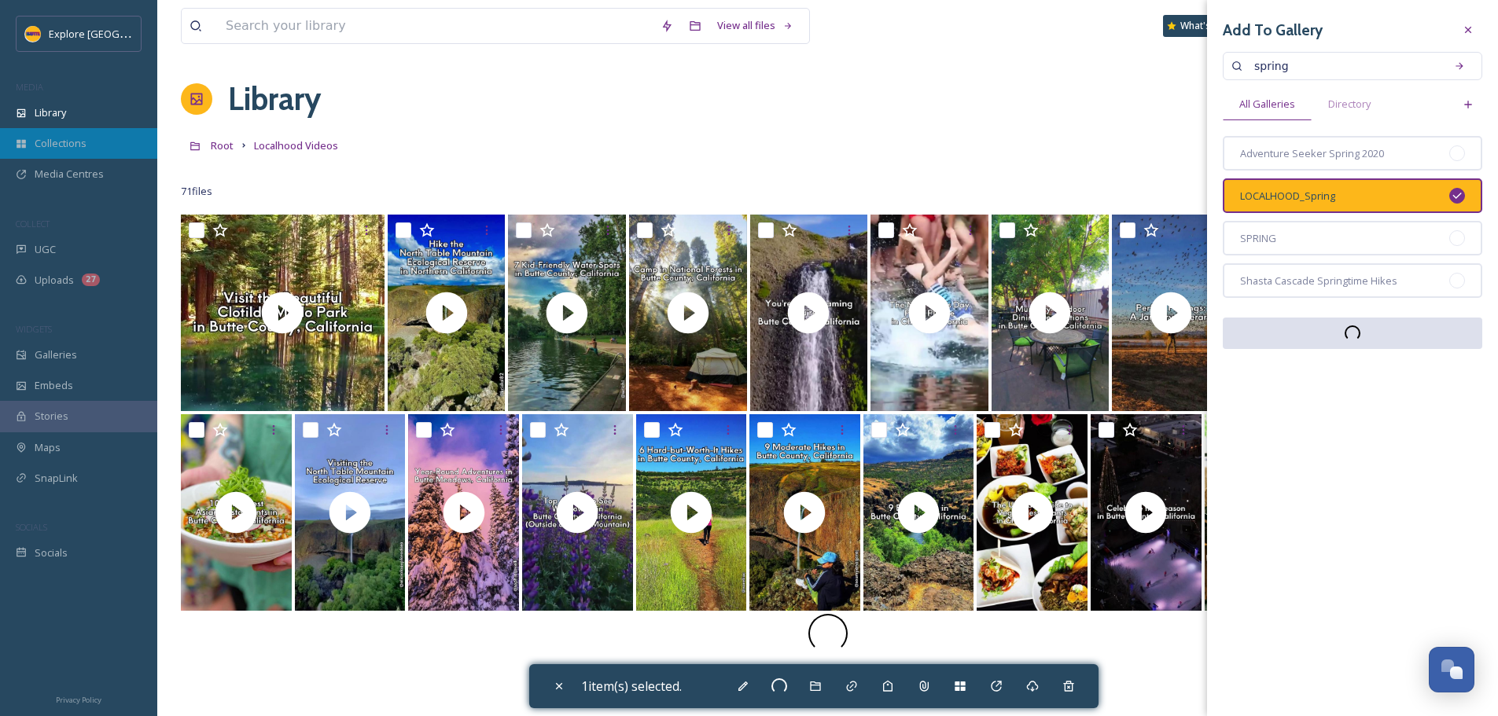
checkbox input "false"
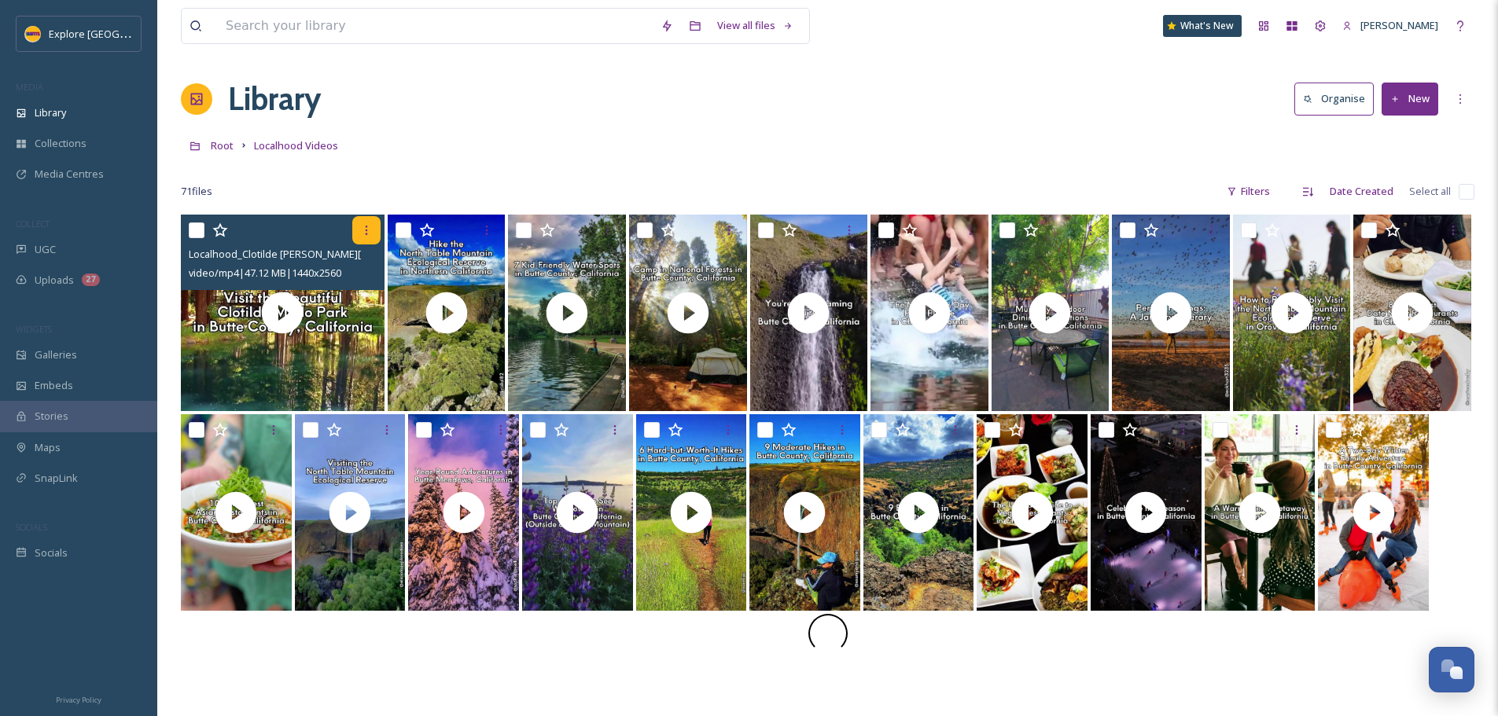
click at [372, 240] on div at bounding box center [366, 230] width 28 height 28
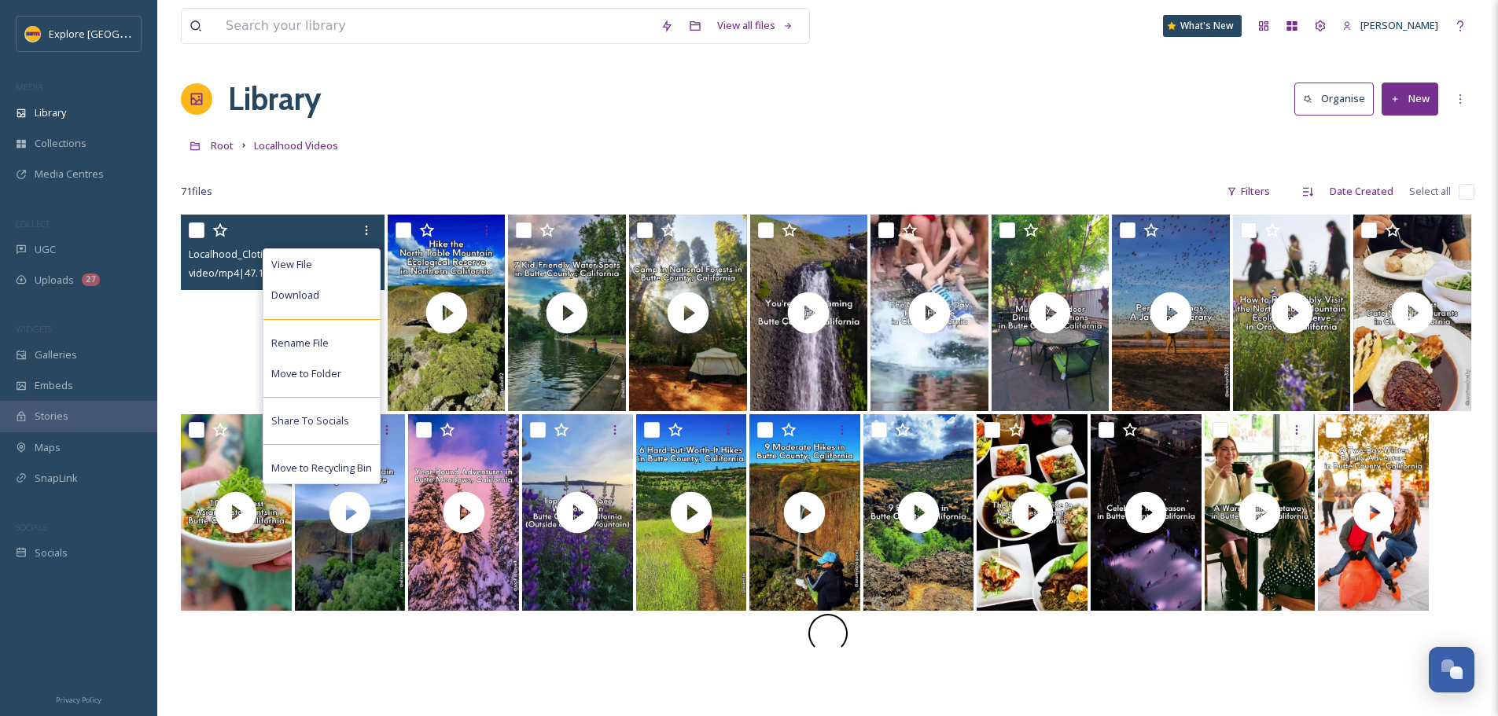
click at [209, 350] on video "Localhood_Clotilde Merlo Park.mp4" at bounding box center [283, 313] width 204 height 197
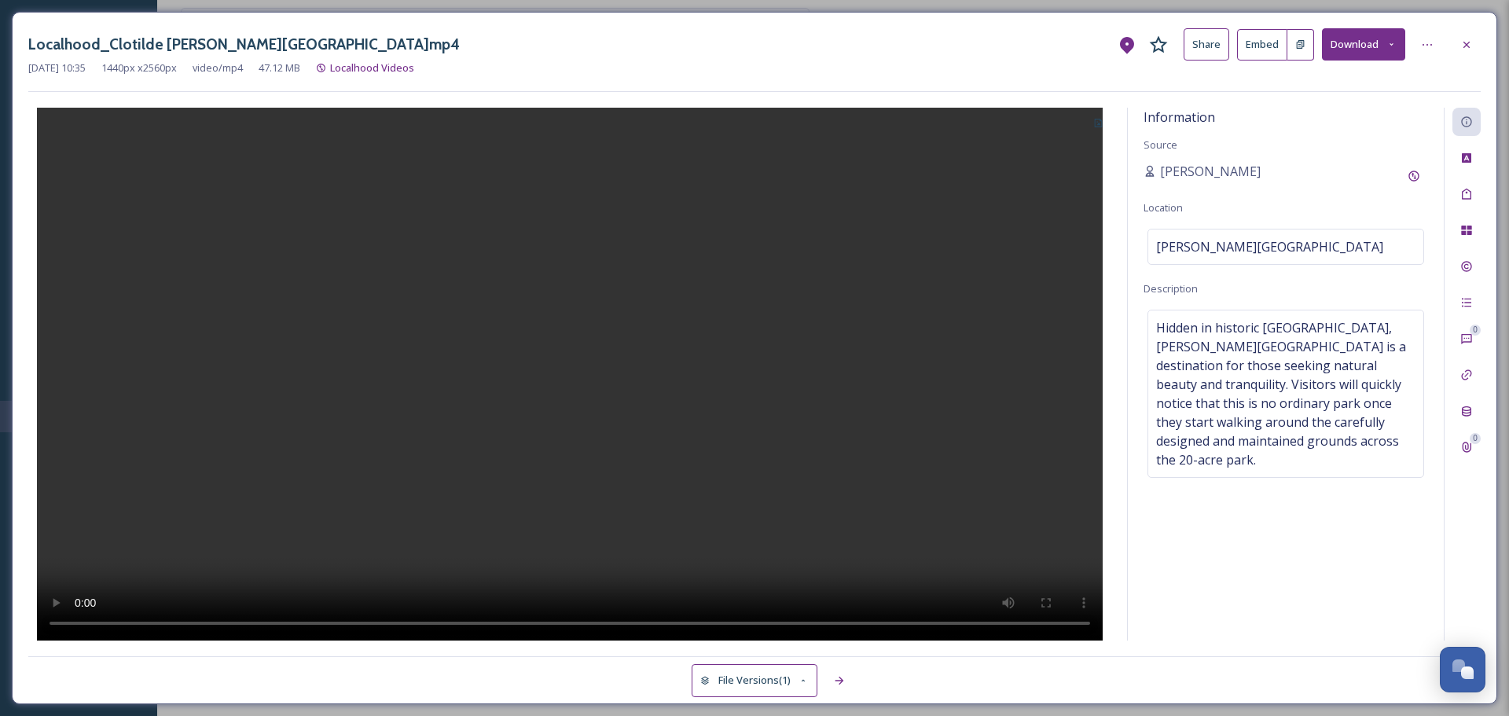
click at [1302, 48] on icon at bounding box center [1301, 44] width 8 height 9
click at [1457, 37] on div at bounding box center [1467, 45] width 28 height 28
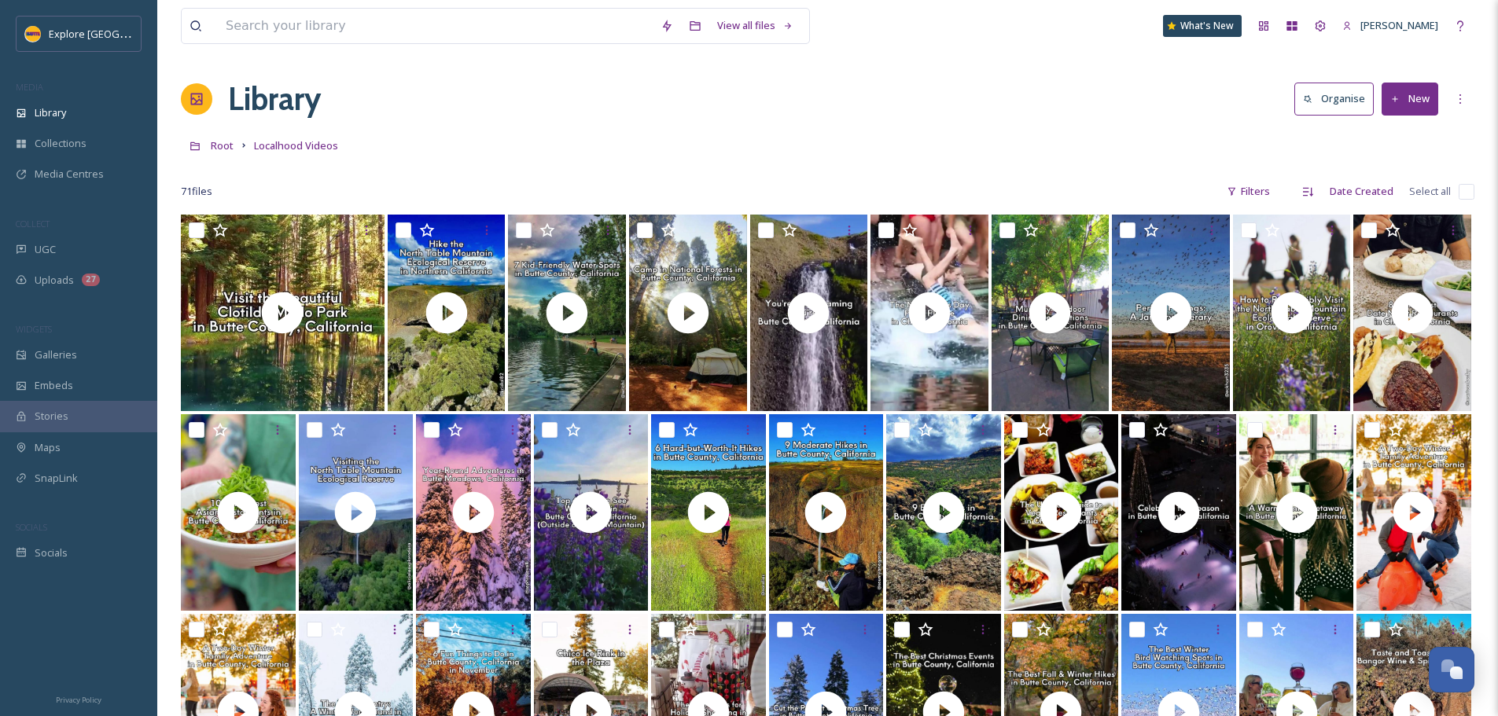
click at [1409, 94] on button "New" at bounding box center [1409, 99] width 57 height 32
click at [1402, 126] on div "File Upload" at bounding box center [1392, 135] width 89 height 31
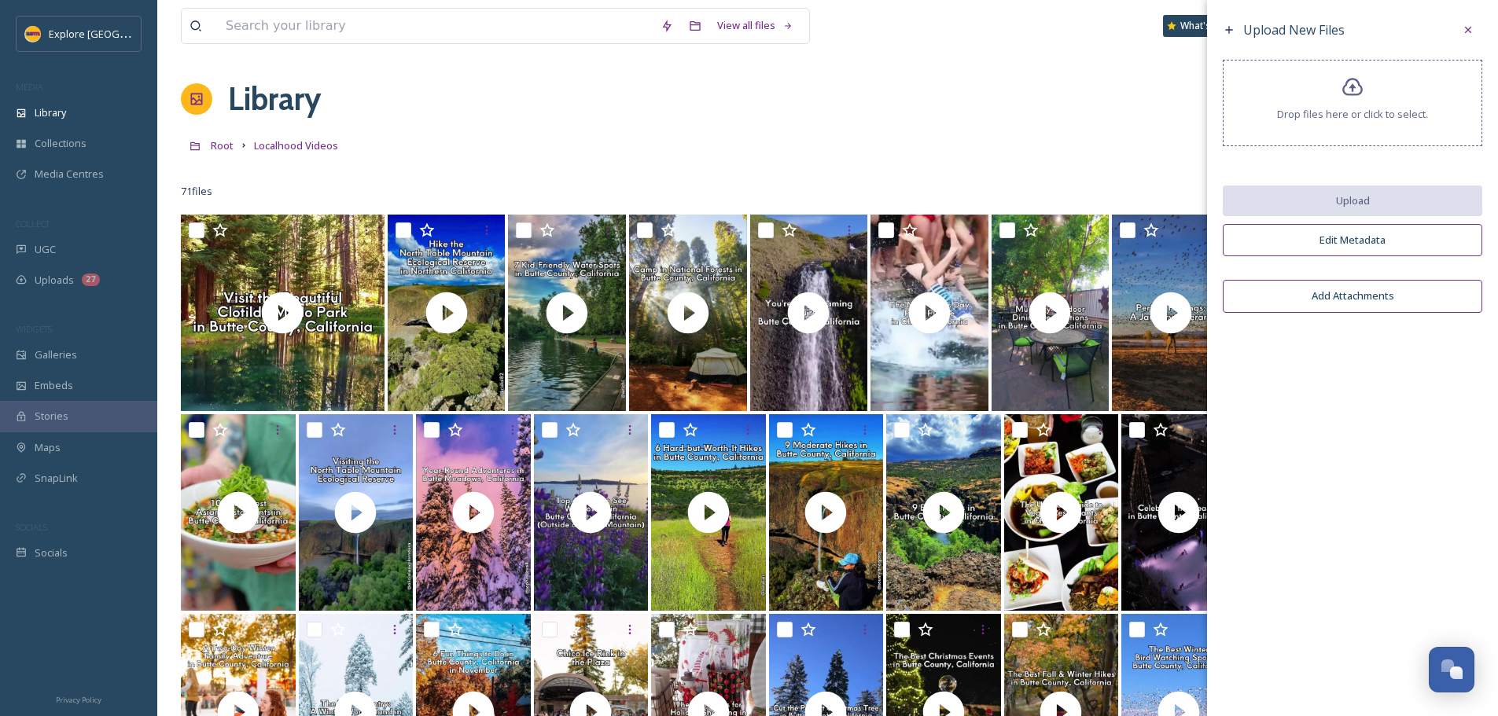
click at [1335, 128] on div "Drop files here or click to select." at bounding box center [1351, 103] width 259 height 86
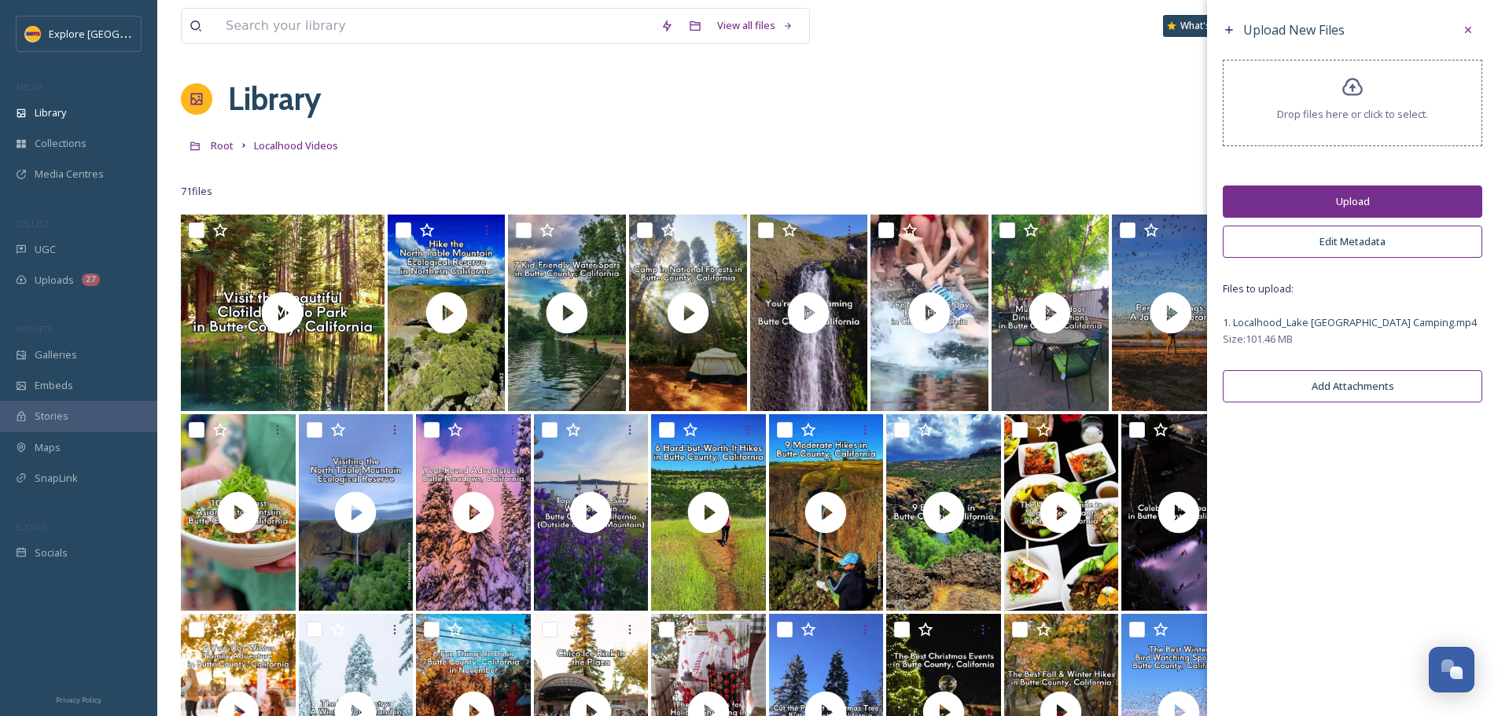
click at [1365, 199] on button "Upload" at bounding box center [1351, 202] width 259 height 32
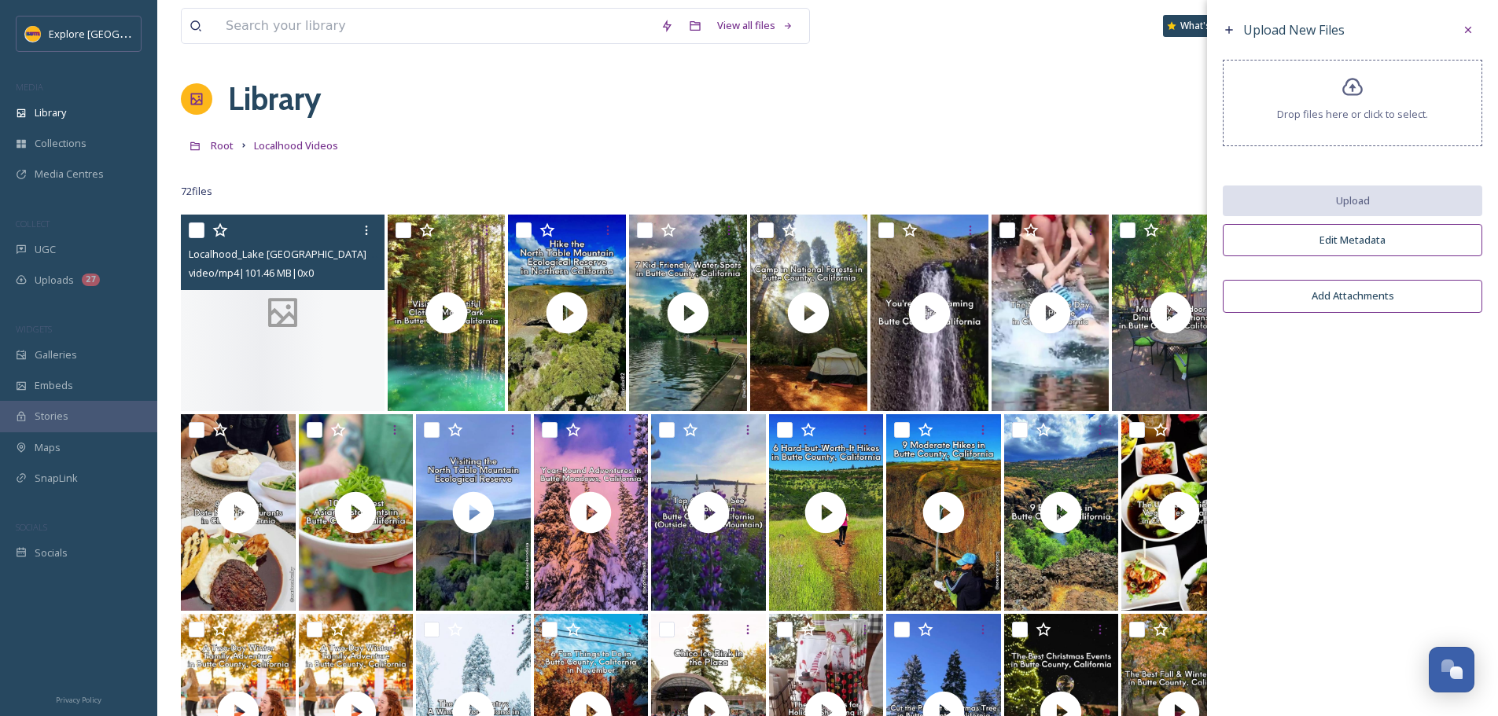
click at [313, 366] on div at bounding box center [283, 313] width 204 height 197
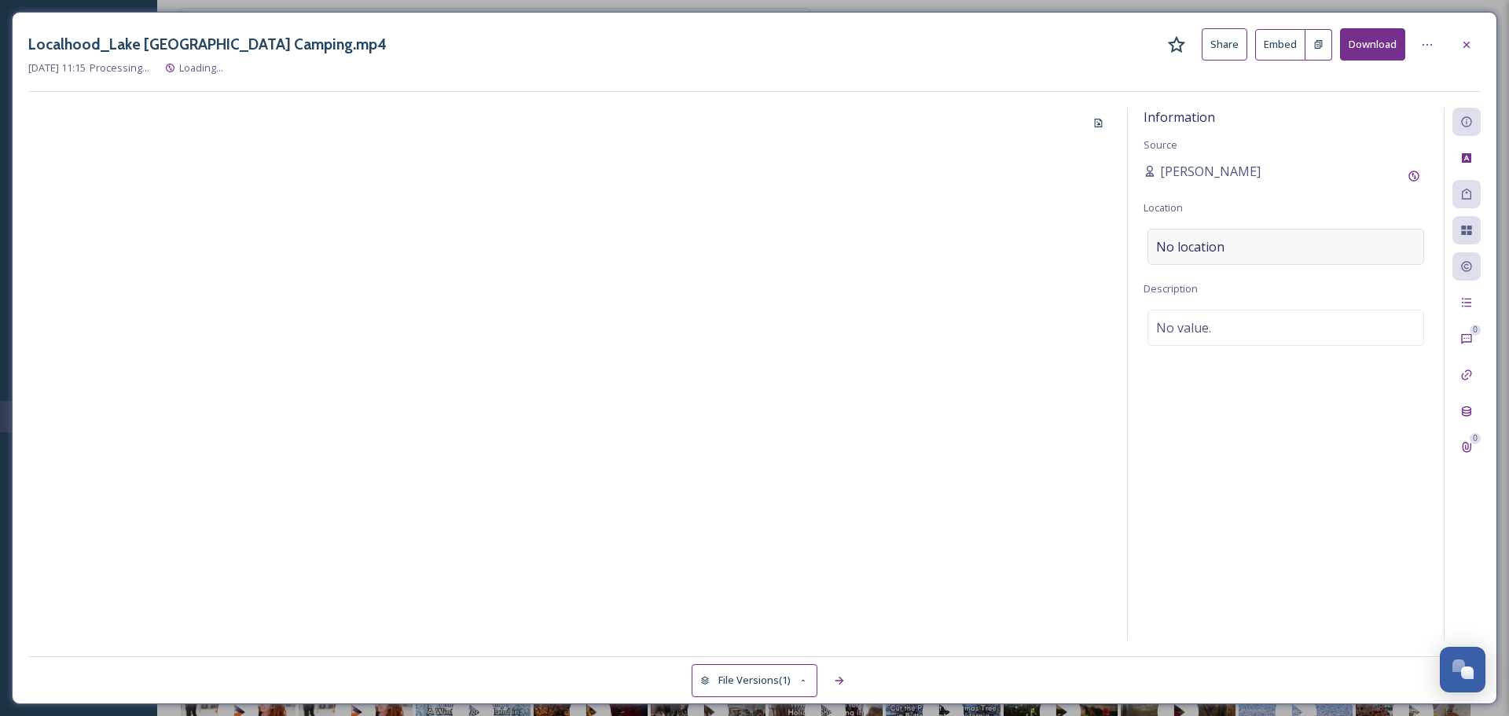
click at [1243, 257] on div "No location" at bounding box center [1286, 247] width 277 height 36
click at [1226, 252] on input at bounding box center [1286, 247] width 275 height 35
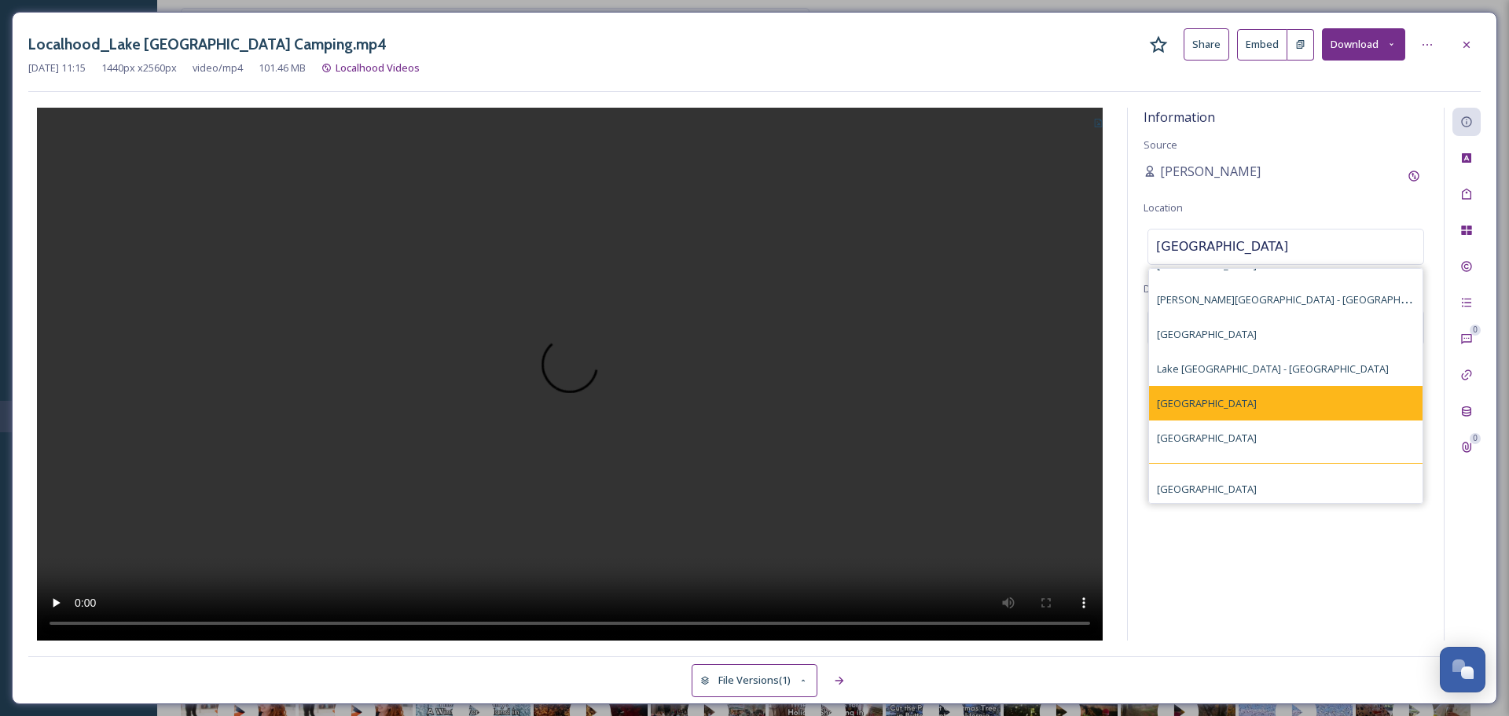
scroll to position [65, 0]
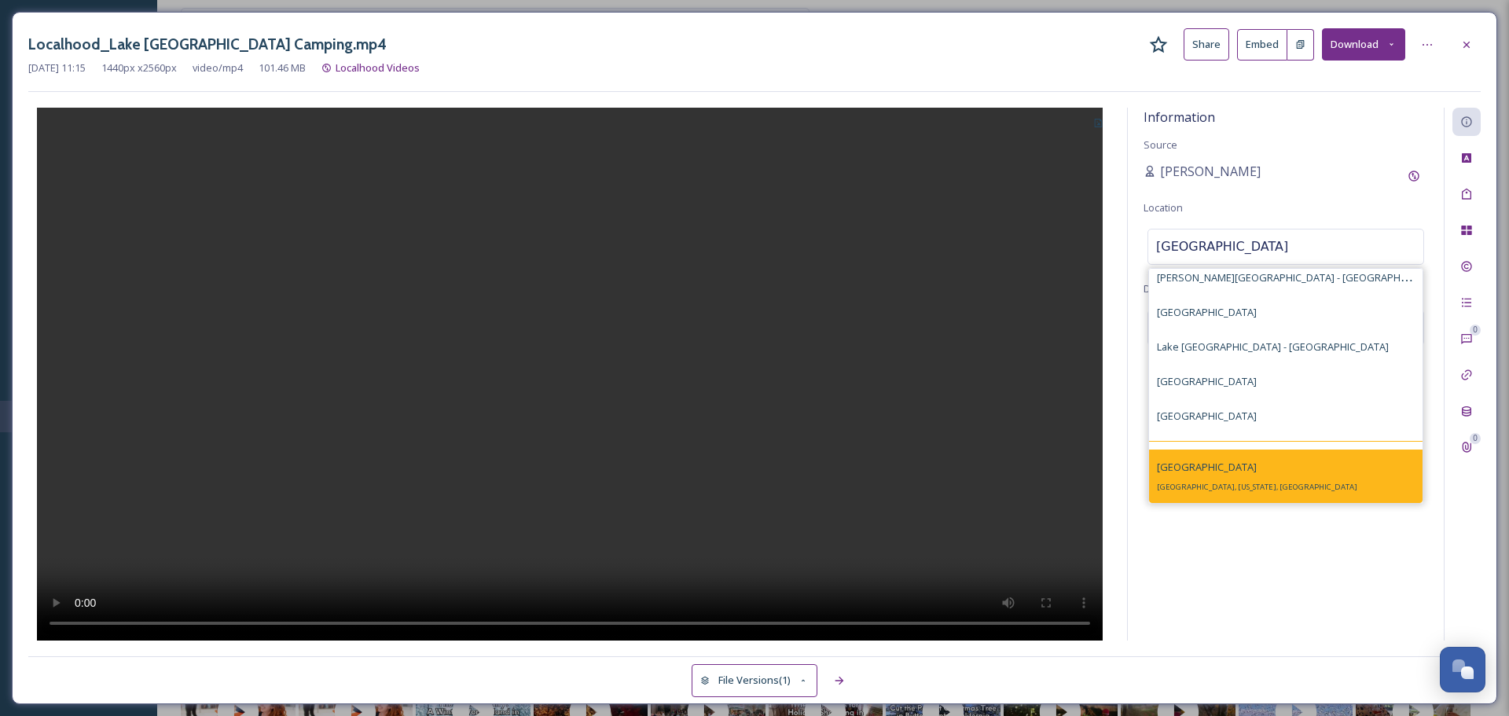
type input "lake oroville"
click at [1278, 475] on div "Lake Oroville Lake Oroville, California, USA" at bounding box center [1286, 476] width 274 height 53
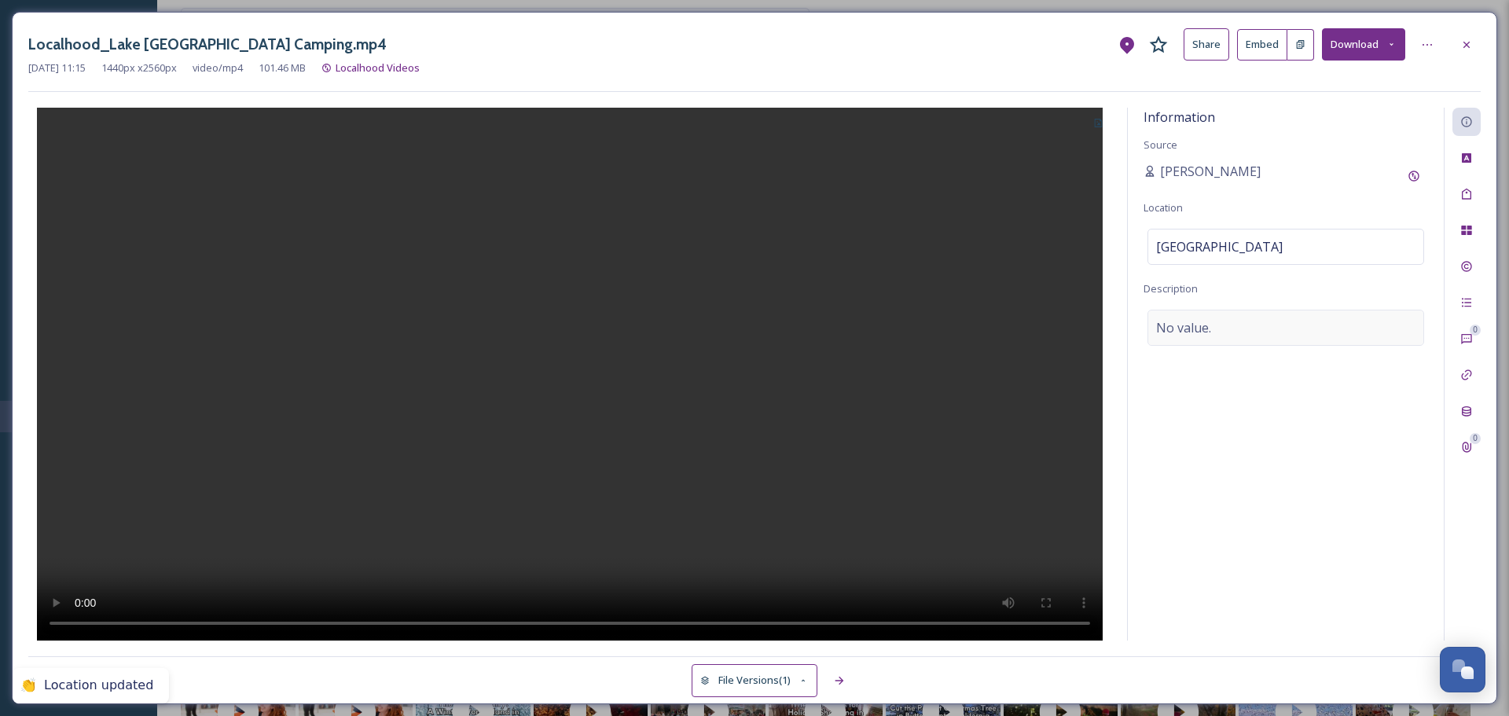
click at [1210, 323] on span "No value." at bounding box center [1183, 327] width 55 height 19
click at [1210, 323] on textarea at bounding box center [1286, 375] width 285 height 130
paste textarea "Many lakes in California offer lakeside camping, but Lake Oroville is home to t…"
type textarea "Many lakes in California offer lakeside camping, but Lake Oroville is home to t…"
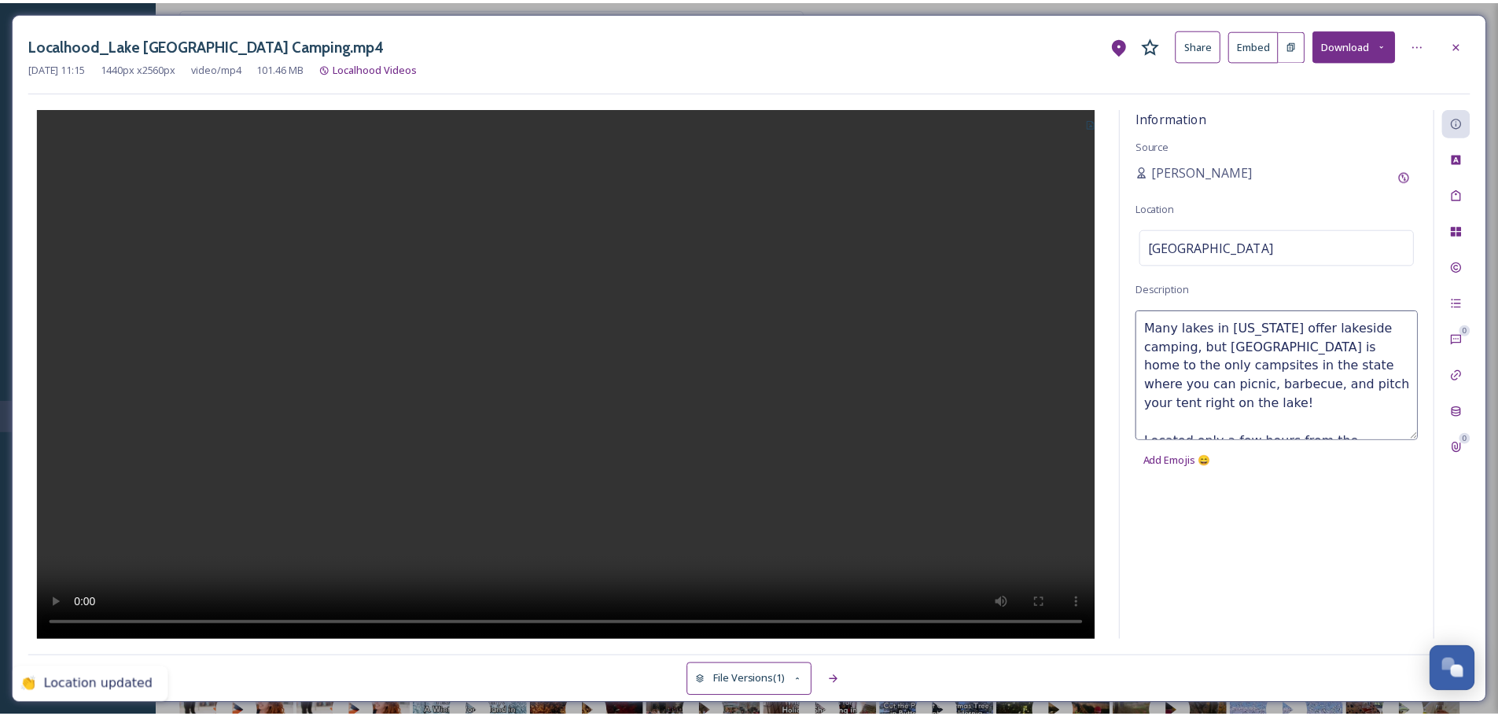
scroll to position [66, 0]
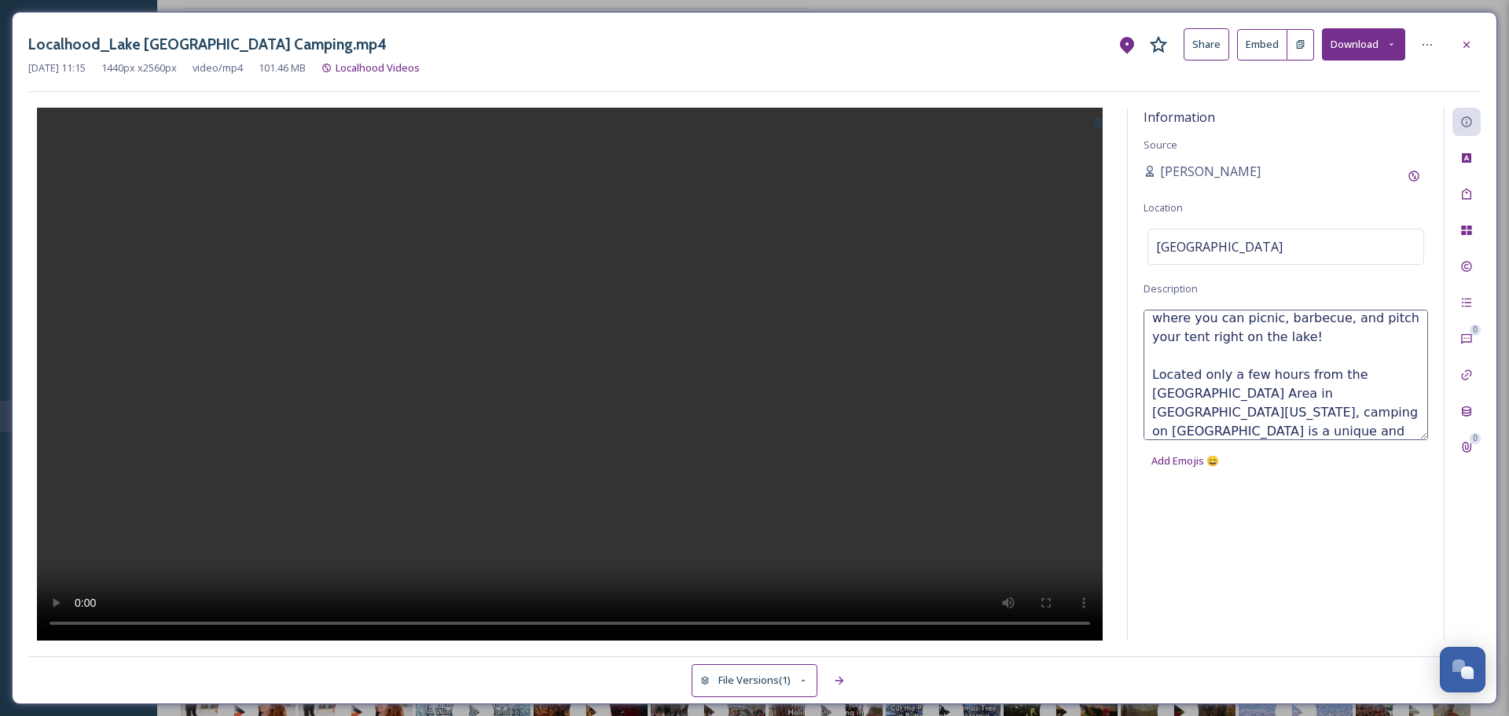
click at [966, 212] on div at bounding box center [569, 374] width 1083 height 533
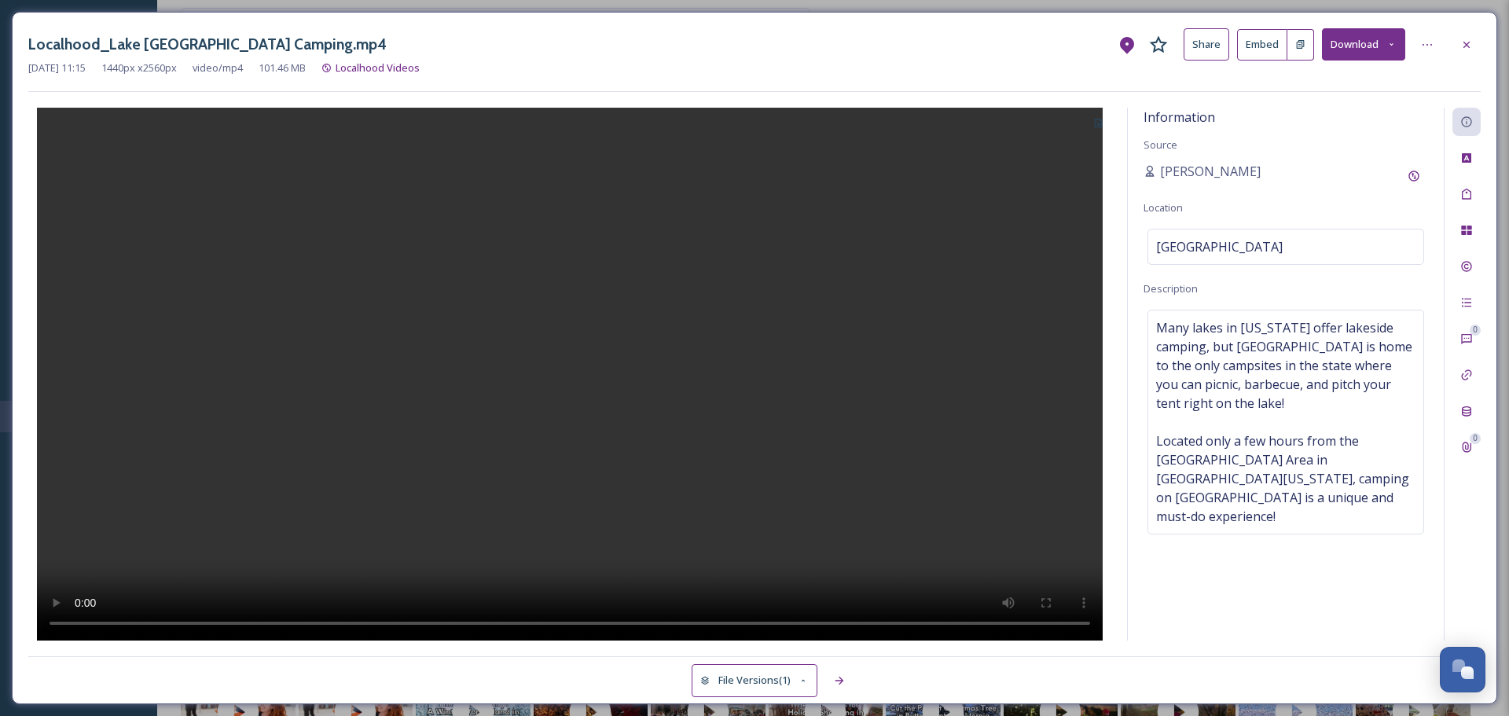
click at [1095, 127] on icon at bounding box center [1098, 123] width 10 height 10
click at [1096, 126] on icon at bounding box center [1098, 123] width 10 height 10
click at [1044, 202] on div "Use Current Frame" at bounding box center [1050, 190] width 121 height 31
click at [1466, 42] on icon at bounding box center [1467, 45] width 13 height 13
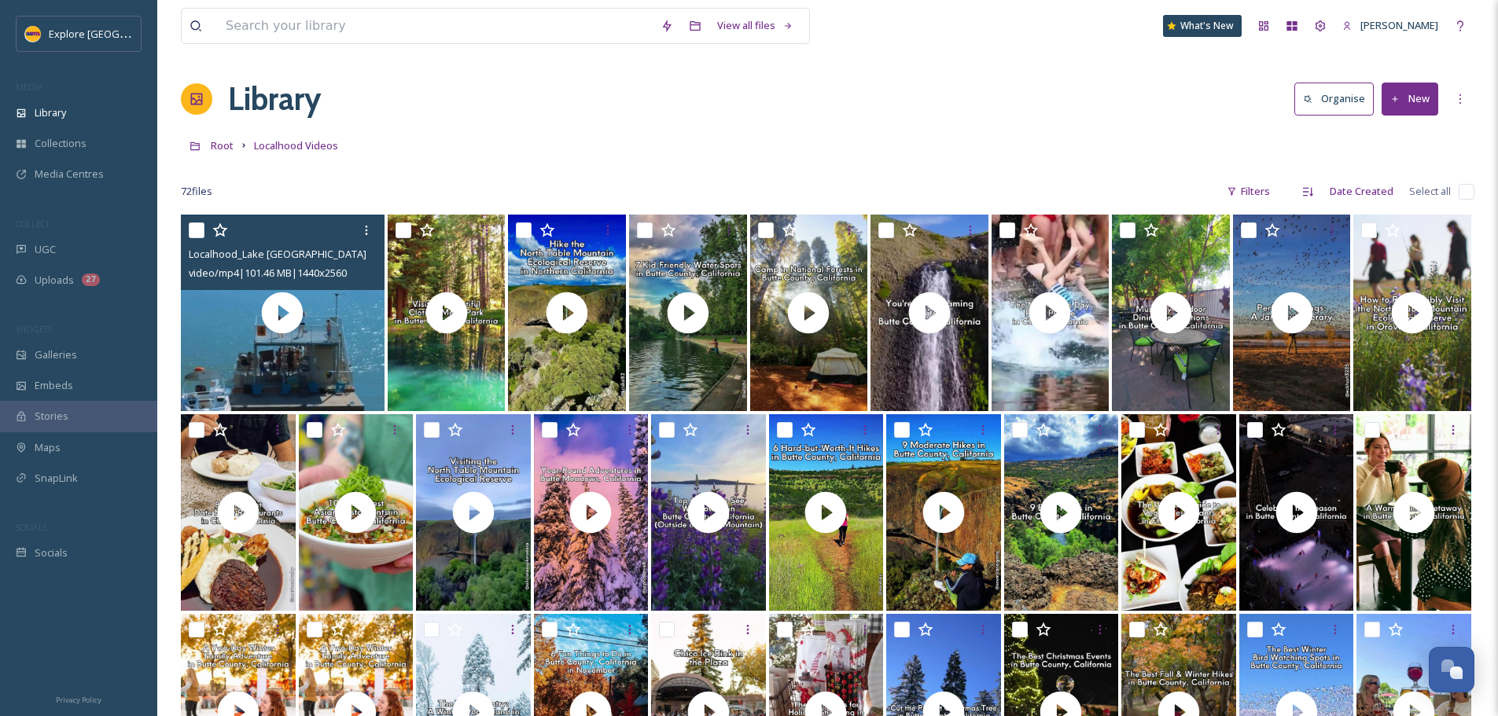
click at [336, 333] on video "Localhood_Lake Oroville Camping.mp4" at bounding box center [283, 313] width 204 height 197
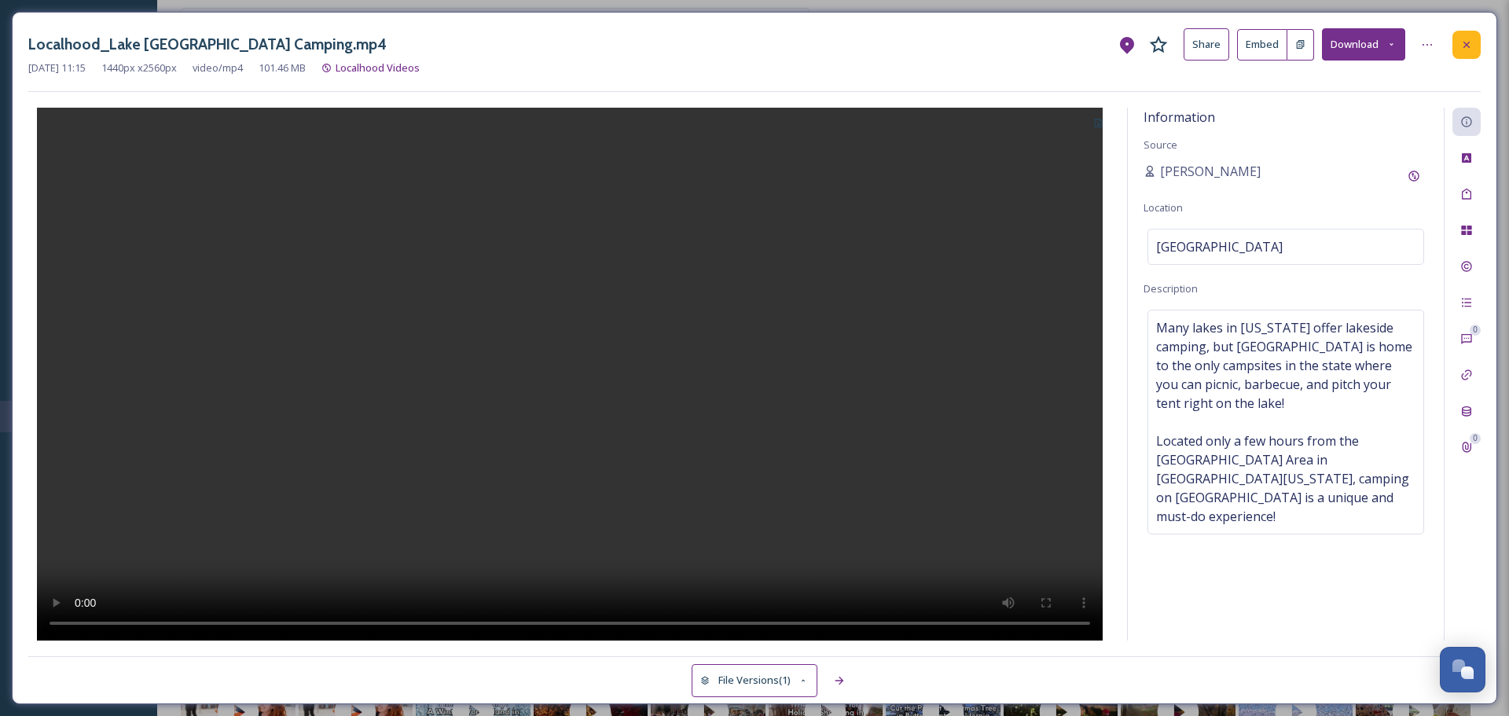
click at [1468, 45] on icon at bounding box center [1467, 45] width 13 height 13
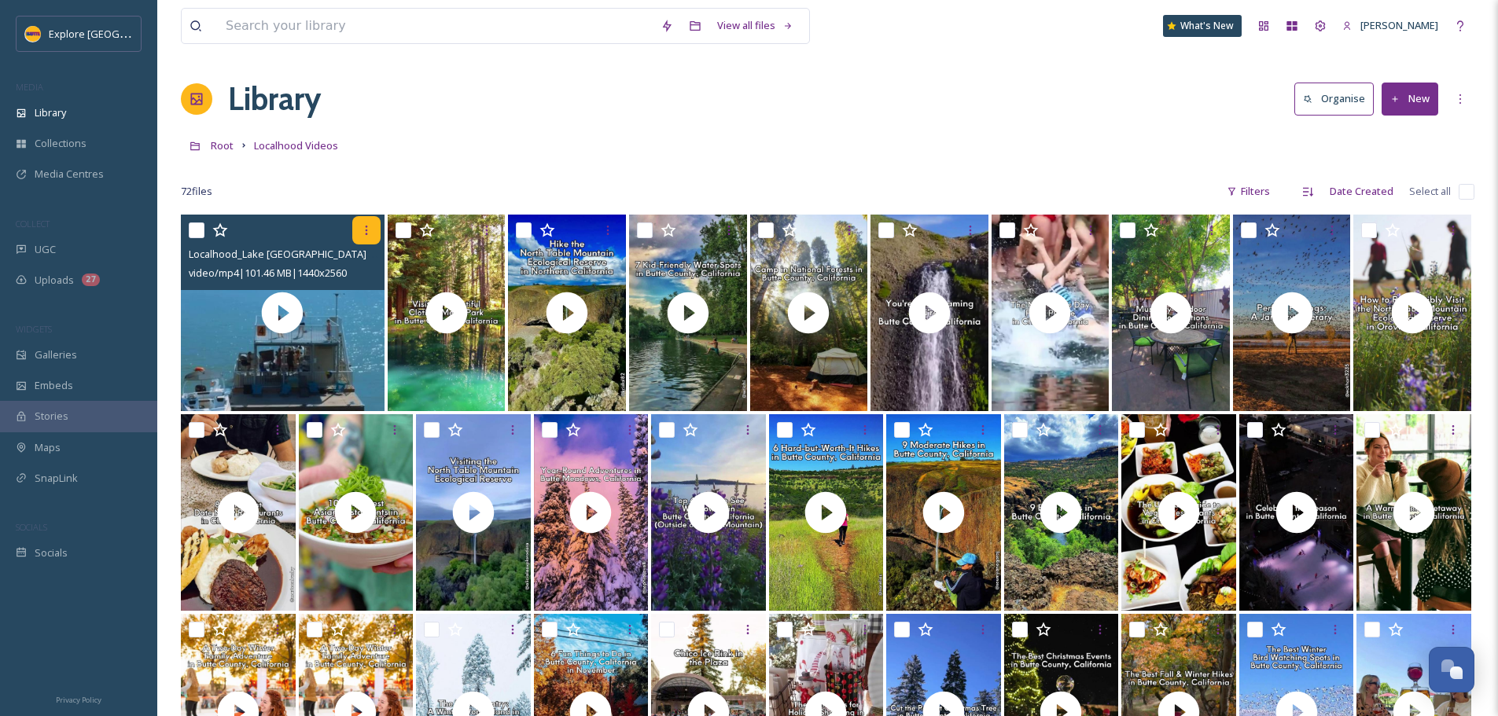
click at [364, 231] on icon at bounding box center [366, 230] width 13 height 13
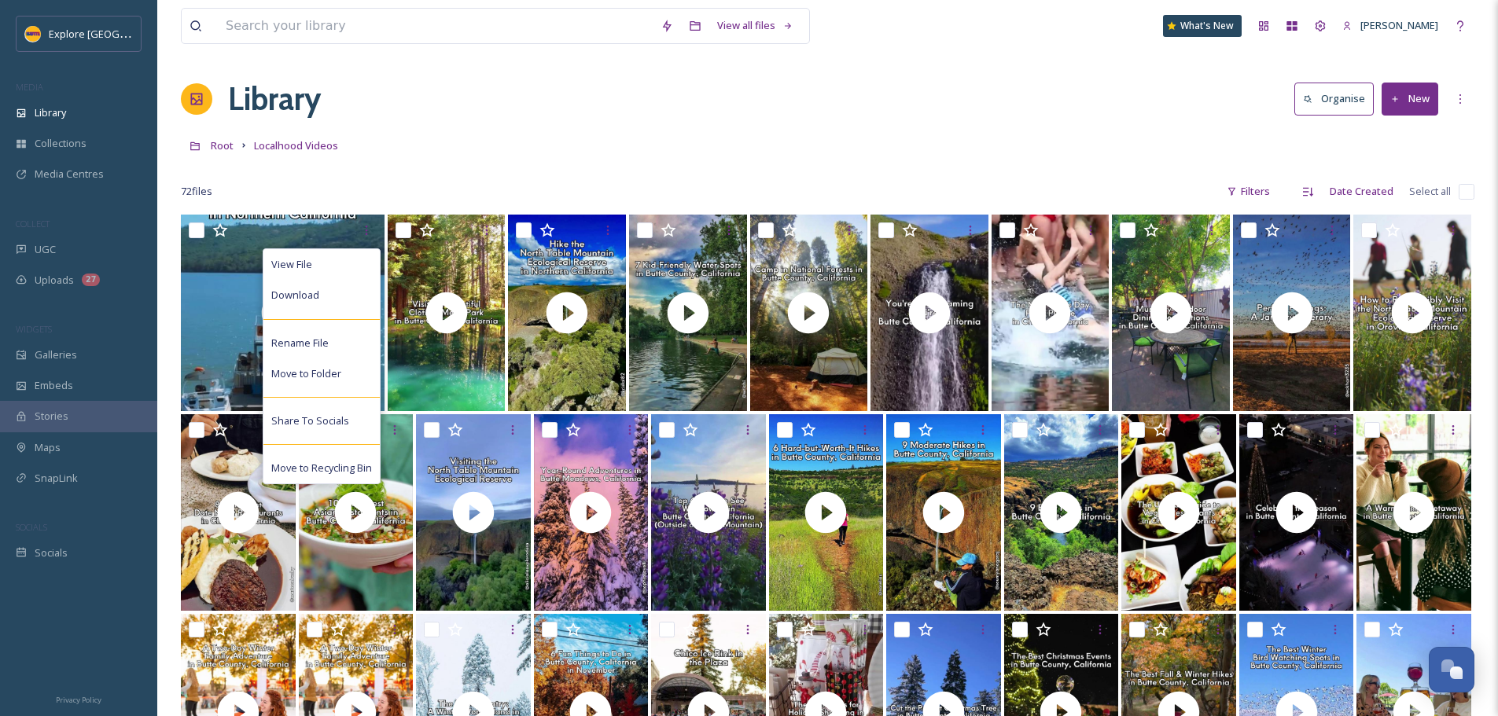
click at [483, 149] on div "Root Localhood Videos" at bounding box center [827, 145] width 1293 height 30
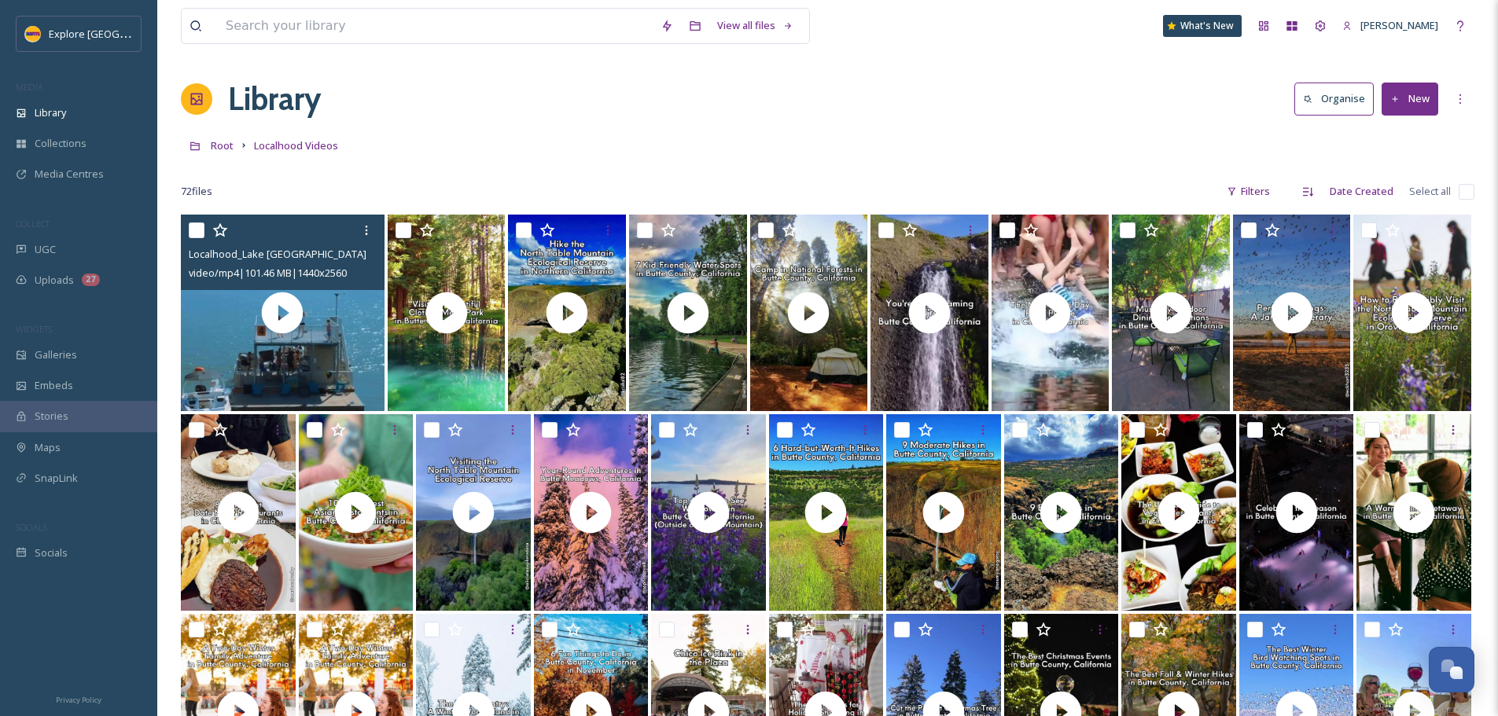
click at [192, 237] on input "checkbox" at bounding box center [197, 230] width 16 height 16
checkbox input "true"
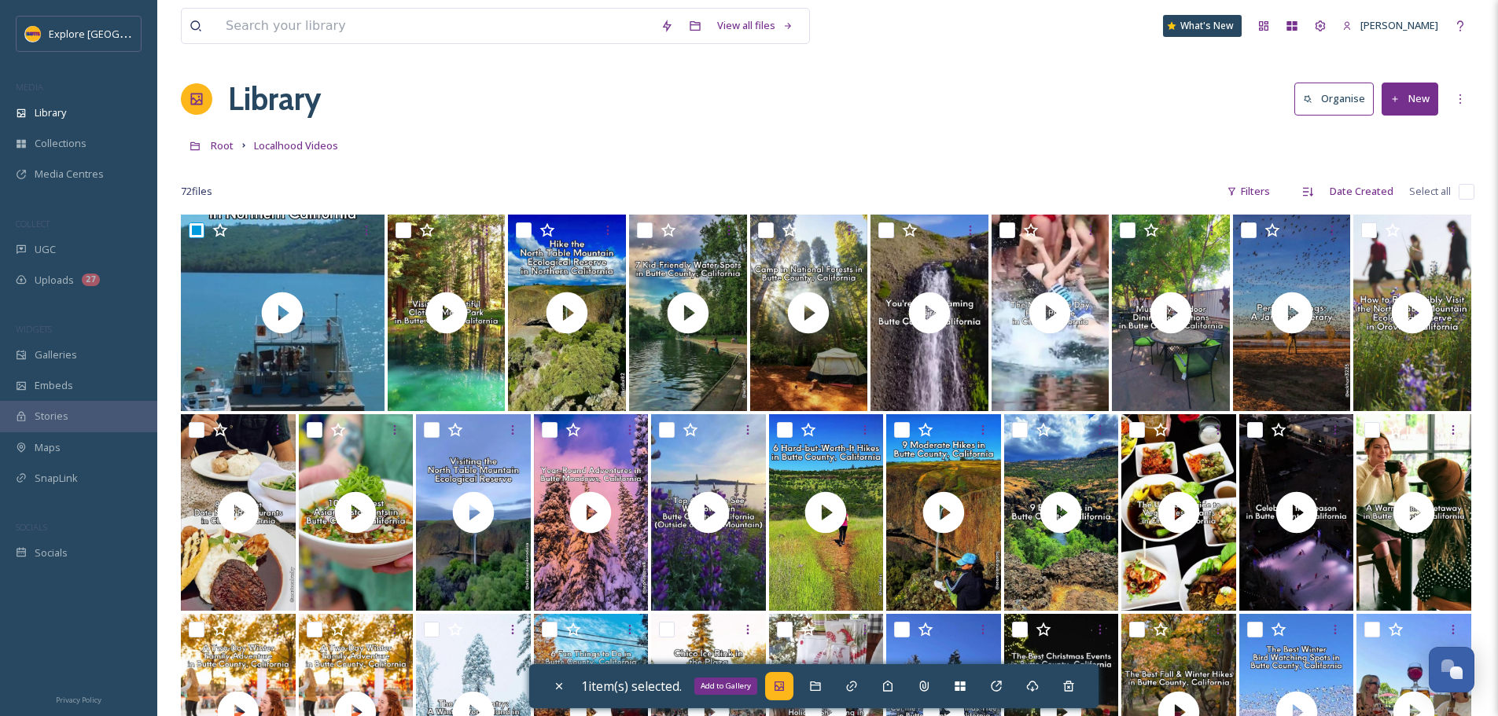
click at [785, 681] on icon at bounding box center [779, 686] width 13 height 13
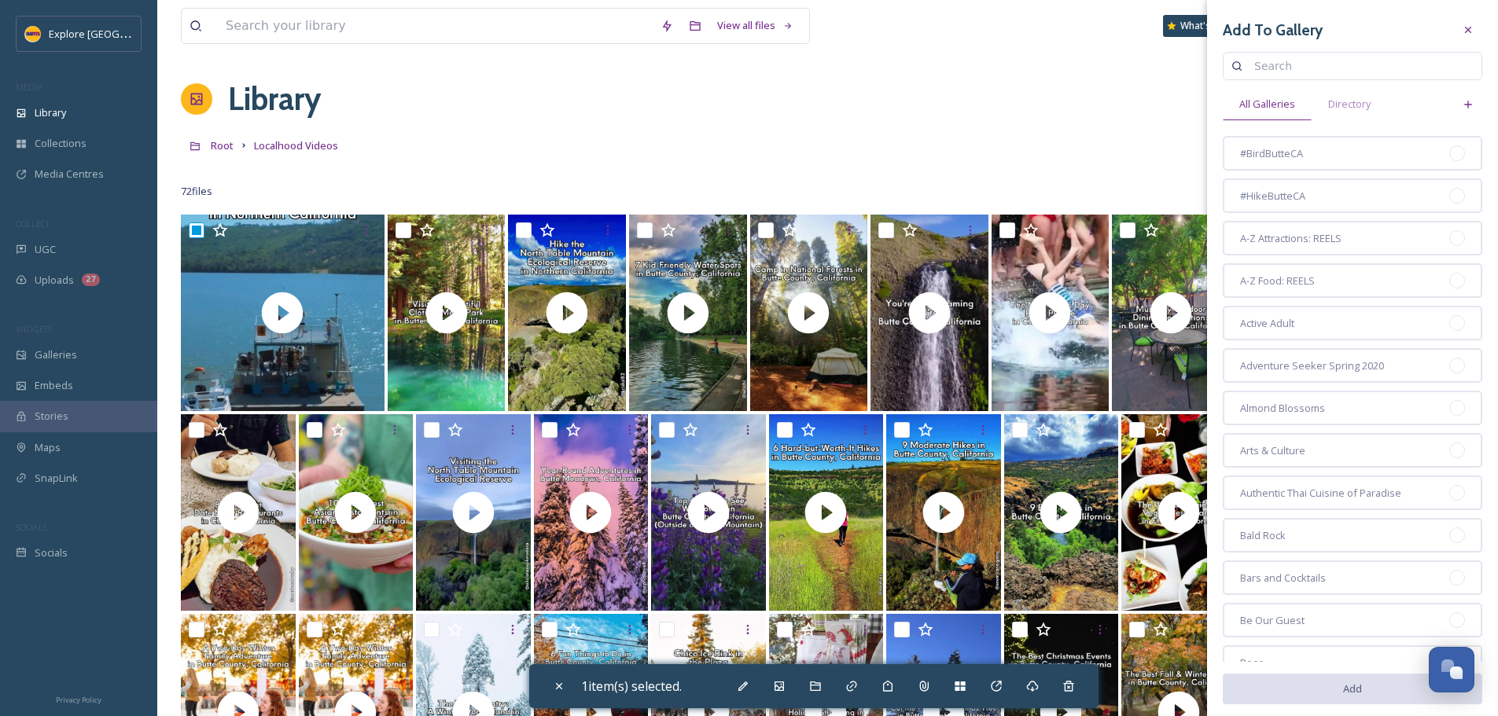
click at [1279, 69] on input at bounding box center [1359, 65] width 227 height 31
type input "spring"
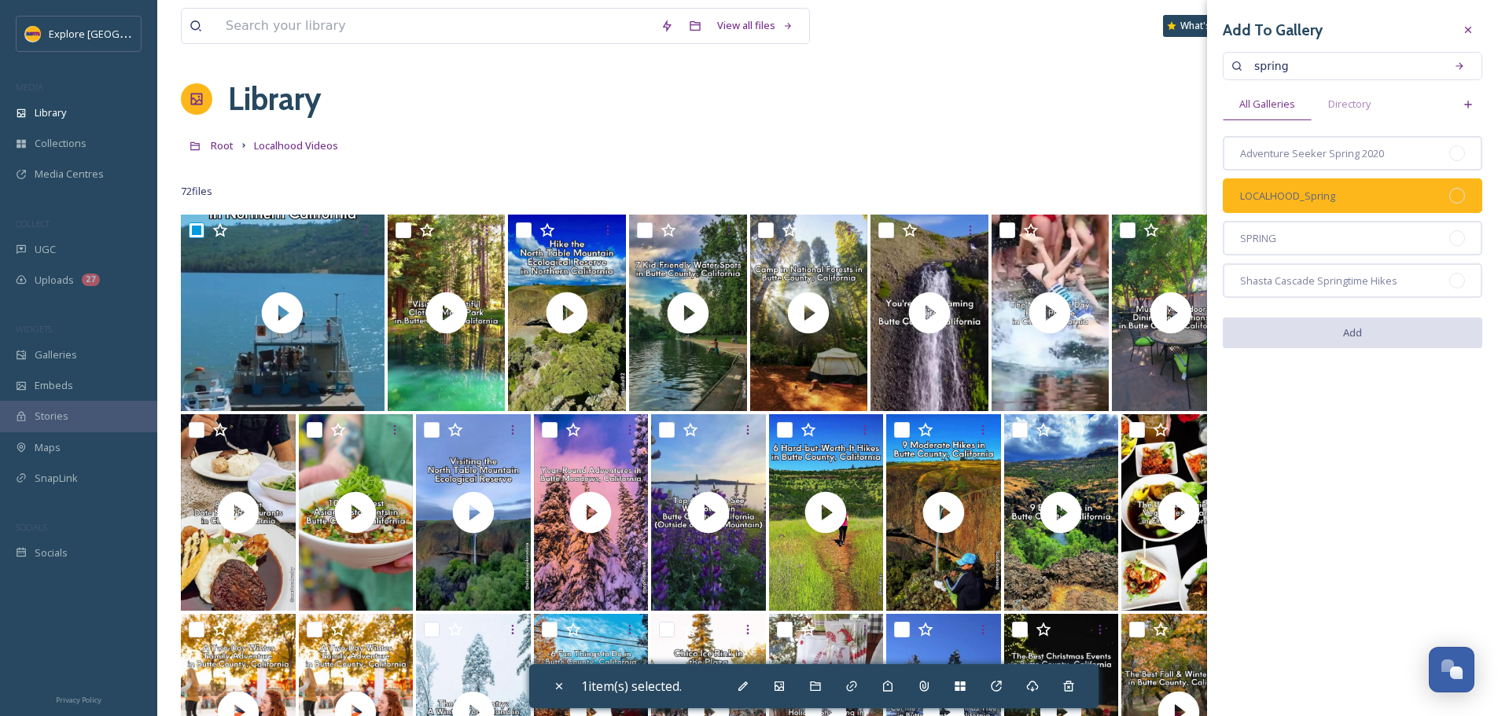
click at [1451, 196] on div at bounding box center [1457, 196] width 16 height 16
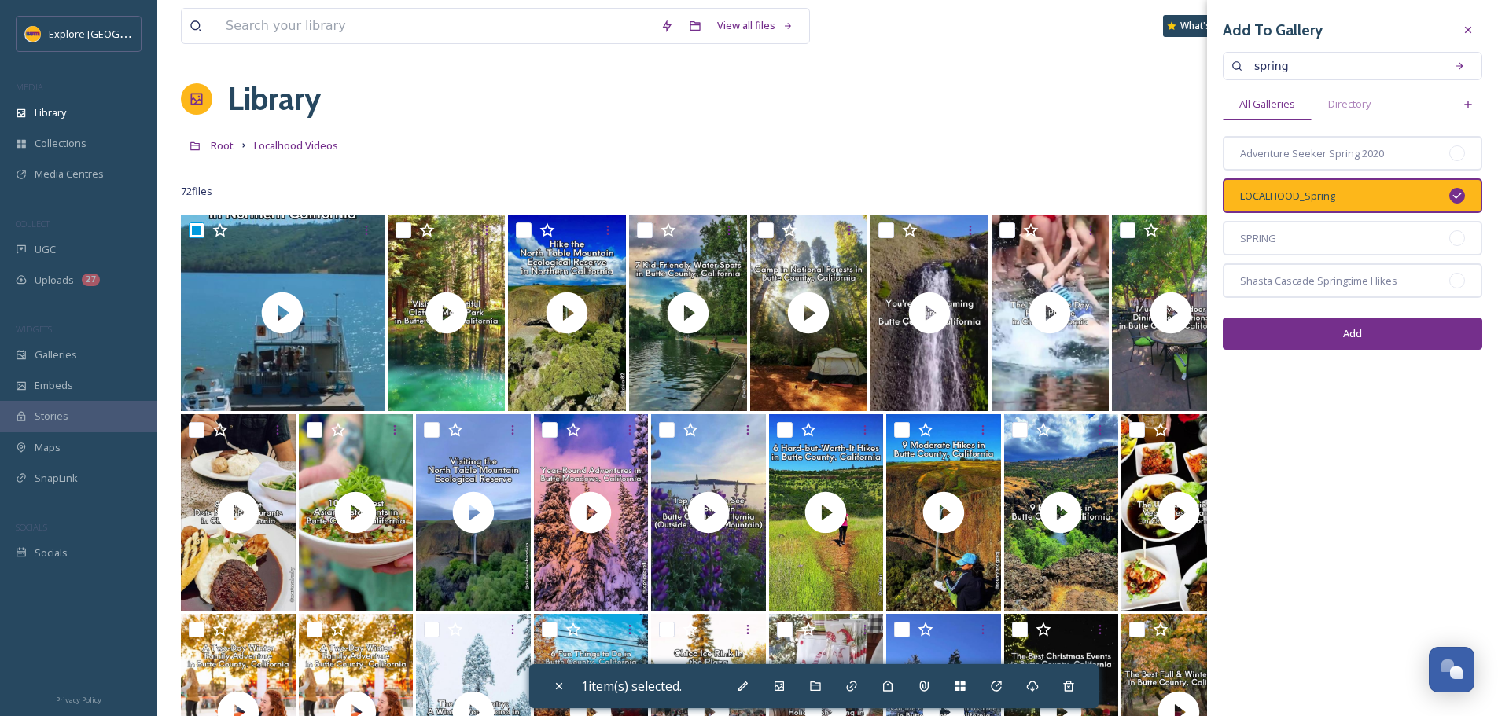
click at [1333, 339] on button "Add" at bounding box center [1351, 334] width 259 height 32
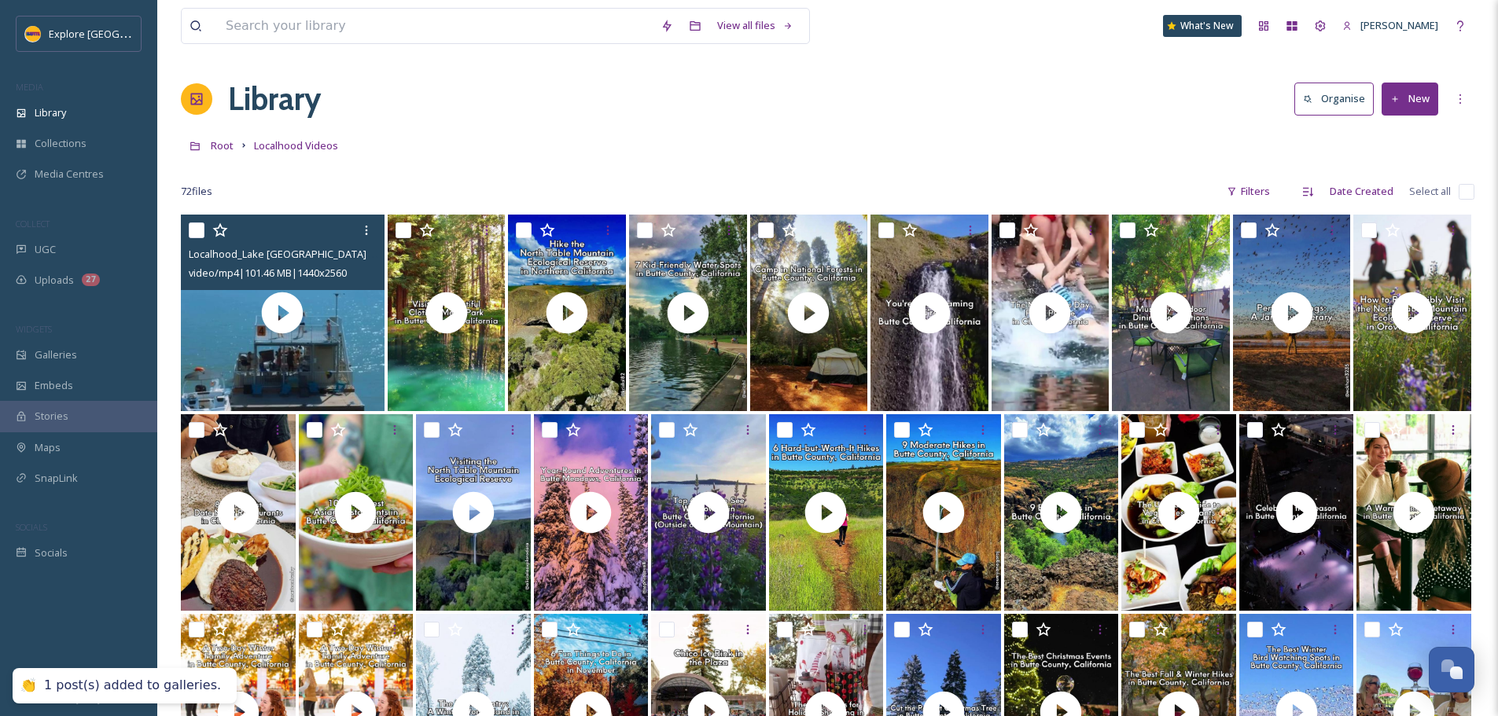
click at [194, 230] on input "checkbox" at bounding box center [197, 230] width 16 height 16
checkbox input "true"
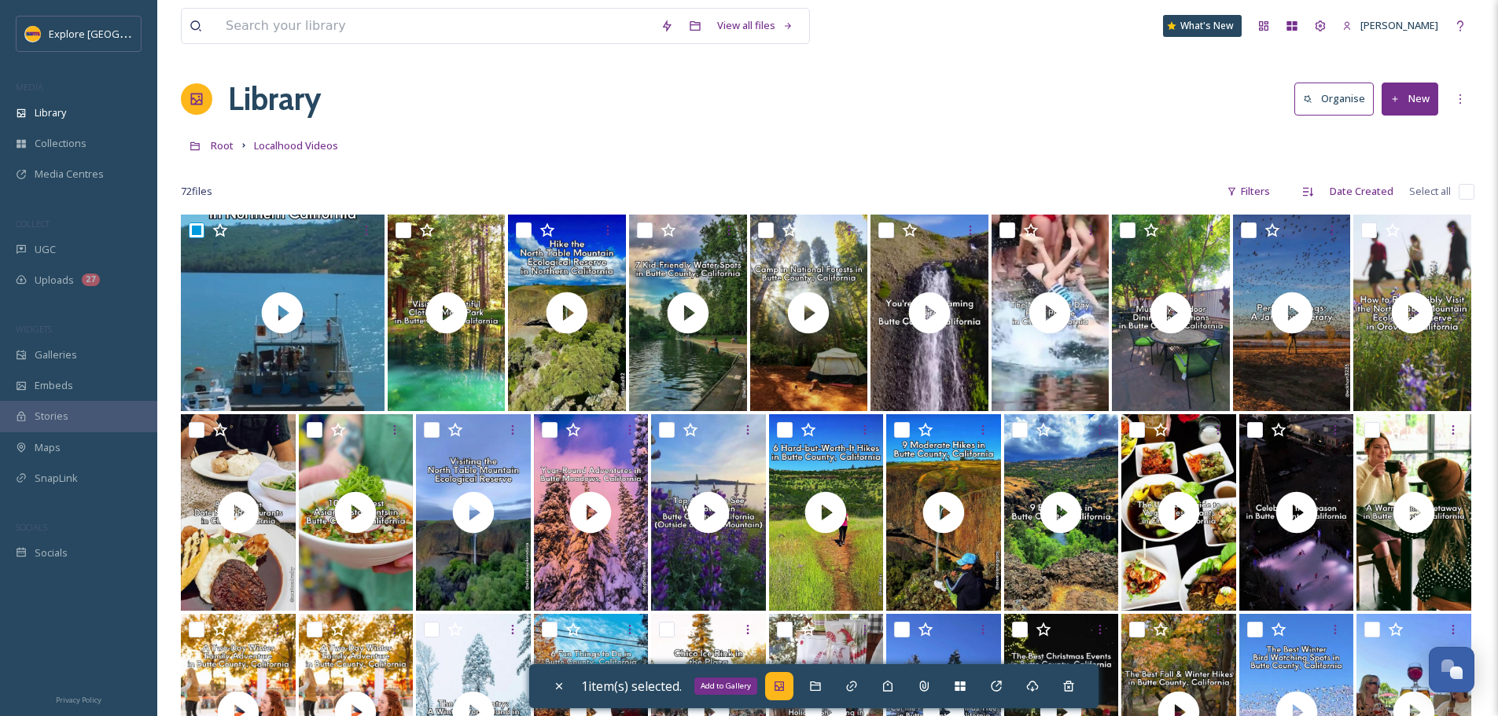
click at [792, 693] on div "Add to Gallery" at bounding box center [779, 686] width 28 height 28
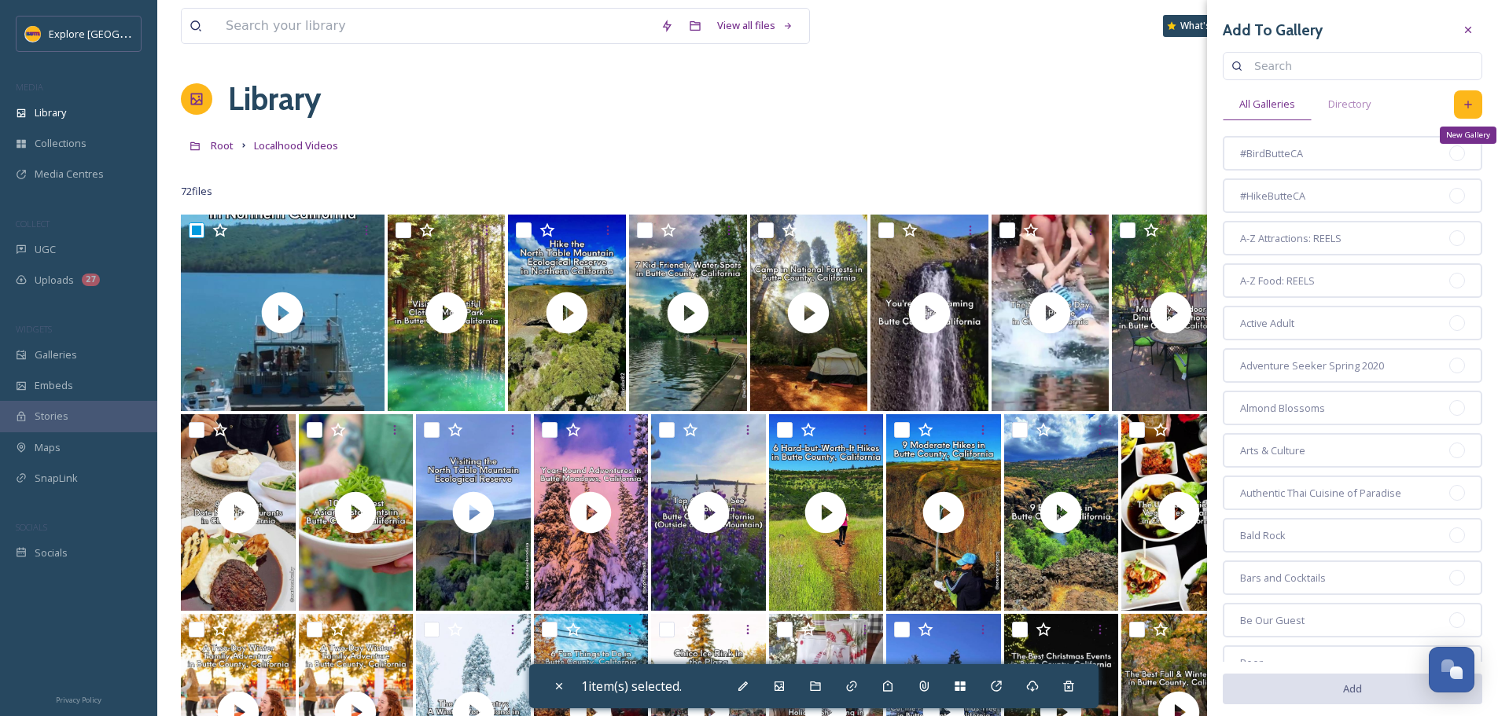
click at [1454, 100] on div "New Gallery" at bounding box center [1468, 104] width 28 height 28
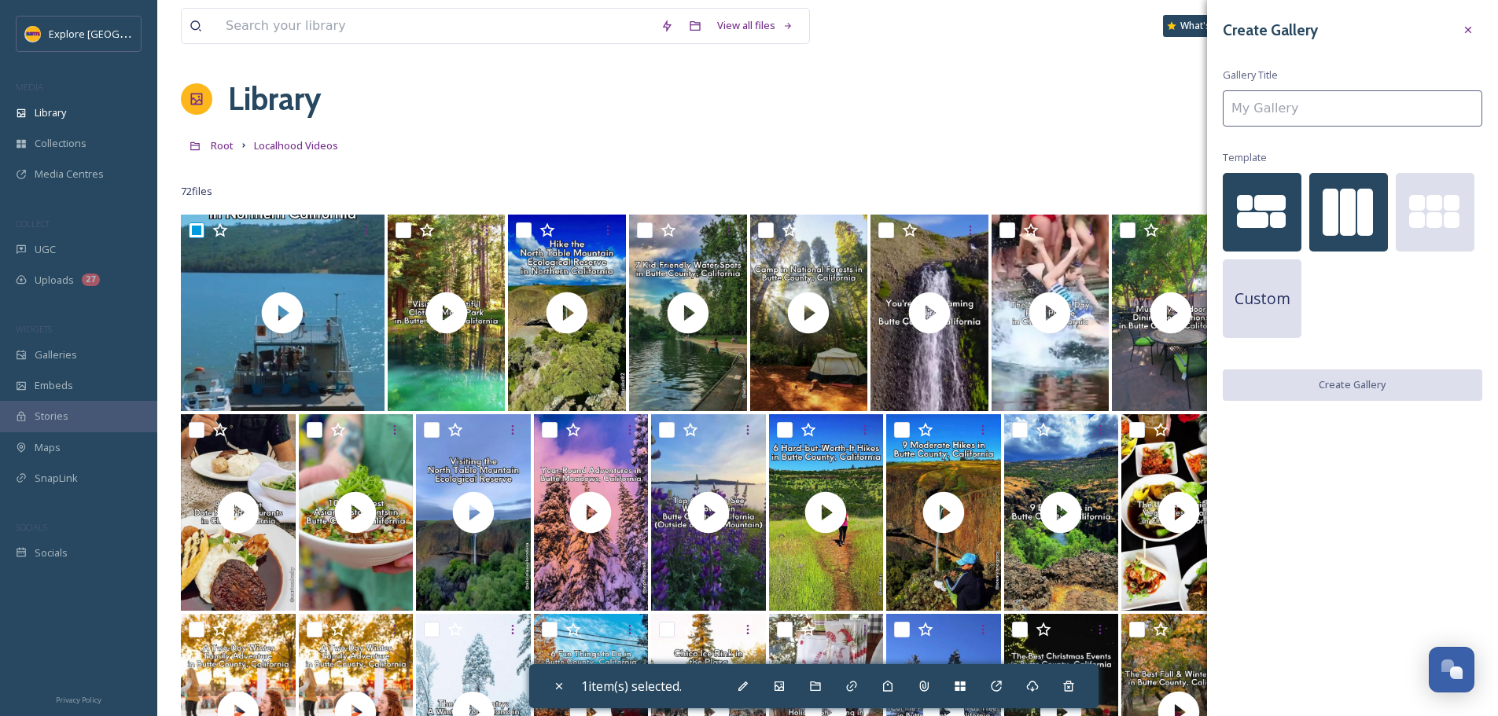
click at [1339, 204] on div at bounding box center [1348, 212] width 79 height 79
click at [1289, 105] on input at bounding box center [1351, 108] width 259 height 36
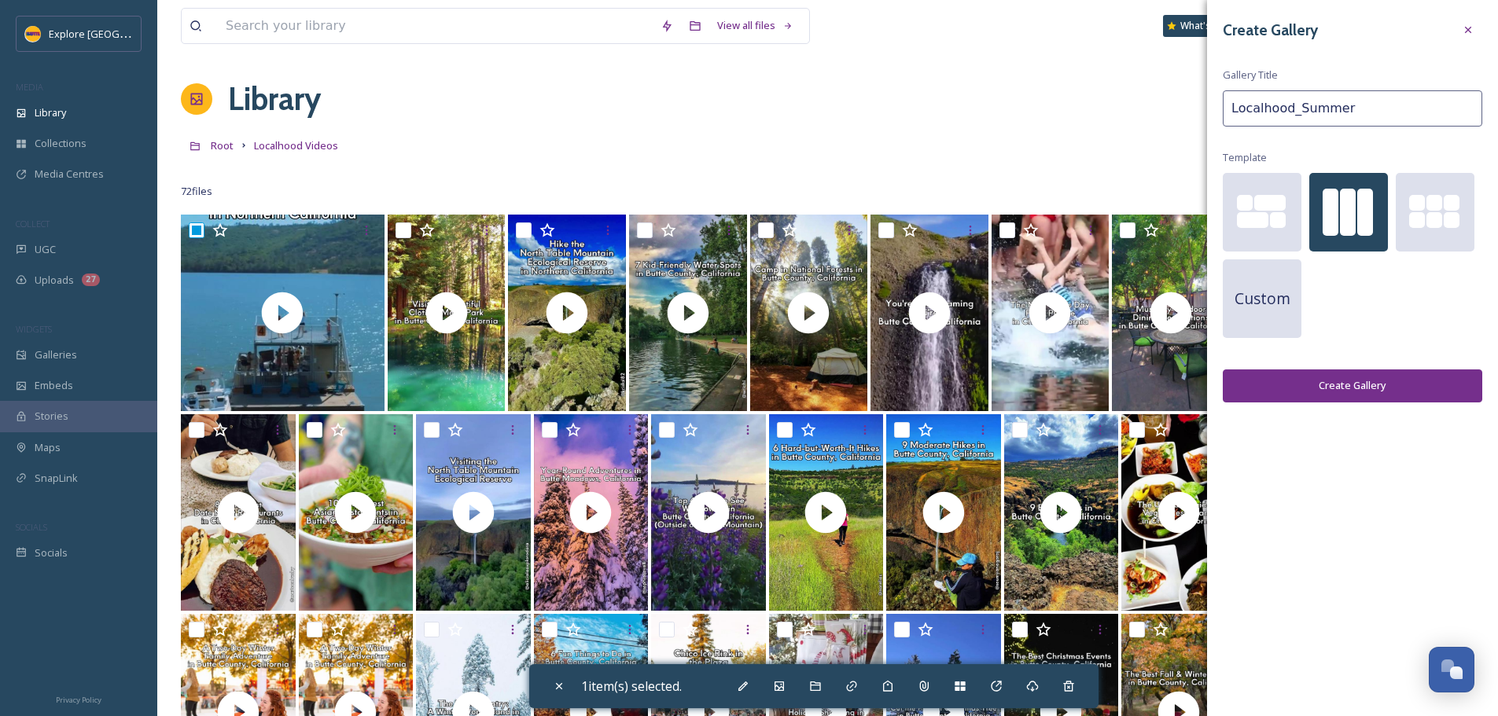
type input "Localhood_Summer"
click at [1369, 392] on button "Create Gallery" at bounding box center [1351, 385] width 259 height 32
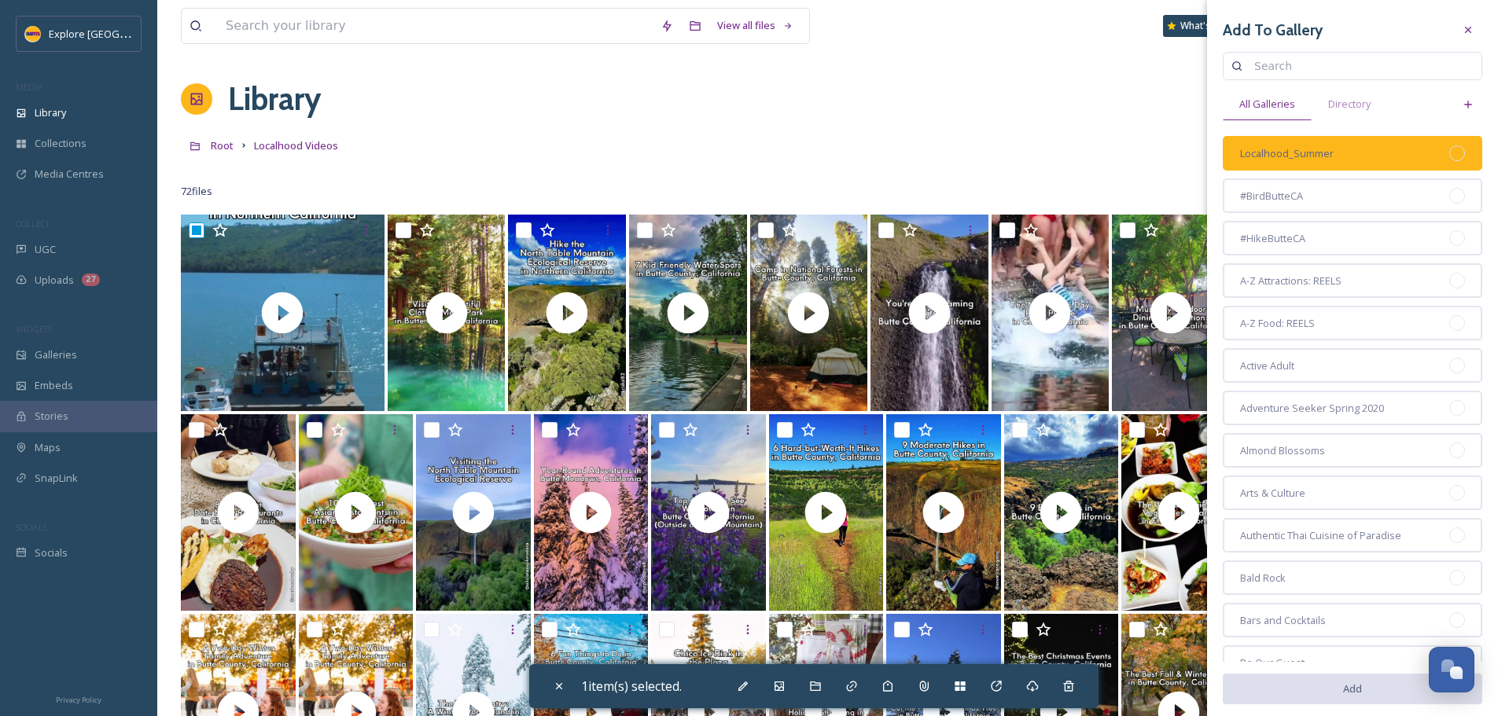
click at [1454, 154] on div "Localhood_Summer" at bounding box center [1351, 153] width 259 height 35
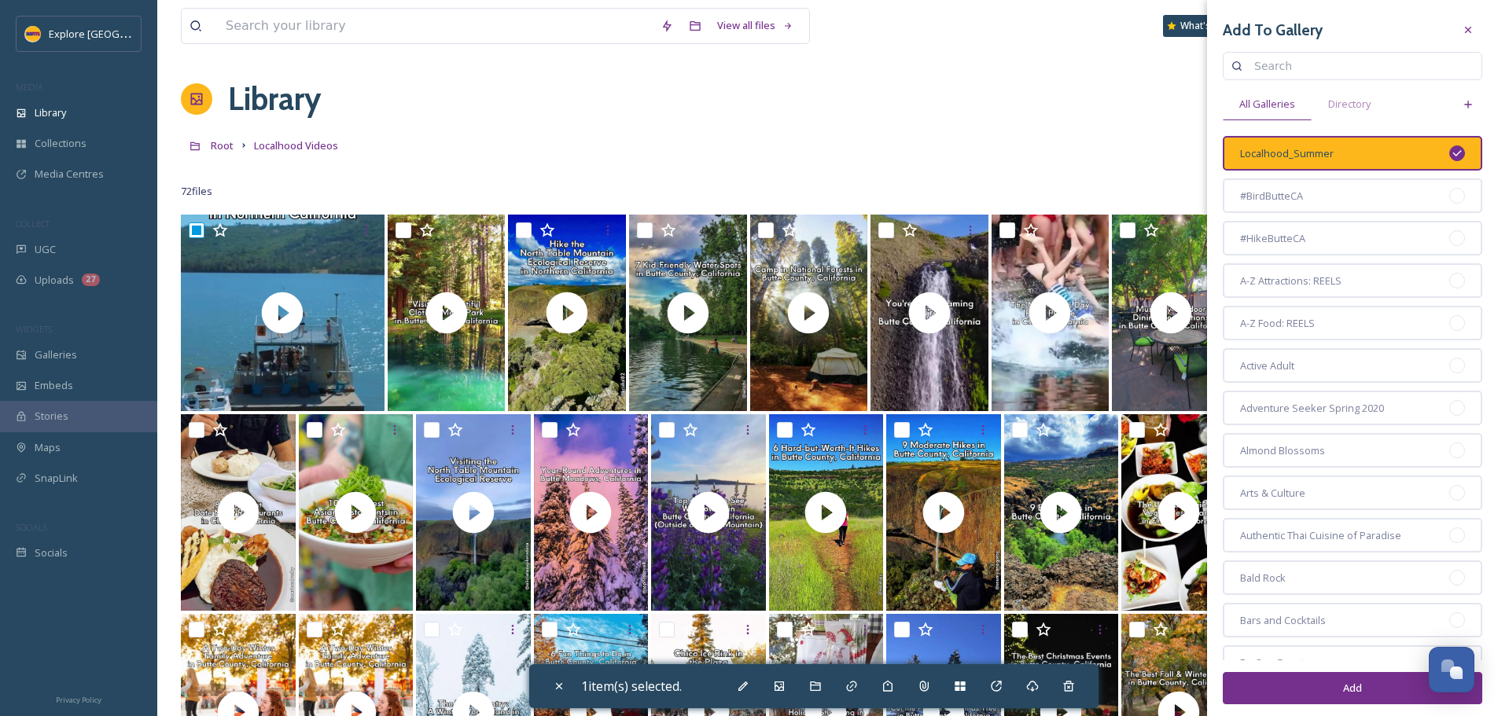
click at [1371, 702] on button "Add" at bounding box center [1351, 688] width 259 height 32
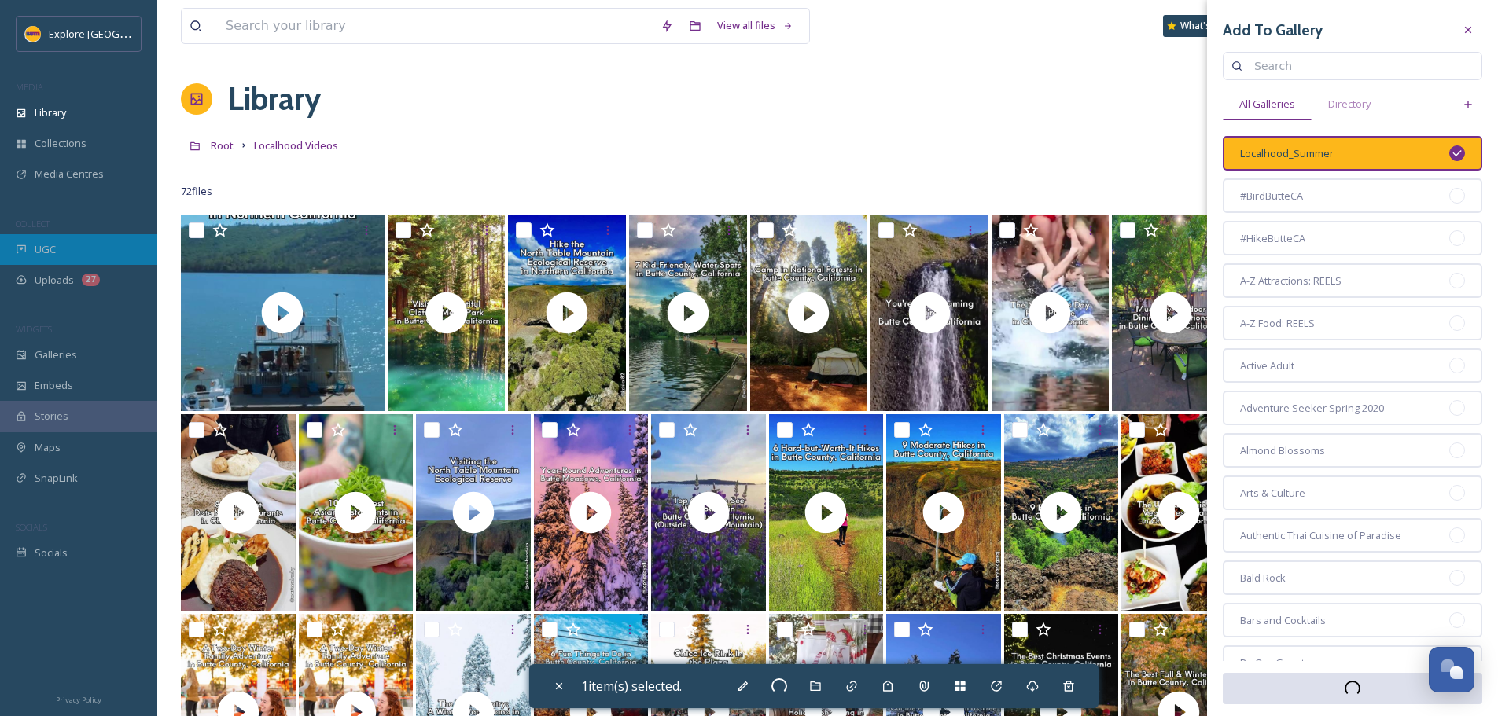
checkbox input "false"
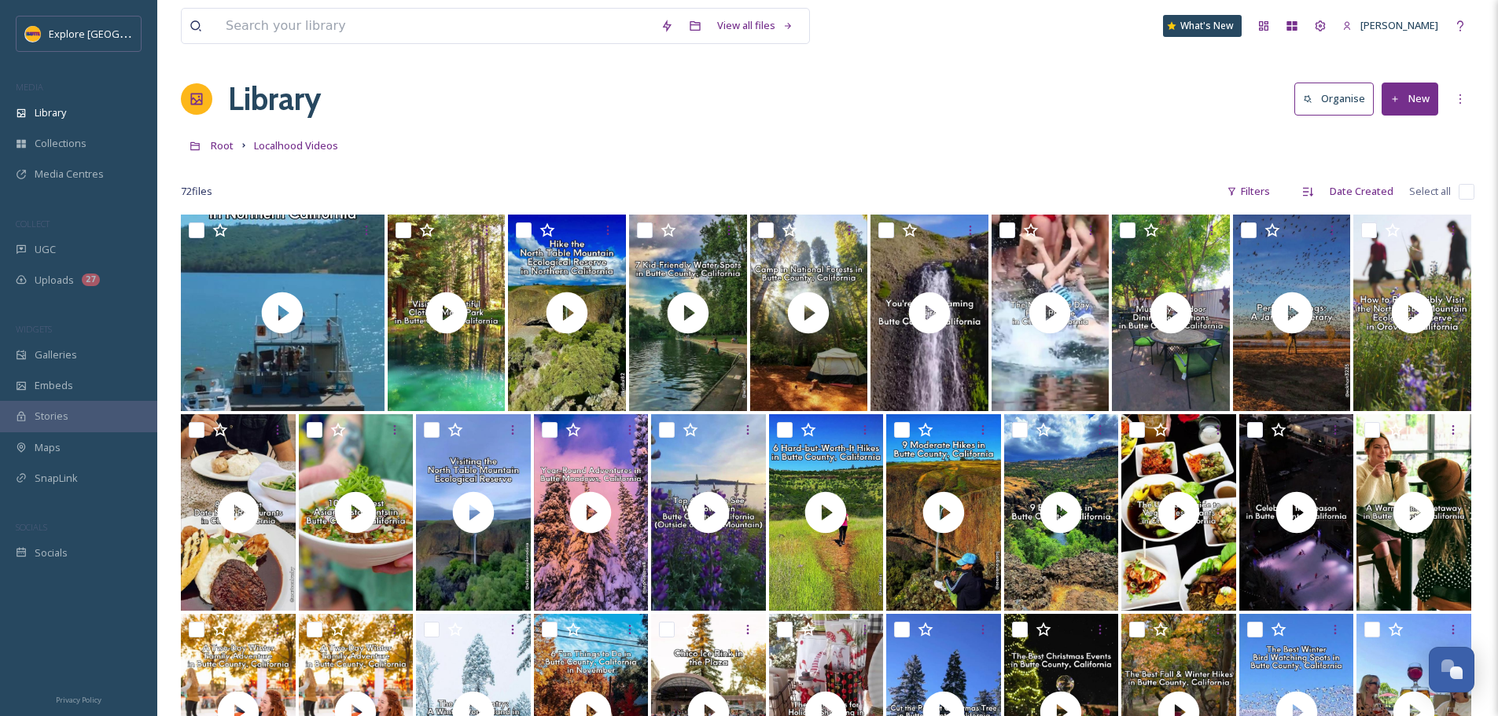
click at [757, 163] on div at bounding box center [827, 168] width 1293 height 16
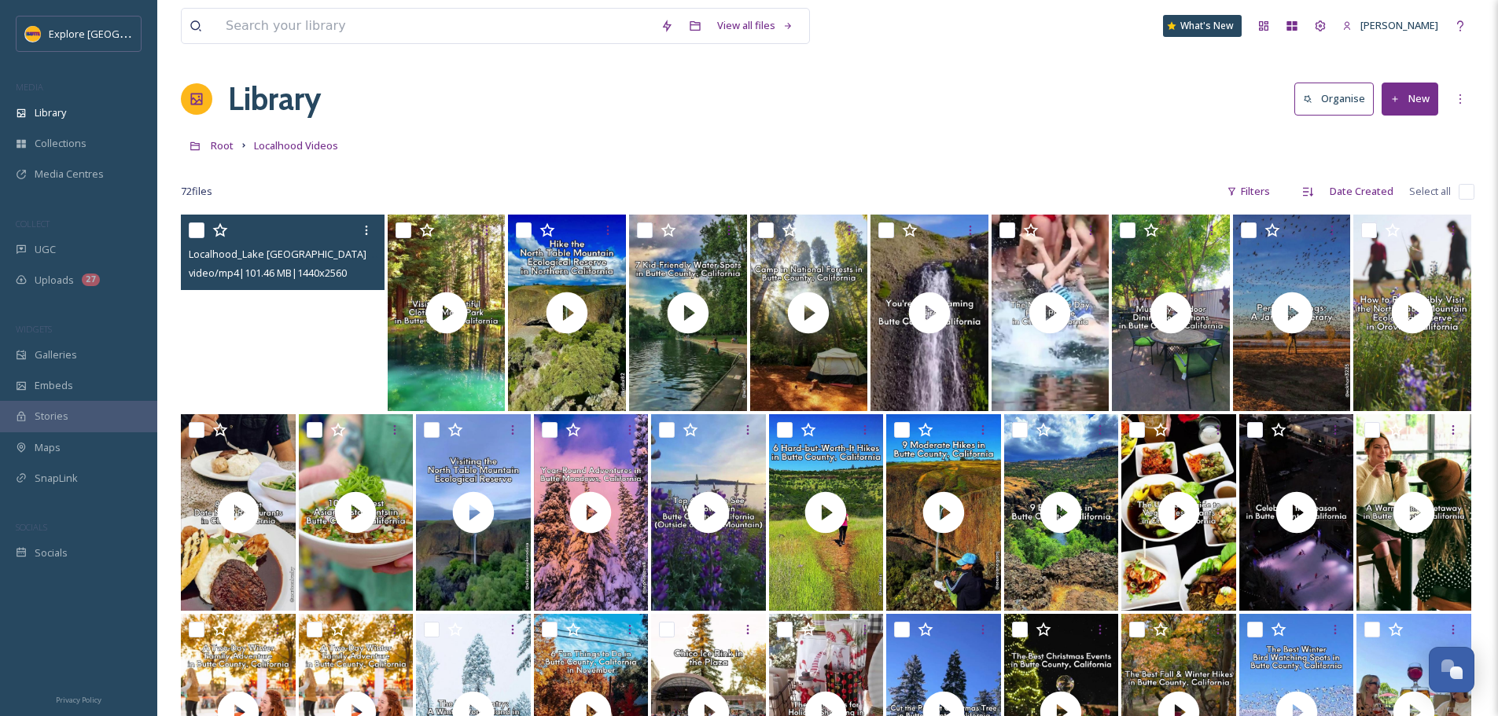
click at [358, 333] on video "Localhood_Lake Oroville Camping.mp4" at bounding box center [283, 313] width 204 height 197
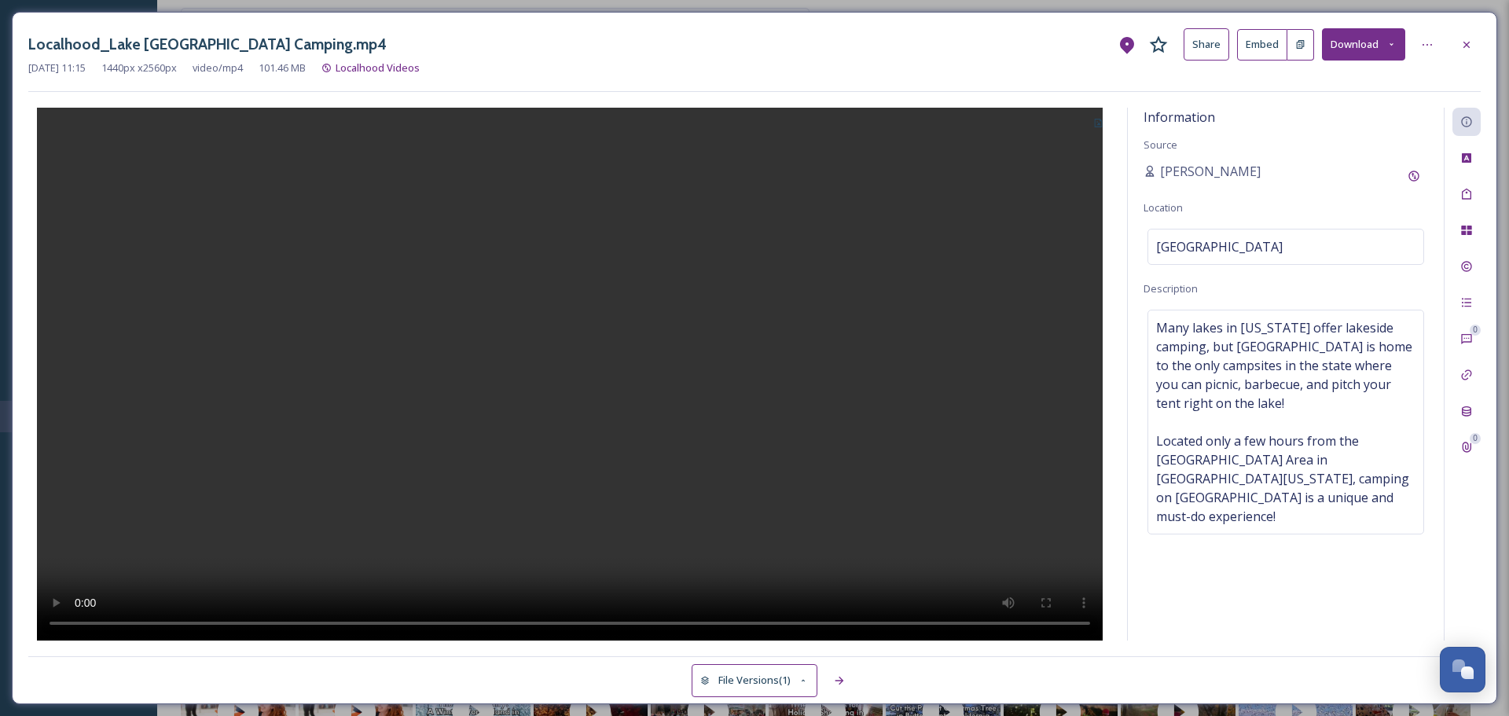
click at [1299, 54] on button at bounding box center [1301, 44] width 27 height 31
click at [1307, 44] on button at bounding box center [1301, 44] width 27 height 31
drag, startPoint x: 1463, startPoint y: 50, endPoint x: 1450, endPoint y: 54, distance: 14.2
click at [1463, 50] on icon at bounding box center [1467, 45] width 13 height 13
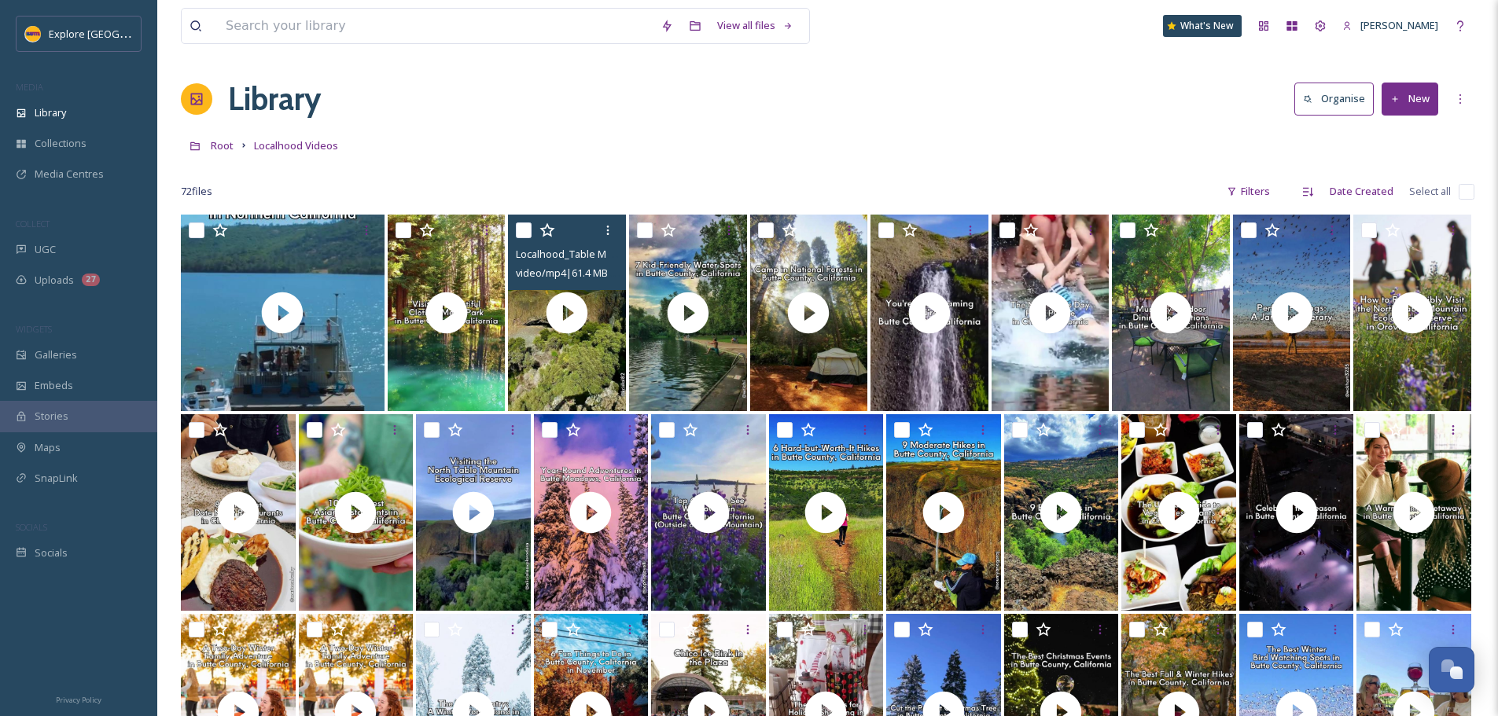
click at [524, 227] on input "checkbox" at bounding box center [524, 230] width 16 height 16
checkbox input "true"
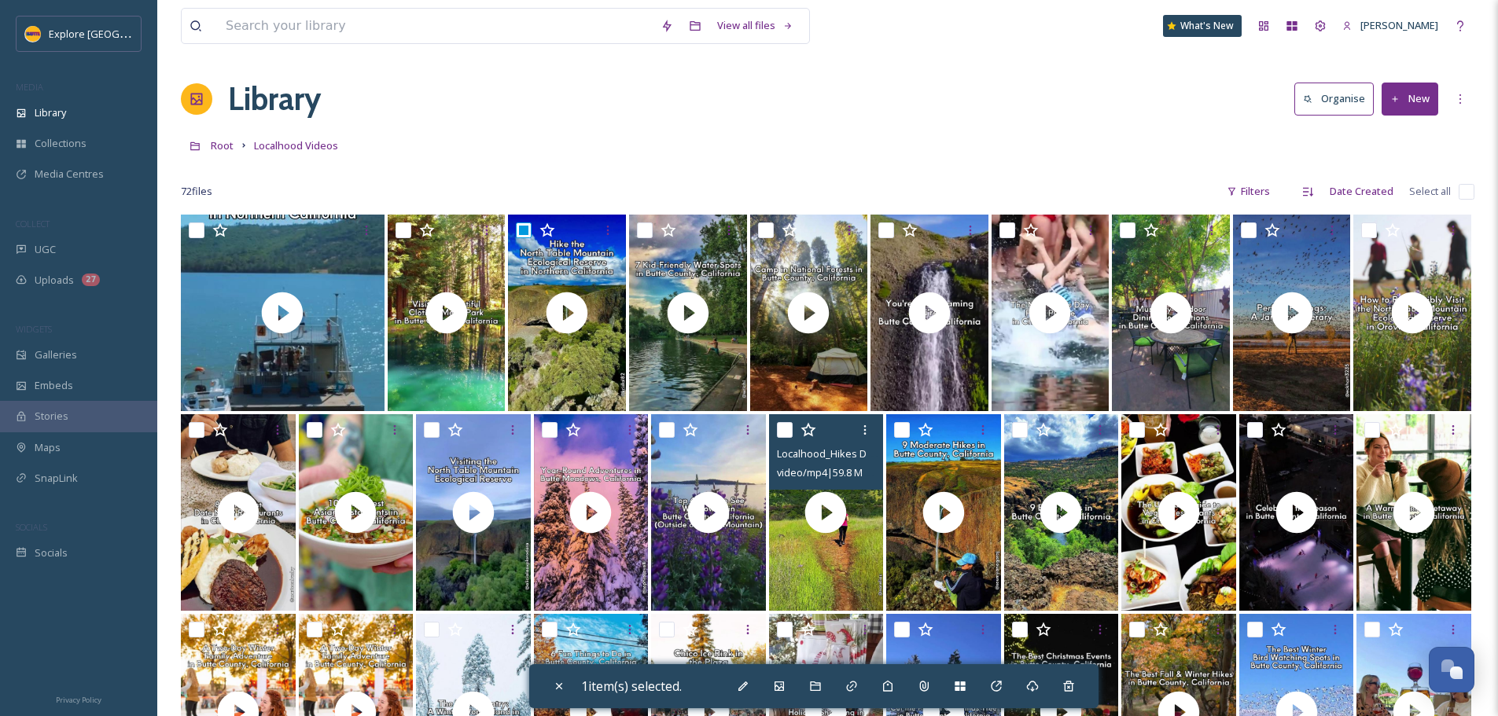
click at [786, 429] on input "checkbox" at bounding box center [785, 430] width 16 height 16
checkbox input "true"
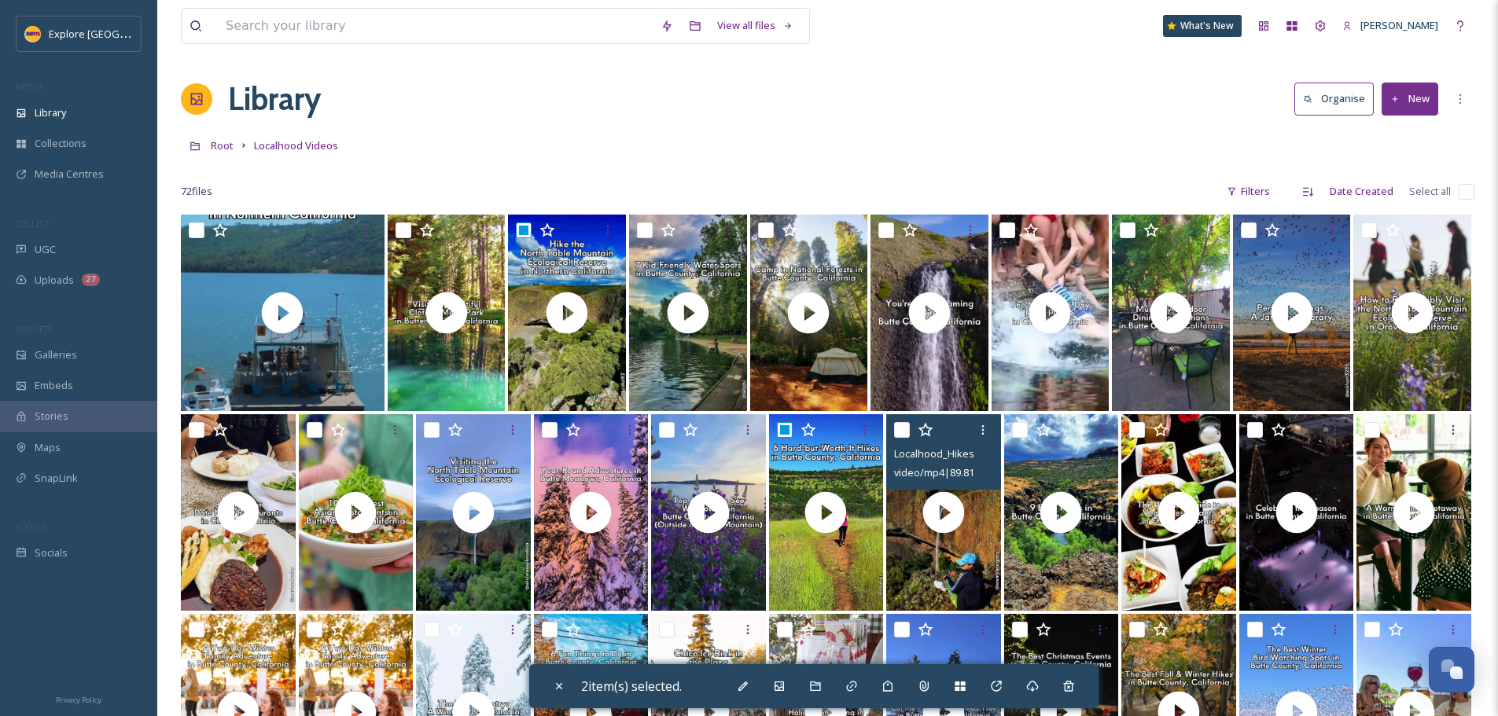
click at [901, 424] on input "checkbox" at bounding box center [902, 430] width 16 height 16
checkbox input "true"
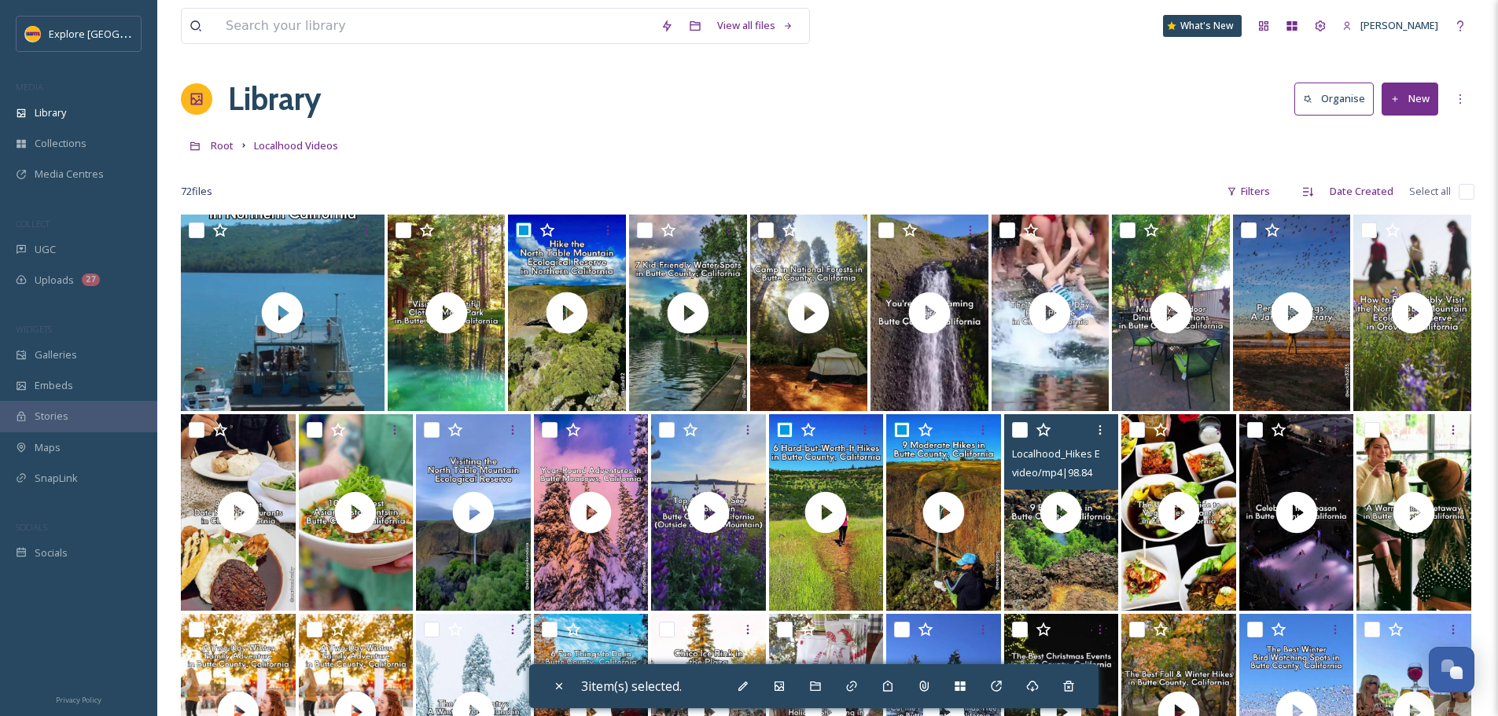
click at [1021, 429] on input "checkbox" at bounding box center [1020, 430] width 16 height 16
checkbox input "true"
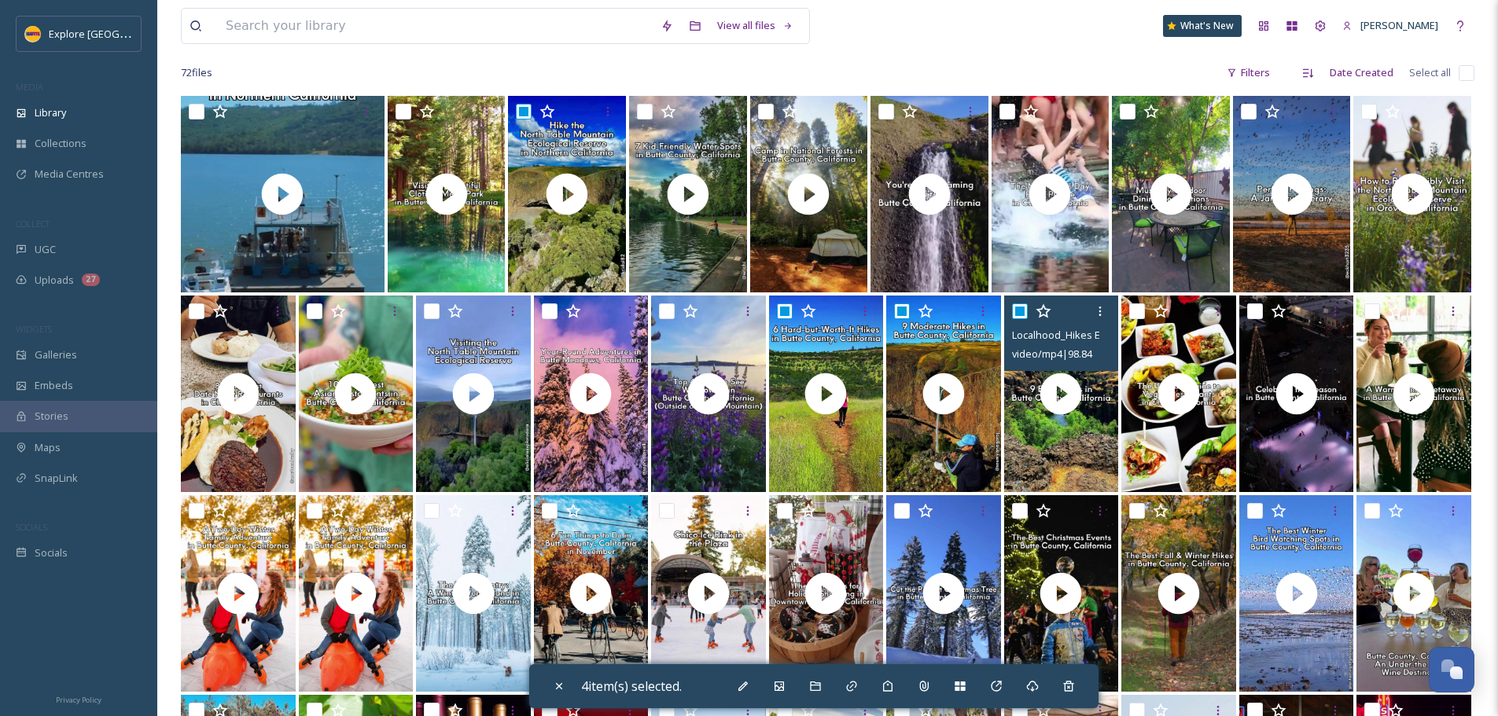
scroll to position [157, 0]
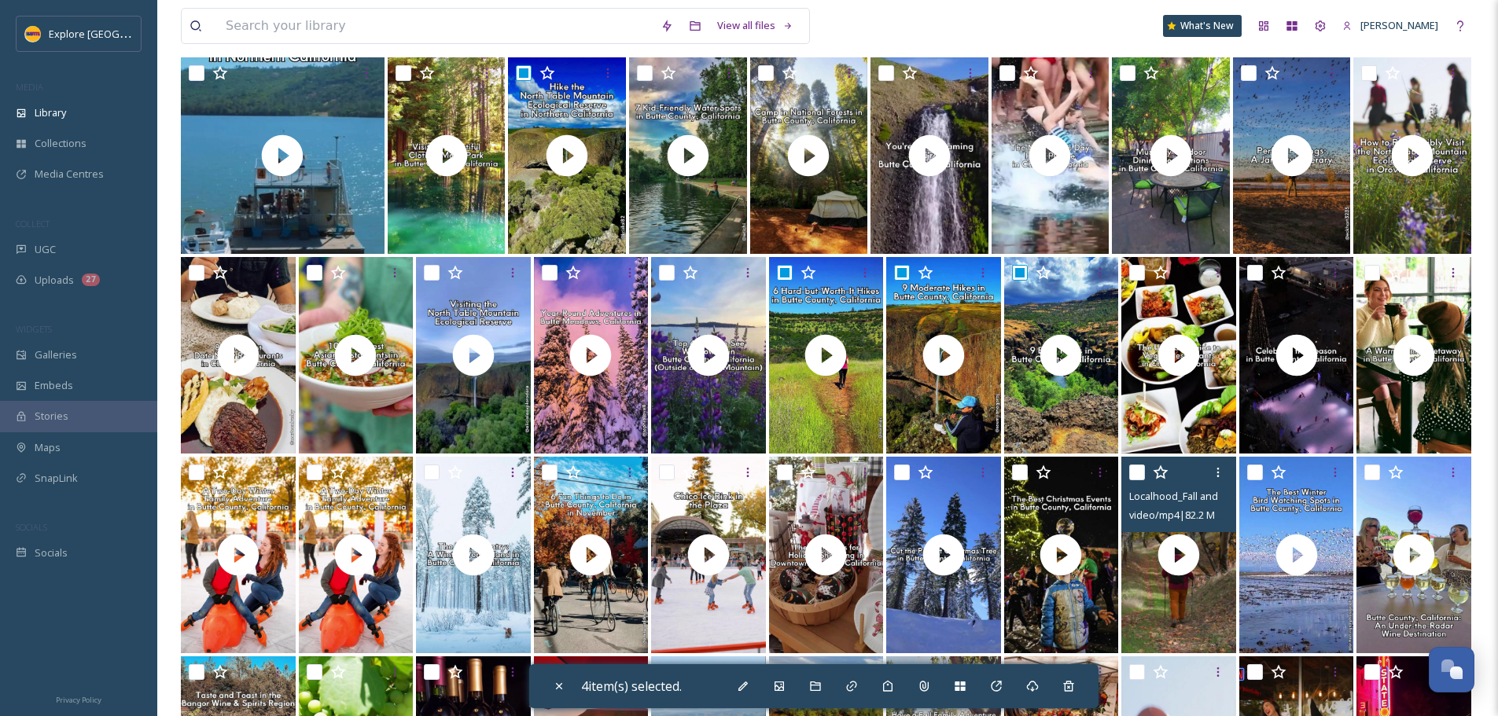
click at [1142, 476] on input "checkbox" at bounding box center [1137, 473] width 16 height 16
checkbox input "true"
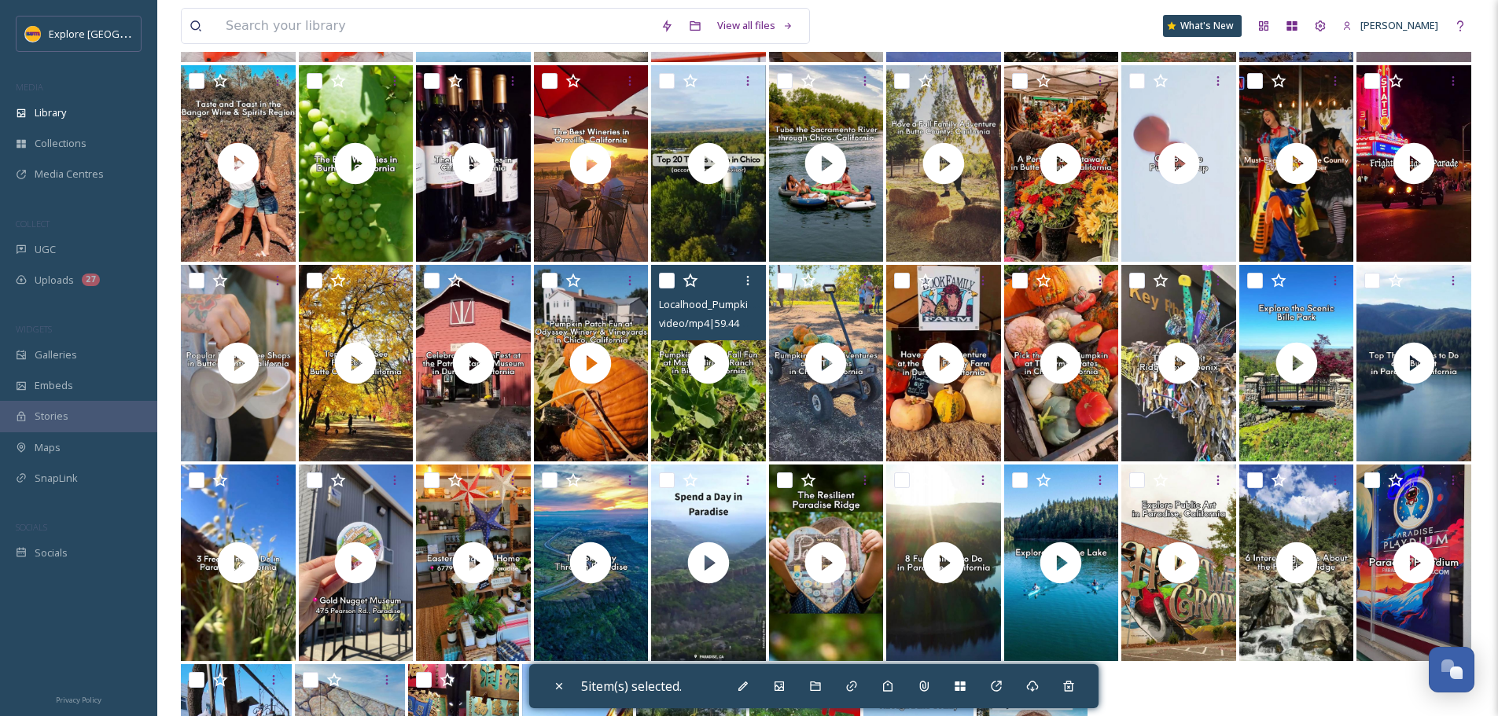
scroll to position [786, 0]
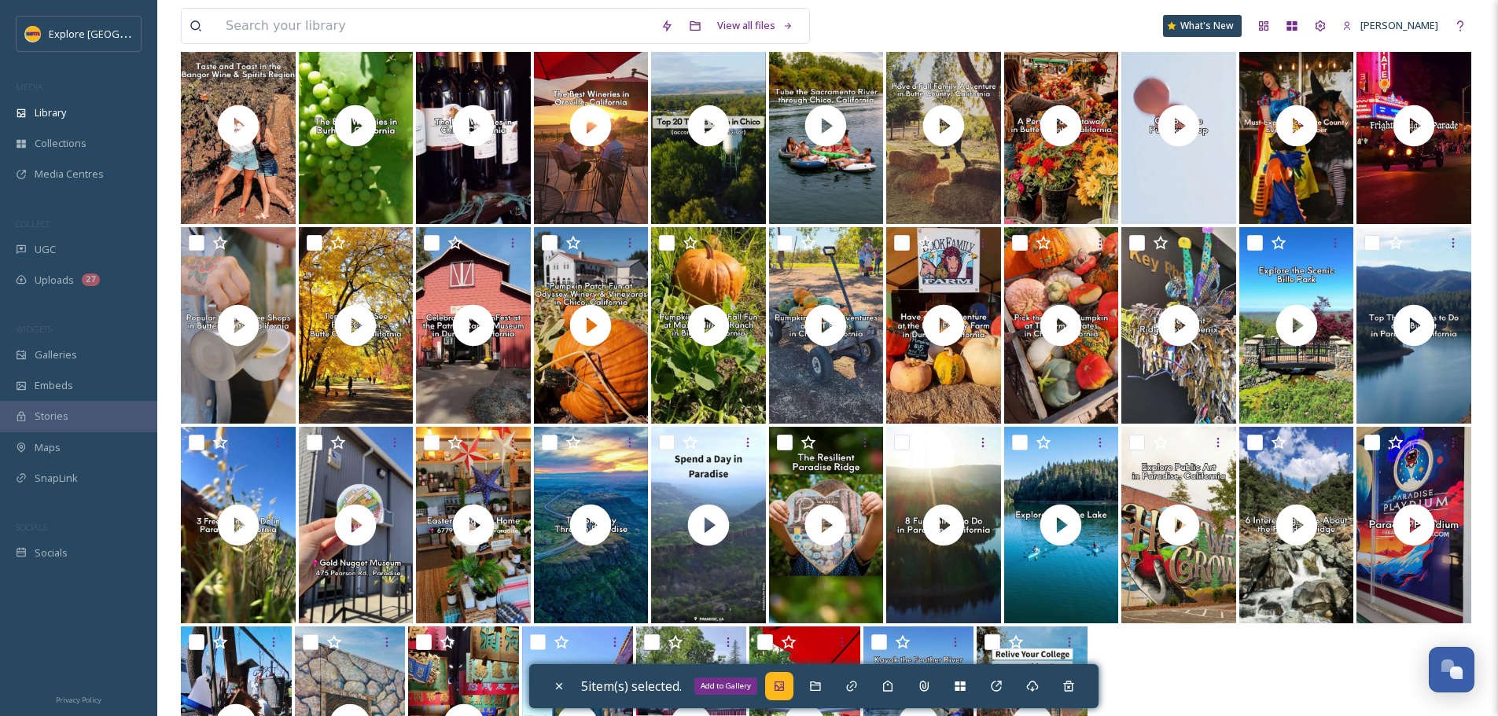
click at [793, 686] on div "Add to Gallery" at bounding box center [779, 686] width 28 height 28
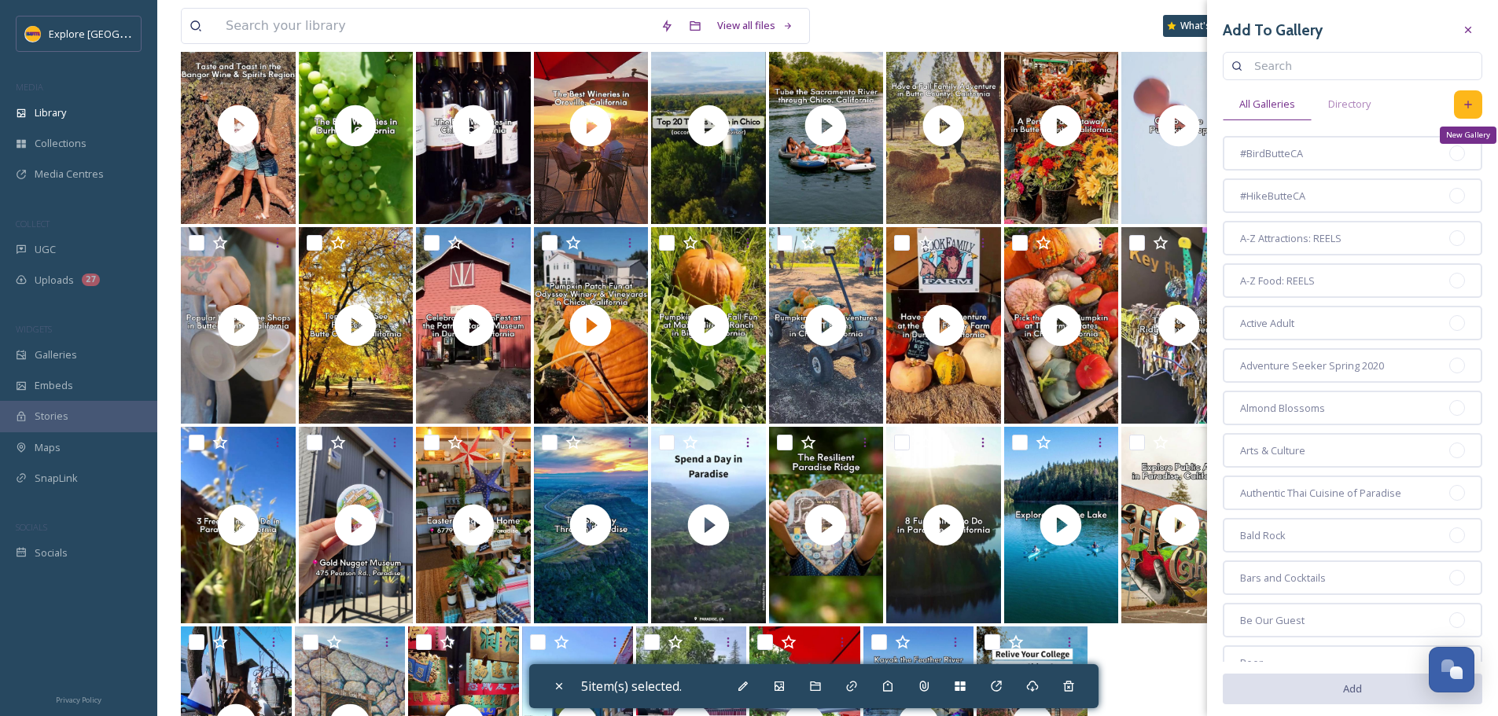
click at [1461, 107] on icon at bounding box center [1467, 104] width 13 height 13
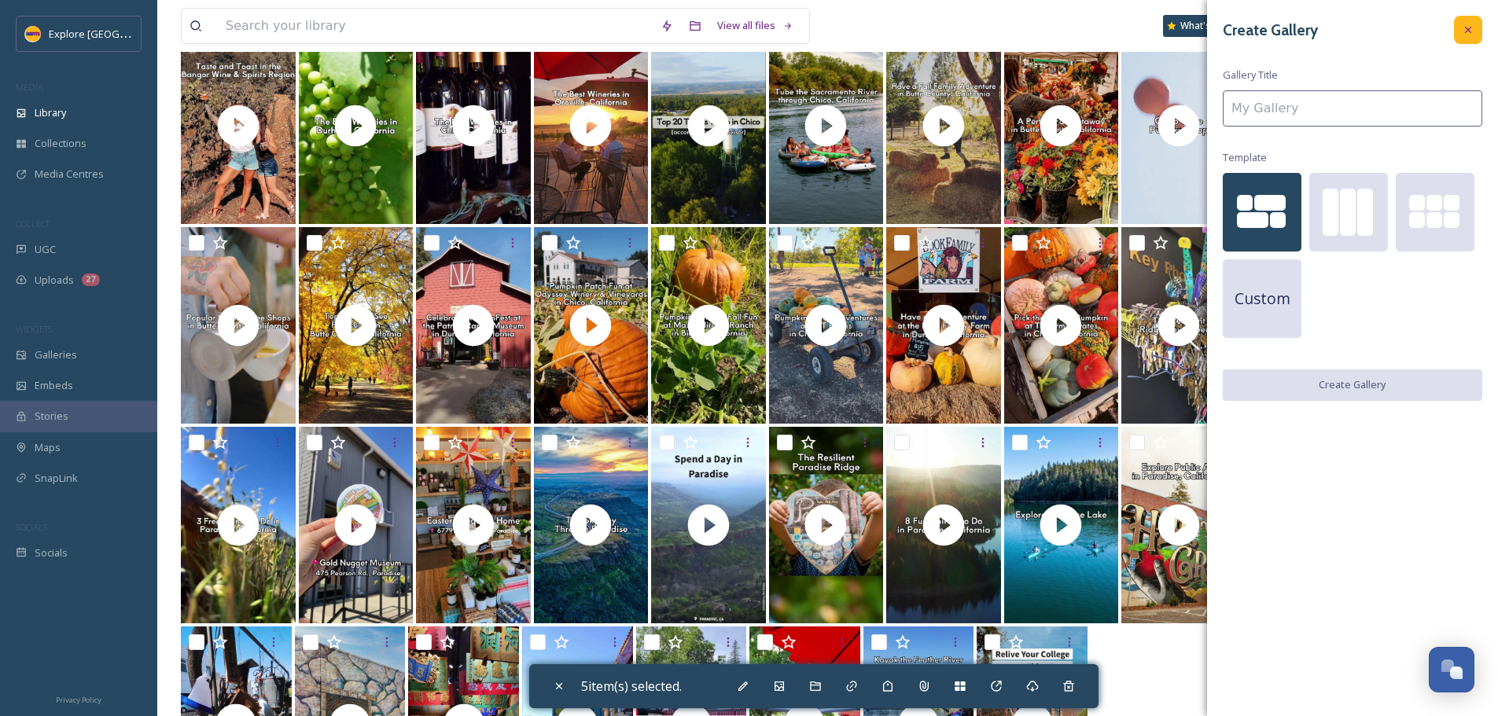
click at [1464, 37] on div at bounding box center [1468, 30] width 28 height 28
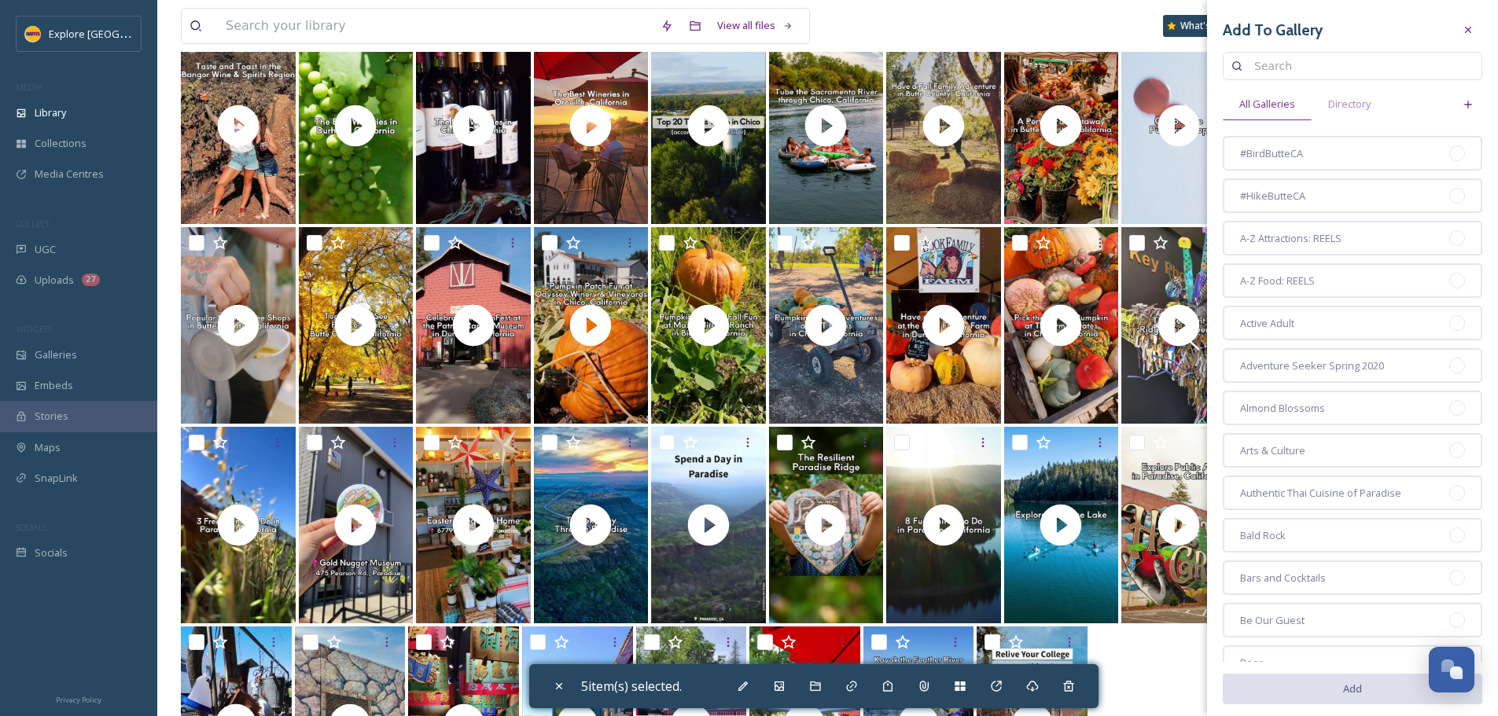
click at [1292, 69] on input at bounding box center [1359, 65] width 227 height 31
type input "hiking"
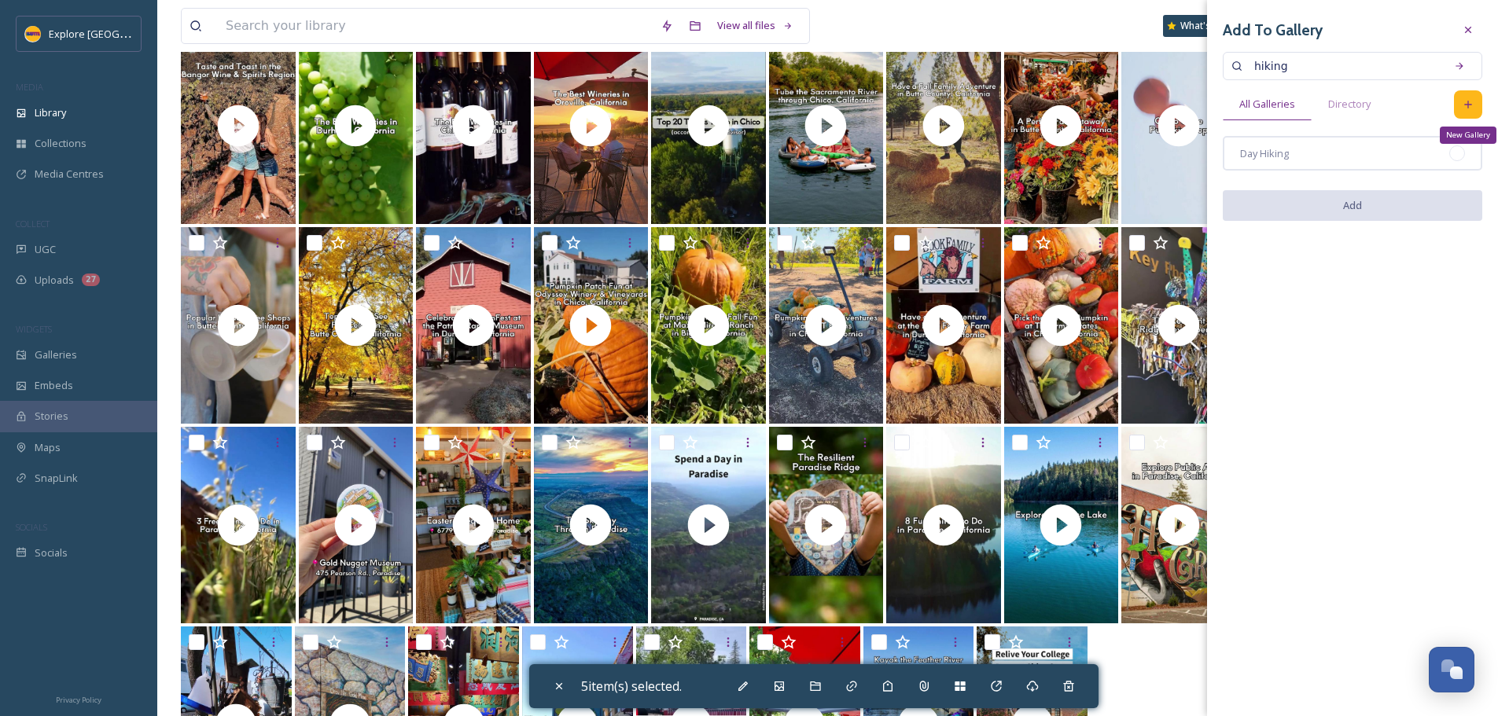
click at [1469, 95] on div "New Gallery" at bounding box center [1468, 104] width 28 height 28
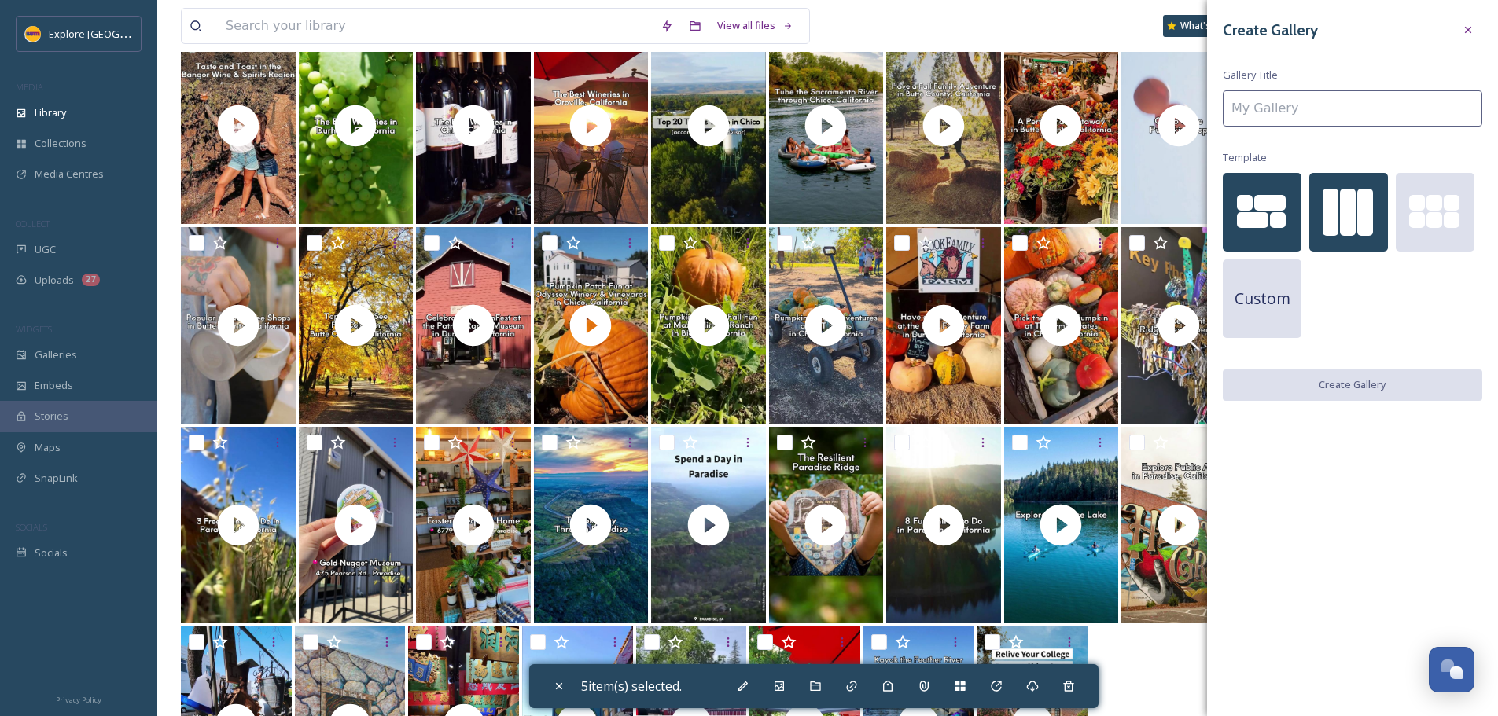
click at [1359, 203] on div at bounding box center [1365, 212] width 16 height 47
click at [1328, 105] on input at bounding box center [1351, 108] width 259 height 36
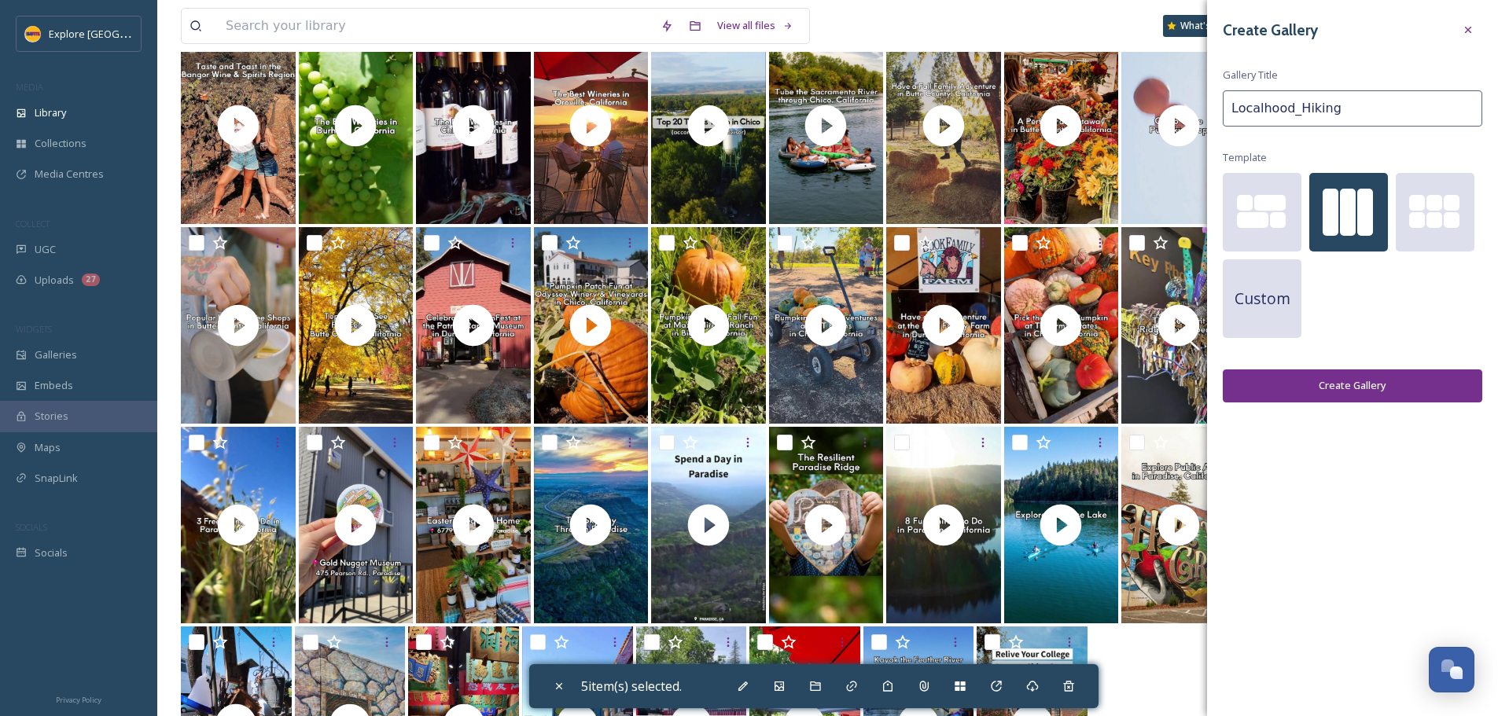
type input "Localhood_Hiking"
click at [1367, 395] on button "Create Gallery" at bounding box center [1351, 385] width 259 height 32
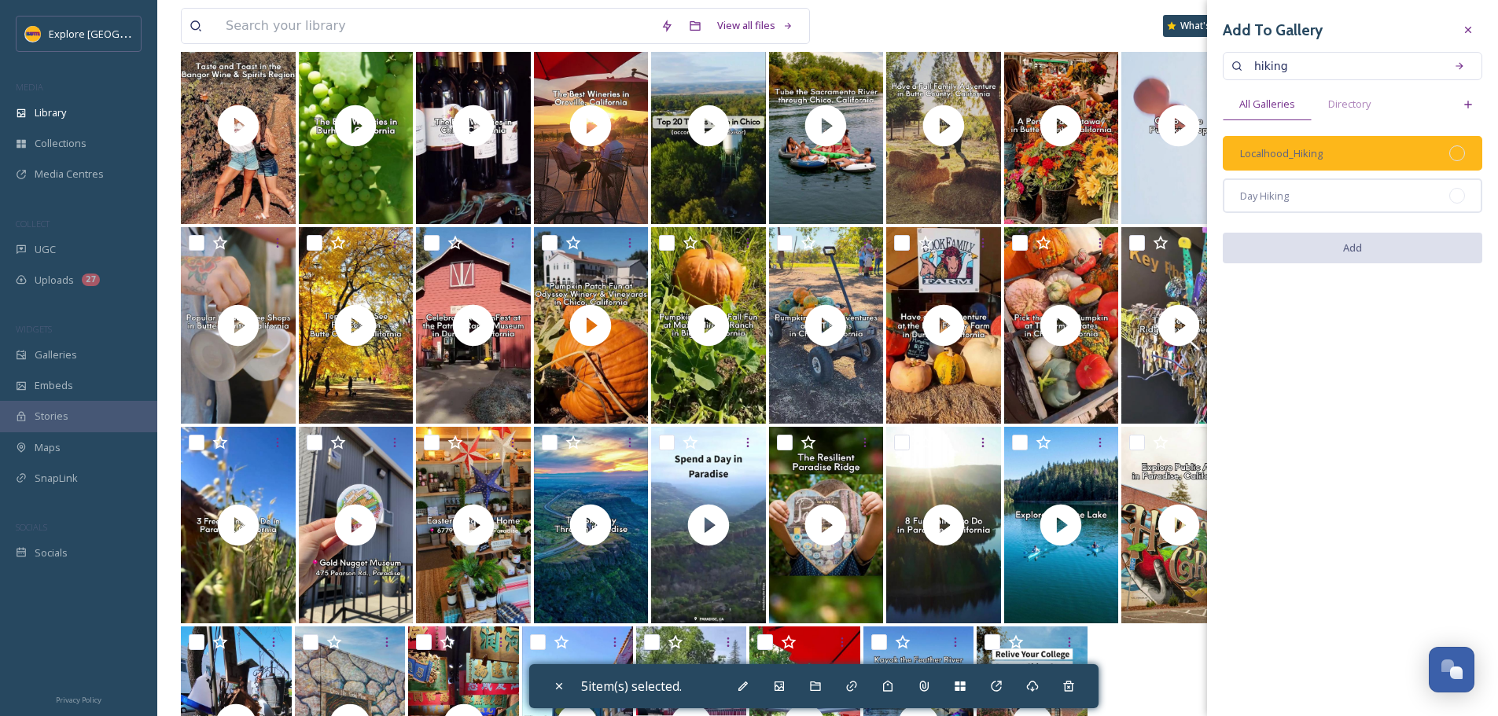
click at [1461, 148] on div at bounding box center [1457, 153] width 16 height 16
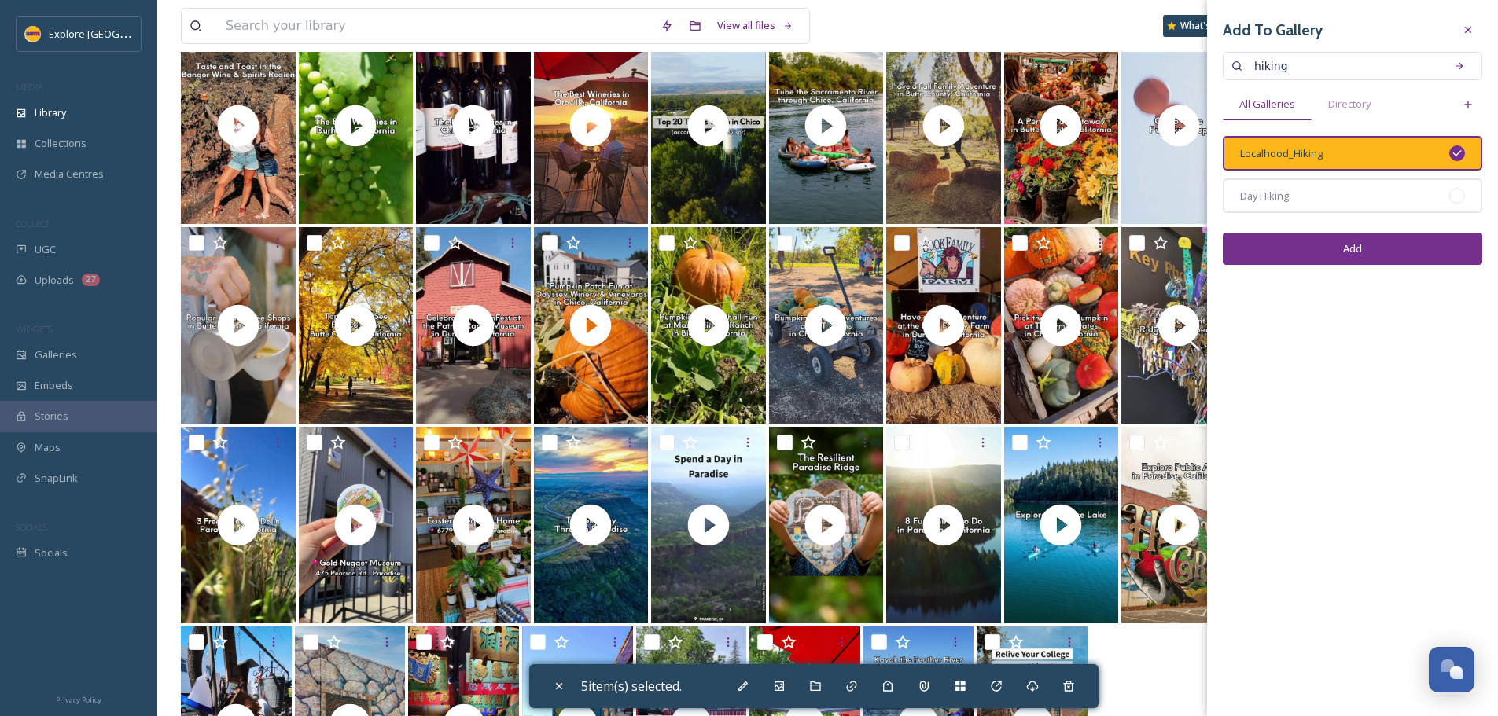
click at [1380, 253] on button "Add" at bounding box center [1351, 249] width 259 height 32
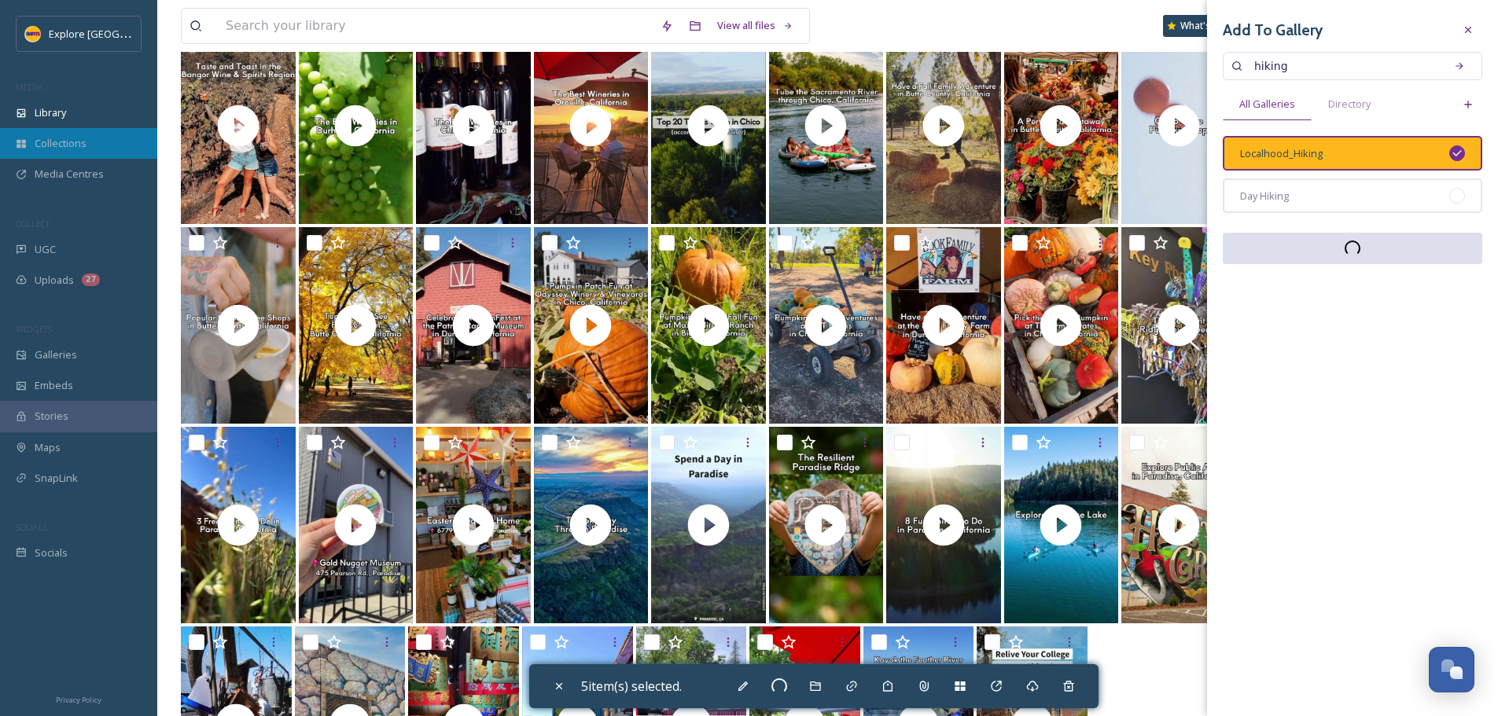
checkbox input "false"
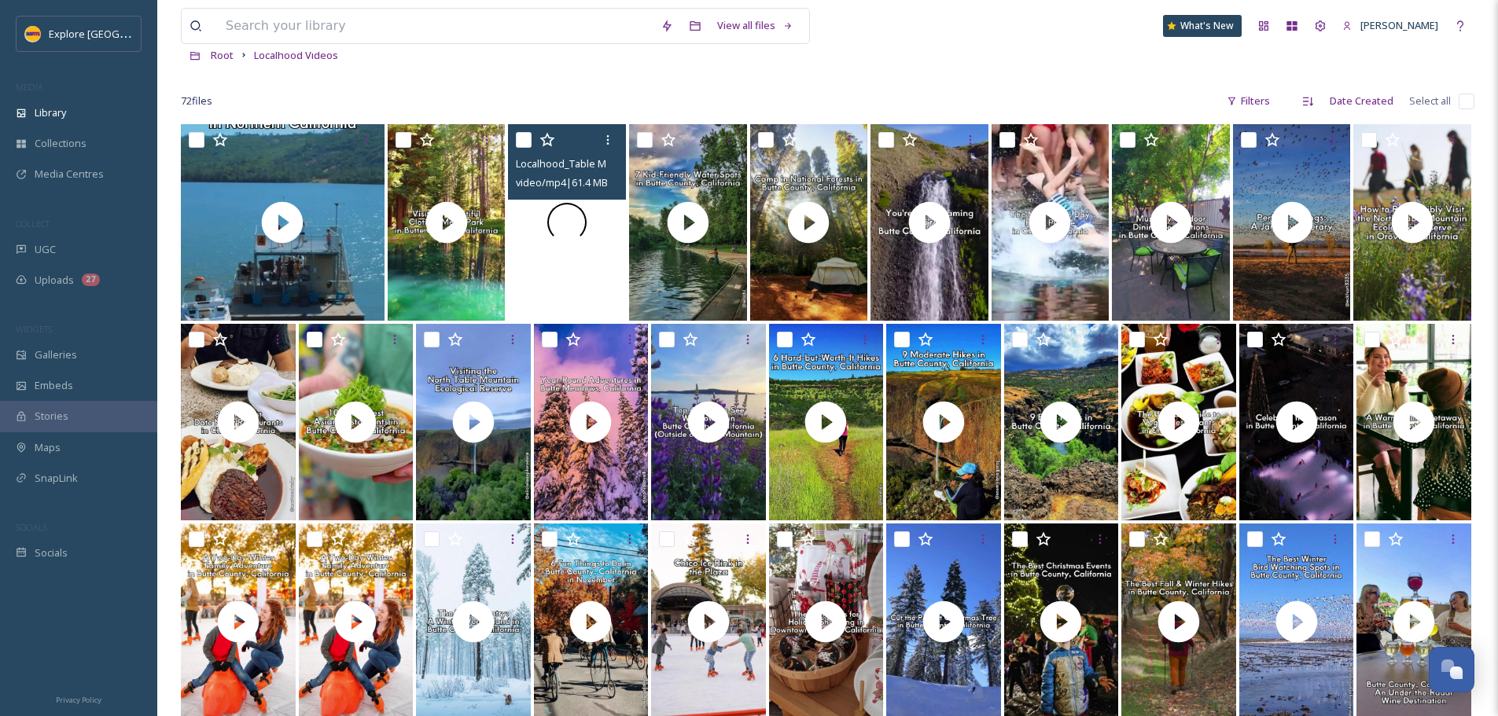
scroll to position [0, 0]
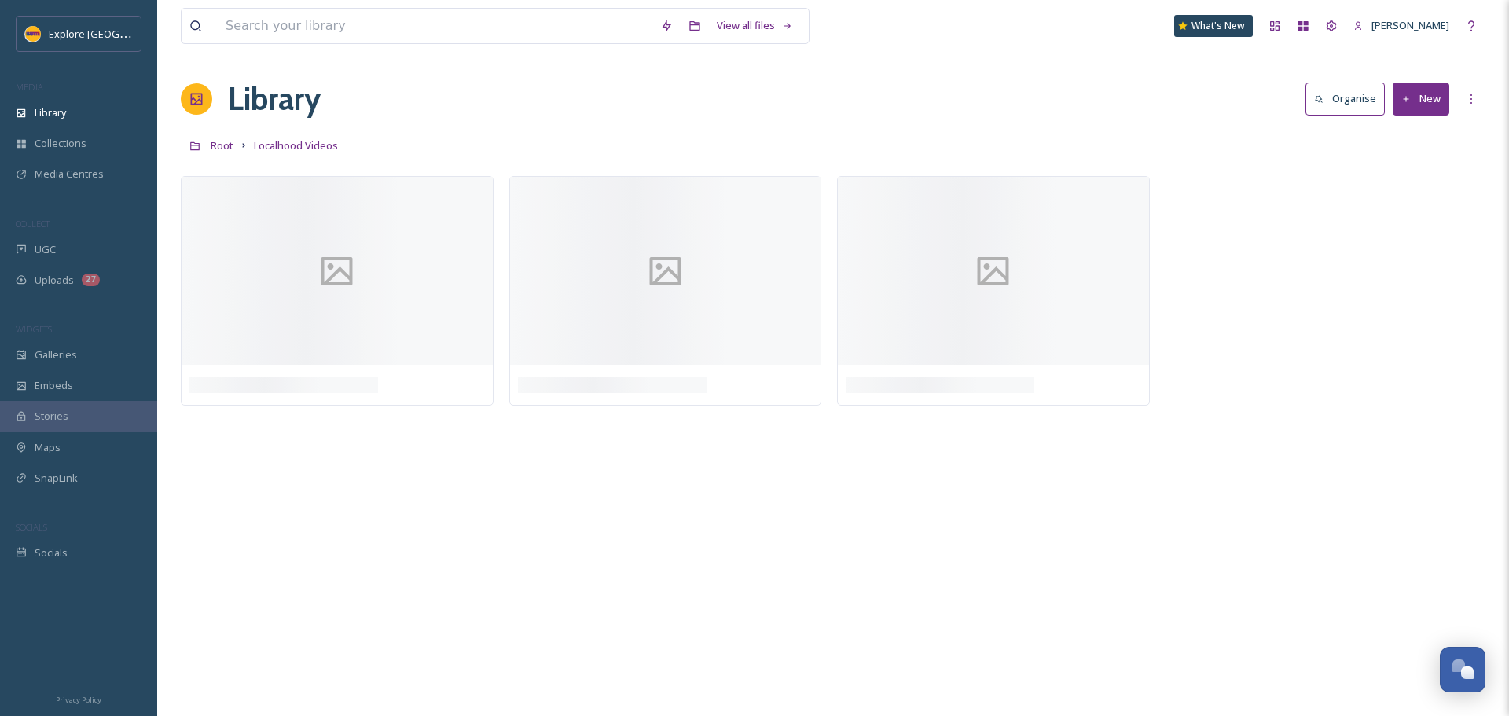
click at [1421, 106] on button "New" at bounding box center [1421, 99] width 57 height 32
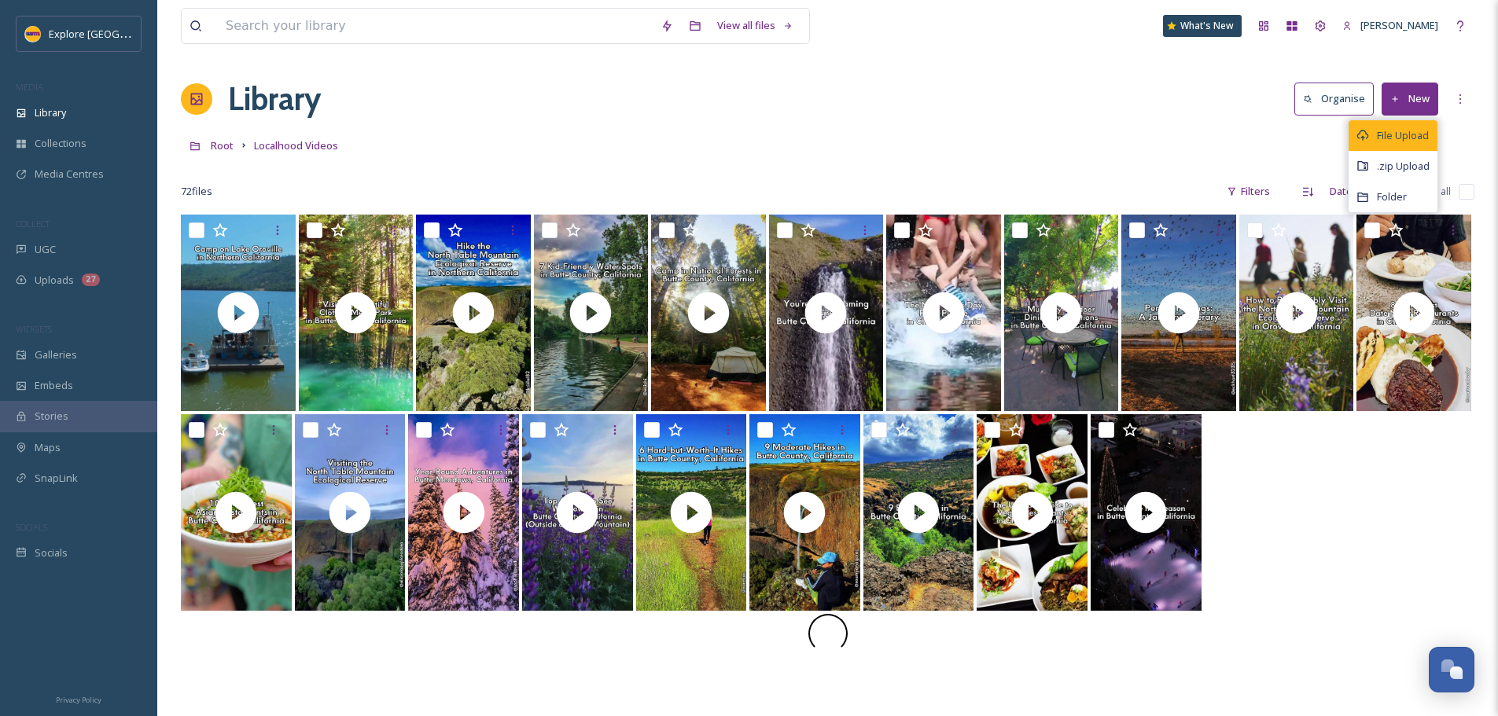
click at [1395, 133] on span "File Upload" at bounding box center [1402, 135] width 52 height 15
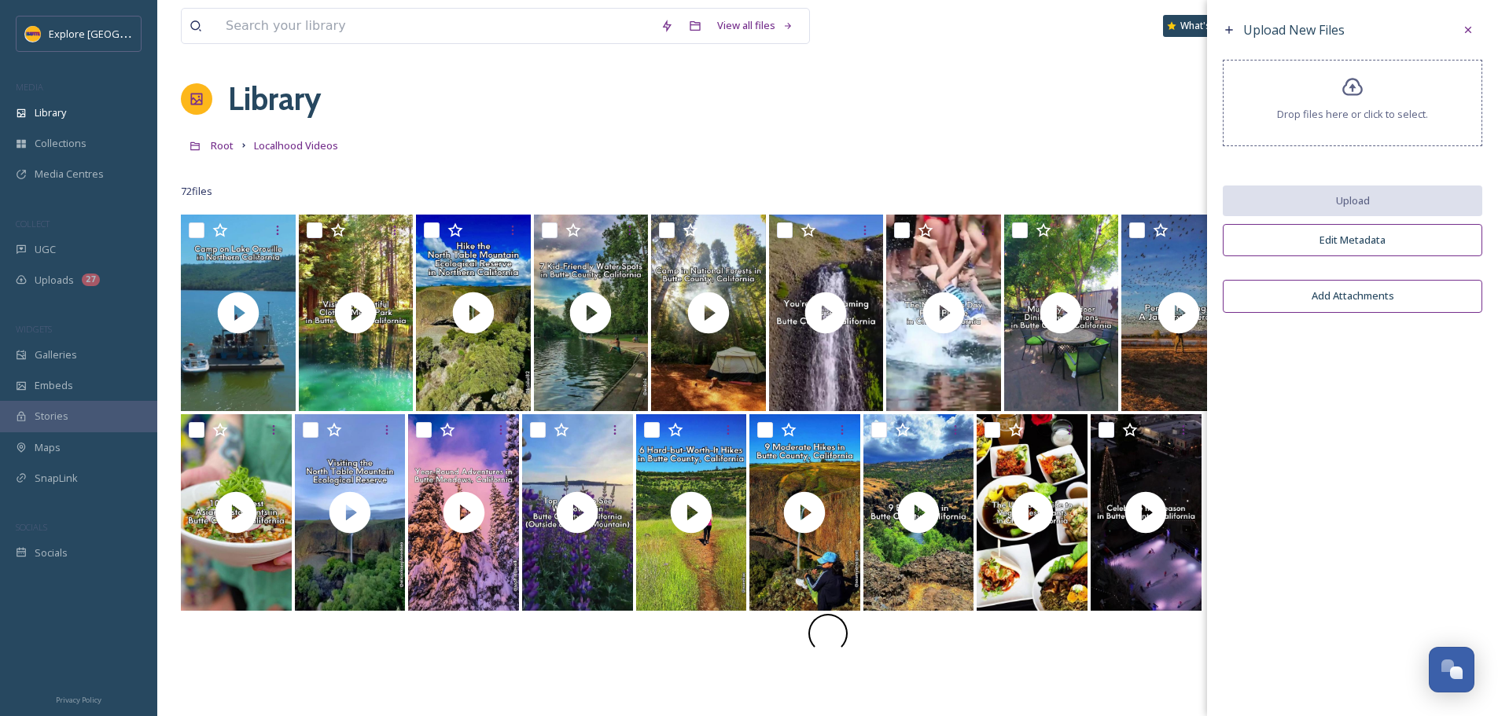
click at [1338, 111] on span "Drop files here or click to select." at bounding box center [1352, 114] width 151 height 15
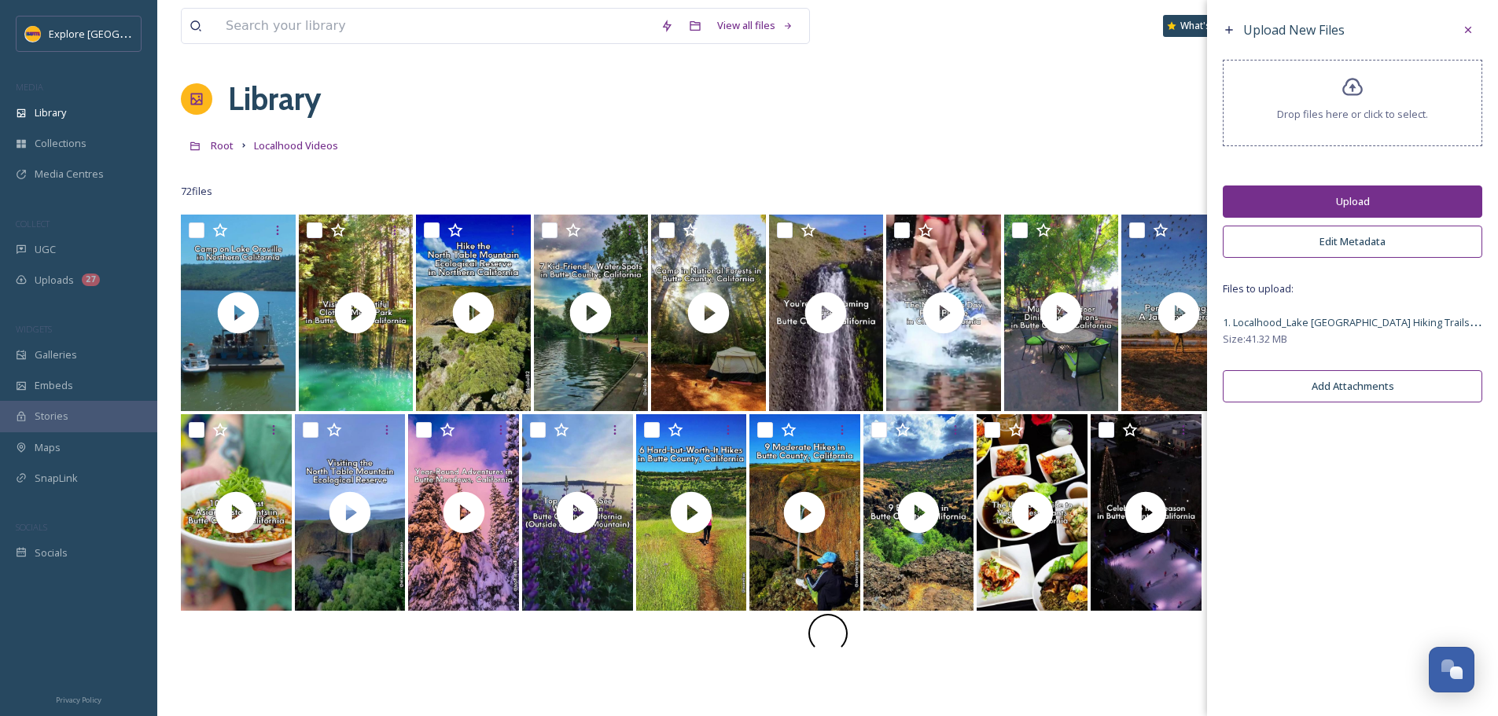
click at [1351, 211] on button "Upload" at bounding box center [1351, 202] width 259 height 32
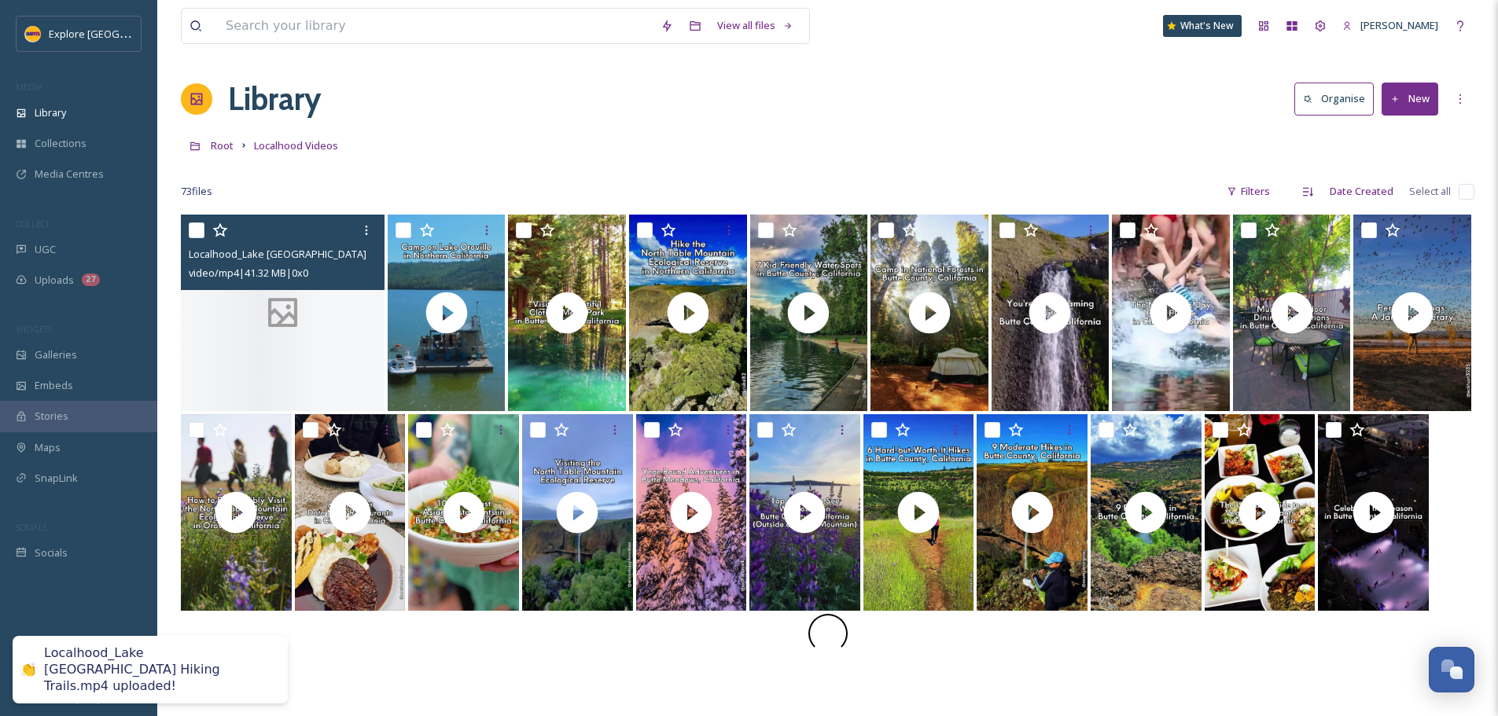
click at [351, 296] on div at bounding box center [283, 313] width 204 height 197
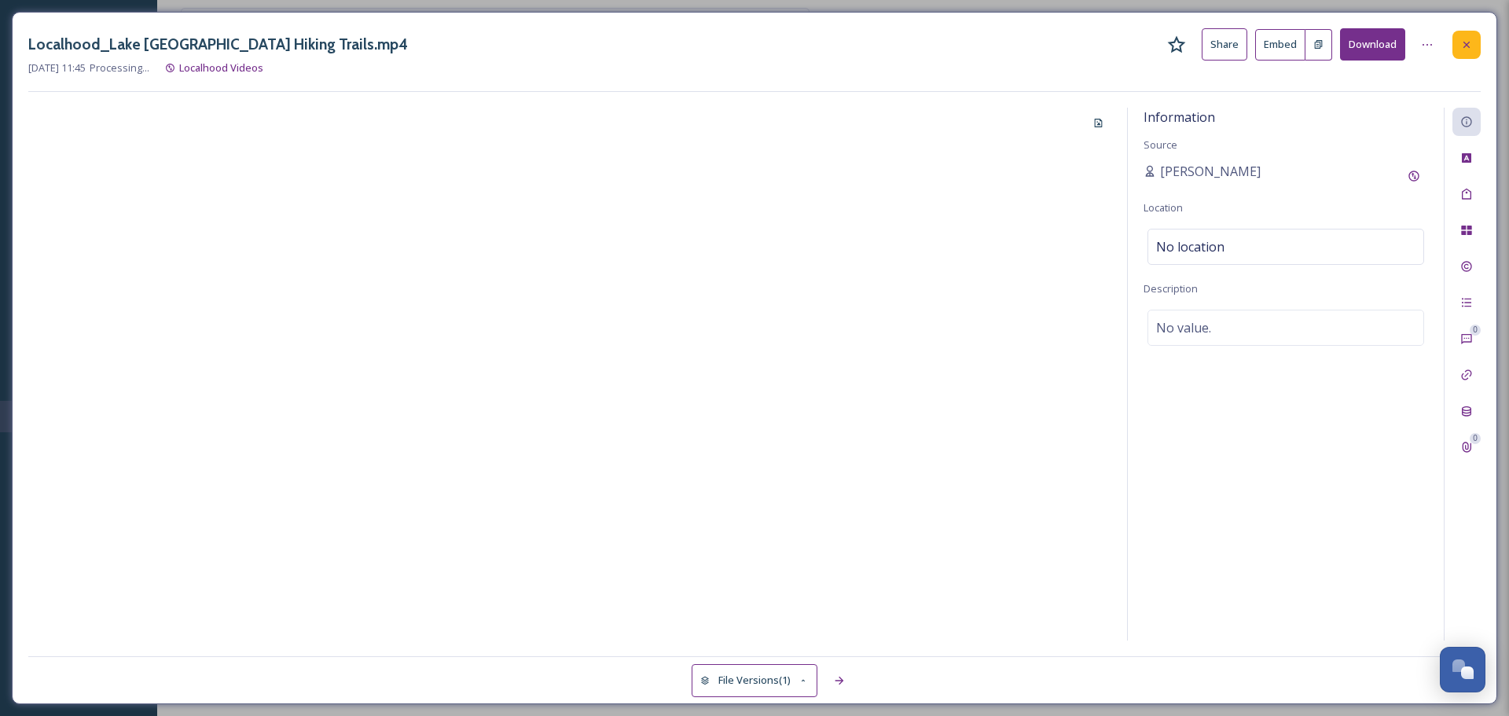
click at [1457, 45] on div at bounding box center [1467, 45] width 28 height 28
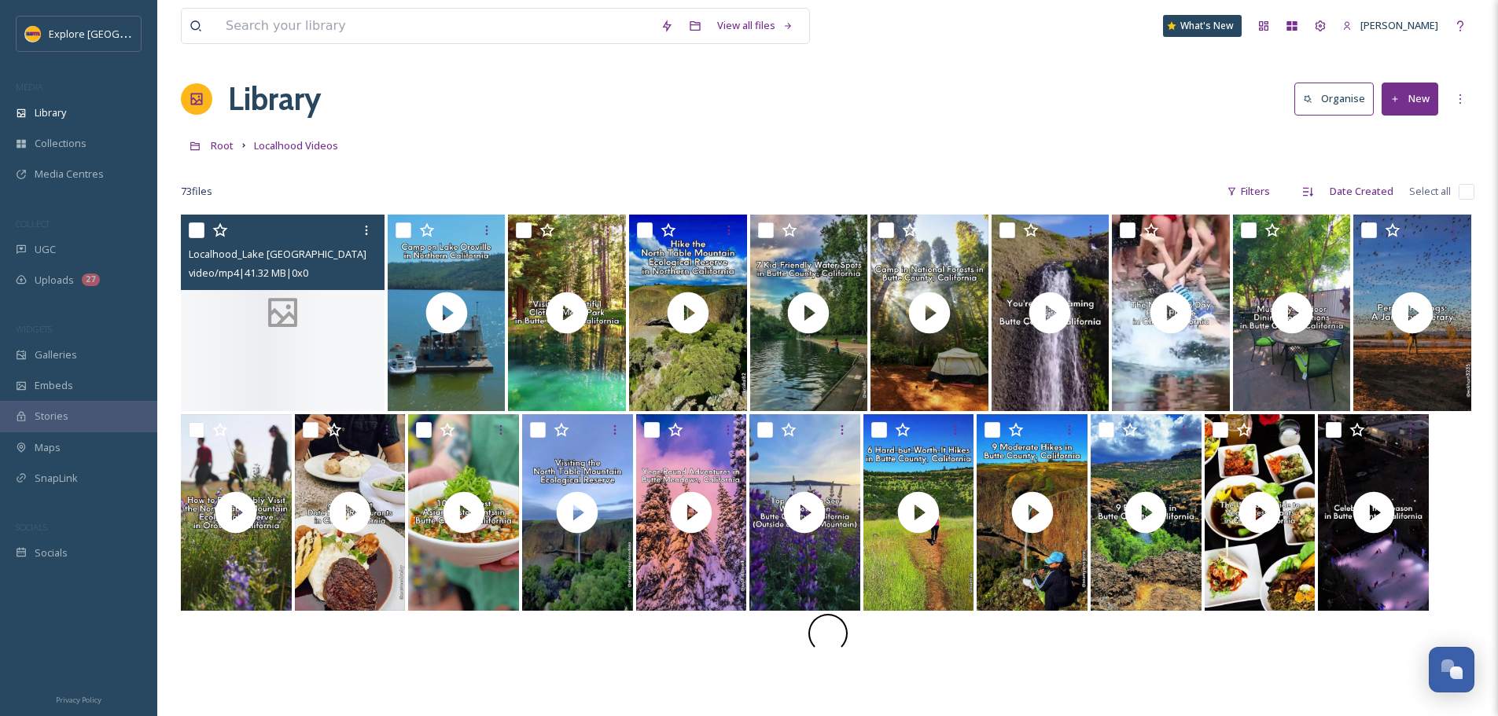
click at [194, 236] on input "checkbox" at bounding box center [197, 230] width 16 height 16
checkbox input "true"
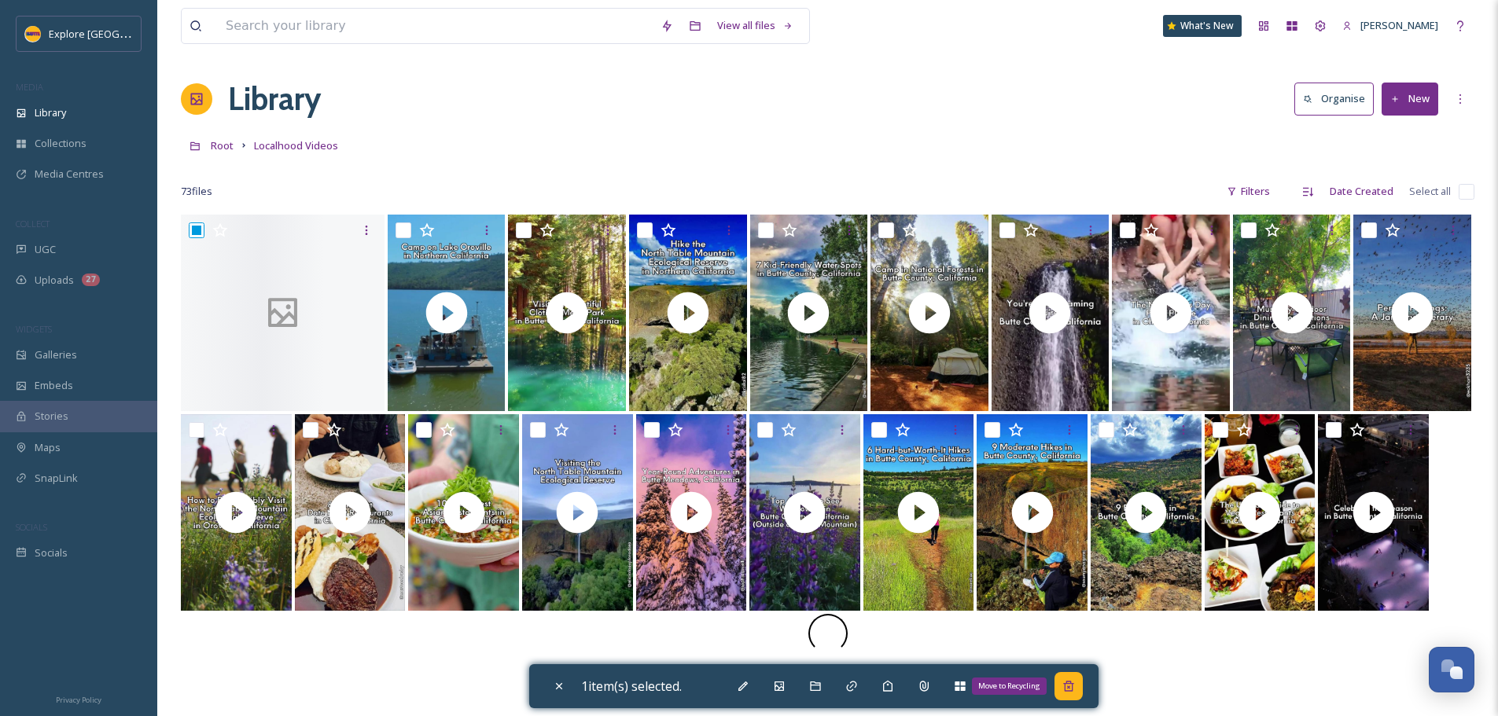
click at [1082, 688] on div "Move to Recycling" at bounding box center [1068, 686] width 28 height 28
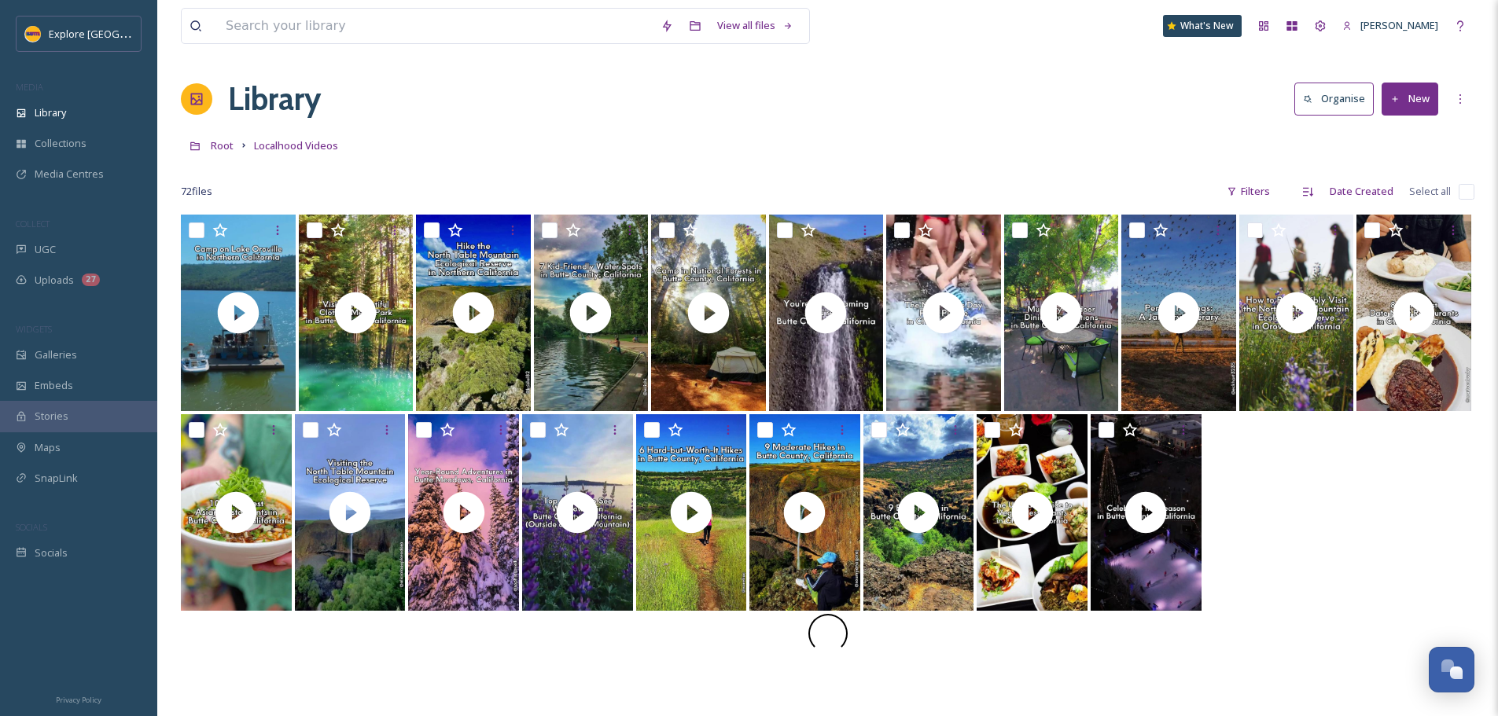
click at [1430, 99] on button "New" at bounding box center [1409, 99] width 57 height 32
click at [1420, 130] on span "File Upload" at bounding box center [1402, 135] width 52 height 15
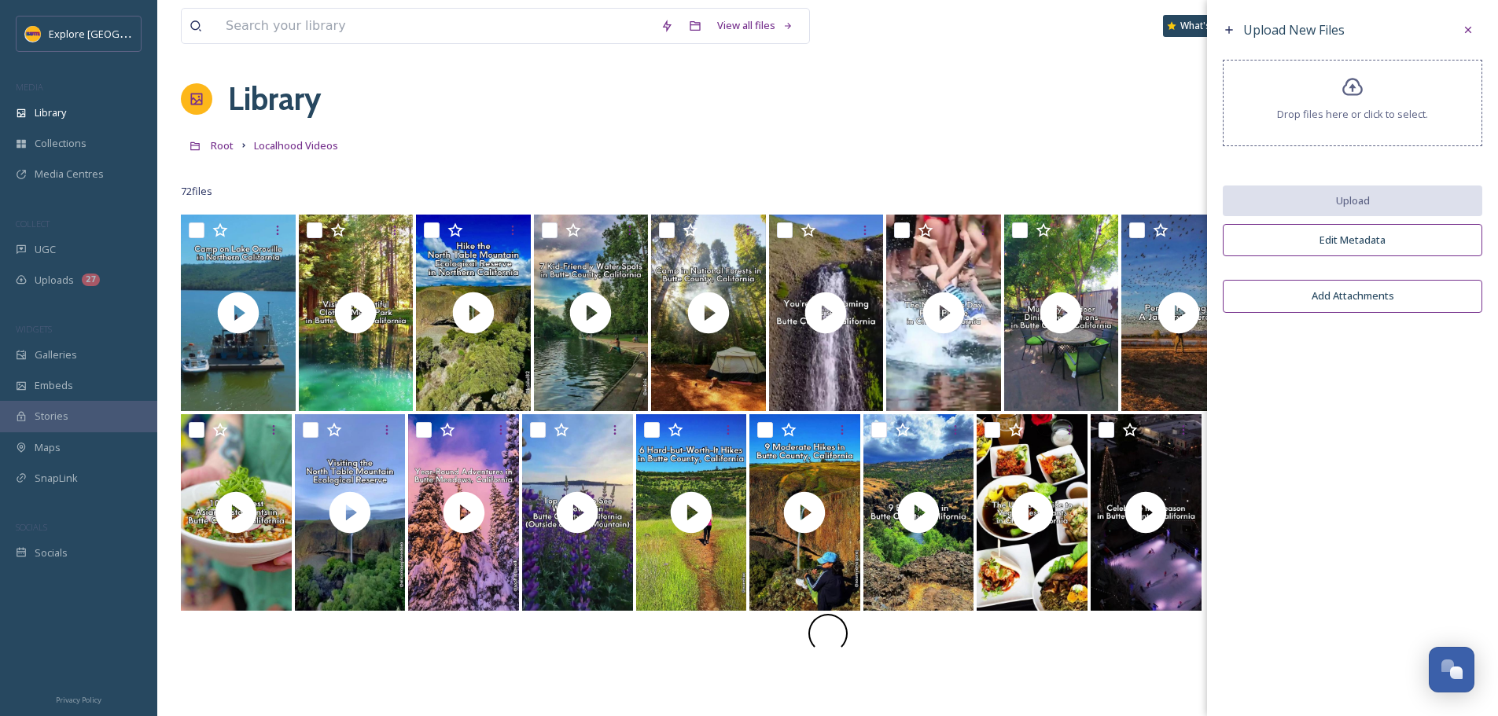
click at [1387, 86] on div "Drop files here or click to select." at bounding box center [1351, 103] width 259 height 86
